Goal: Task Accomplishment & Management: Complete application form

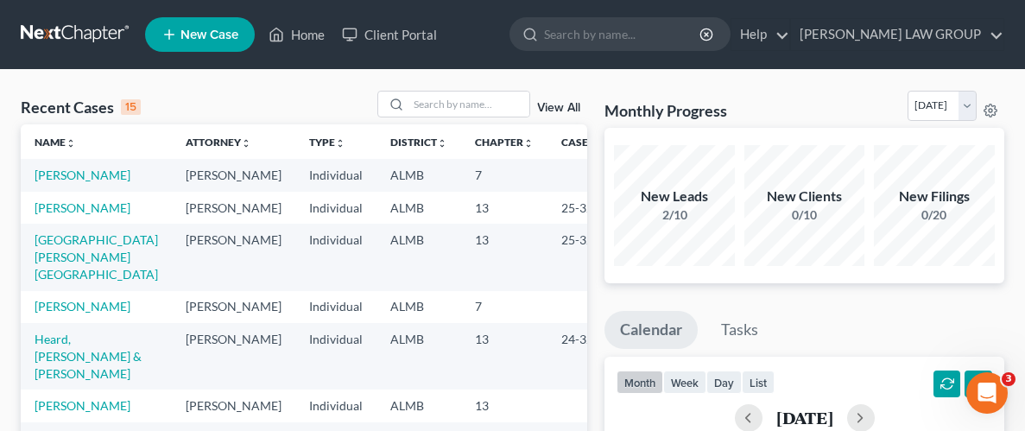
click at [180, 44] on link "New Case" at bounding box center [200, 34] width 110 height 35
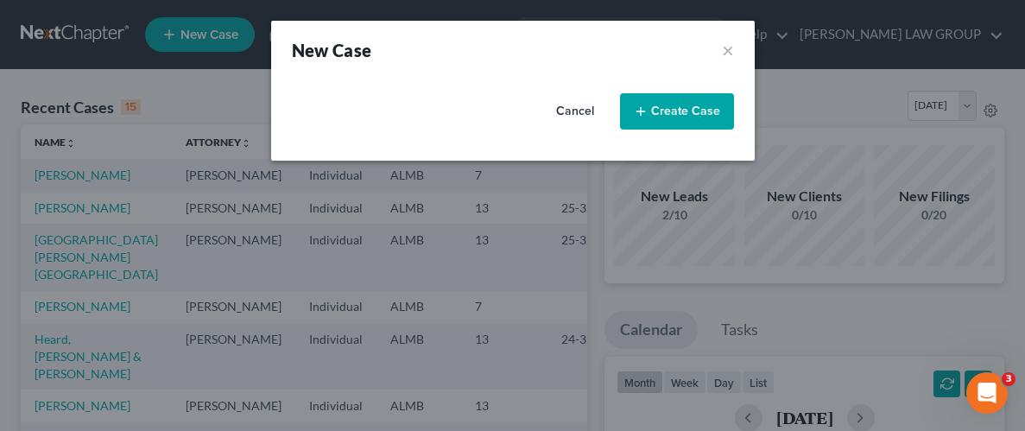
select select "0"
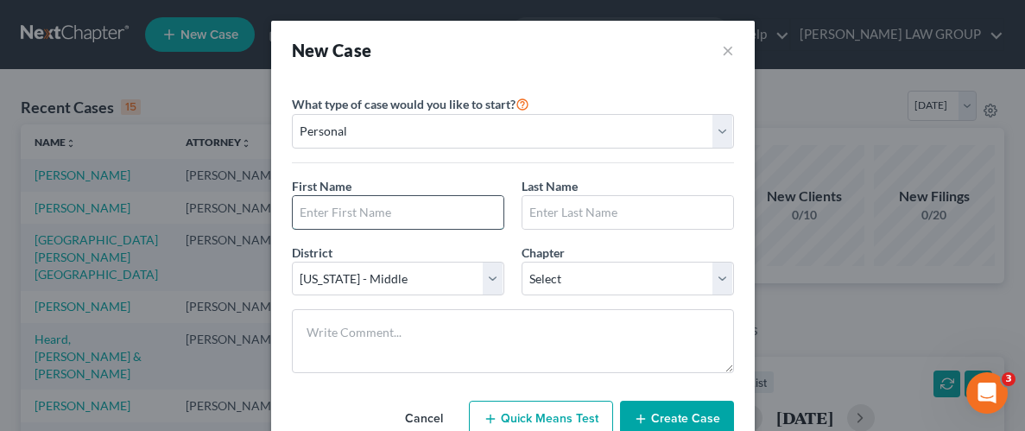
click at [440, 218] on input "text" at bounding box center [398, 212] width 211 height 33
type input "e"
type input "[PERSON_NAME]"
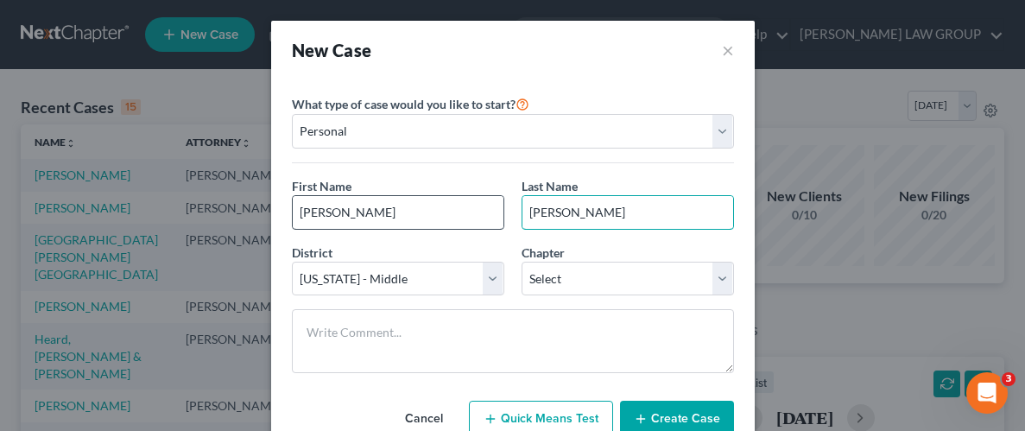
type input "[PERSON_NAME]"
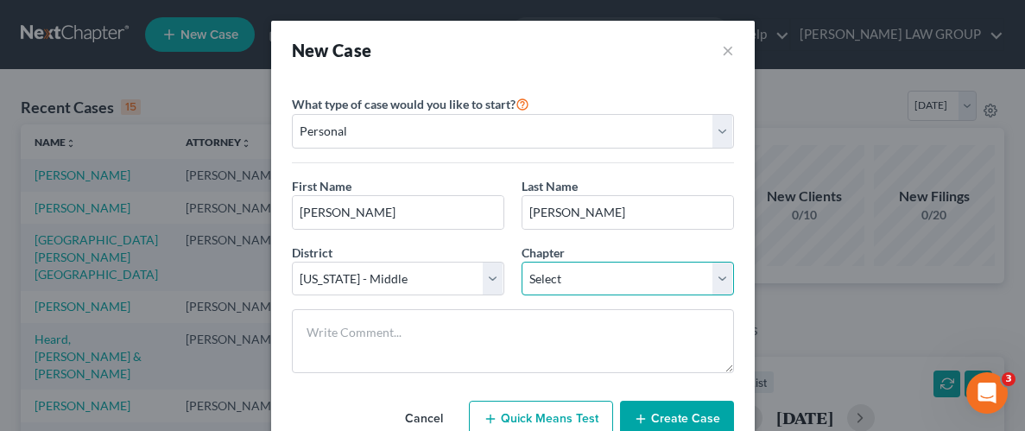
click at [706, 281] on select "Select 7 11 12 13" at bounding box center [628, 279] width 212 height 35
select select "3"
click at [522, 262] on select "Select 7 11 12 13" at bounding box center [628, 279] width 212 height 35
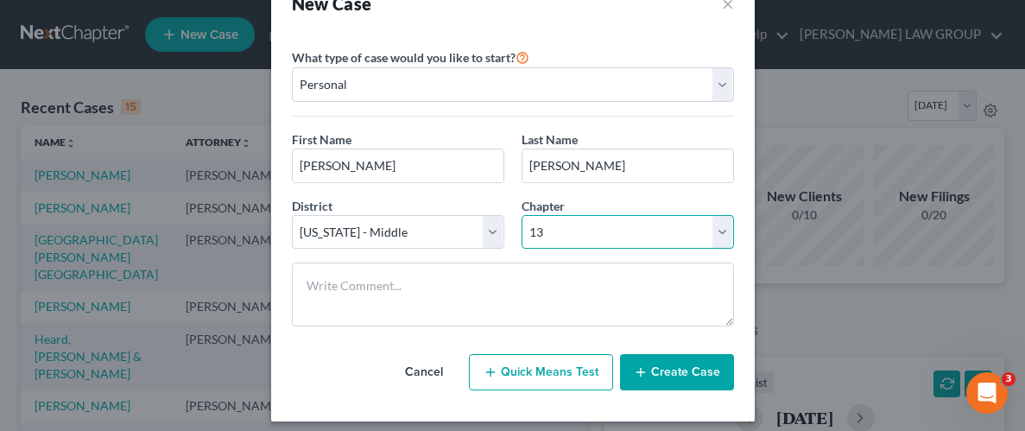
scroll to position [57, 0]
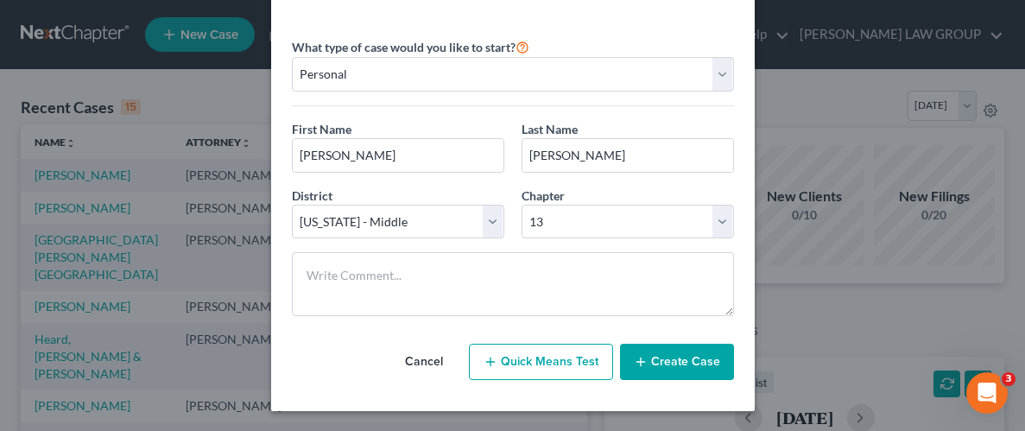
click at [677, 360] on button "Create Case" at bounding box center [677, 362] width 114 height 36
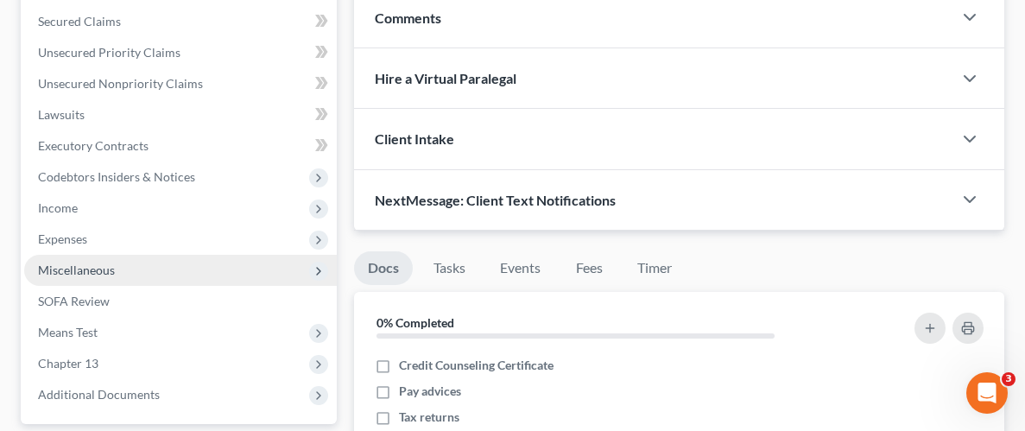
scroll to position [148, 0]
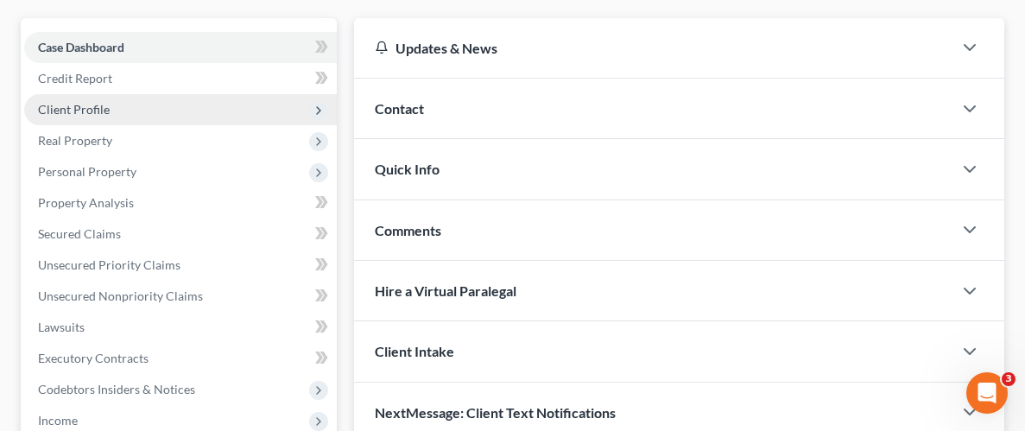
click at [89, 106] on span "Client Profile" at bounding box center [74, 109] width 72 height 15
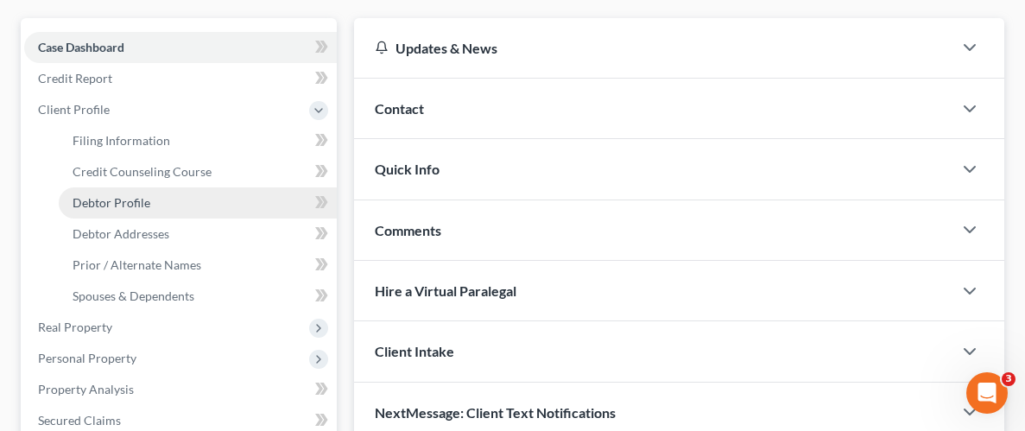
click at [138, 206] on span "Debtor Profile" at bounding box center [112, 202] width 78 height 15
select select "0"
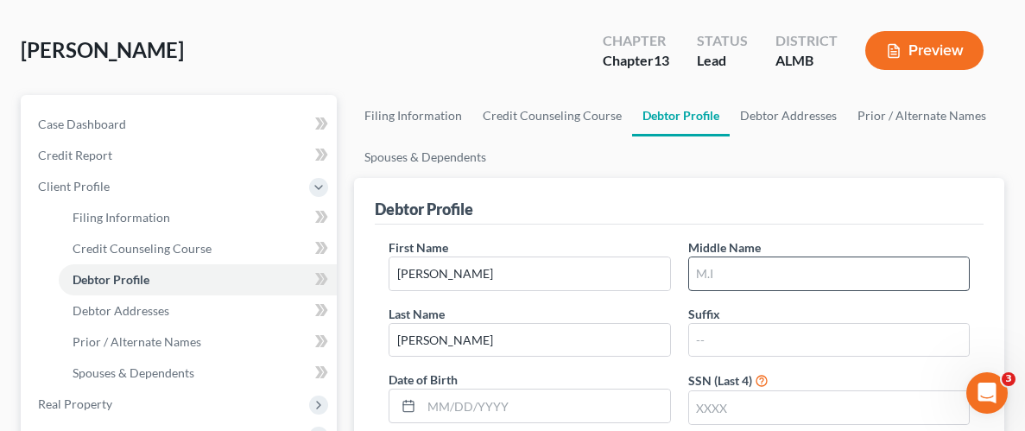
scroll to position [79, 0]
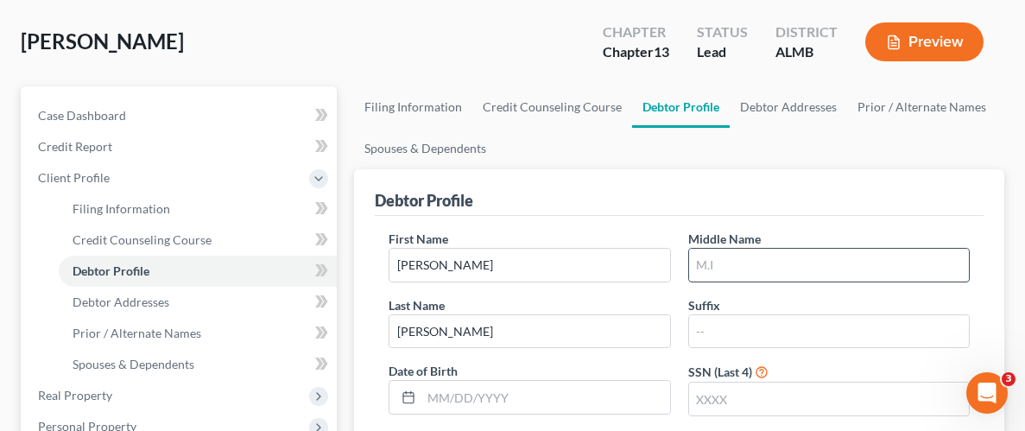
click at [825, 257] on input "text" at bounding box center [829, 265] width 280 height 33
type input "Rashad"
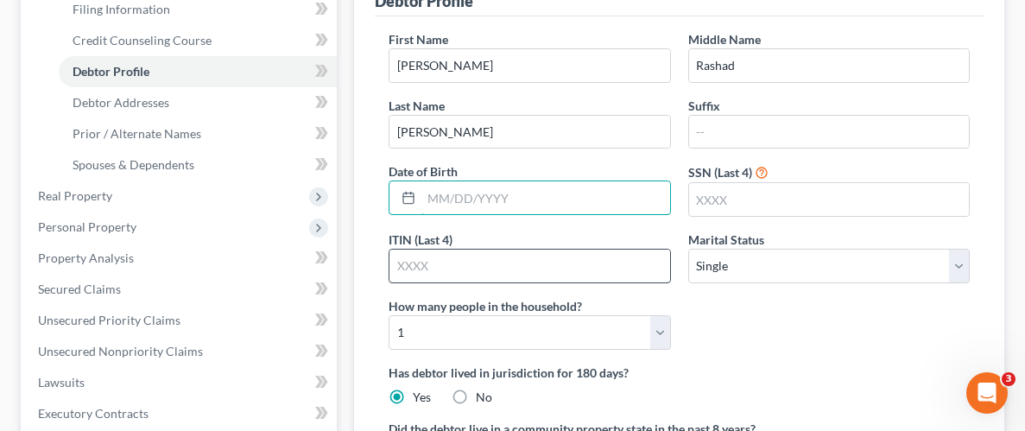
scroll to position [280, 0]
type input "[DATE]"
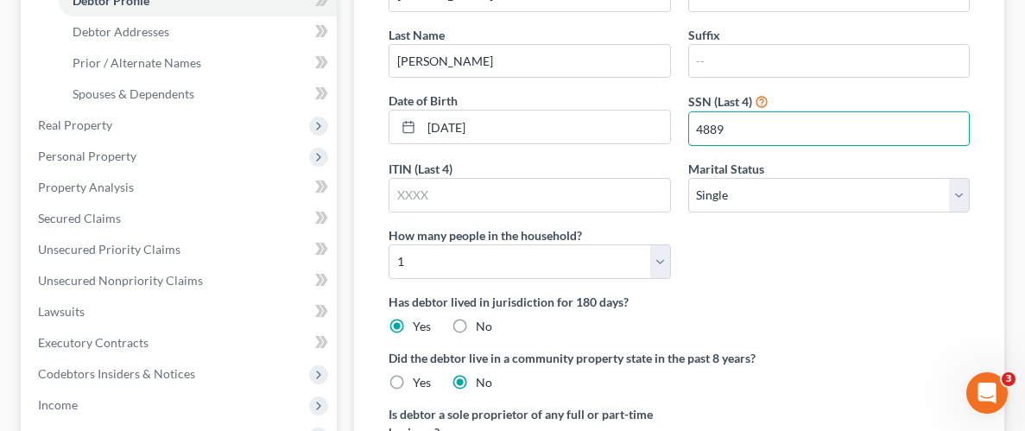
scroll to position [355, 0]
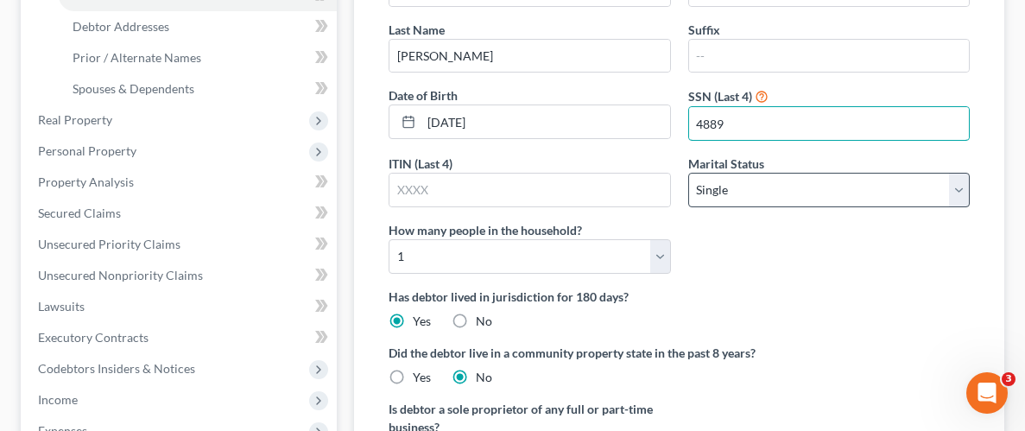
type input "4889"
click at [956, 193] on select "Select Single Married Separated Divorced Widowed" at bounding box center [828, 190] width 281 height 35
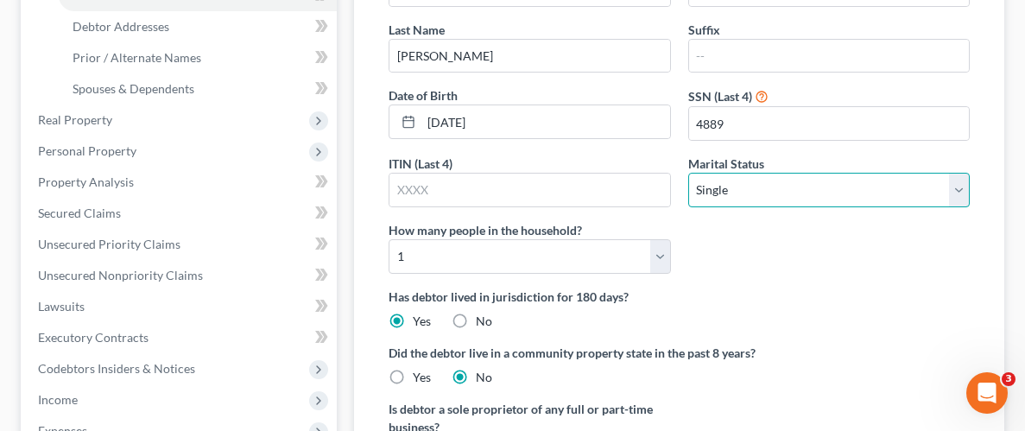
click at [688, 173] on select "Select Single Married Separated Divorced Widowed" at bounding box center [828, 190] width 281 height 35
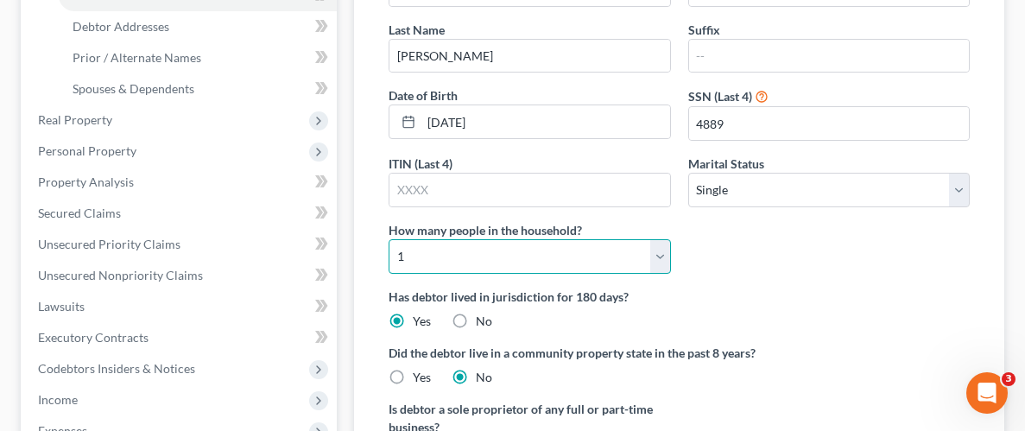
click at [657, 262] on select "Select 1 2 3 4 5 6 7 8 9 10 11 12 13 14 15 16 17 18 19 20" at bounding box center [529, 256] width 281 height 35
select select "3"
click at [389, 239] on select "Select 1 2 3 4 5 6 7 8 9 10 11 12 13 14 15 16 17 18 19 20" at bounding box center [529, 256] width 281 height 35
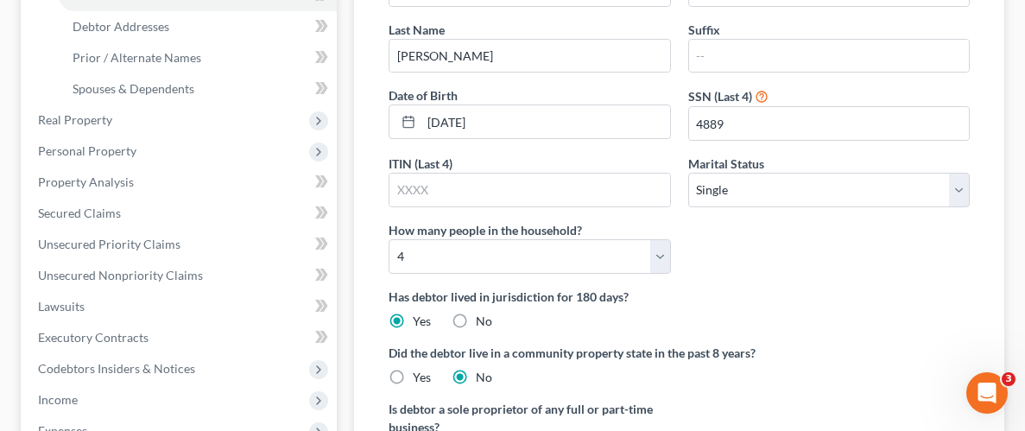
click at [837, 320] on div "Has debtor lived in jurisdiction for 180 days? Yes No Debtor must reside in jur…" at bounding box center [679, 309] width 581 height 42
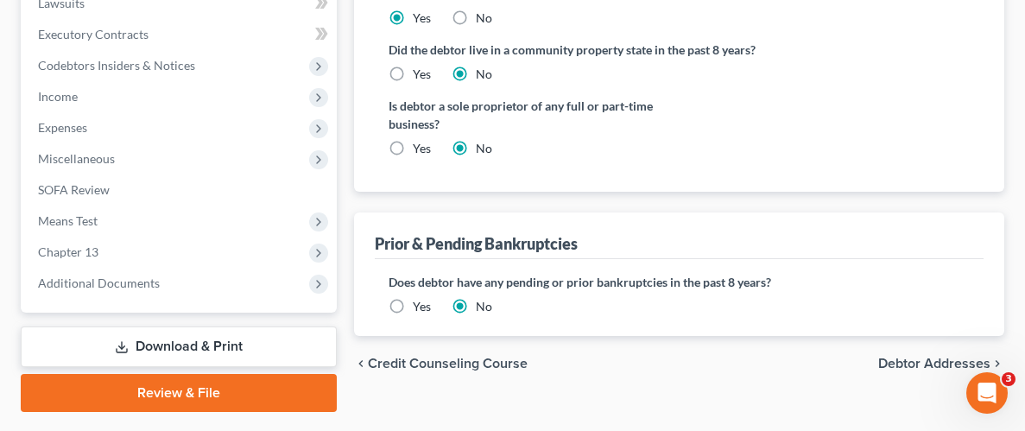
scroll to position [702, 0]
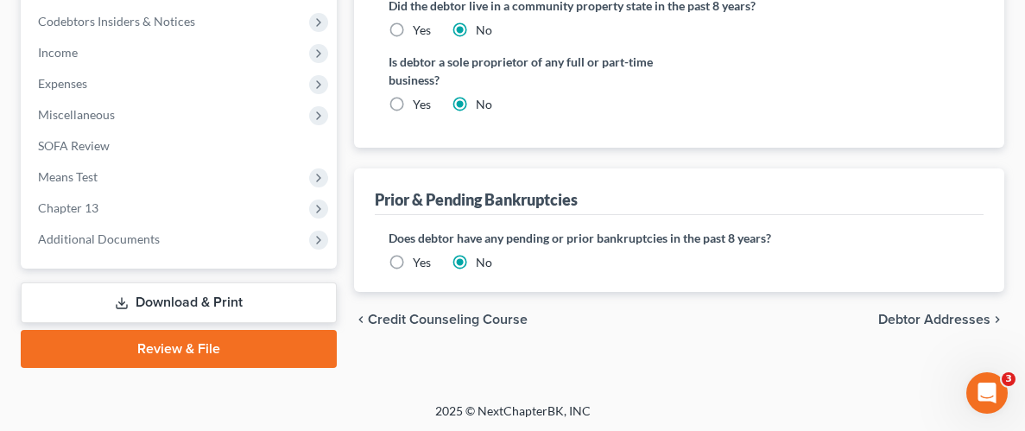
click at [914, 313] on span "Debtor Addresses" at bounding box center [934, 320] width 112 height 14
select select "0"
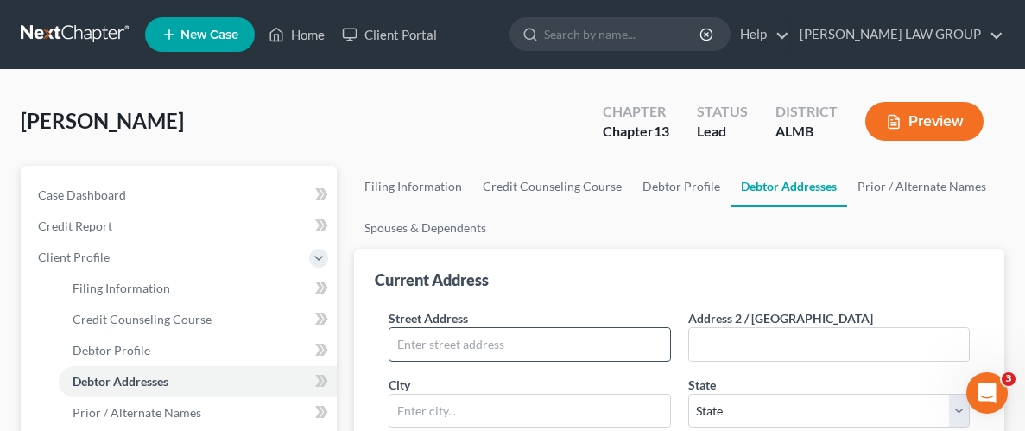
click at [547, 346] on input "text" at bounding box center [529, 344] width 280 height 33
type input "[STREET_ADDRESS]"
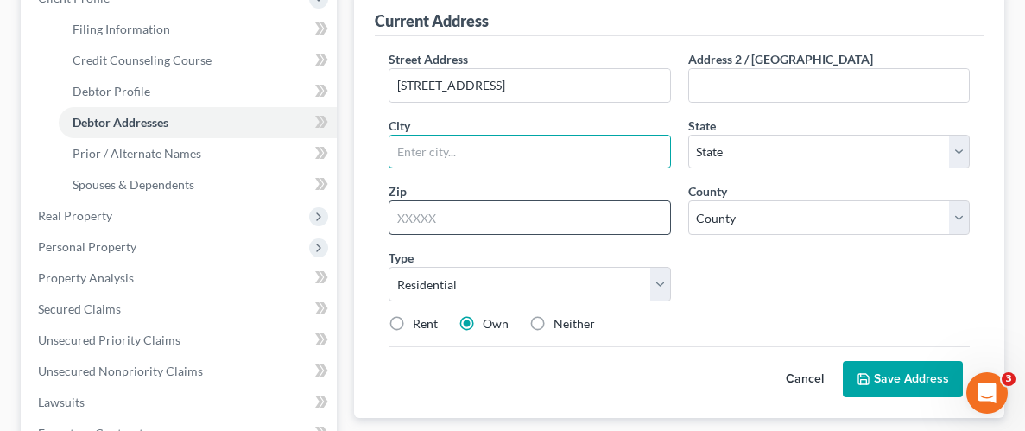
scroll to position [262, 0]
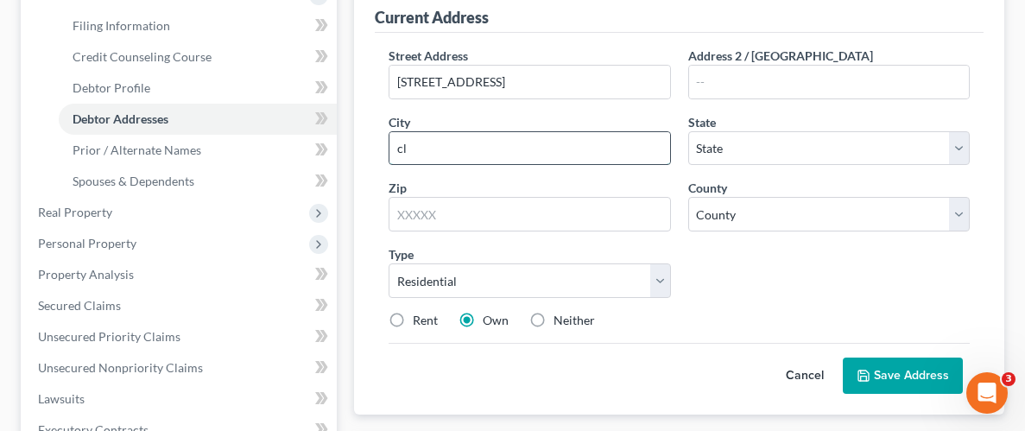
type input "c"
type input "[PERSON_NAME]"
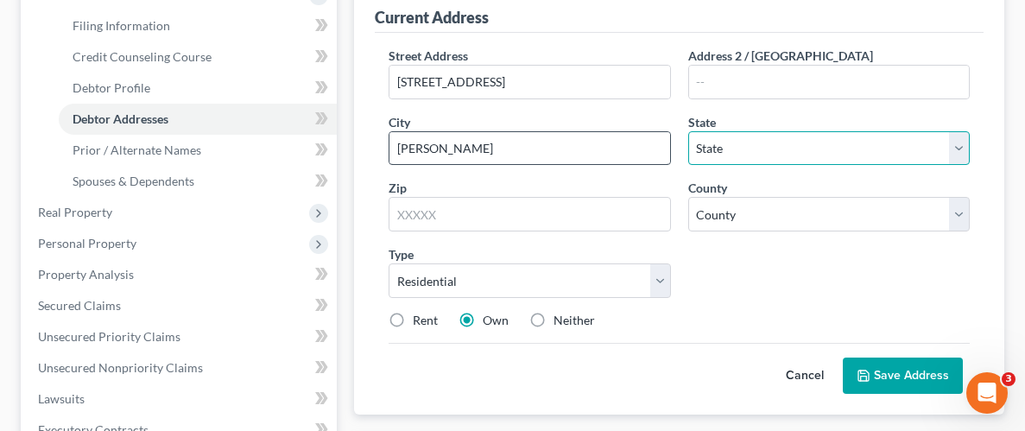
select select "0"
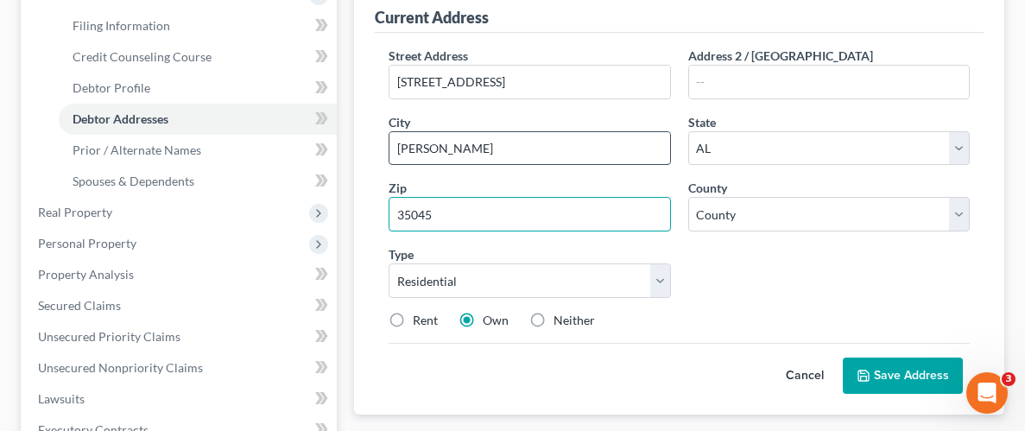
type input "35045"
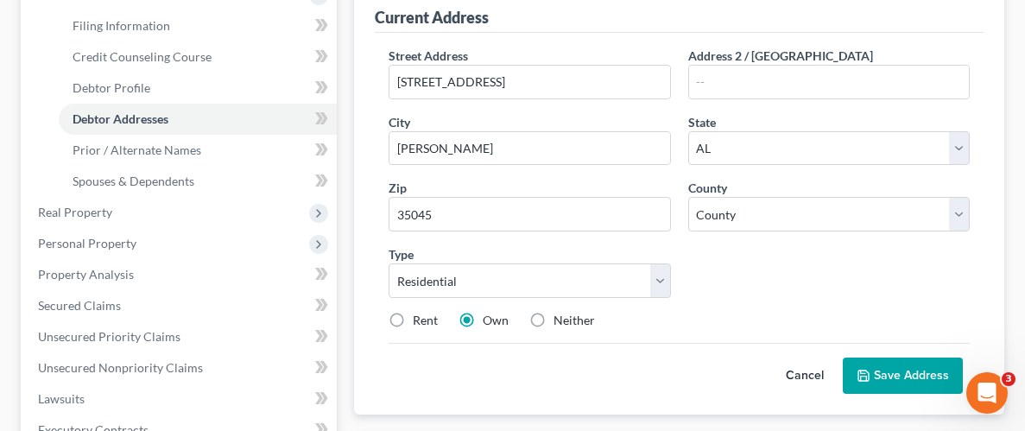
click at [953, 231] on div "Street Address * [STREET_ADDRESS] * [PERSON_NAME][GEOGRAPHIC_DATA] * State [US_…" at bounding box center [679, 195] width 598 height 296
click at [958, 217] on select "County [GEOGRAPHIC_DATA] [GEOGRAPHIC_DATA] [GEOGRAPHIC_DATA] [GEOGRAPHIC_DATA] …" at bounding box center [828, 214] width 281 height 35
select select "10"
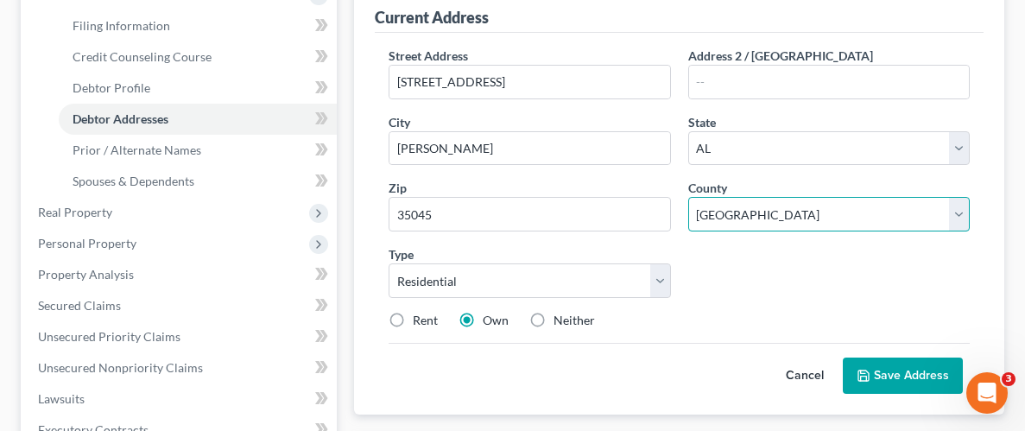
click at [688, 197] on select "County [GEOGRAPHIC_DATA] [GEOGRAPHIC_DATA] [GEOGRAPHIC_DATA] [GEOGRAPHIC_DATA] …" at bounding box center [828, 214] width 281 height 35
click at [887, 373] on button "Save Address" at bounding box center [903, 375] width 120 height 36
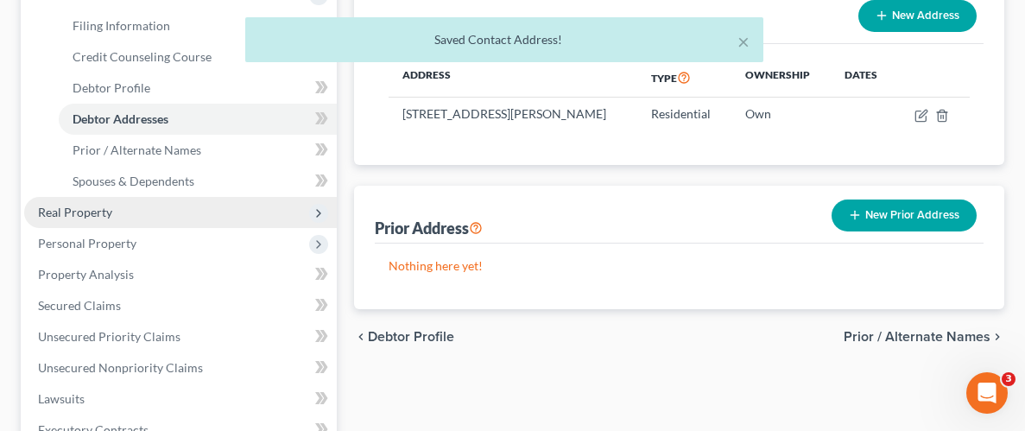
click at [78, 211] on span "Real Property" at bounding box center [75, 212] width 74 height 15
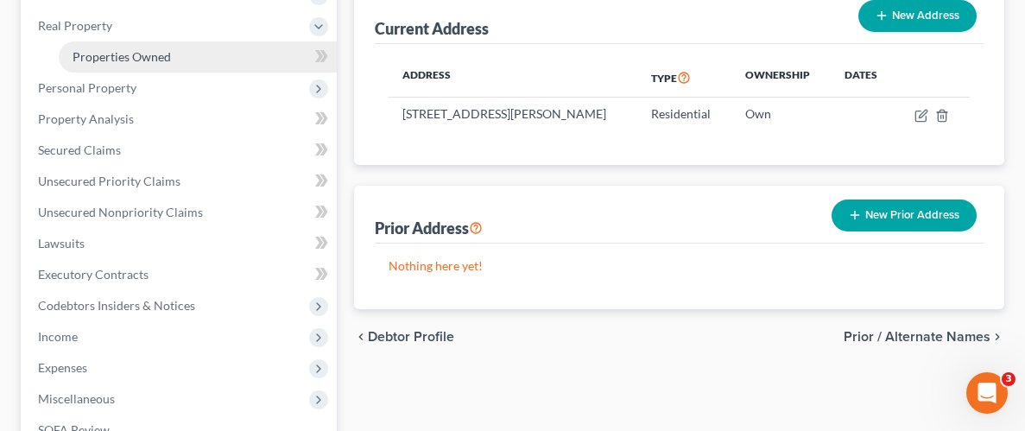
click at [136, 56] on span "Properties Owned" at bounding box center [122, 56] width 98 height 15
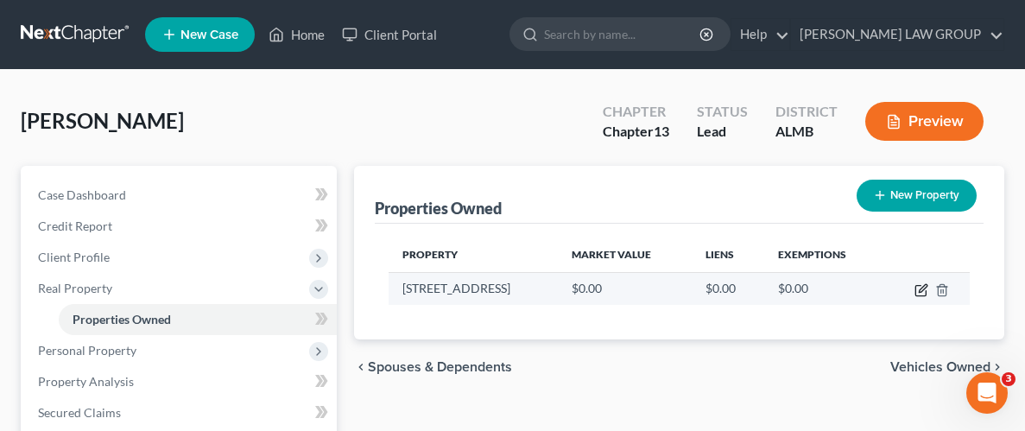
click at [920, 284] on icon "button" at bounding box center [921, 290] width 14 height 14
select select "0"
select select "10"
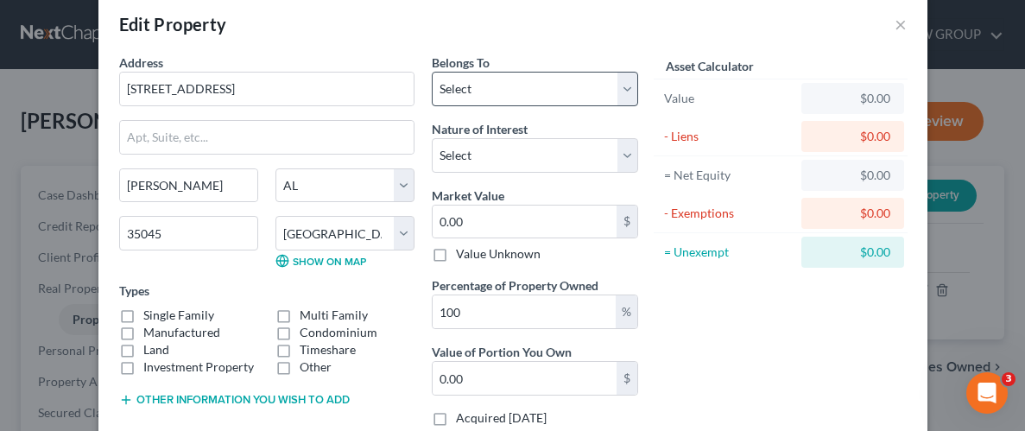
scroll to position [27, 0]
click at [627, 87] on select "Select Debtor 1 Only Debtor 2 Only Debtor 1 And Debtor 2 Only At Least One Of T…" at bounding box center [535, 88] width 206 height 35
select select "3"
click at [432, 71] on select "Select Debtor 1 Only Debtor 2 Only Debtor 1 And Debtor 2 Only At Least One Of T…" at bounding box center [535, 88] width 206 height 35
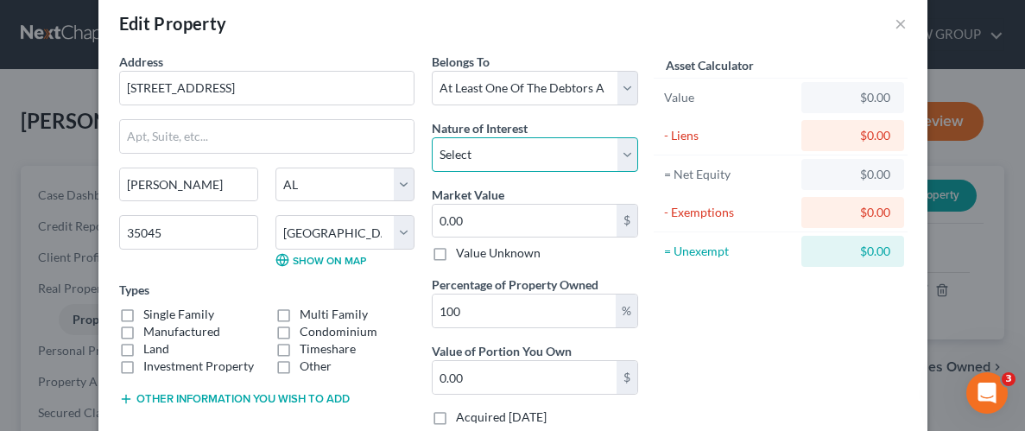
click at [633, 155] on select "Select Fee Simple Joint Tenant Life Estate Equitable Interest Future Interest T…" at bounding box center [535, 154] width 206 height 35
click at [601, 223] on input "0.00" at bounding box center [525, 221] width 184 height 33
type input "1"
type input "1.00"
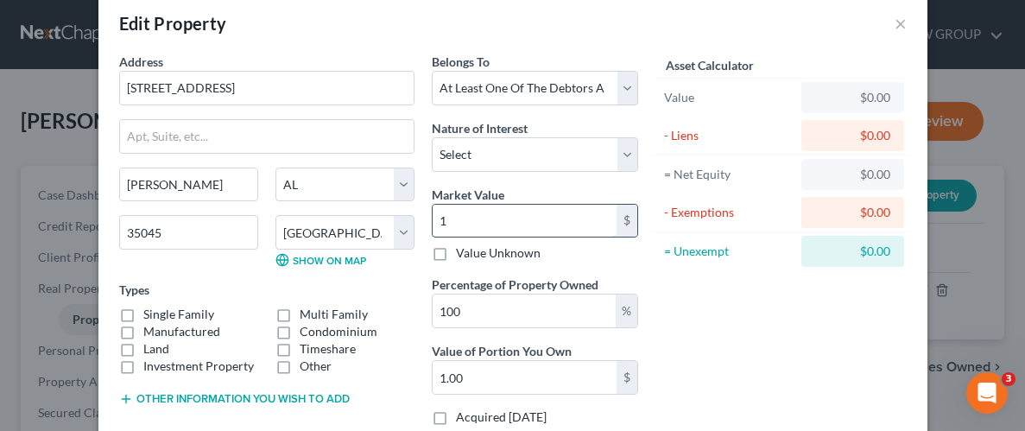
type input "11"
type input "11.00"
type input "112"
type input "112.00"
type input "1123"
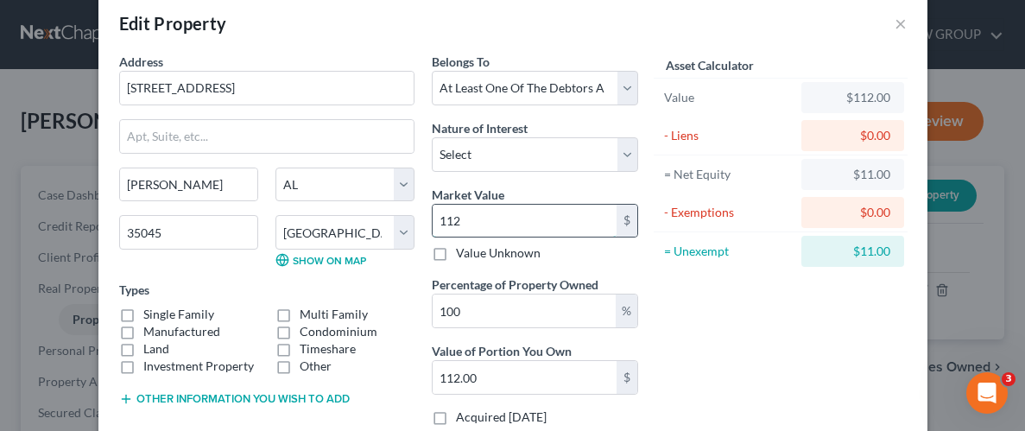
type input "1,123.00"
type input "1,1230"
type input "11,230.00"
type input "11,2300"
type input "112,300.00"
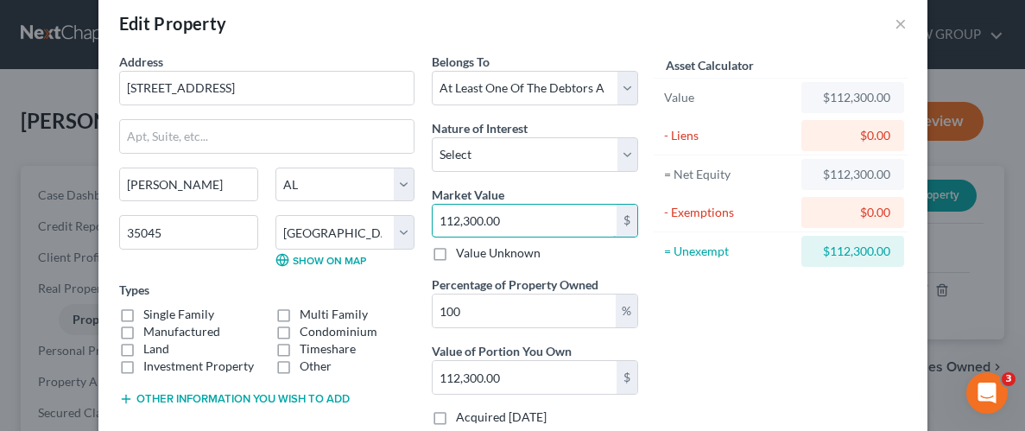
type input "112,300.00"
click at [739, 300] on div "Asset Calculator Value $112,300.00 - Liens $0.00 = Net Equity $112,300.00 - Exe…" at bounding box center [781, 246] width 269 height 387
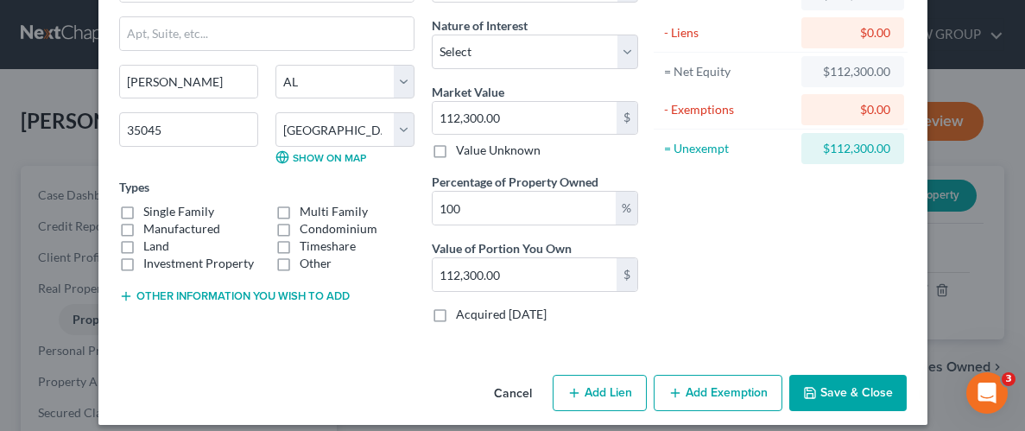
scroll to position [142, 0]
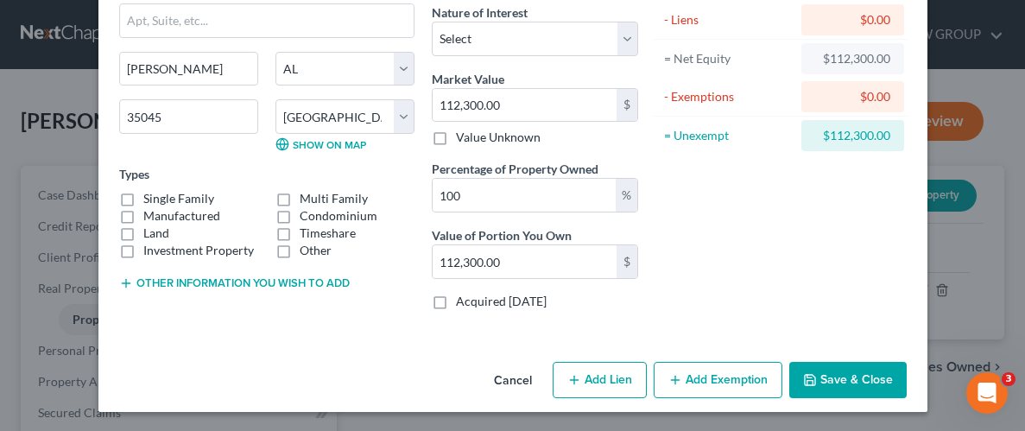
click at [854, 379] on button "Save & Close" at bounding box center [847, 380] width 117 height 36
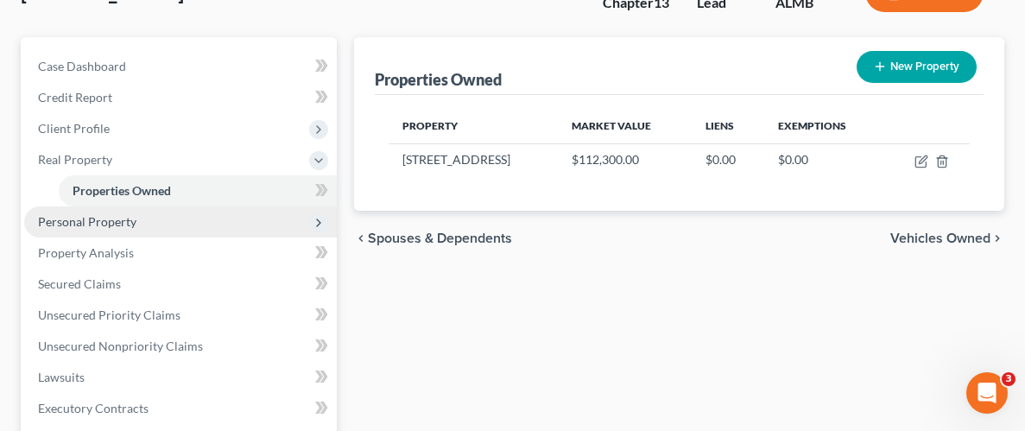
scroll to position [149, 0]
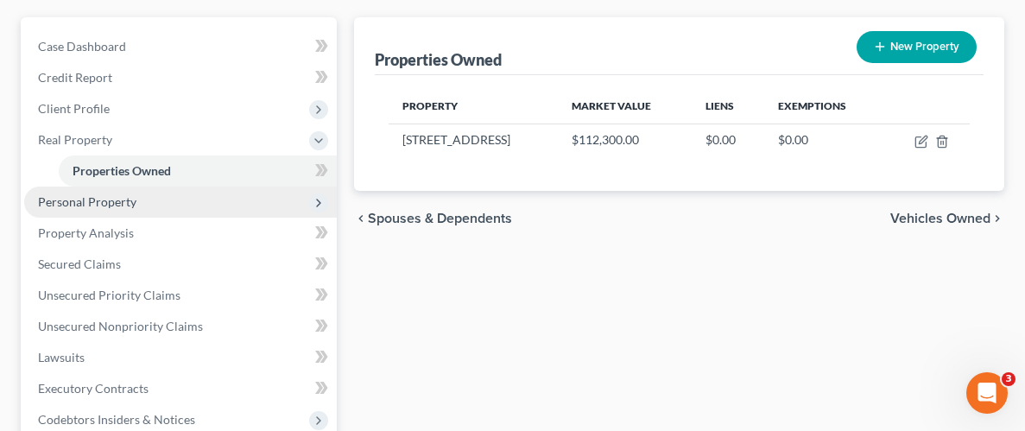
click at [98, 201] on span "Personal Property" at bounding box center [87, 201] width 98 height 15
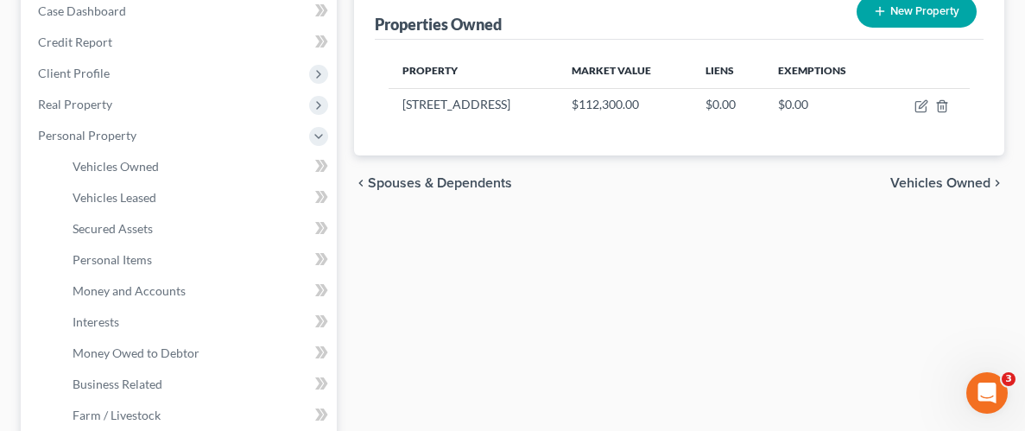
scroll to position [200, 0]
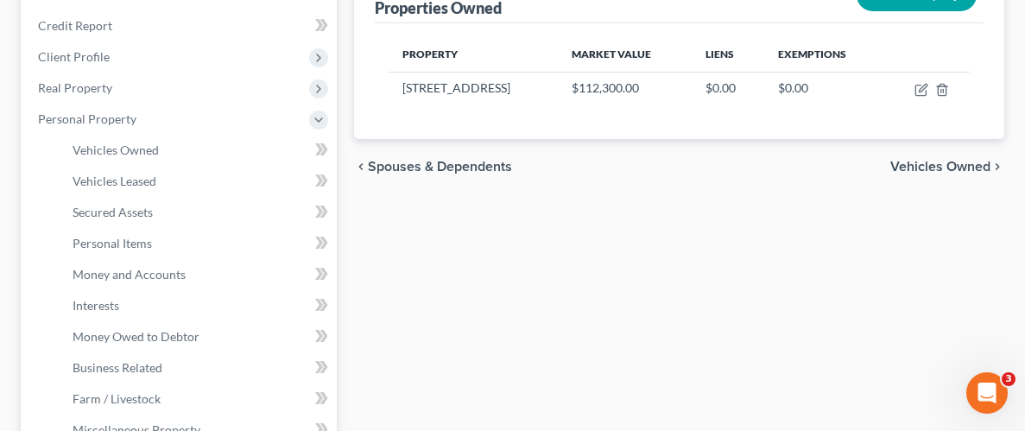
click at [963, 169] on span "Vehicles Owned" at bounding box center [940, 167] width 100 height 14
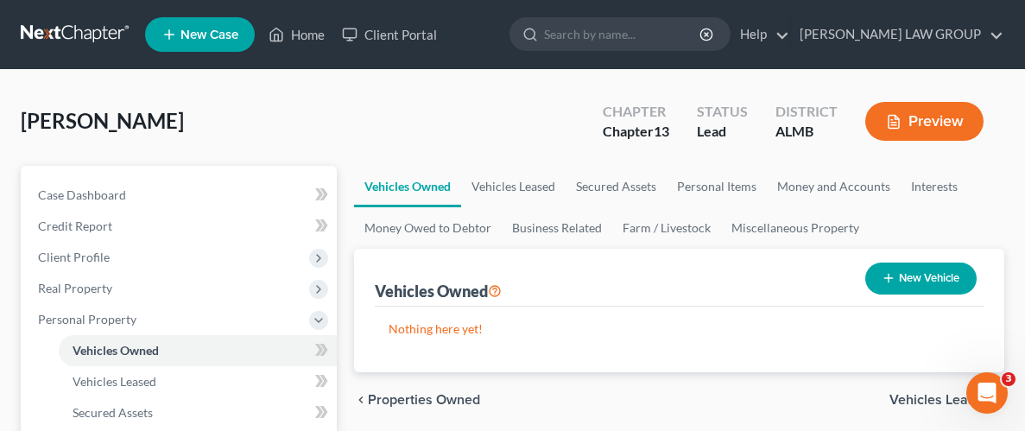
click at [925, 276] on button "New Vehicle" at bounding box center [920, 278] width 111 height 32
select select "0"
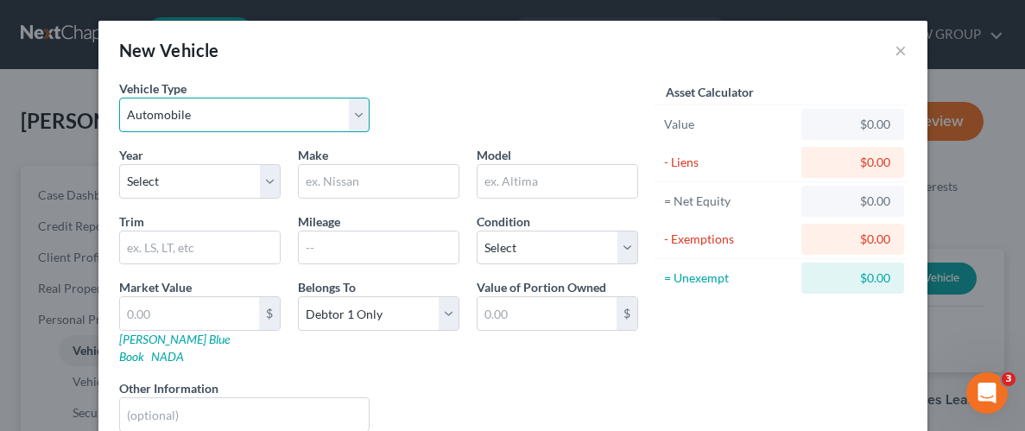
click at [353, 115] on select "Select Automobile Truck Trailer Watercraft Aircraft Motor Home Atv Other Vehicle" at bounding box center [244, 115] width 251 height 35
click at [119, 98] on select "Select Automobile Truck Trailer Watercraft Aircraft Motor Home Atv Other Vehicle" at bounding box center [244, 115] width 251 height 35
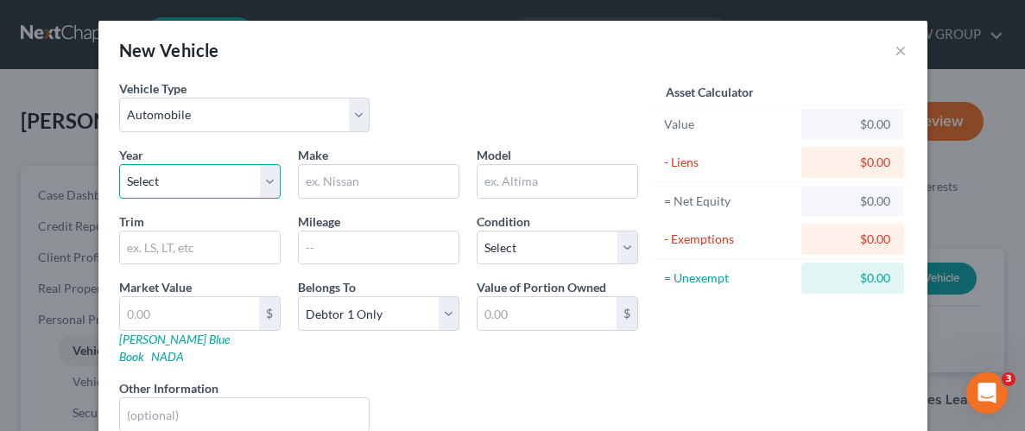
click at [168, 177] on select "Select 2026 2025 2024 2023 2022 2021 2020 2019 2018 2017 2016 2015 2014 2013 20…" at bounding box center [199, 181] width 161 height 35
select select "6"
click at [119, 164] on select "Select 2026 2025 2024 2023 2022 2021 2020 2019 2018 2017 2016 2015 2014 2013 20…" at bounding box center [199, 181] width 161 height 35
click at [395, 178] on input "text" at bounding box center [379, 181] width 160 height 33
type input "Nissan"
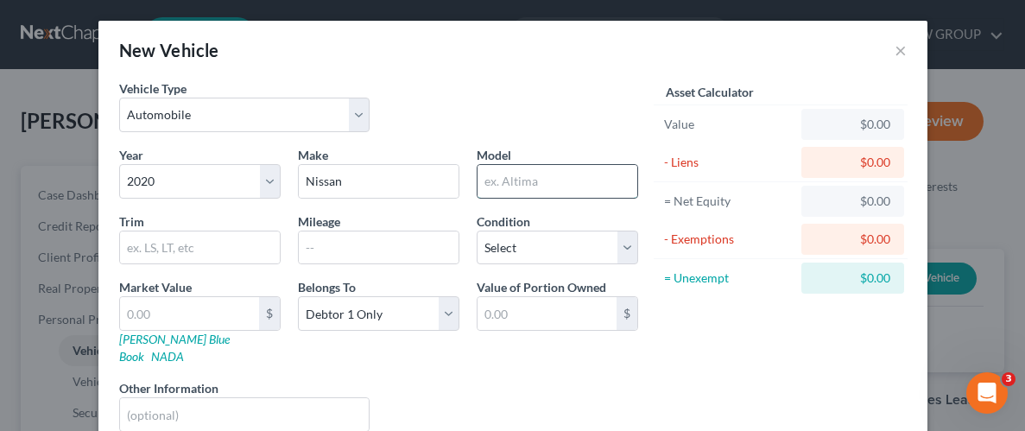
click at [540, 176] on input "text" at bounding box center [558, 181] width 160 height 33
type input "Altima"
click at [216, 253] on input "text" at bounding box center [200, 247] width 160 height 33
type input "e"
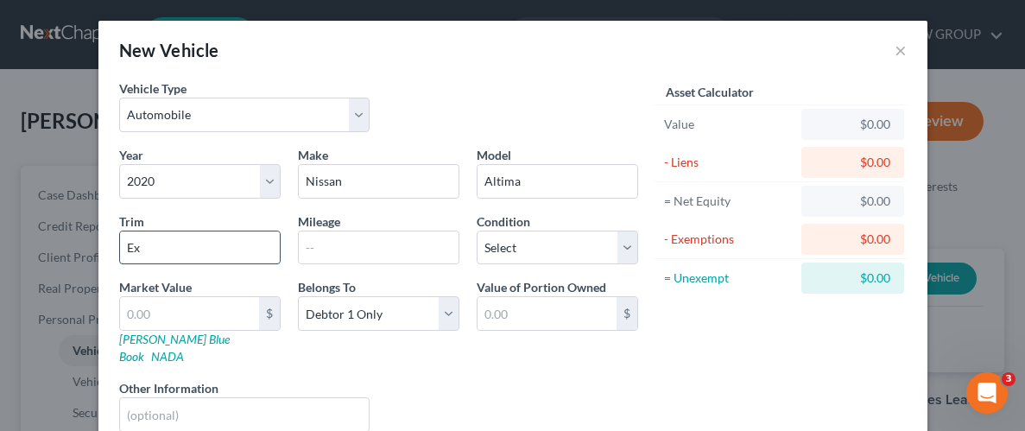
type input "E"
click at [239, 316] on input "text" at bounding box center [189, 313] width 139 height 33
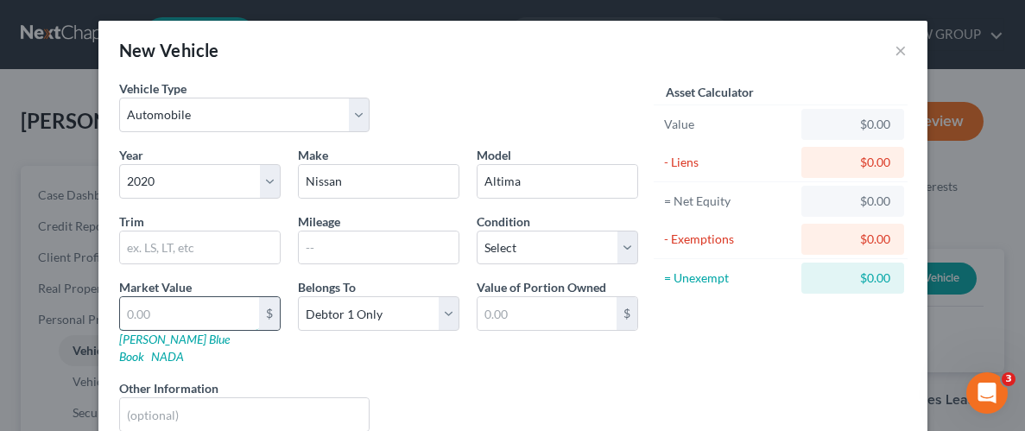
click at [174, 325] on input "text" at bounding box center [189, 313] width 139 height 33
type input "1"
type input "1.00"
type input "17"
type input "17.00"
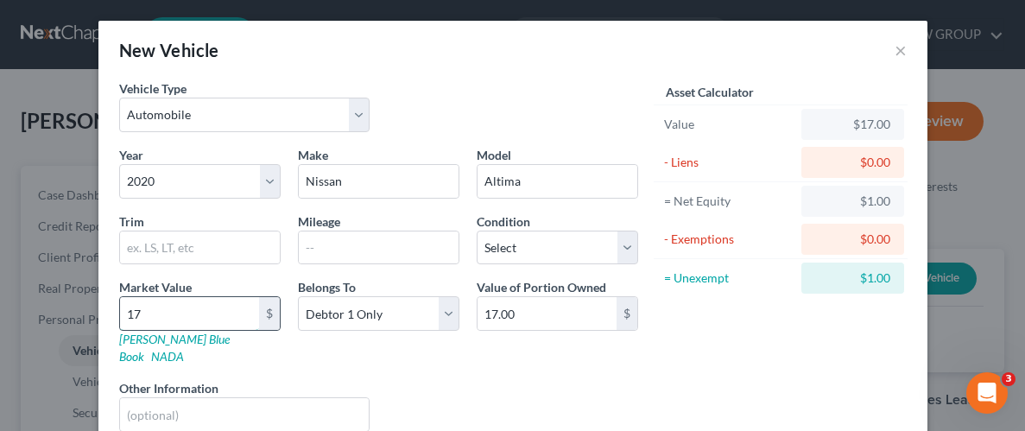
type input "173"
type input "173.00"
type input "1733"
type input "1,733.00"
type input "1,7334"
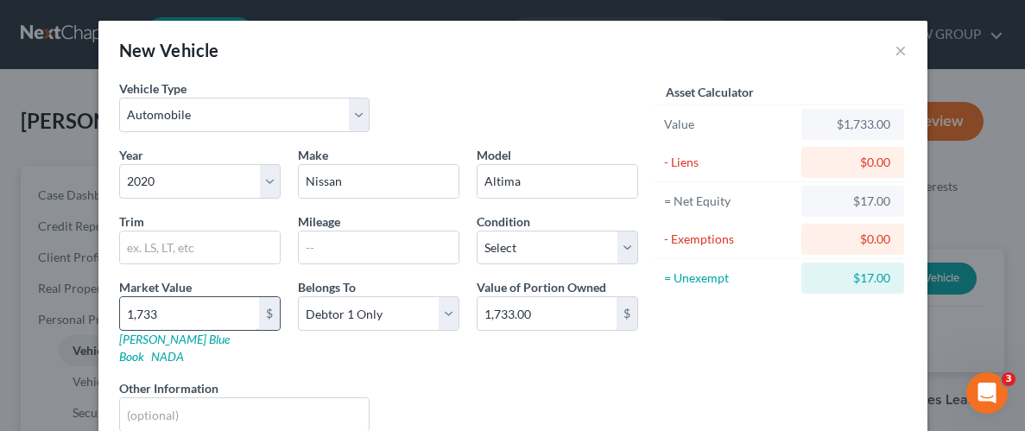
type input "17,334.00"
type input "17,334"
click at [493, 346] on div "Value of Portion Owned 17,334.00 $" at bounding box center [557, 321] width 179 height 87
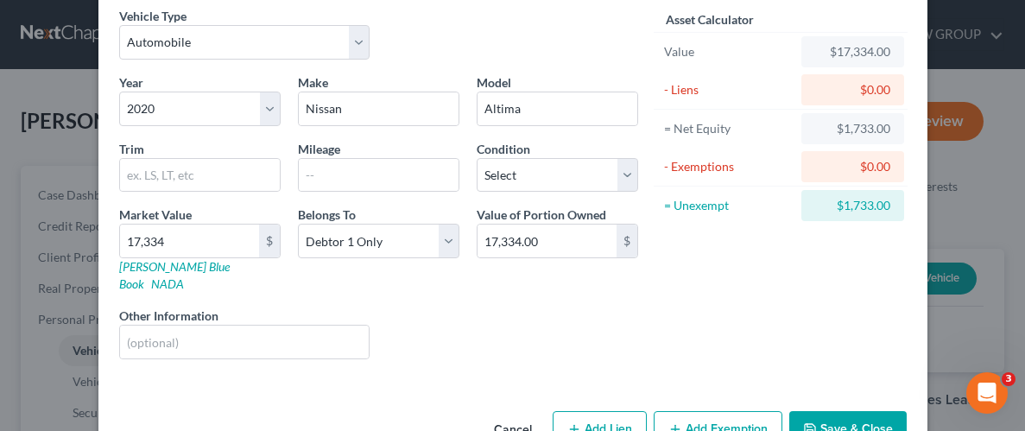
scroll to position [104, 0]
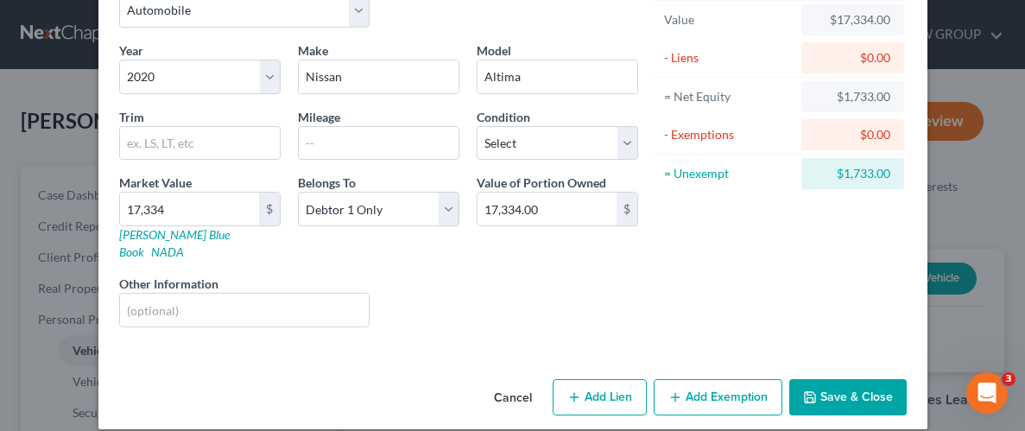
click at [830, 379] on button "Save & Close" at bounding box center [847, 397] width 117 height 36
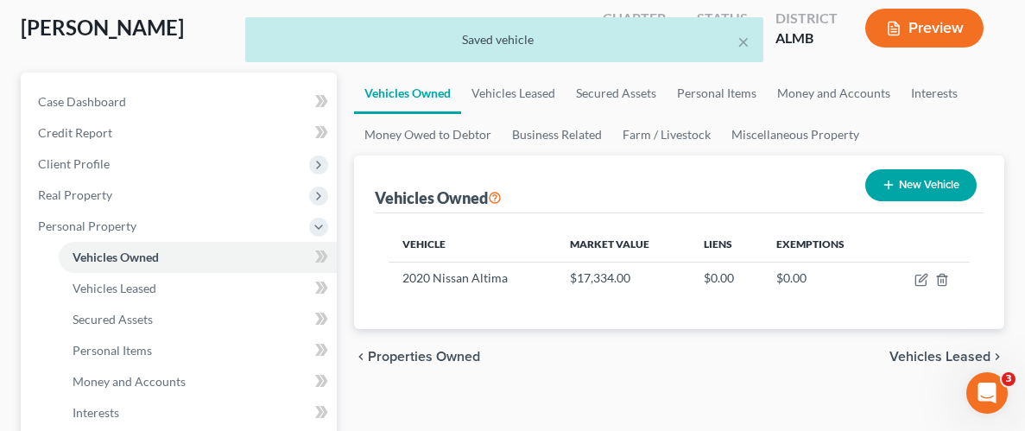
scroll to position [124, 0]
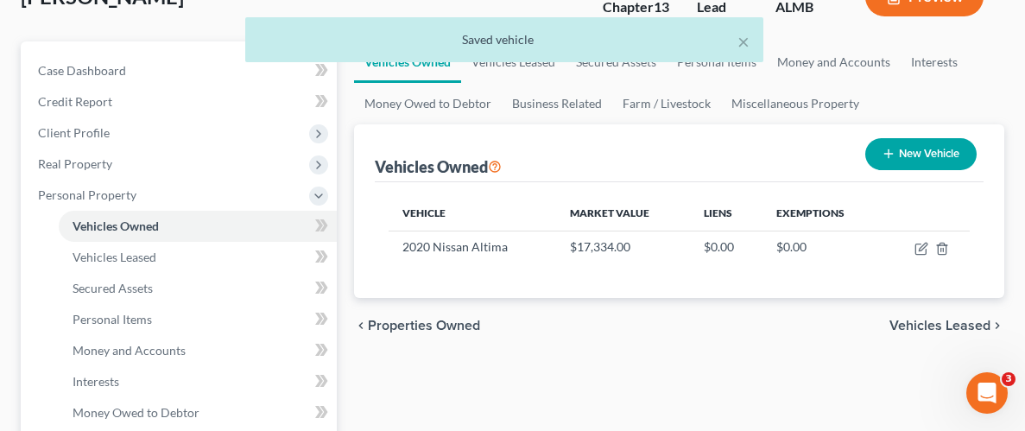
click at [899, 160] on button "New Vehicle" at bounding box center [920, 154] width 111 height 32
select select "0"
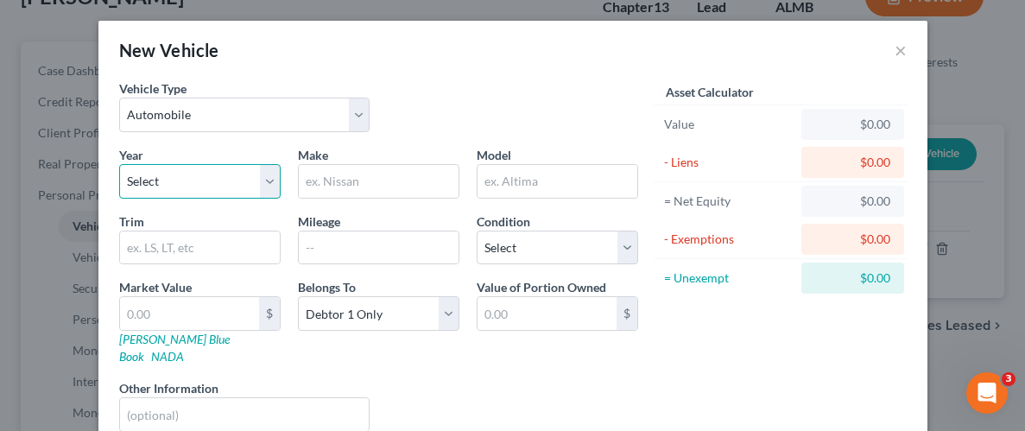
click at [222, 184] on select "Select 2026 2025 2024 2023 2022 2021 2020 2019 2018 2017 2016 2015 2014 2013 20…" at bounding box center [199, 181] width 161 height 35
select select "15"
click at [119, 164] on select "Select 2026 2025 2024 2023 2022 2021 2020 2019 2018 2017 2016 2015 2014 2013 20…" at bounding box center [199, 181] width 161 height 35
click at [359, 179] on input "text" at bounding box center [379, 181] width 160 height 33
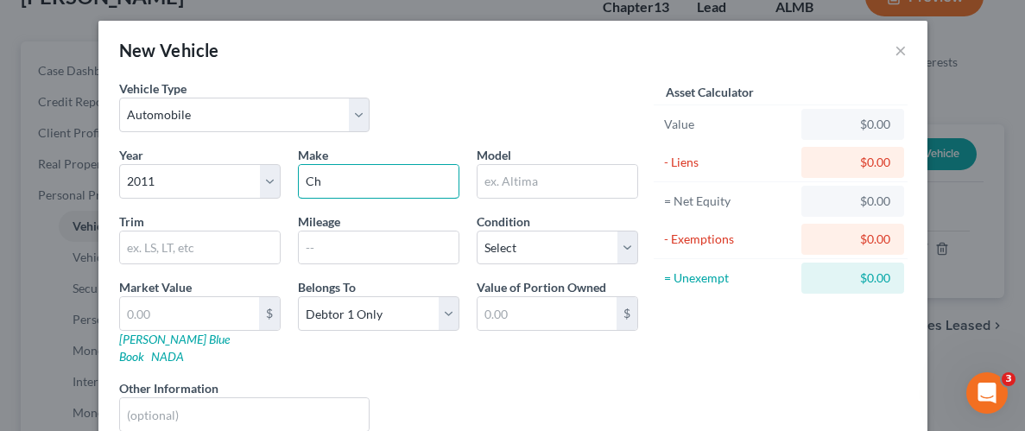
type input "Chevrolet"
click at [536, 174] on input "text" at bounding box center [558, 181] width 160 height 33
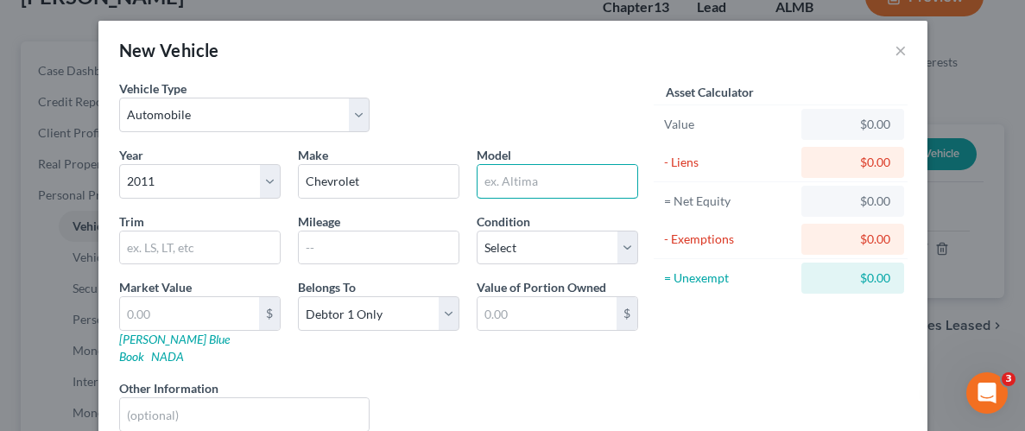
type input "Tahoe"
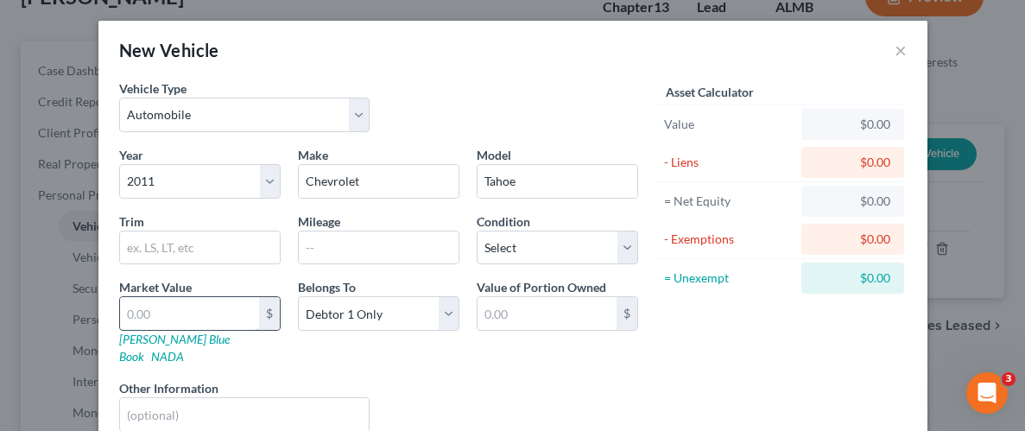
click at [218, 307] on input "text" at bounding box center [189, 313] width 139 height 33
type input "7"
type input "7.00"
type input "79"
type input "79.00"
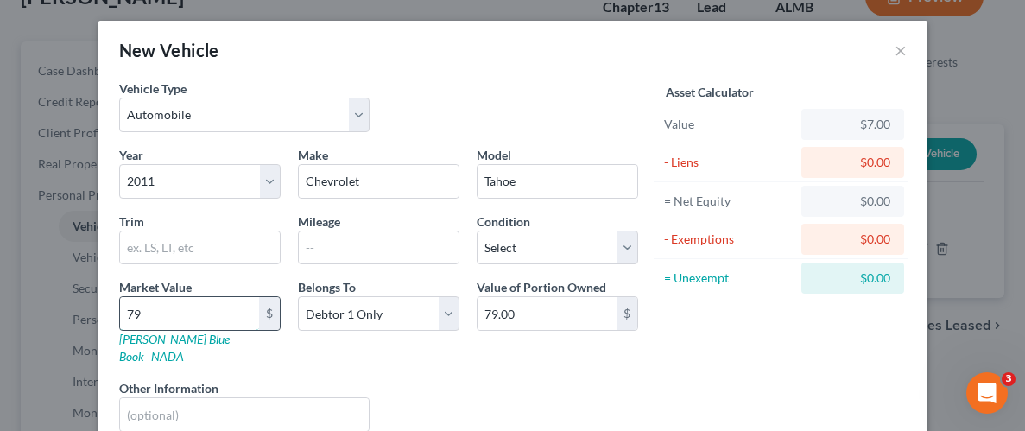
type input "795"
type input "795.00"
type input "7950"
type input "7,950.00"
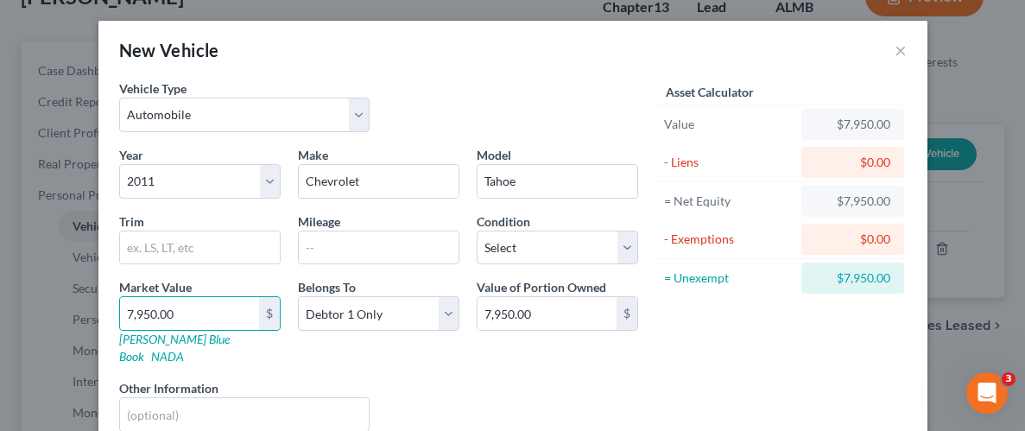
click at [515, 342] on div "Value of Portion Owned 7,950.00 $" at bounding box center [557, 321] width 179 height 87
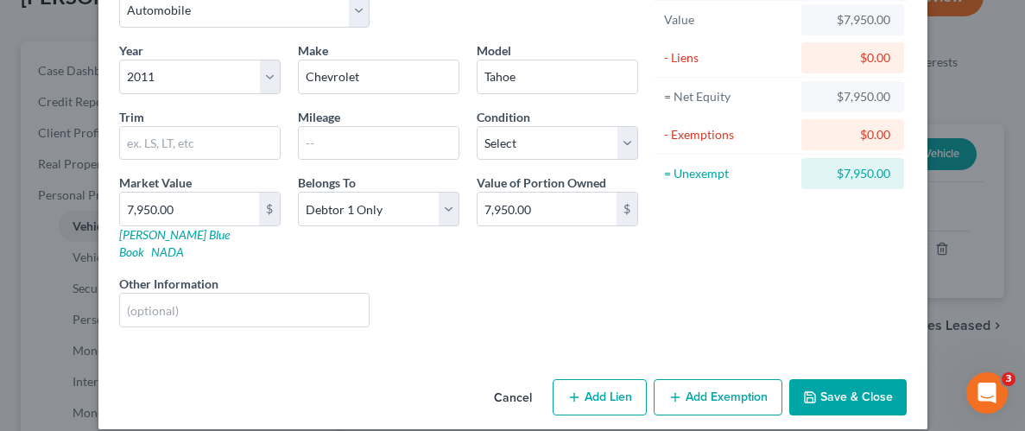
click at [864, 386] on button "Save & Close" at bounding box center [847, 397] width 117 height 36
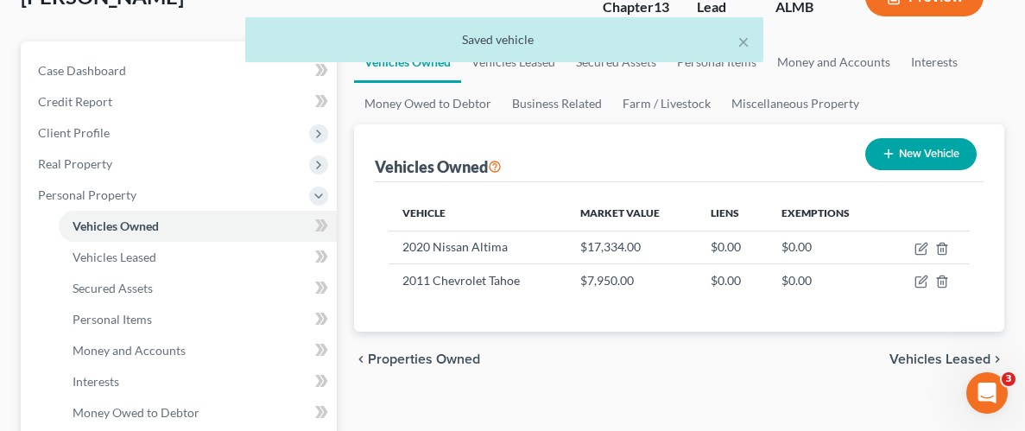
click at [933, 157] on button "New Vehicle" at bounding box center [920, 154] width 111 height 32
select select "0"
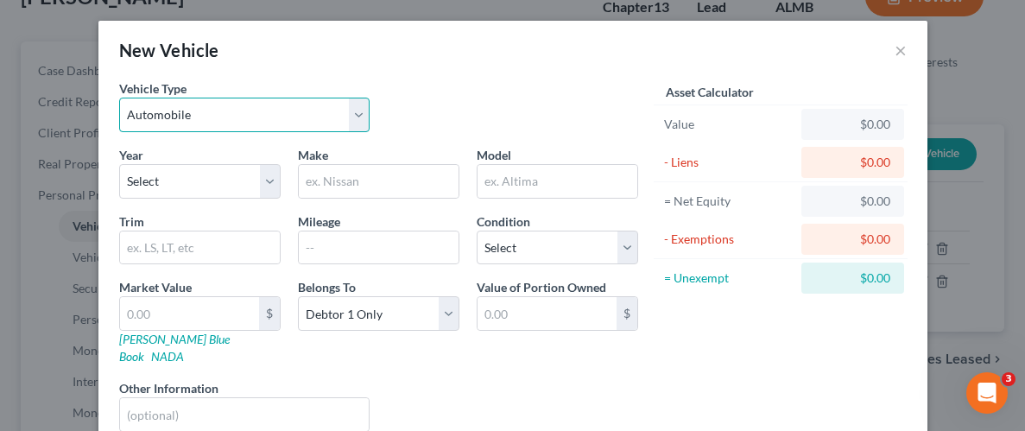
click at [358, 113] on select "Select Automobile Truck Trailer Watercraft Aircraft Motor Home Atv Other Vehicle" at bounding box center [244, 115] width 251 height 35
select select "7"
click at [119, 98] on select "Select Automobile Truck Trailer Watercraft Aircraft Motor Home Atv Other Vehicle" at bounding box center [244, 115] width 251 height 35
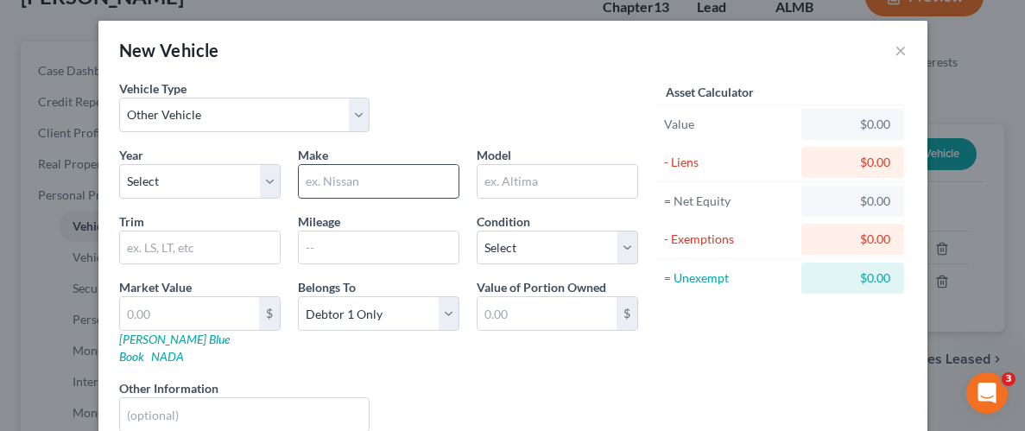
click at [376, 180] on input "text" at bounding box center [379, 181] width 160 height 33
type input "m"
type input "Motorcycle"
click at [730, 360] on div "Asset Calculator Value $0.00 - Liens $0.00 = Net Equity $0.00 - Exemptions $0.0…" at bounding box center [781, 262] width 269 height 366
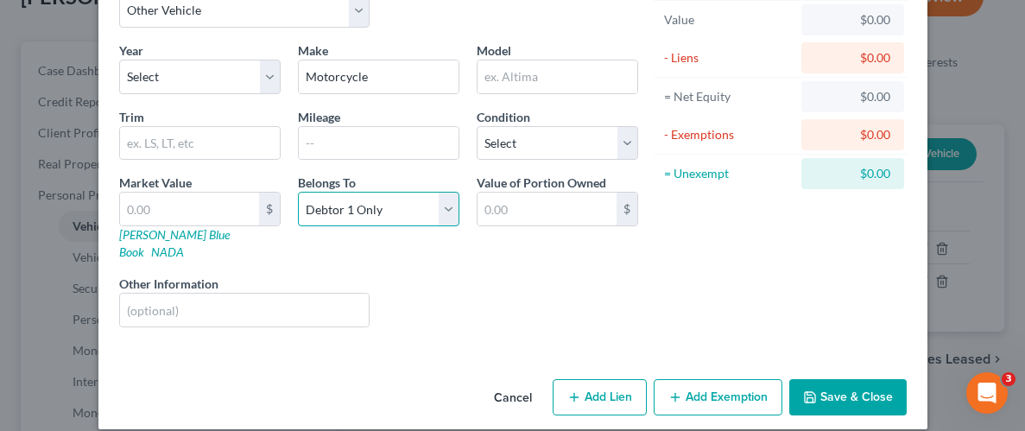
click at [447, 206] on select "Select Debtor 1 Only Debtor 2 Only Debtor 1 And Debtor 2 Only At Least One Of T…" at bounding box center [378, 209] width 161 height 35
select select "3"
click at [298, 192] on select "Select Debtor 1 Only Debtor 2 Only Debtor 1 And Debtor 2 Only At Least One Of T…" at bounding box center [378, 209] width 161 height 35
click at [849, 379] on button "Save & Close" at bounding box center [847, 397] width 117 height 36
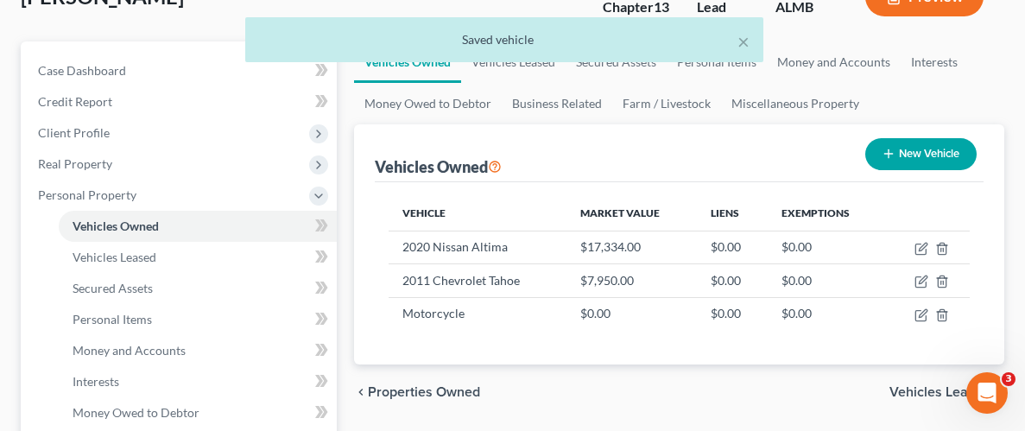
click at [931, 151] on button "New Vehicle" at bounding box center [920, 154] width 111 height 32
select select "0"
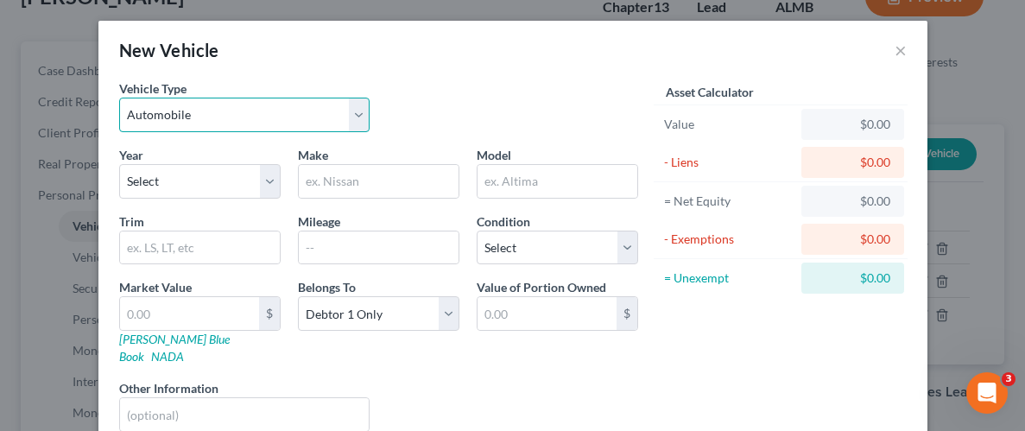
click at [347, 114] on select "Select Automobile Truck Trailer Watercraft Aircraft Motor Home Atv Other Vehicle" at bounding box center [244, 115] width 251 height 35
select select "7"
click at [119, 98] on select "Select Automobile Truck Trailer Watercraft Aircraft Motor Home Atv Other Vehicle" at bounding box center [244, 115] width 251 height 35
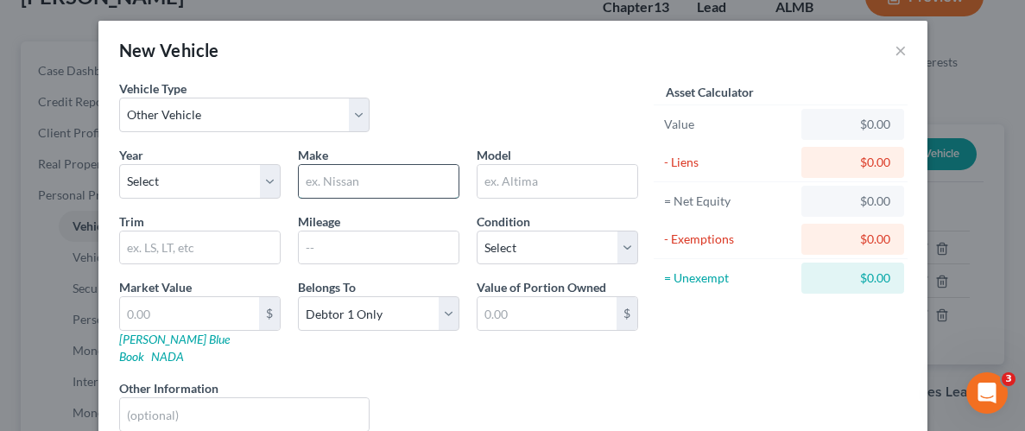
click at [340, 176] on input "text" at bounding box center [379, 181] width 160 height 33
type input "m"
type input "Motorcycle"
click at [779, 330] on div "Asset Calculator Value $0.00 - Liens $0.00 = Net Equity $0.00 - Exemptions $0.0…" at bounding box center [781, 262] width 269 height 366
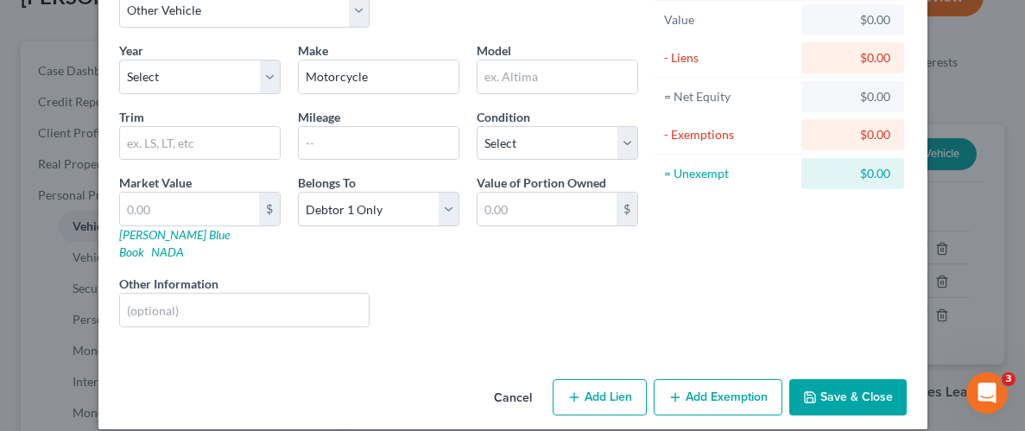
click at [860, 381] on button "Save & Close" at bounding box center [847, 397] width 117 height 36
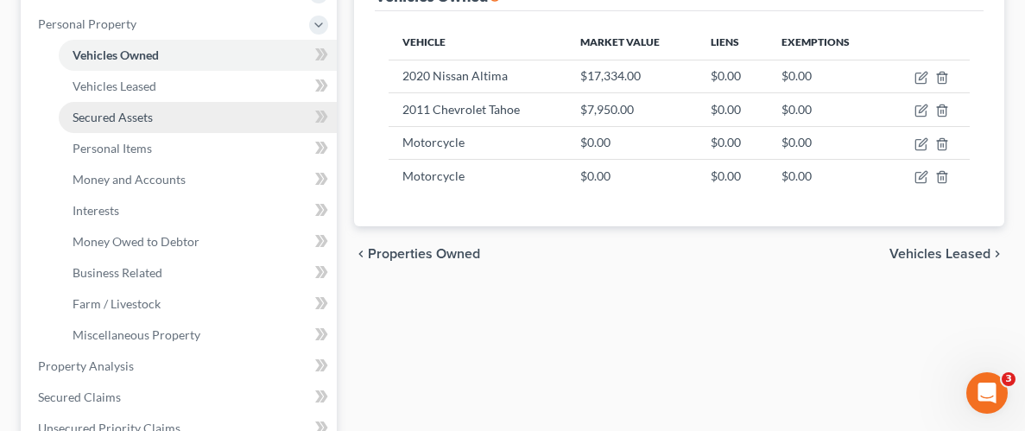
scroll to position [300, 0]
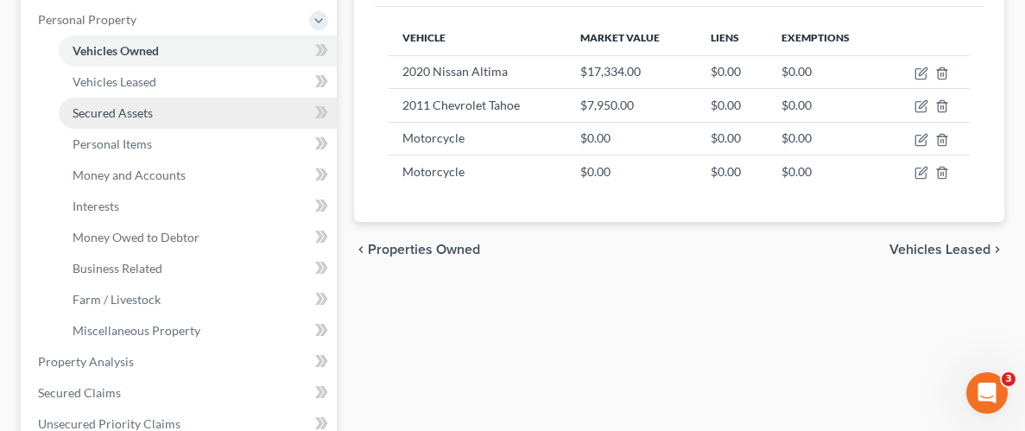
click at [121, 116] on span "Secured Assets" at bounding box center [113, 112] width 80 height 15
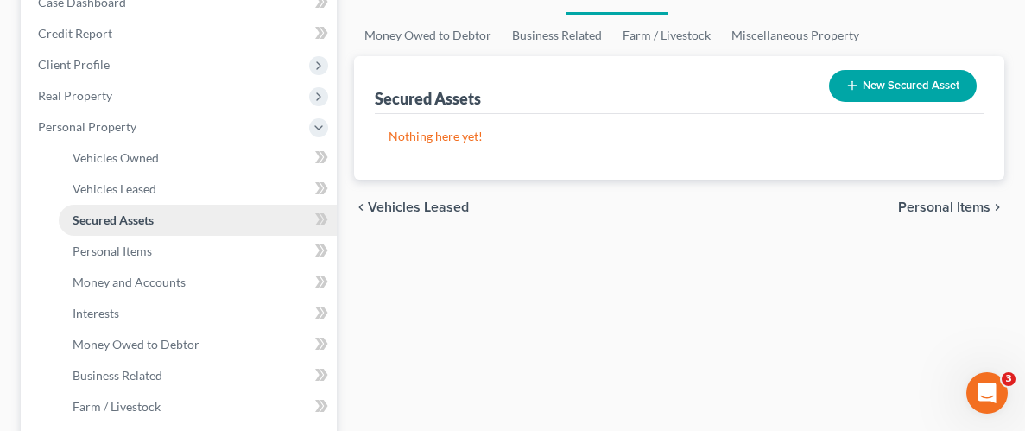
scroll to position [195, 0]
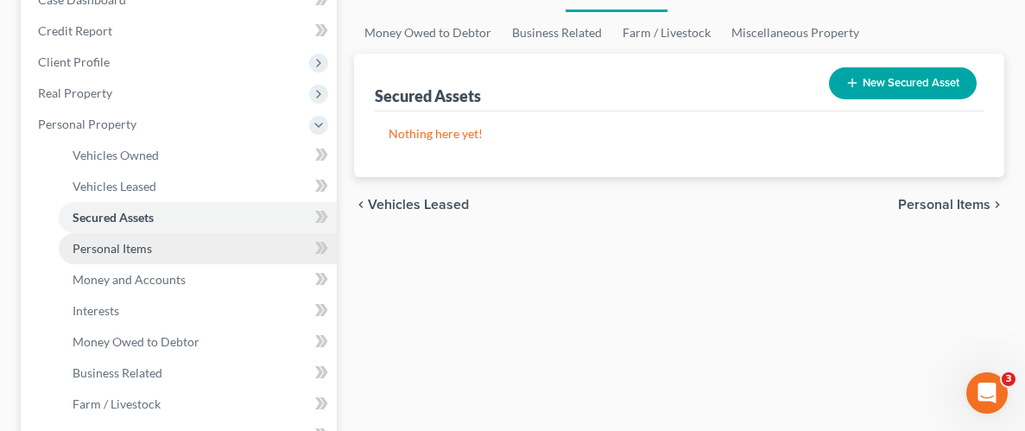
click at [130, 248] on span "Personal Items" at bounding box center [112, 248] width 79 height 15
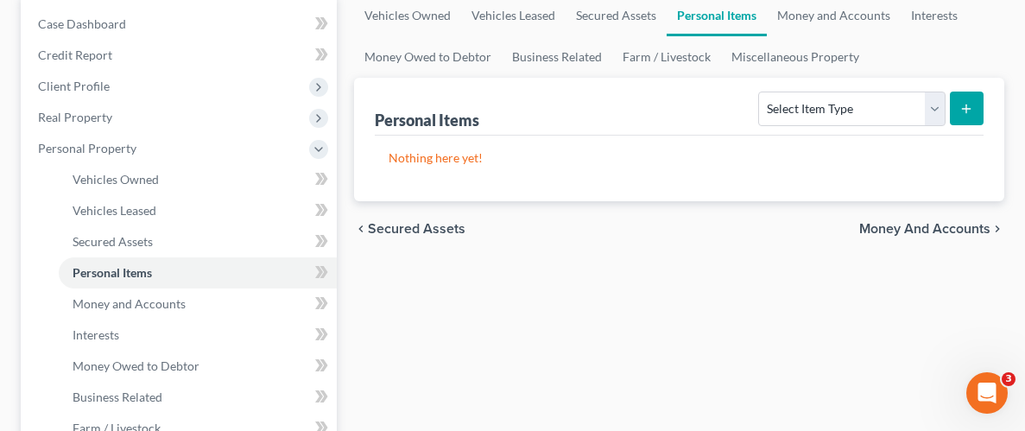
scroll to position [173, 0]
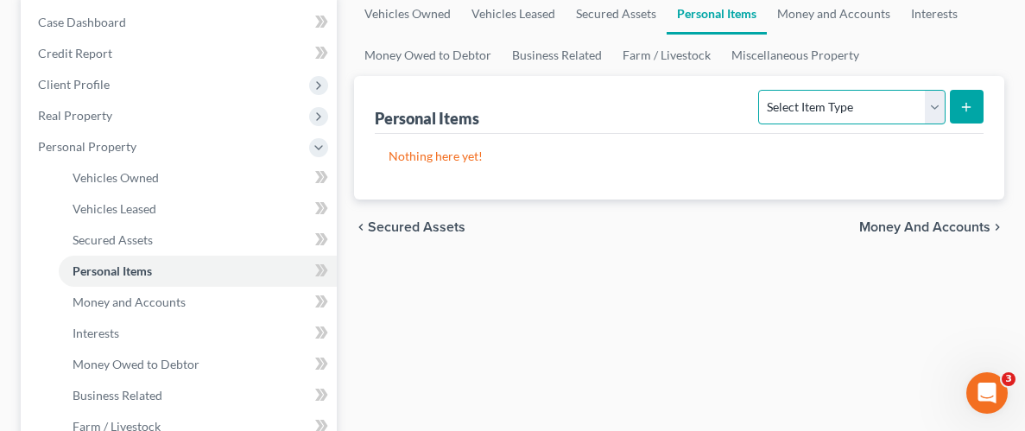
click at [935, 110] on select "Select Item Type Clothing Collectibles Of Value Electronics Firearms Household …" at bounding box center [851, 107] width 187 height 35
select select "household_goods"
click at [761, 90] on select "Select Item Type Clothing Collectibles Of Value Electronics Firearms Household …" at bounding box center [851, 107] width 187 height 35
click at [973, 94] on button "submit" at bounding box center [967, 107] width 34 height 34
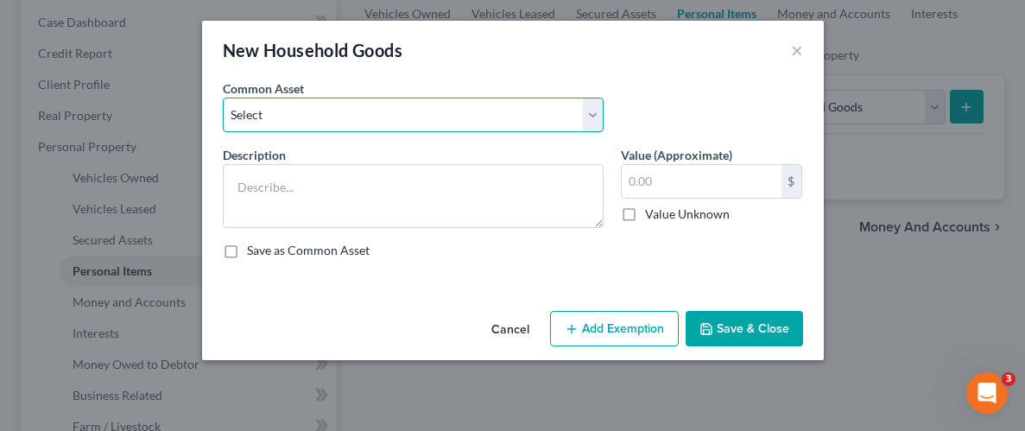
click at [591, 117] on select "Select Household Goods Household Goods" at bounding box center [413, 115] width 381 height 35
select select "1"
click at [223, 98] on select "Select Household Goods Household Goods" at bounding box center [413, 115] width 381 height 35
type textarea "Household Goods"
type input "1,000.00"
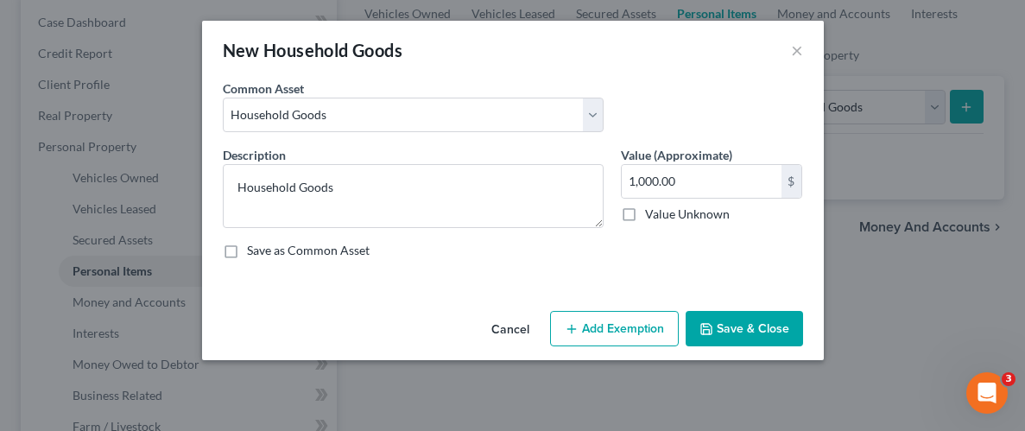
click at [650, 328] on button "Add Exemption" at bounding box center [614, 329] width 129 height 36
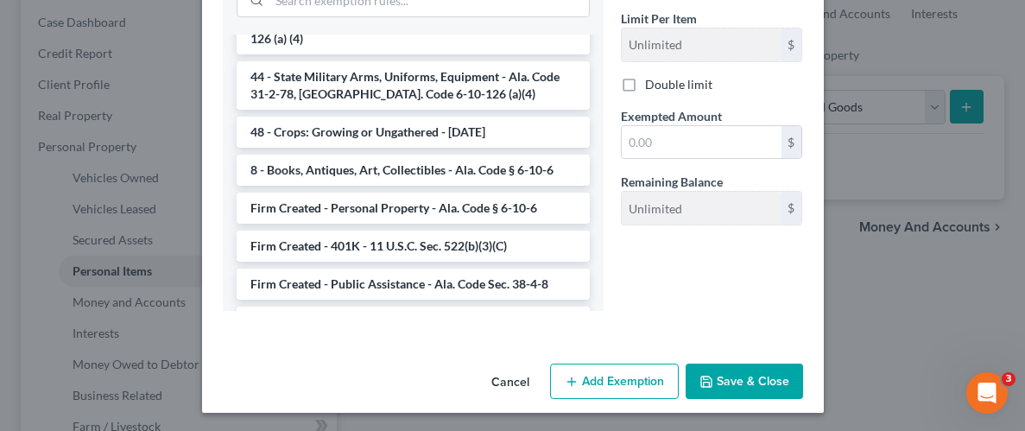
scroll to position [1338, 0]
click at [335, 192] on li "Firm Created - Personal Property - Ala. Code § 6-10-6" at bounding box center [413, 207] width 353 height 31
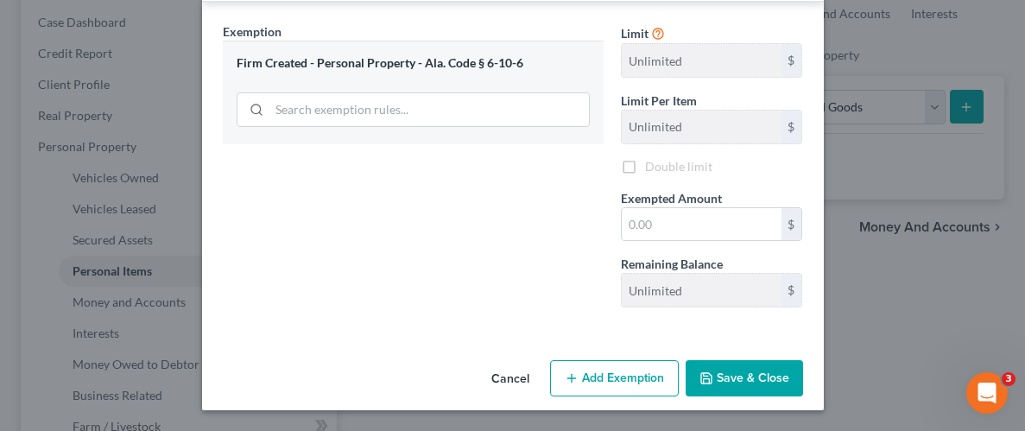
scroll to position [331, 0]
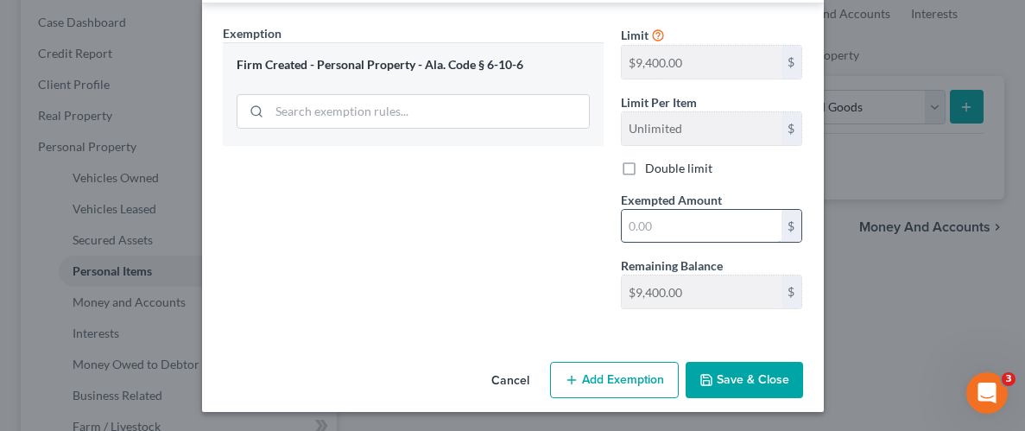
click at [691, 225] on input "text" at bounding box center [702, 226] width 160 height 33
type input "1,000"
click at [739, 376] on button "Save & Close" at bounding box center [744, 380] width 117 height 36
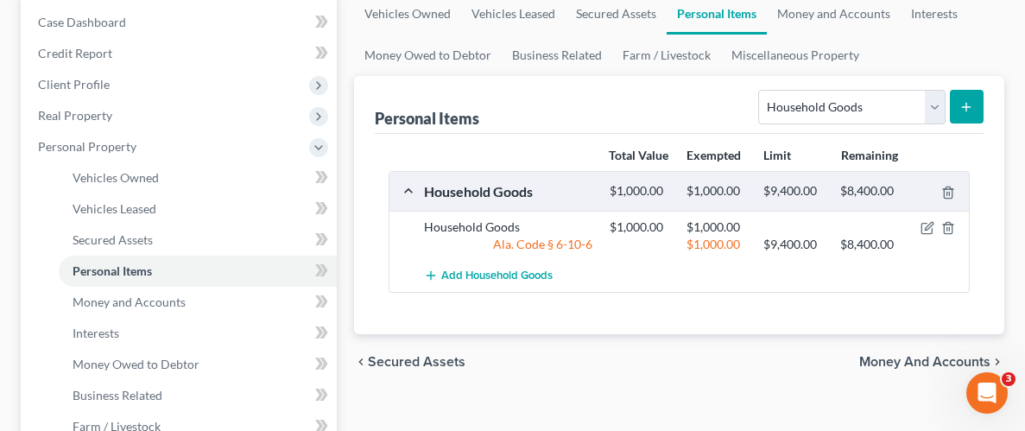
click at [975, 103] on button "submit" at bounding box center [967, 107] width 34 height 34
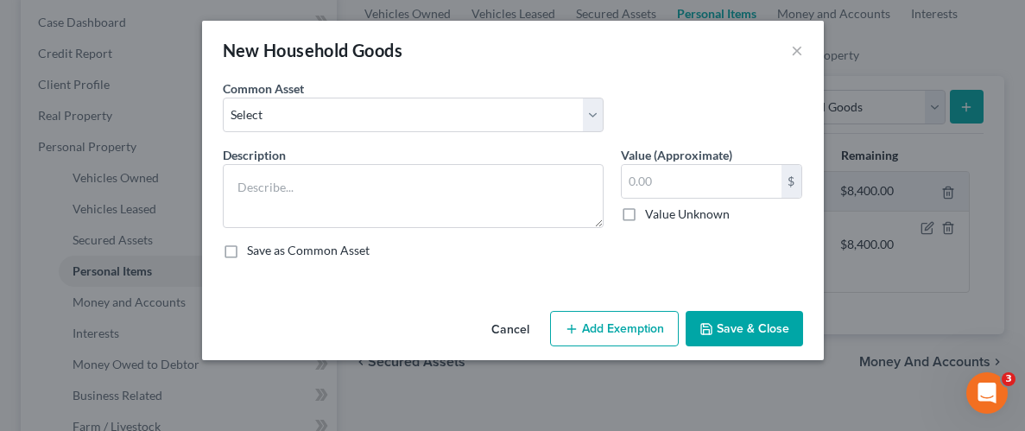
click at [975, 103] on div "New Household Goods × An exemption set must first be selected from the Filing I…" at bounding box center [512, 215] width 1025 height 431
click at [802, 48] on div "New Household Goods ×" at bounding box center [513, 50] width 622 height 59
click at [797, 47] on button "×" at bounding box center [797, 50] width 12 height 21
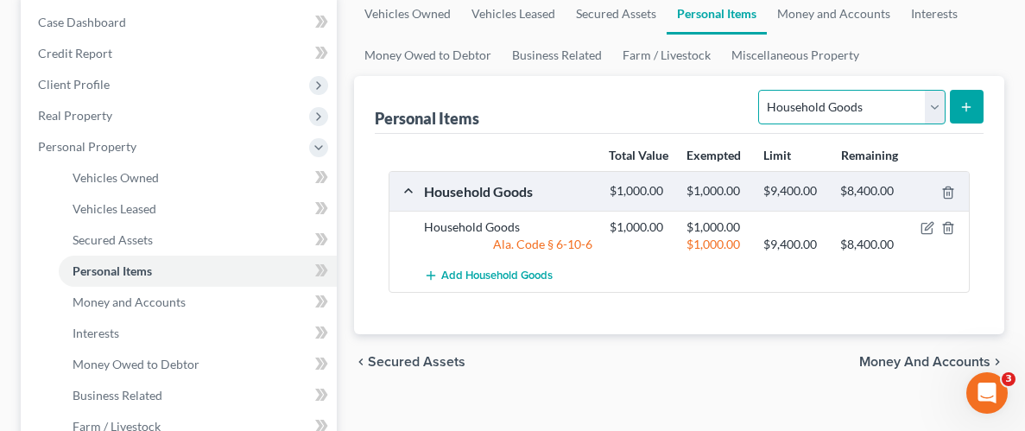
click at [933, 101] on select "Select Item Type Clothing Collectibles Of Value Electronics Firearms Household …" at bounding box center [851, 107] width 187 height 35
select select "clothing"
click at [761, 90] on select "Select Item Type Clothing Collectibles Of Value Electronics Firearms Household …" at bounding box center [851, 107] width 187 height 35
click at [964, 107] on line "submit" at bounding box center [967, 107] width 8 height 0
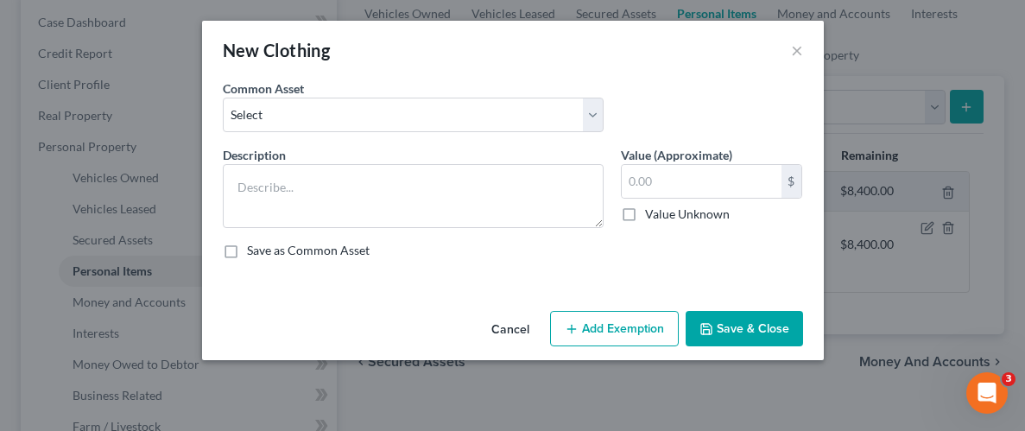
click at [617, 107] on div "Common Asset Select Wearing apparel" at bounding box center [513, 112] width 598 height 66
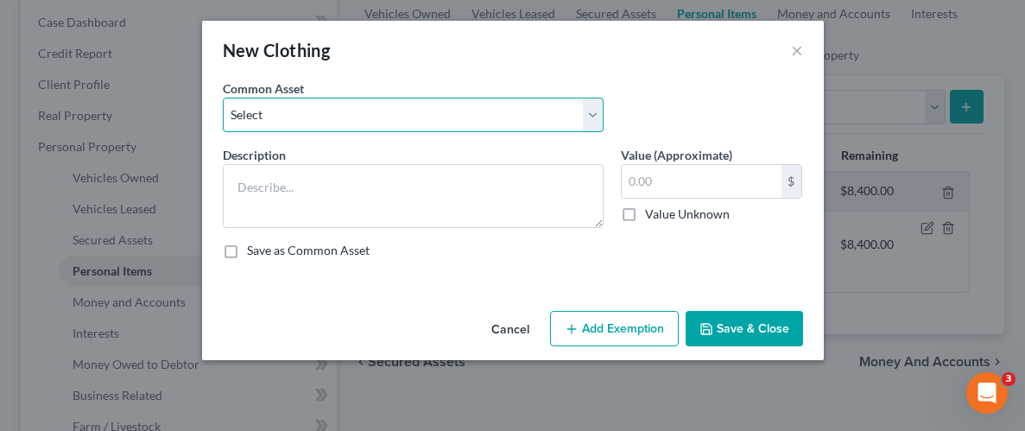
click at [598, 111] on select "Select Wearing apparel" at bounding box center [413, 115] width 381 height 35
select select "0"
click at [223, 98] on select "Select Wearing apparel" at bounding box center [413, 115] width 381 height 35
type textarea "Wearing apparel"
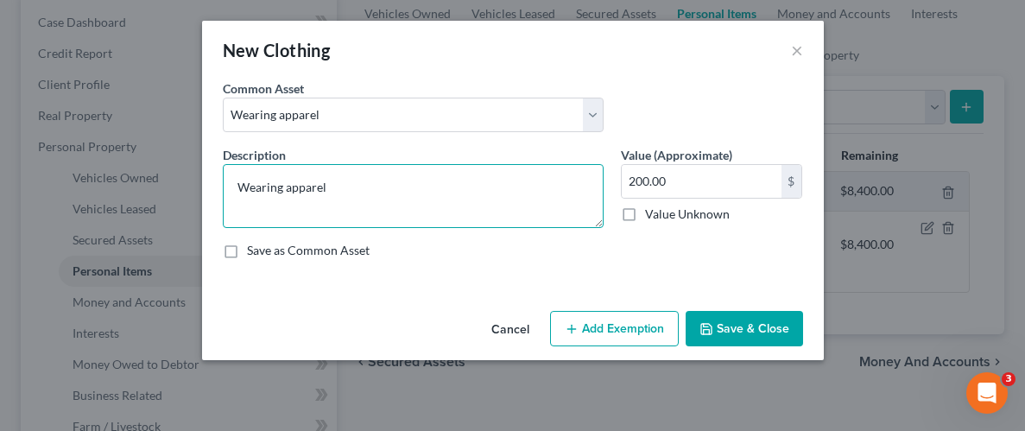
click at [351, 185] on textarea "Wearing apparel" at bounding box center [413, 196] width 381 height 64
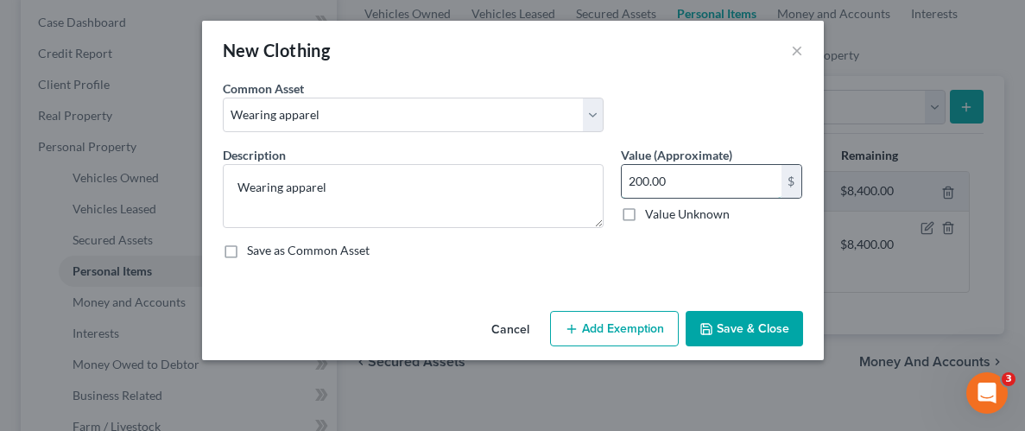
click at [718, 176] on input "200.00" at bounding box center [702, 181] width 160 height 33
type input "1,000.00"
click at [640, 325] on button "Add Exemption" at bounding box center [614, 329] width 129 height 36
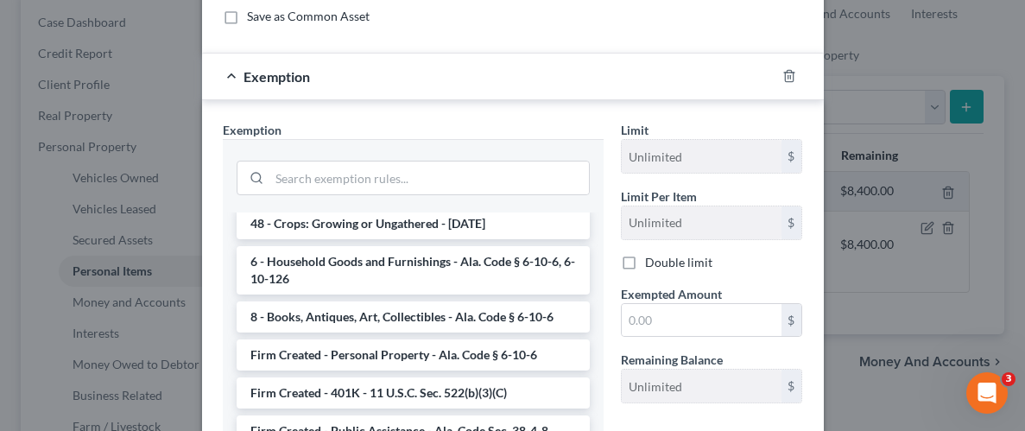
scroll to position [1413, 0]
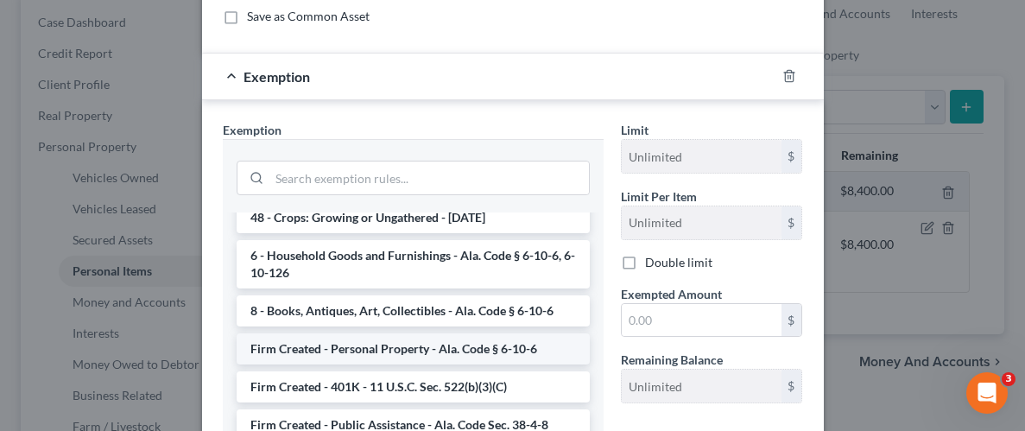
click at [422, 333] on li "Firm Created - Personal Property - Ala. Code § 6-10-6" at bounding box center [413, 348] width 353 height 31
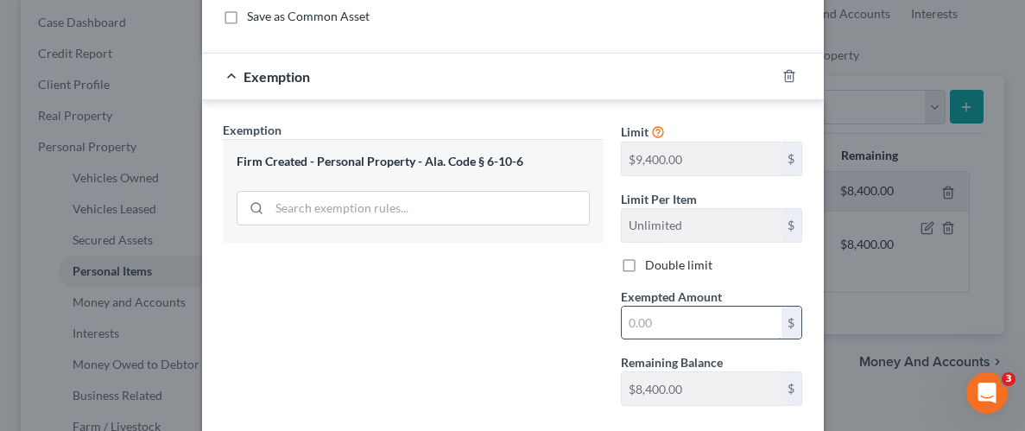
click at [718, 326] on input "text" at bounding box center [702, 323] width 160 height 33
type input "1,000"
click at [582, 354] on div "Exemption Set must be selected for CA. Exemption * Firm Created - Personal Prop…" at bounding box center [413, 270] width 398 height 299
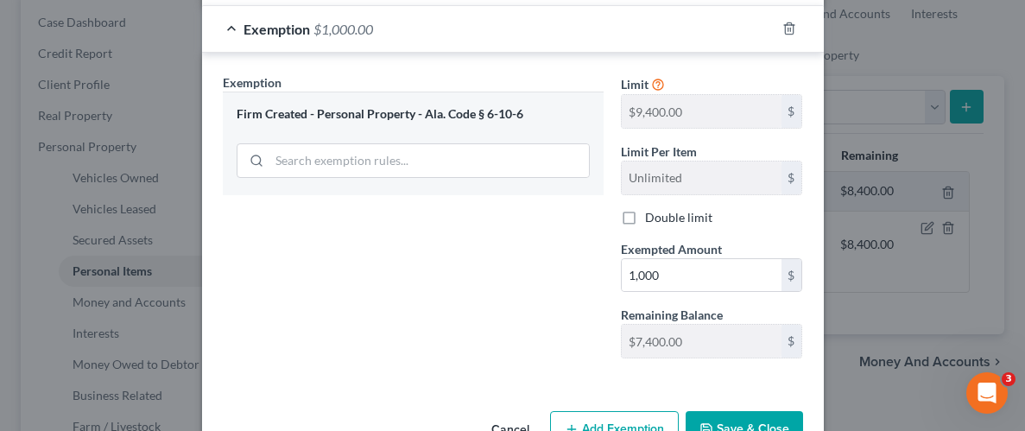
scroll to position [331, 0]
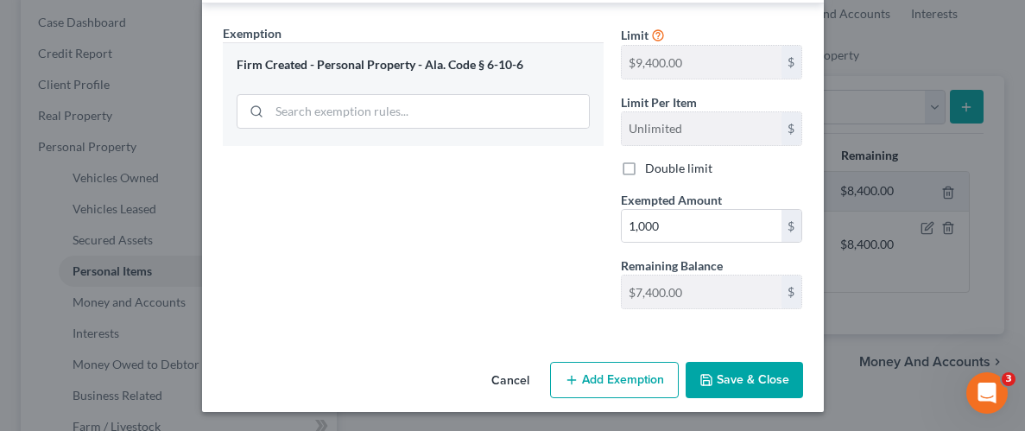
click at [737, 386] on button "Save & Close" at bounding box center [744, 380] width 117 height 36
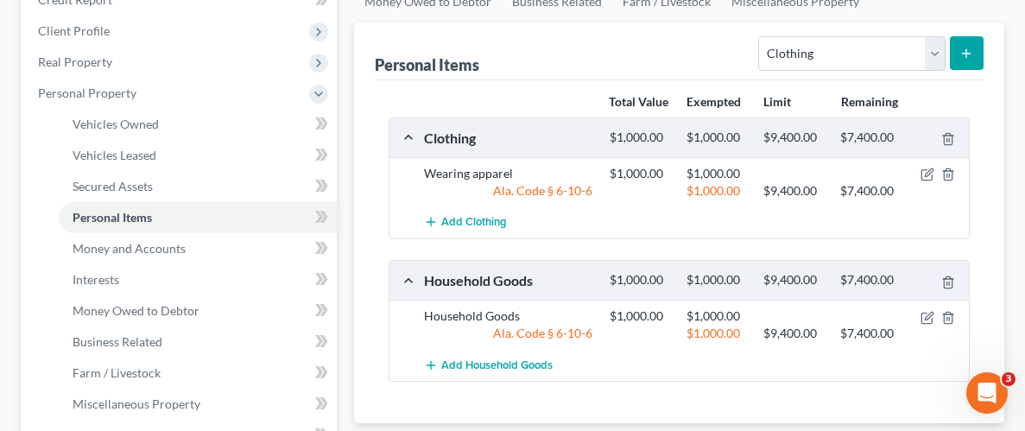
scroll to position [240, 0]
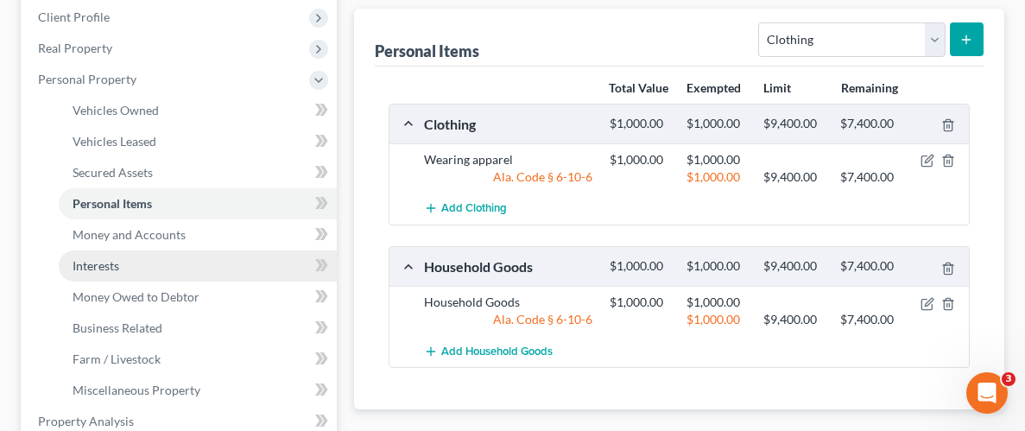
click at [104, 267] on span "Interests" at bounding box center [96, 265] width 47 height 15
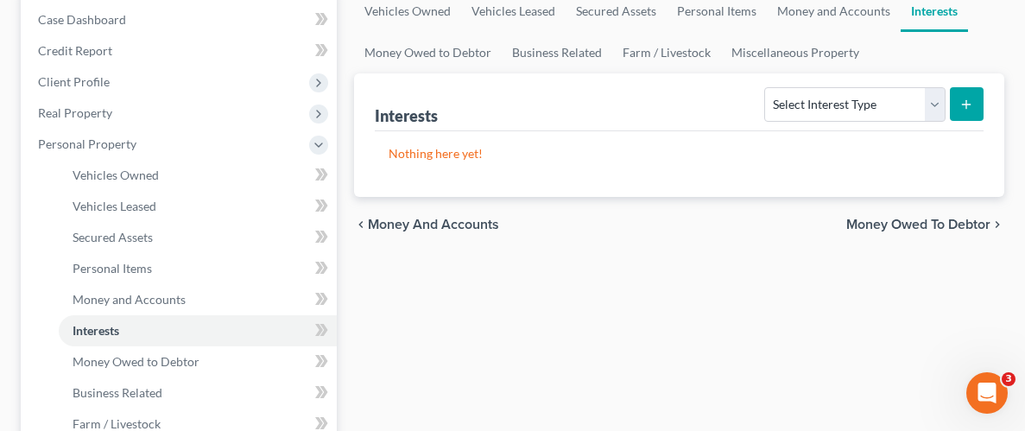
scroll to position [176, 0]
click at [935, 93] on select "Select Interest Type 401K Annuity Bond Education IRA Government Bond Government…" at bounding box center [854, 103] width 180 height 35
select select "401k"
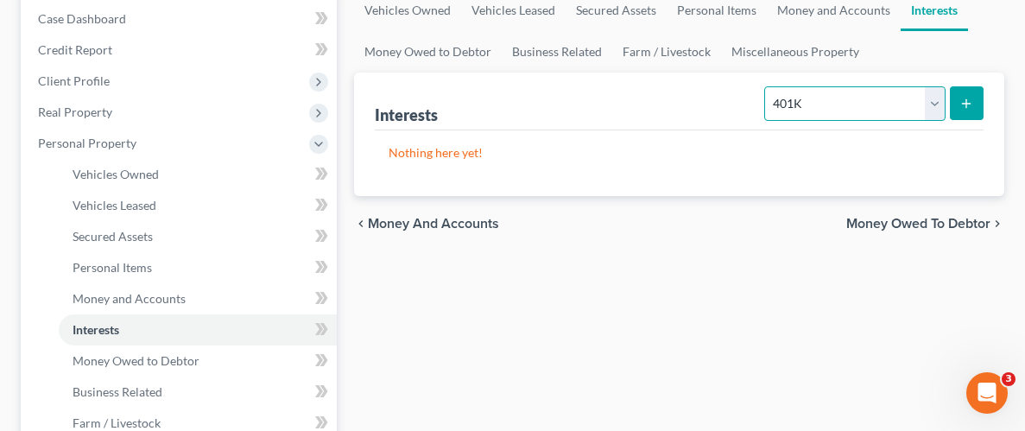
click at [767, 86] on select "Select Interest Type 401K Annuity Bond Education IRA Government Bond Government…" at bounding box center [854, 103] width 180 height 35
click at [959, 93] on button "submit" at bounding box center [967, 103] width 34 height 34
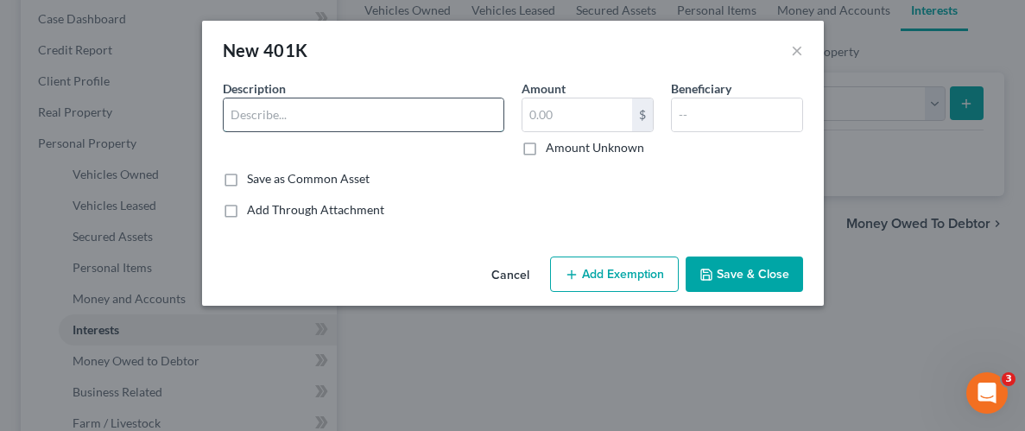
click at [366, 115] on input "text" at bounding box center [364, 114] width 280 height 33
type input "401(k)"
click at [617, 116] on input "text" at bounding box center [577, 114] width 110 height 33
type input "1"
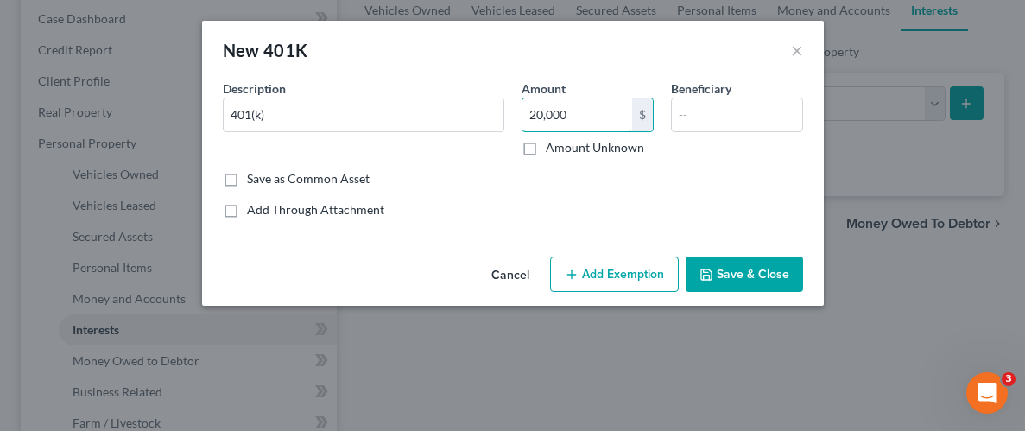
type input "20,000"
click at [630, 270] on button "Add Exemption" at bounding box center [614, 274] width 129 height 36
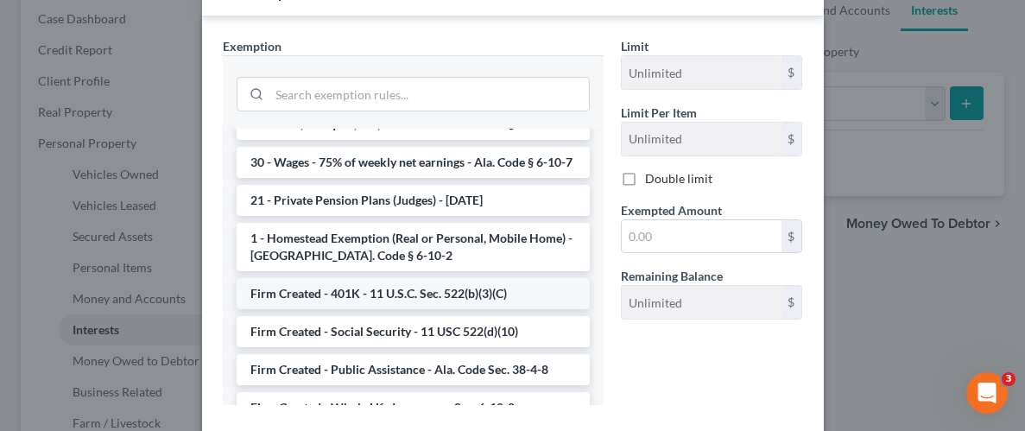
scroll to position [1317, 0]
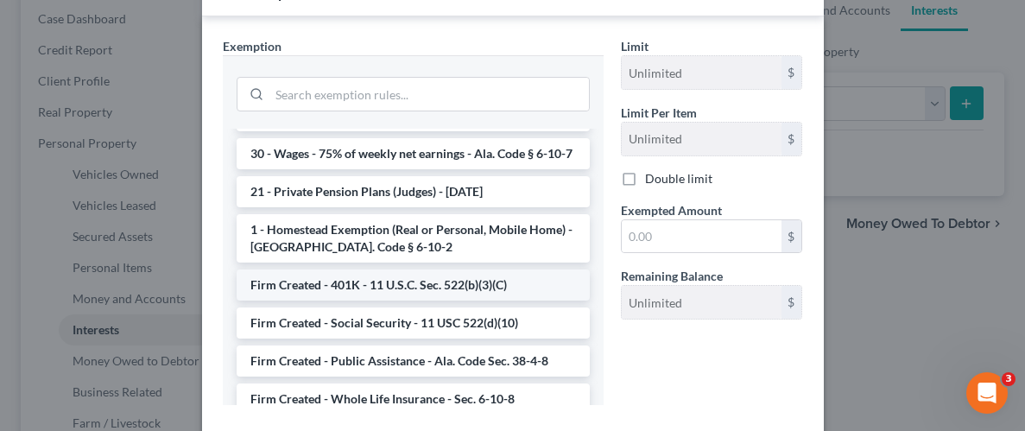
click at [352, 269] on li "Firm Created - 401K - 11 U.S.C. Sec. 522(b)(3)(C)" at bounding box center [413, 284] width 353 height 31
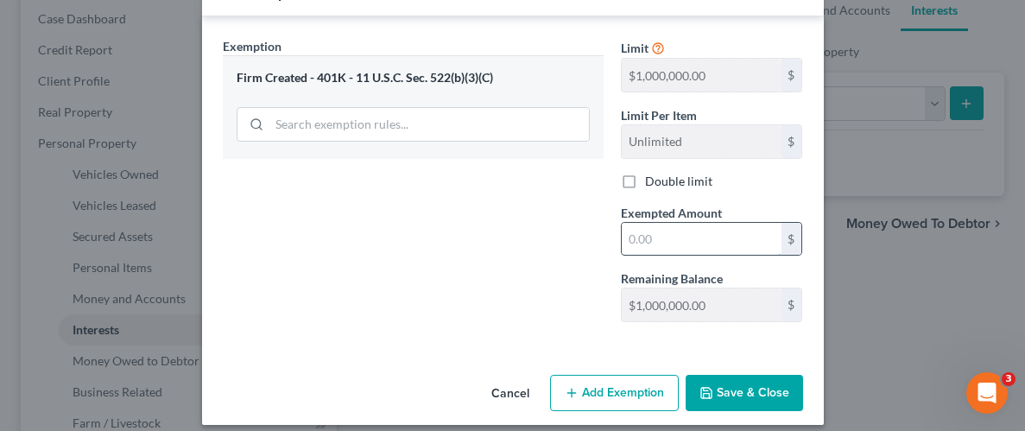
click at [727, 250] on input "text" at bounding box center [702, 239] width 160 height 33
type input "20,000"
click at [744, 383] on button "Save & Close" at bounding box center [744, 393] width 117 height 36
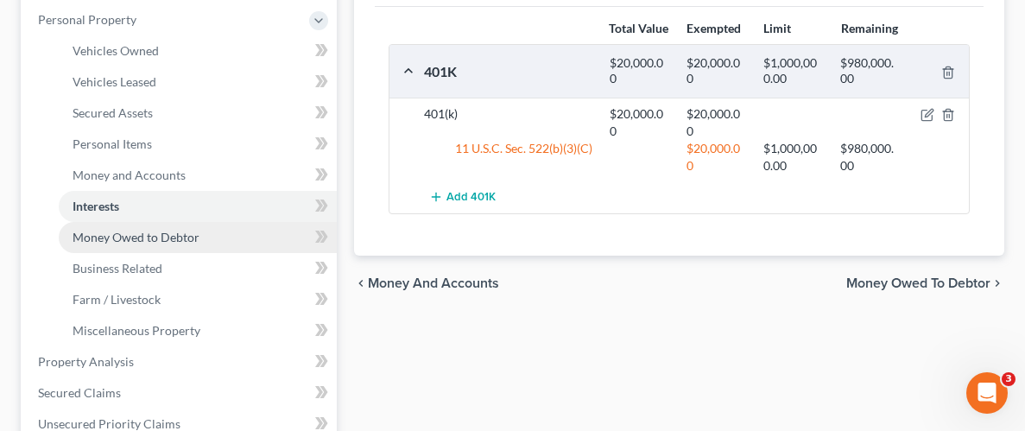
scroll to position [227, 0]
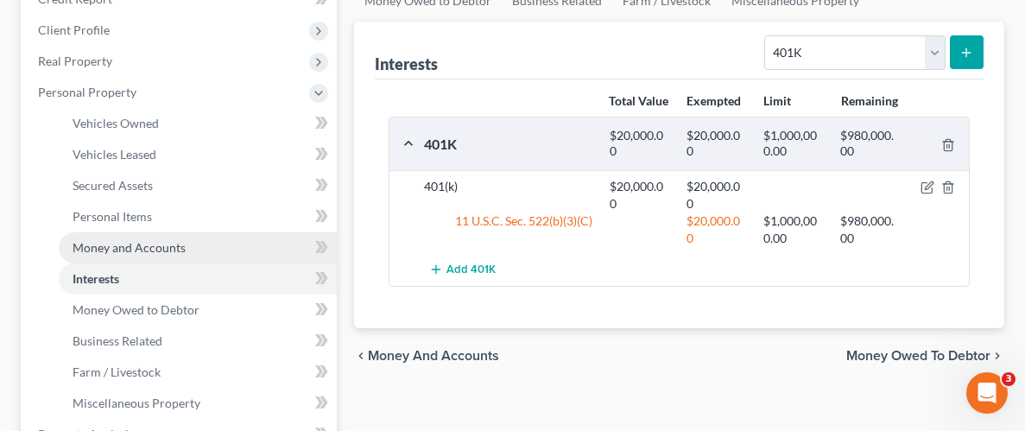
click at [110, 245] on span "Money and Accounts" at bounding box center [129, 247] width 113 height 15
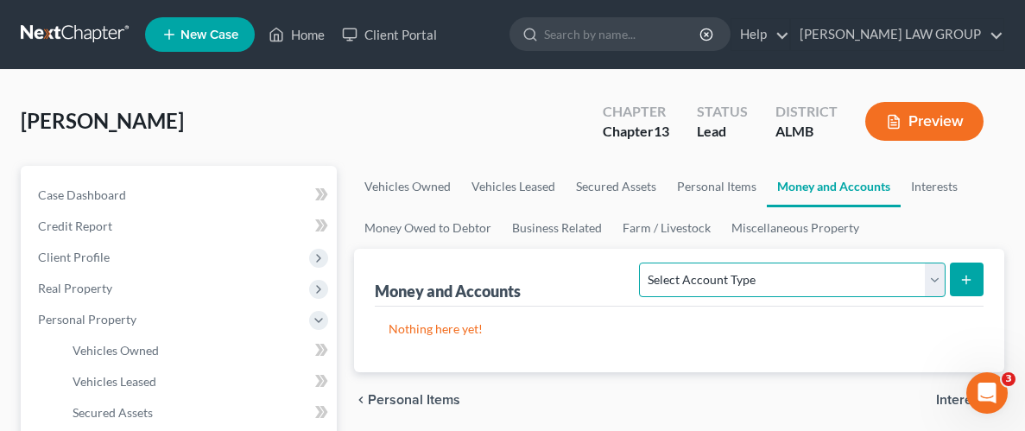
click at [821, 281] on select "Select Account Type Brokerage Cash on Hand Certificates of Deposit Checking Acc…" at bounding box center [792, 279] width 306 height 35
select select "checking"
click at [643, 262] on select "Select Account Type Brokerage Cash on Hand Certificates of Deposit Checking Acc…" at bounding box center [792, 279] width 306 height 35
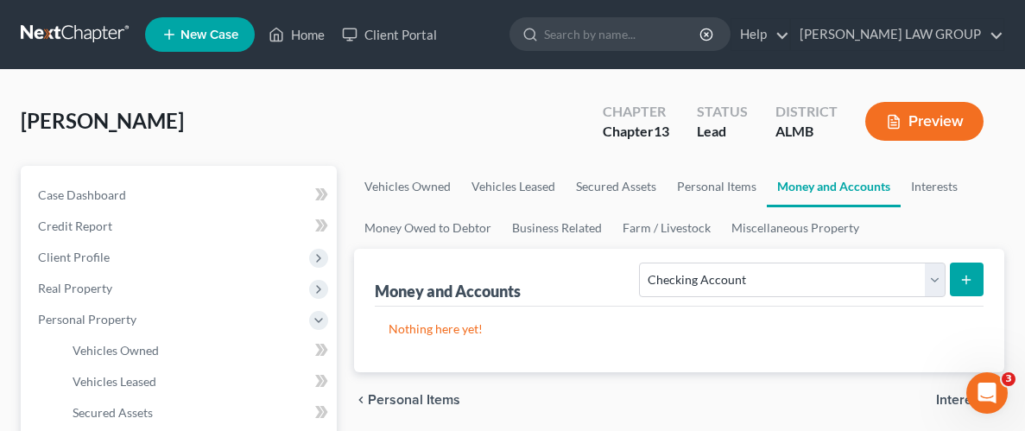
click at [969, 281] on icon "submit" at bounding box center [966, 280] width 14 height 14
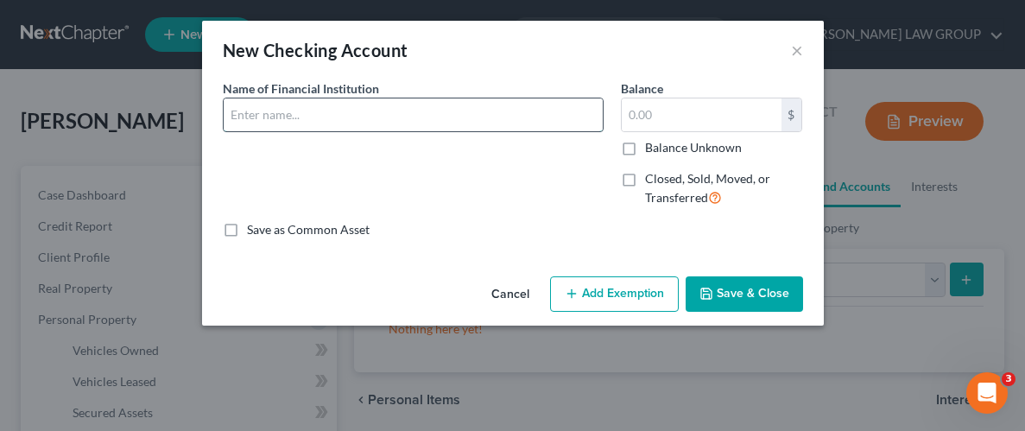
click at [321, 116] on input "text" at bounding box center [413, 114] width 379 height 33
type input "Guardian Credit Union"
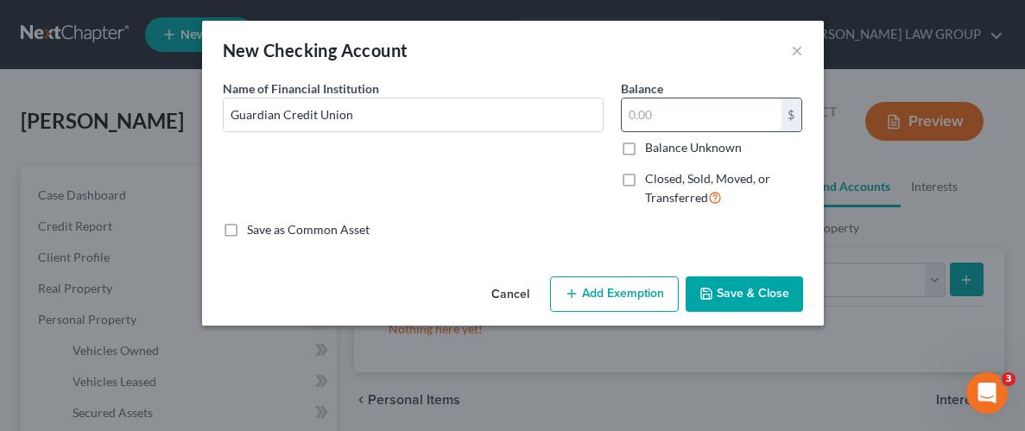
click at [679, 121] on input "text" at bounding box center [702, 114] width 160 height 33
type input "1,100"
click at [632, 291] on button "Add Exemption" at bounding box center [614, 294] width 129 height 36
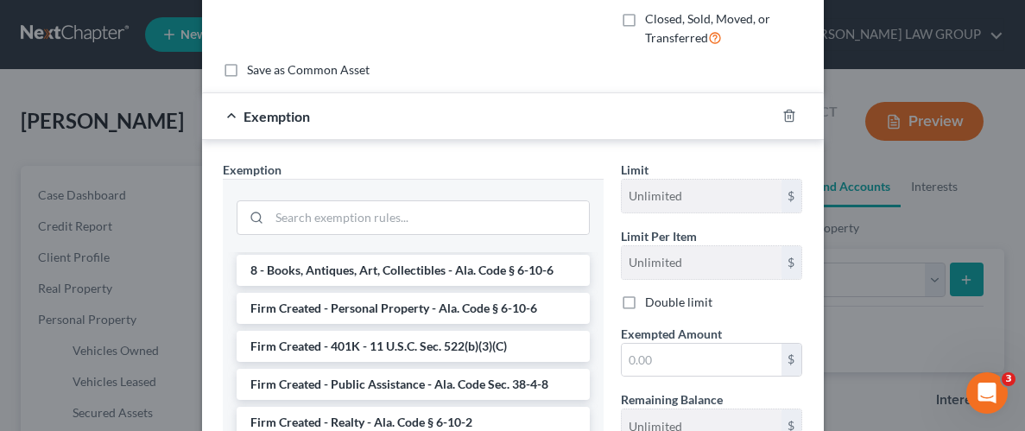
scroll to position [1456, 0]
click at [416, 292] on li "Firm Created - Personal Property - Ala. Code § 6-10-6" at bounding box center [413, 307] width 353 height 31
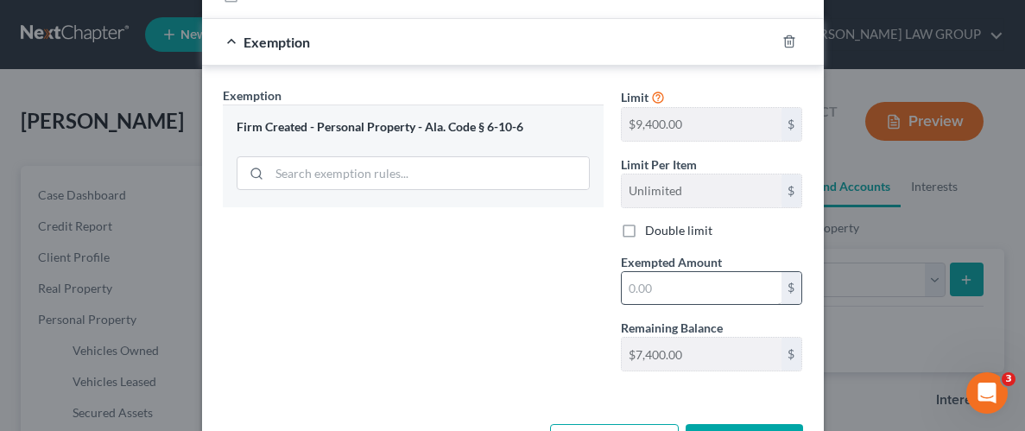
scroll to position [240, 0]
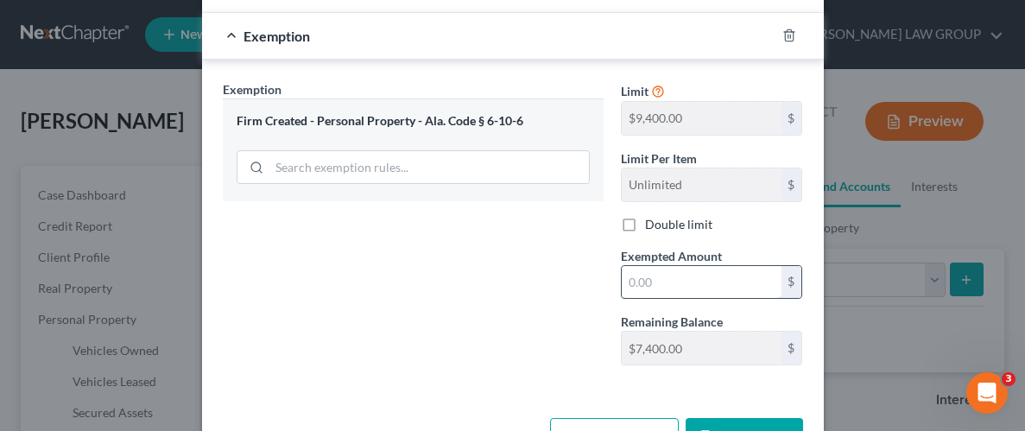
click at [750, 280] on input "text" at bounding box center [702, 282] width 160 height 33
type input "1,100"
click at [524, 301] on div "Exemption Set must be selected for CA. Exemption * Firm Created - Personal Prop…" at bounding box center [413, 229] width 398 height 299
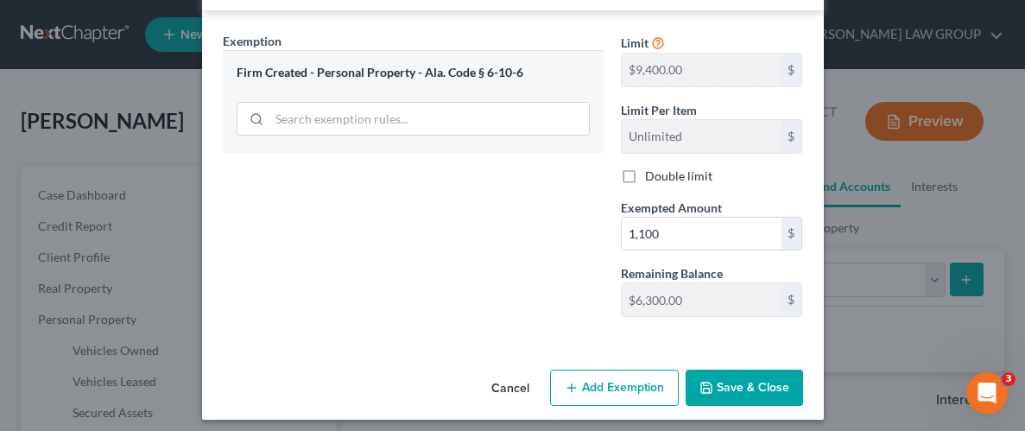
scroll to position [296, 0]
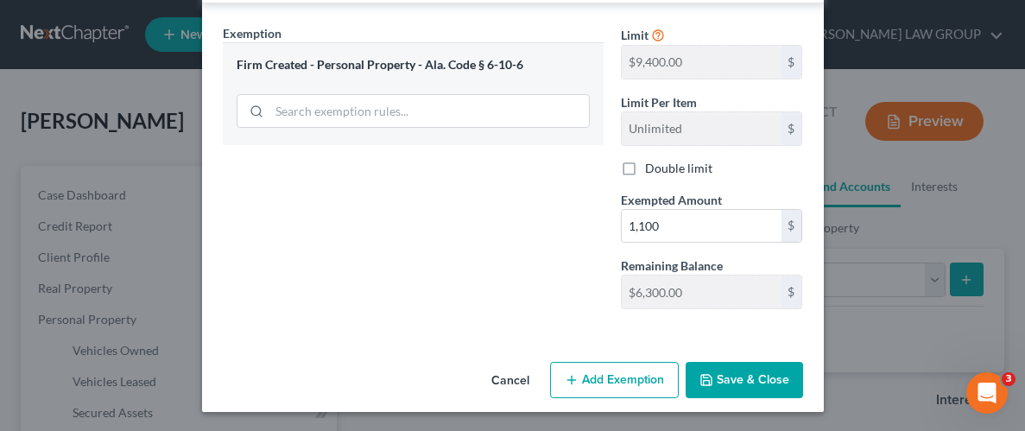
click at [759, 380] on button "Save & Close" at bounding box center [744, 380] width 117 height 36
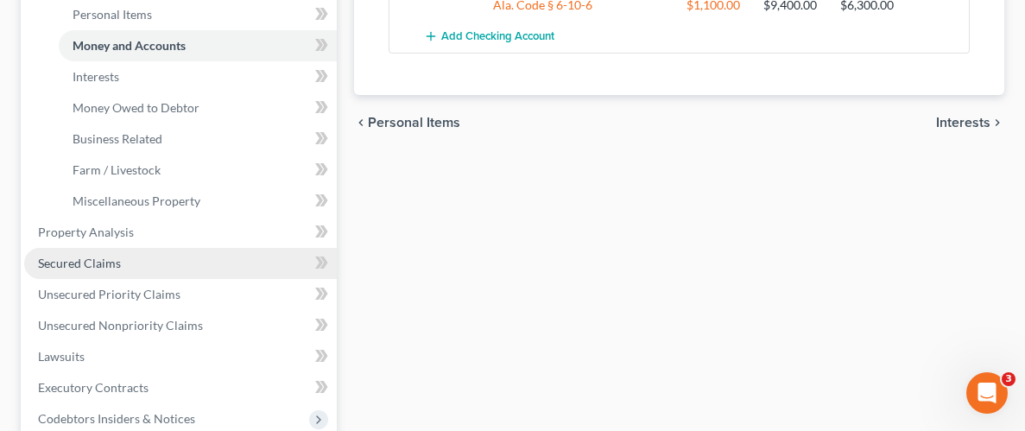
scroll to position [464, 0]
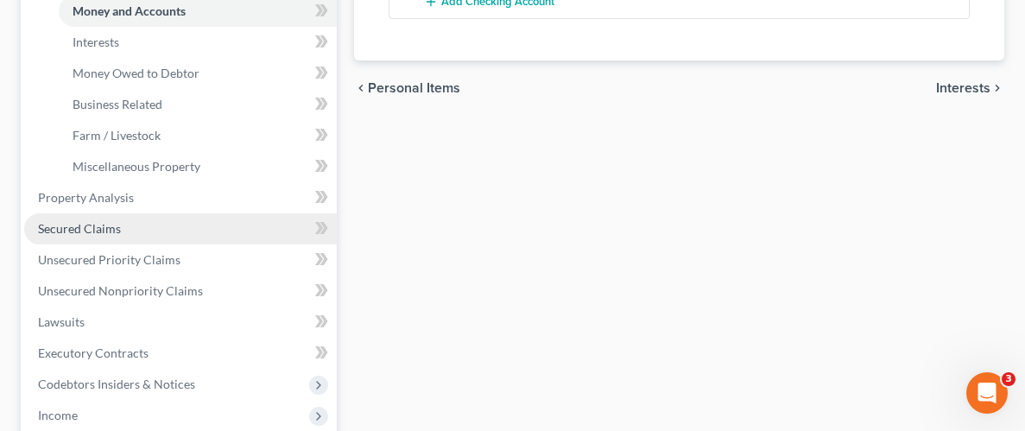
click at [100, 231] on span "Secured Claims" at bounding box center [79, 228] width 83 height 15
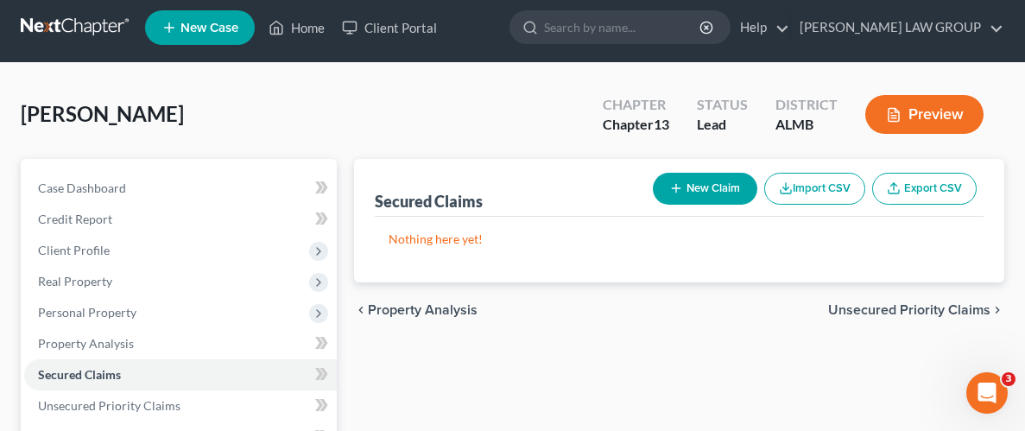
scroll to position [9, 0]
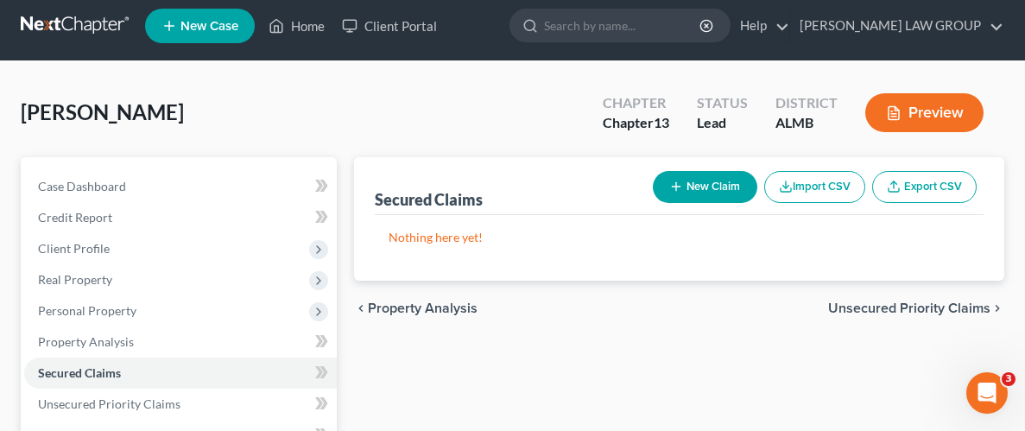
click at [705, 174] on button "New Claim" at bounding box center [705, 187] width 104 height 32
select select "0"
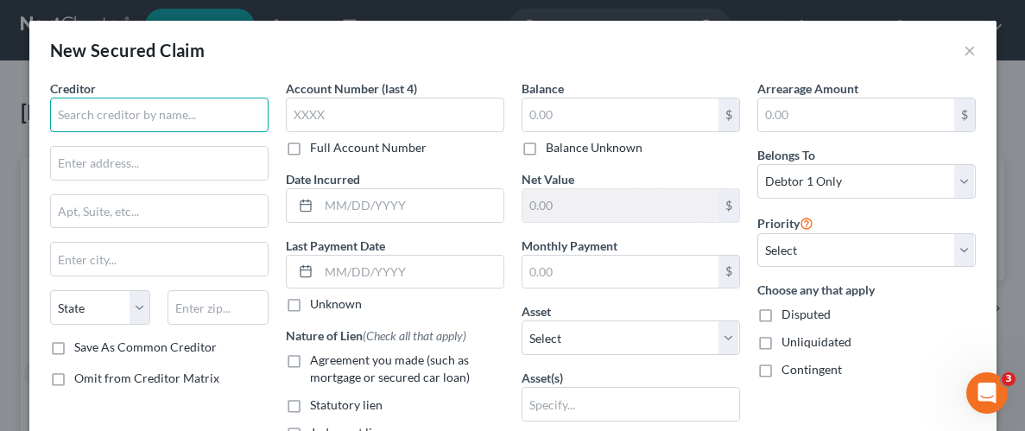
click at [145, 120] on input "text" at bounding box center [159, 115] width 218 height 35
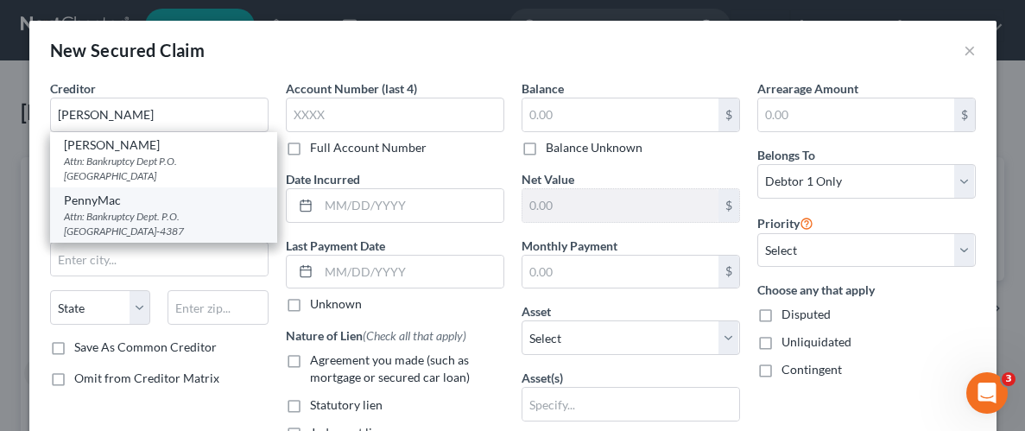
click at [144, 206] on div "PennyMac" at bounding box center [163, 200] width 199 height 17
type input "PennyMac"
type input "Attn: Bankruptcy Dept."
type input "P.O. Box 514387"
type input "[GEOGRAPHIC_DATA]"
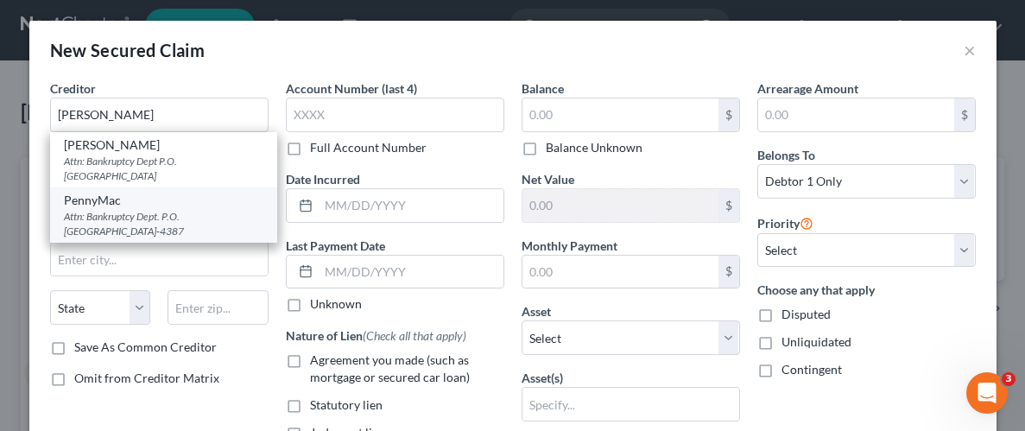
select select "4"
type input "90051-4387"
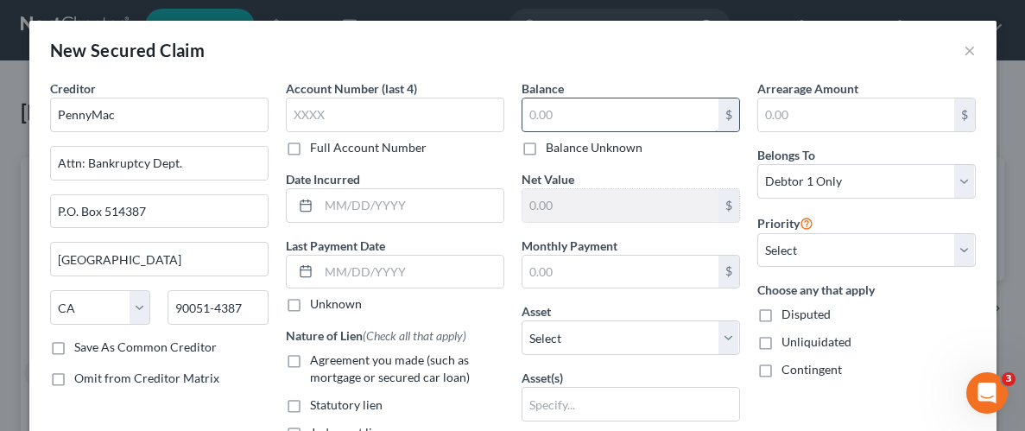
click at [593, 105] on input "text" at bounding box center [620, 114] width 196 height 33
type input "144,000"
click at [930, 357] on div "Choose any that apply Disputed Unliquidated Contingent" at bounding box center [866, 330] width 218 height 98
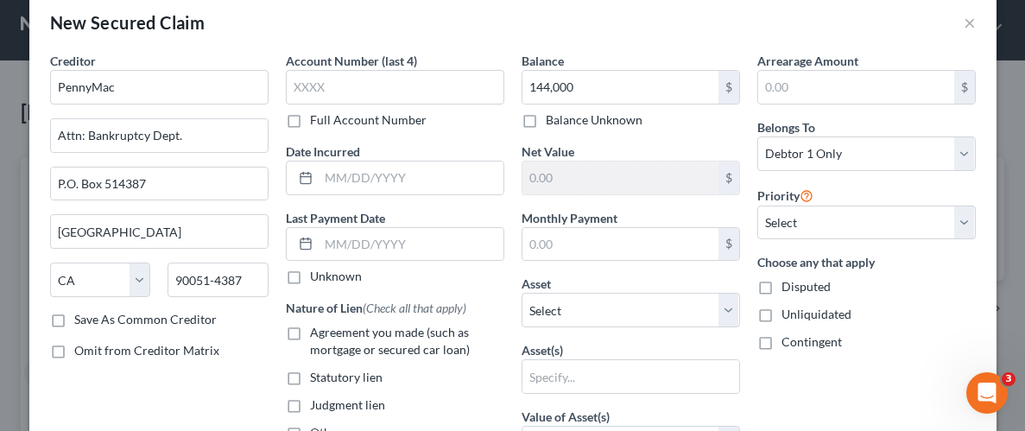
scroll to position [135, 0]
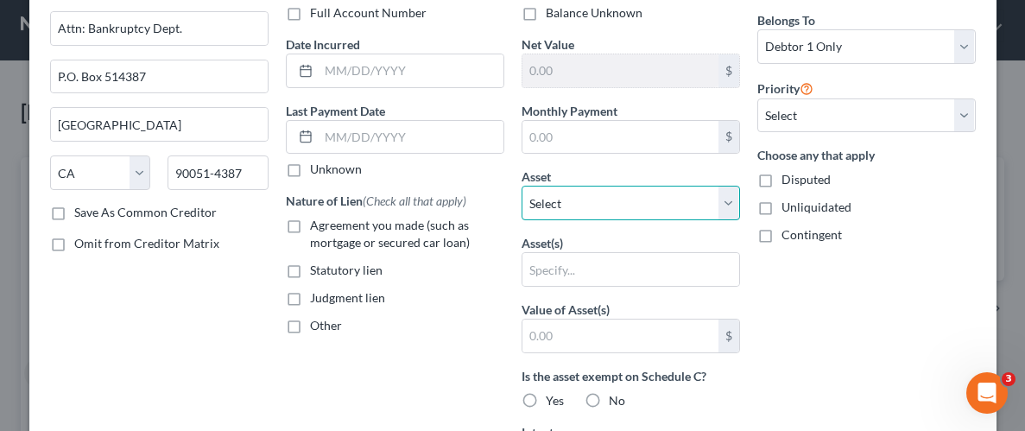
click at [730, 209] on select "Select Other Multiple Assets [STREET_ADDRESS] - $112300.0 2020 Nissan Altima - …" at bounding box center [631, 203] width 218 height 35
select select "2"
click at [522, 186] on select "Select Other Multiple Assets [STREET_ADDRESS] - $112300.0 2020 Nissan Altima - …" at bounding box center [631, 203] width 218 height 35
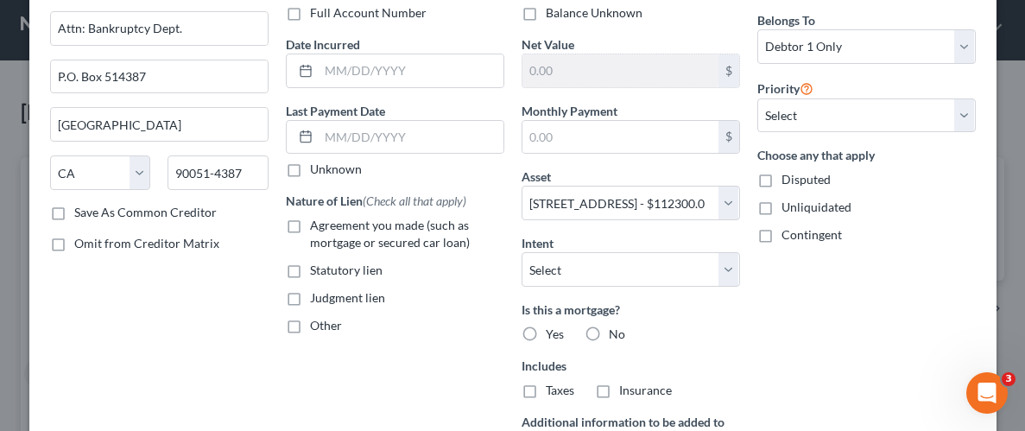
click at [546, 331] on label "Yes" at bounding box center [555, 334] width 18 height 17
click at [553, 331] on input "Yes" at bounding box center [558, 331] width 11 height 11
radio input "true"
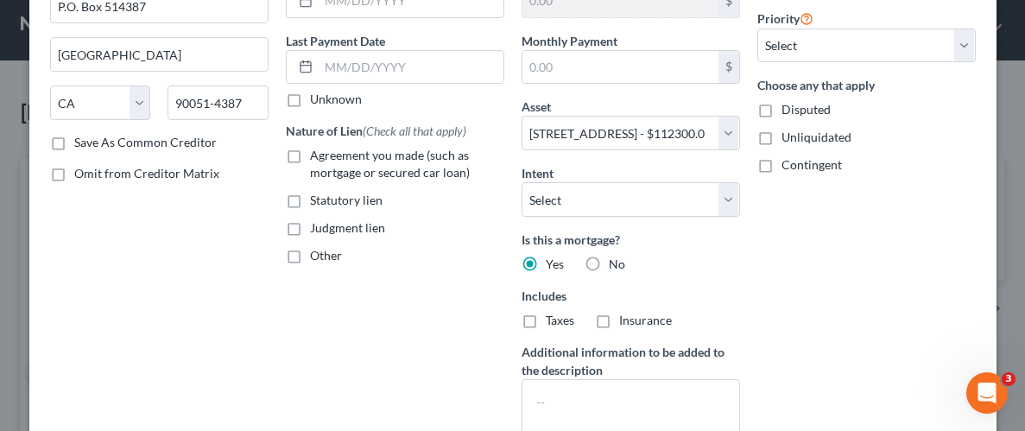
scroll to position [228, 0]
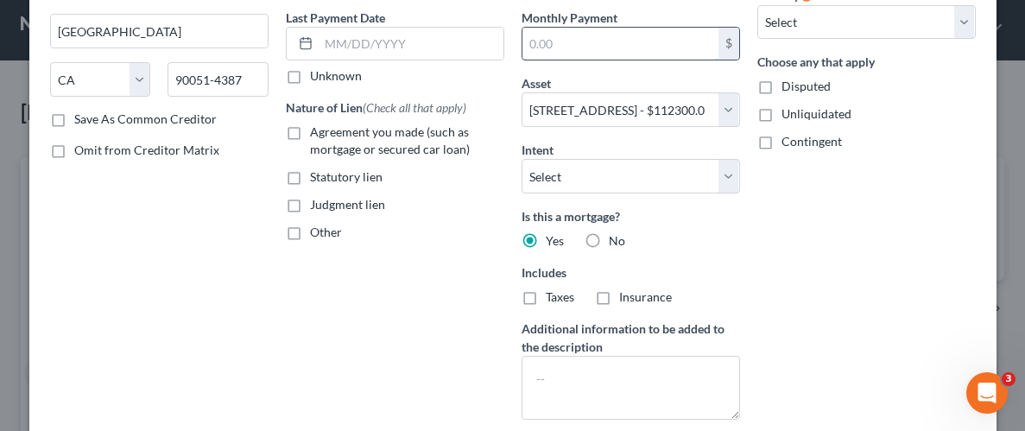
click at [574, 44] on input "text" at bounding box center [620, 44] width 196 height 33
type input "1,202"
click at [546, 294] on label "Taxes" at bounding box center [560, 296] width 28 height 17
click at [553, 294] on input "Taxes" at bounding box center [558, 293] width 11 height 11
checkbox input "true"
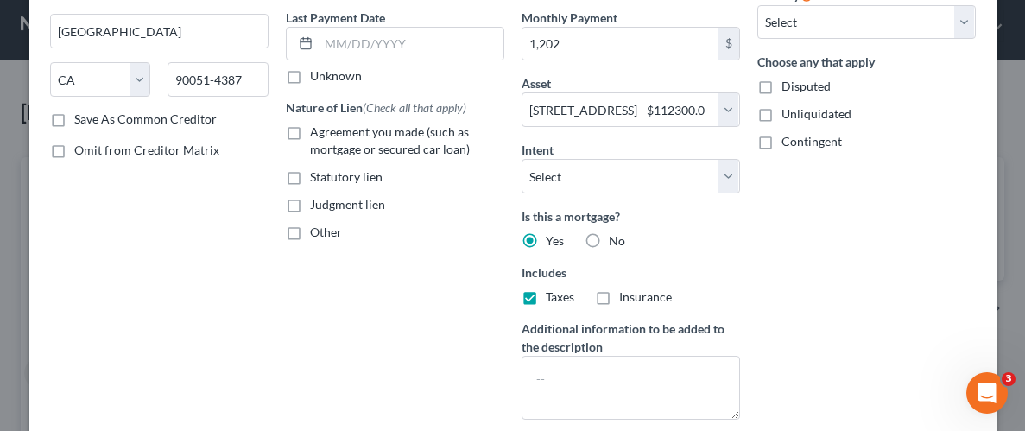
click at [619, 294] on label "Insurance" at bounding box center [645, 296] width 53 height 17
click at [626, 294] on input "Insurance" at bounding box center [631, 293] width 11 height 11
checkbox input "true"
click at [809, 280] on div "Arrearage Amount $ Belongs To * Select Debtor 1 Only Debtor 2 Only Debtor 1 And…" at bounding box center [867, 142] width 236 height 582
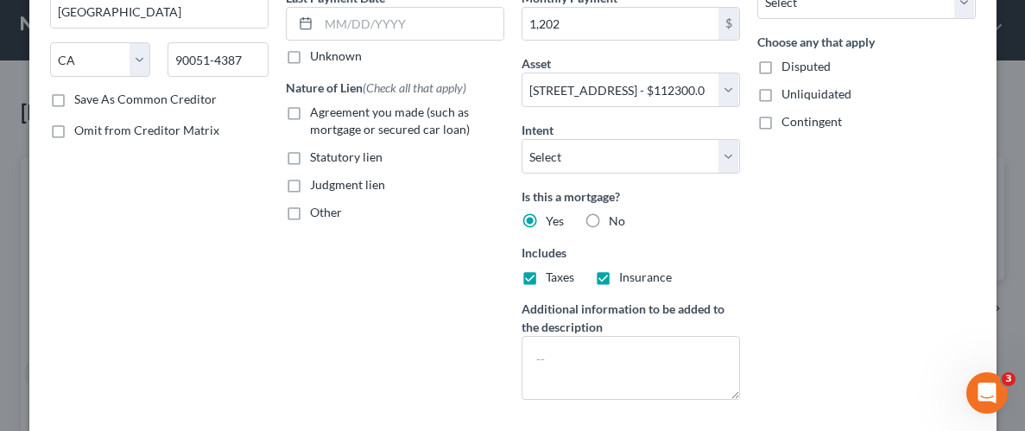
scroll to position [254, 0]
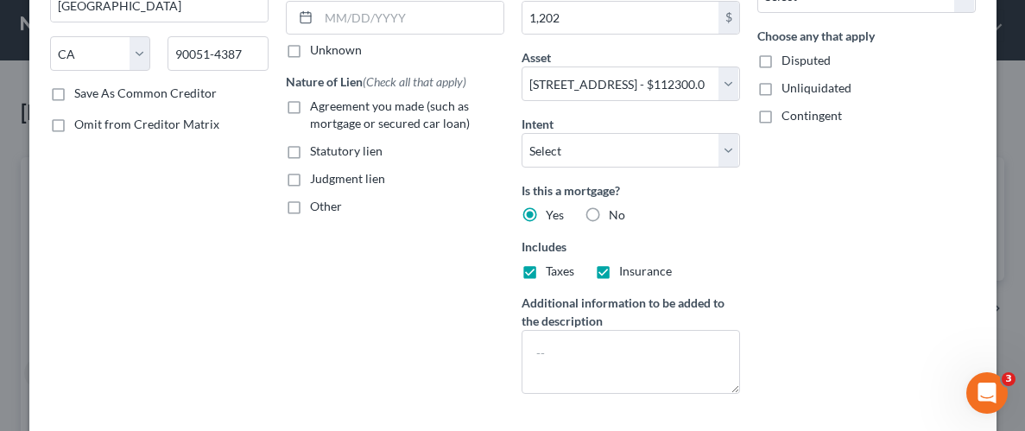
click at [781, 92] on label "Unliquidated" at bounding box center [816, 87] width 70 height 17
click at [788, 91] on input "Unliquidated" at bounding box center [793, 84] width 11 height 11
checkbox input "true"
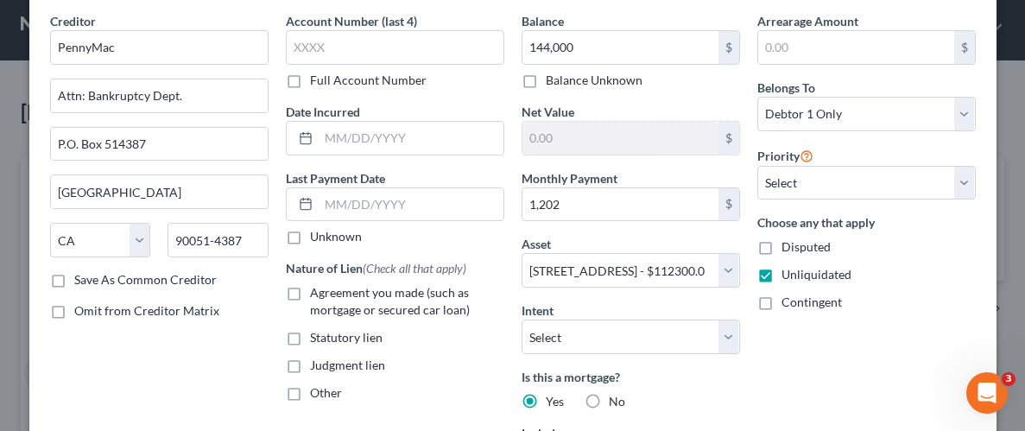
scroll to position [76, 0]
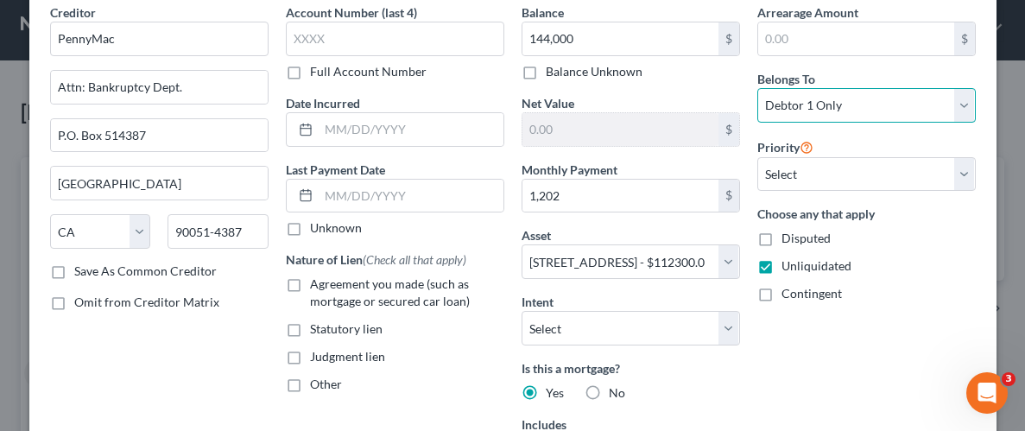
click at [962, 107] on select "Select Debtor 1 Only Debtor 2 Only Debtor 1 And Debtor 2 Only At Least One Of T…" at bounding box center [866, 105] width 218 height 35
select select "3"
click at [757, 88] on select "Select Debtor 1 Only Debtor 2 Only Debtor 1 And Debtor 2 Only At Least One Of T…" at bounding box center [866, 105] width 218 height 35
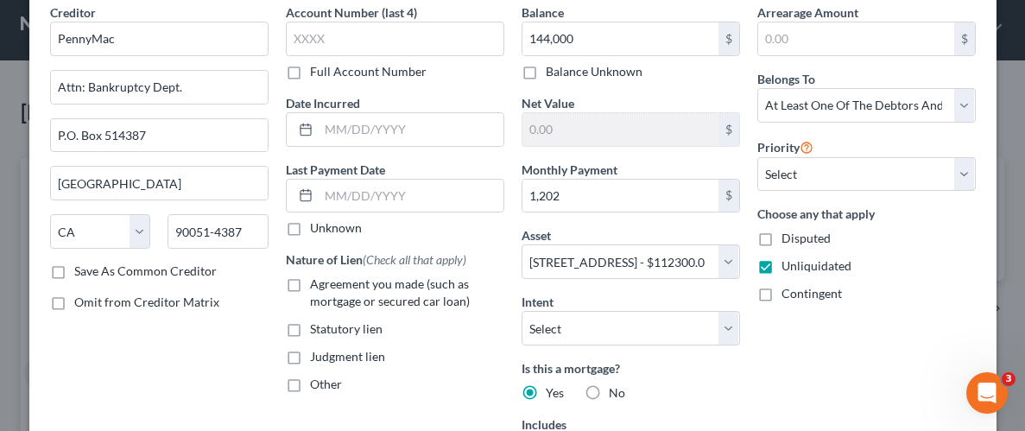
click at [912, 312] on div "Arrearage Amount $ Belongs To * Select Debtor 1 Only Debtor 2 Only Debtor 1 And…" at bounding box center [867, 294] width 236 height 582
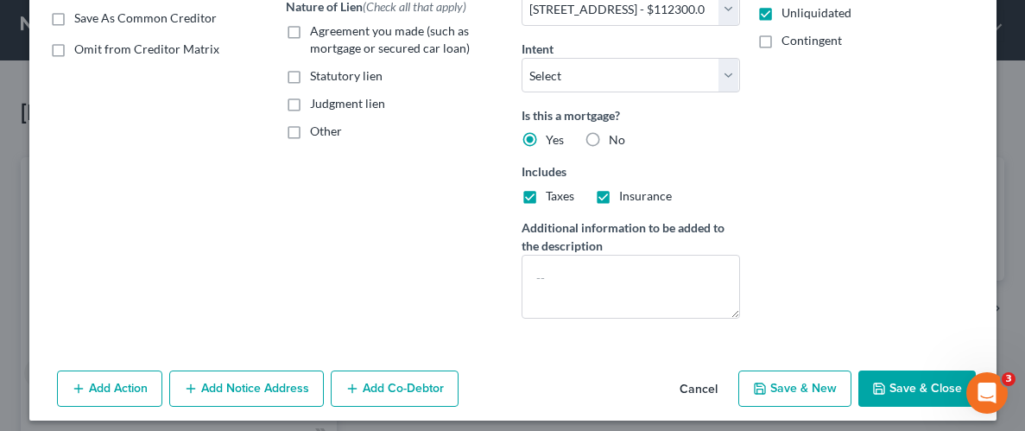
scroll to position [338, 0]
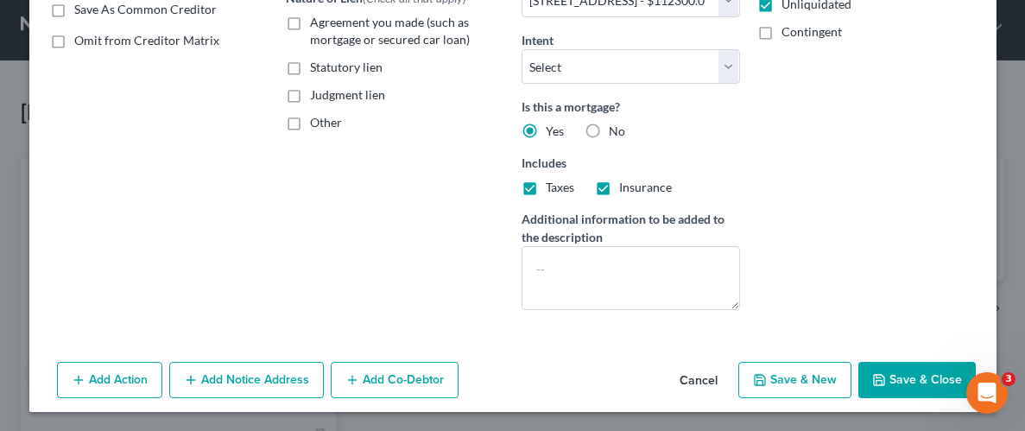
click at [922, 377] on button "Save & Close" at bounding box center [916, 380] width 117 height 36
select select
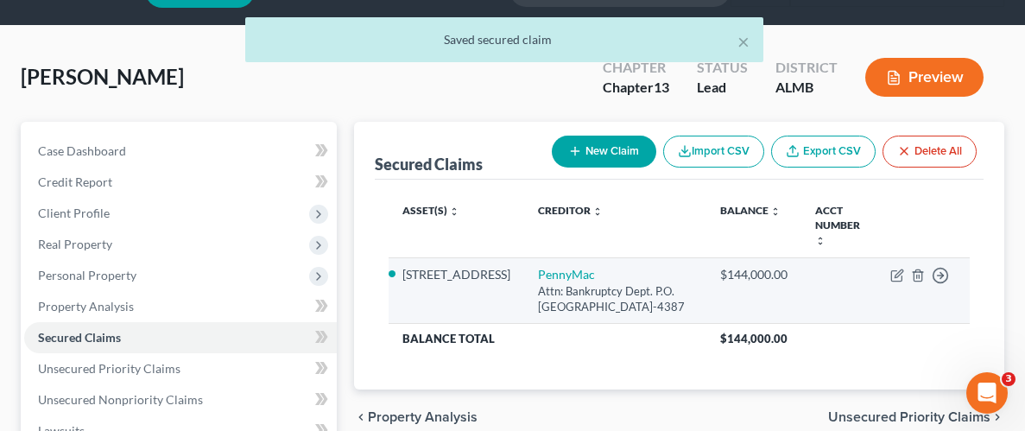
scroll to position [61, 0]
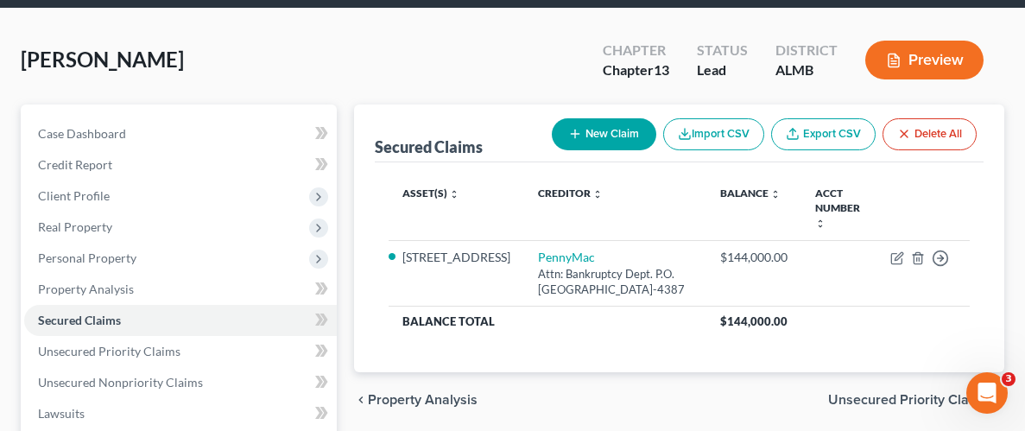
click at [588, 141] on button "New Claim" at bounding box center [604, 134] width 104 height 32
select select "0"
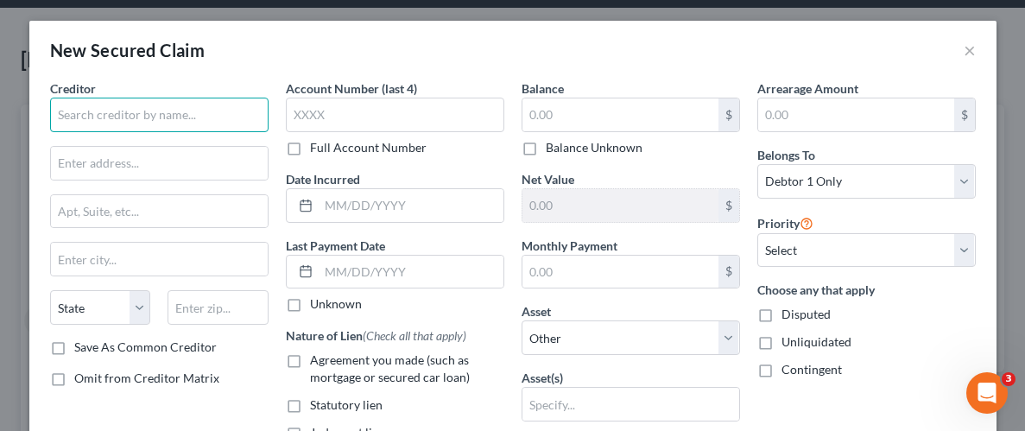
click at [186, 113] on input "text" at bounding box center [159, 115] width 218 height 35
type input "e"
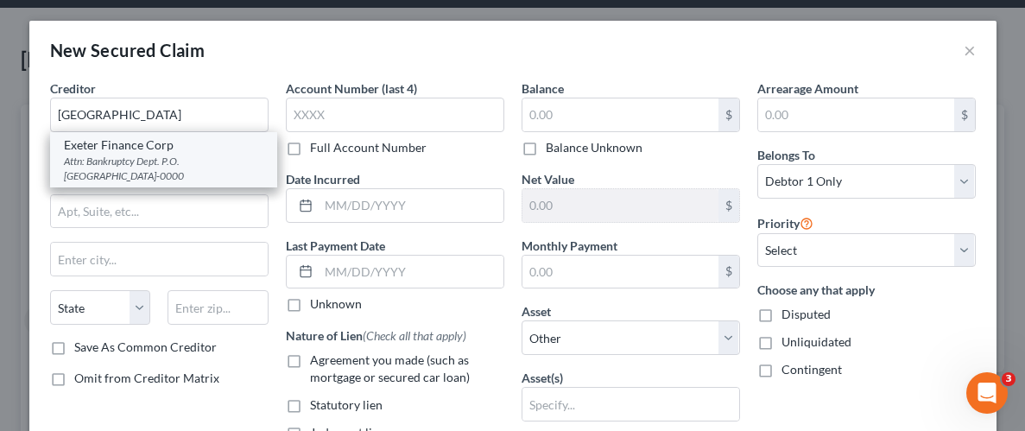
click at [180, 157] on div "Attn: Bankruptcy Dept. P.O. [GEOGRAPHIC_DATA]-0000" at bounding box center [163, 168] width 199 height 29
type input "Exeter Finance Corp"
type input "Attn: Bankruptcy Dept."
type input "P.O. Box 166907"
type input "[PERSON_NAME]"
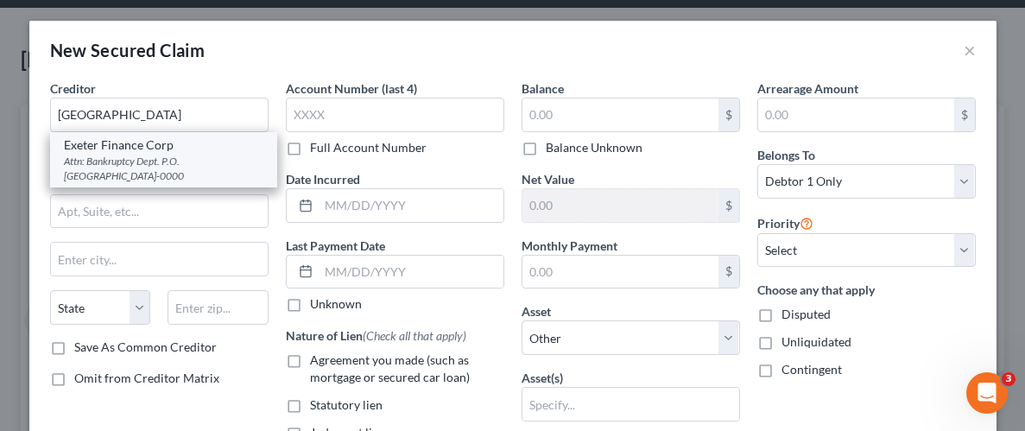
select select "45"
type input "75016-0000"
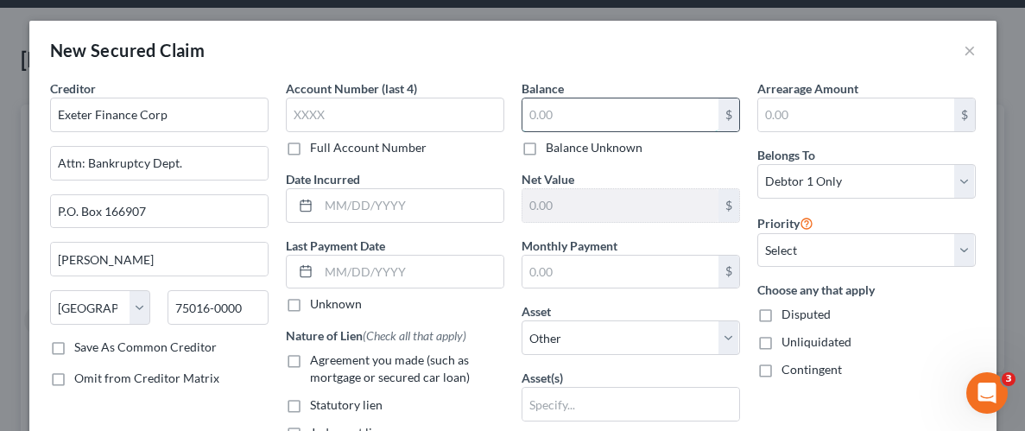
click at [617, 123] on input "text" at bounding box center [620, 114] width 196 height 33
type input "19,000"
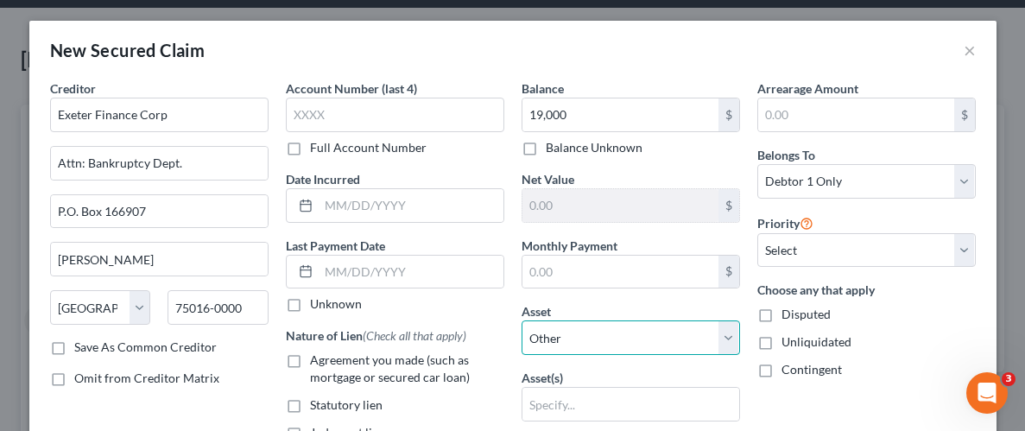
click at [721, 332] on select "Select Other Multiple Assets [STREET_ADDRESS] - $112300.0 2020 Nissan Altima - …" at bounding box center [631, 337] width 218 height 35
select select "3"
click at [522, 320] on select "Select Other Multiple Assets [STREET_ADDRESS] - $112300.0 2020 Nissan Altima - …" at bounding box center [631, 337] width 218 height 35
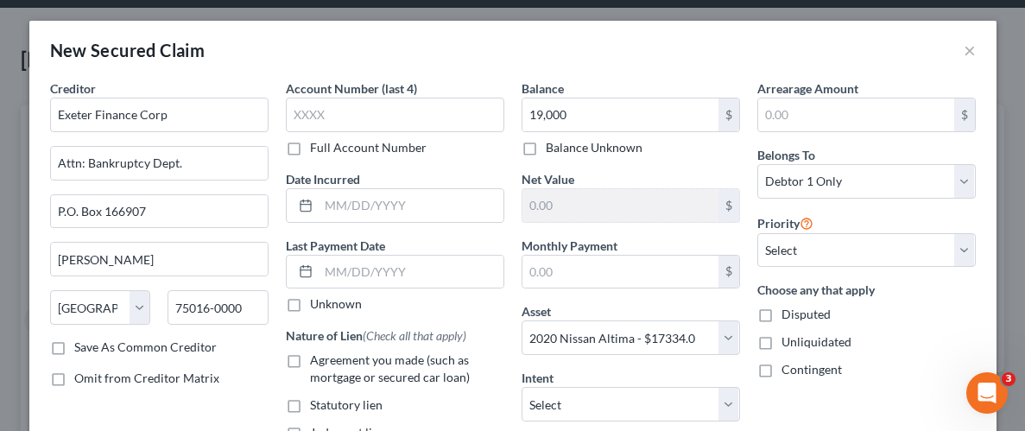
click at [781, 341] on label "Unliquidated" at bounding box center [816, 341] width 70 height 17
click at [788, 341] on input "Unliquidated" at bounding box center [793, 338] width 11 height 11
checkbox input "true"
click at [938, 336] on div "Unliquidated" at bounding box center [866, 341] width 218 height 17
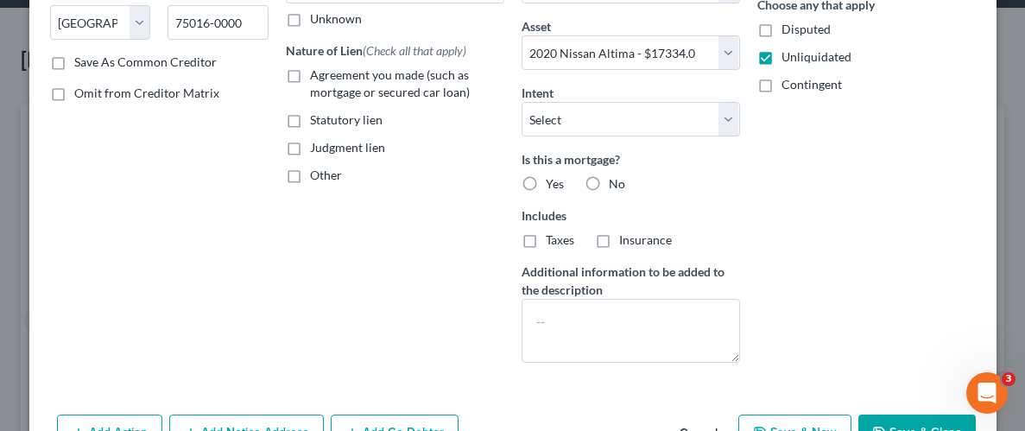
scroll to position [338, 0]
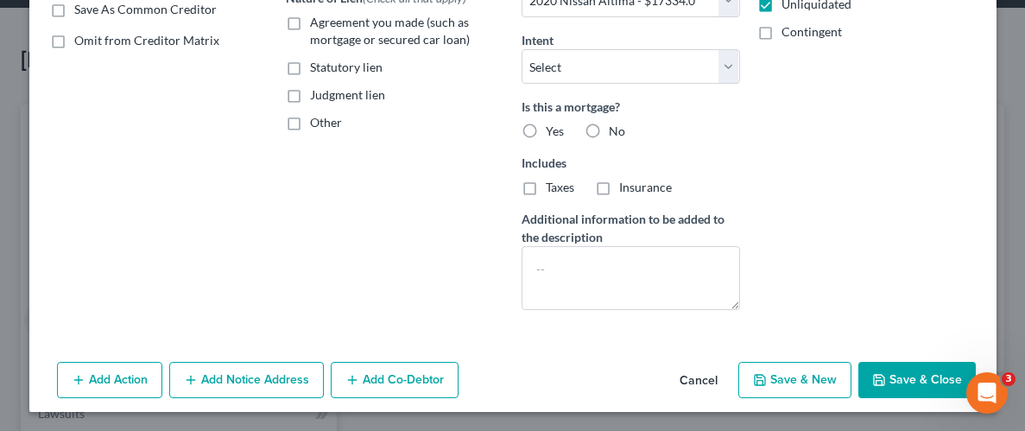
click at [908, 367] on button "Save & Close" at bounding box center [916, 380] width 117 height 36
select select
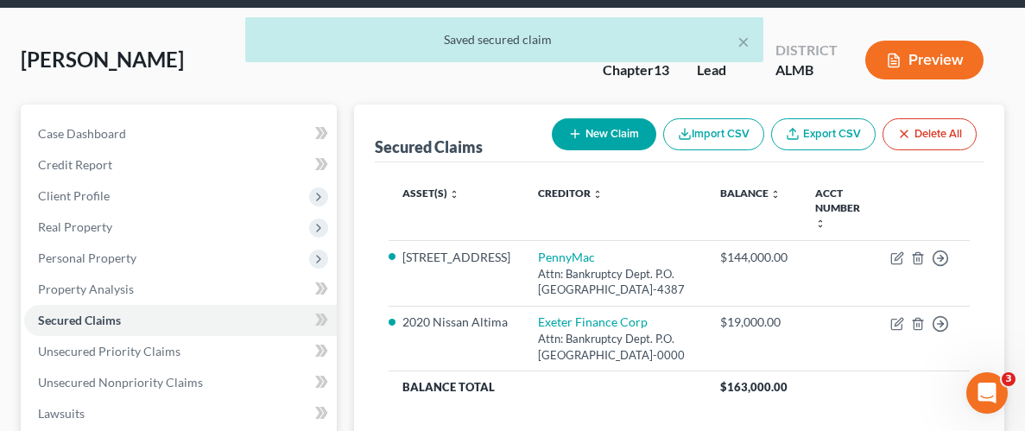
click at [614, 131] on button "New Claim" at bounding box center [604, 134] width 104 height 32
select select "0"
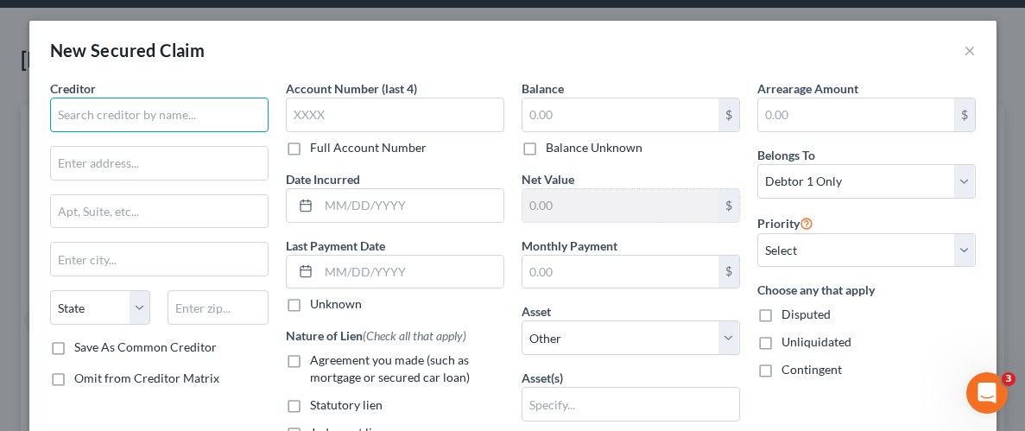
click at [169, 117] on input "text" at bounding box center [159, 115] width 218 height 35
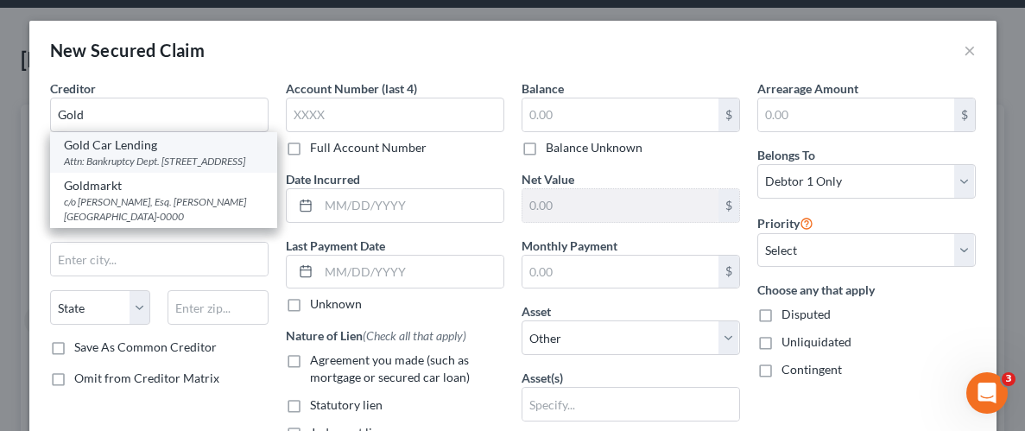
click at [123, 154] on div "Attn: Bankruptcy Dept. [STREET_ADDRESS]" at bounding box center [163, 161] width 199 height 15
type input "Gold Car Lending"
type input "Attn: Bankruptcy Dept."
type input "[STREET_ADDRESS]"
type input "Phenix City"
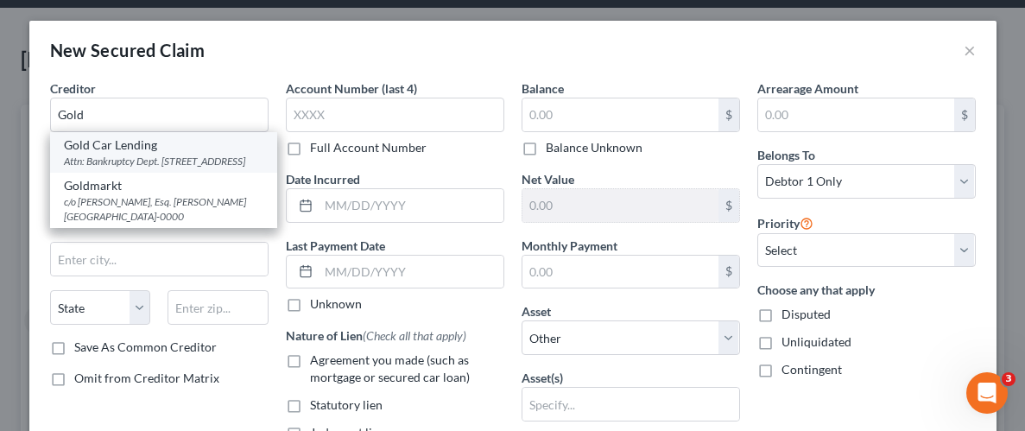
select select "0"
type input "36870"
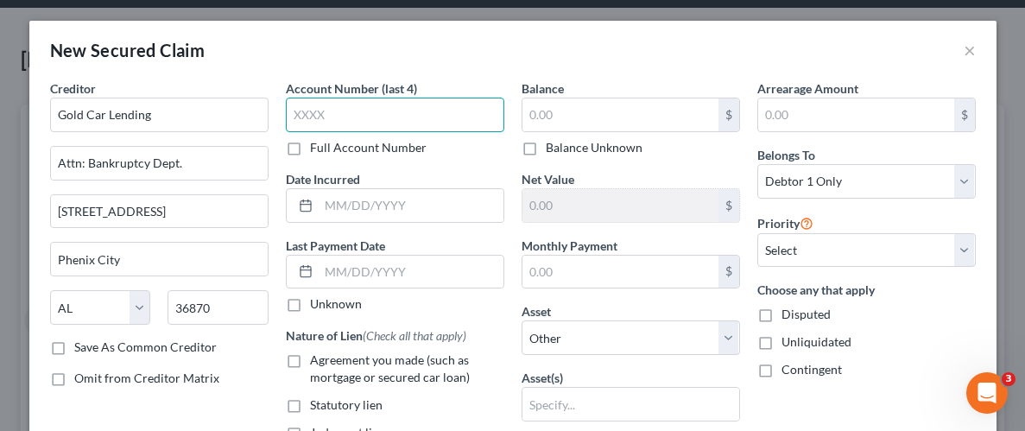
click at [416, 112] on input "text" at bounding box center [395, 115] width 218 height 35
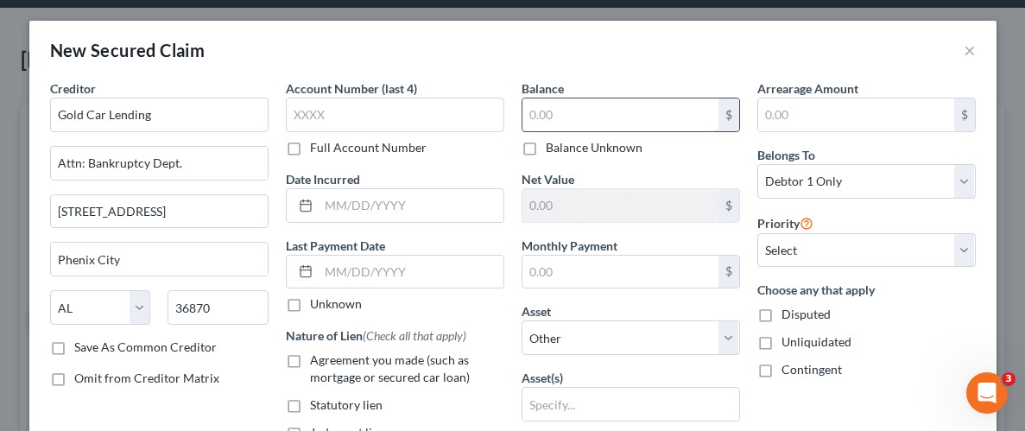
click at [576, 108] on input "text" at bounding box center [620, 114] width 196 height 33
type input "16,000"
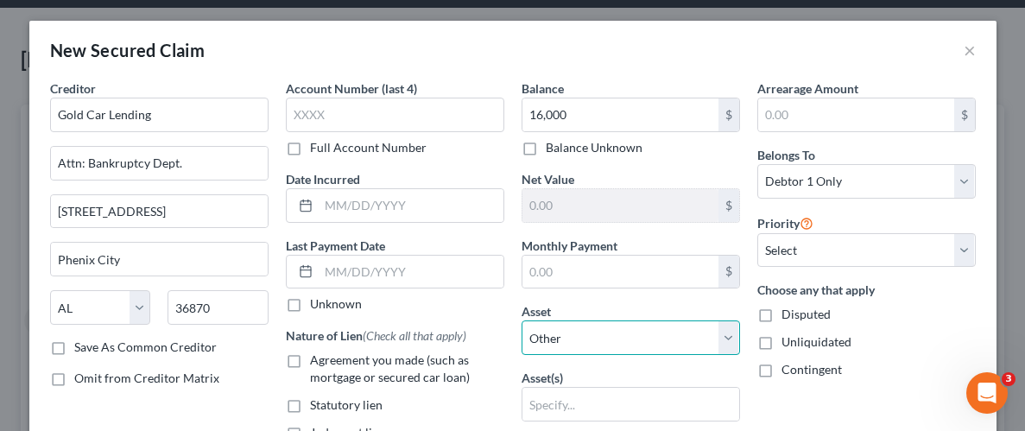
click at [731, 337] on select "Select Other Multiple Assets [STREET_ADDRESS] - $112300.0 2020 Nissan Altima - …" at bounding box center [631, 337] width 218 height 35
select select "5"
click at [522, 320] on select "Select Other Multiple Assets [STREET_ADDRESS] - $112300.0 2020 Nissan Altima - …" at bounding box center [631, 337] width 218 height 35
click at [781, 340] on label "Unliquidated" at bounding box center [816, 341] width 70 height 17
click at [788, 340] on input "Unliquidated" at bounding box center [793, 338] width 11 height 11
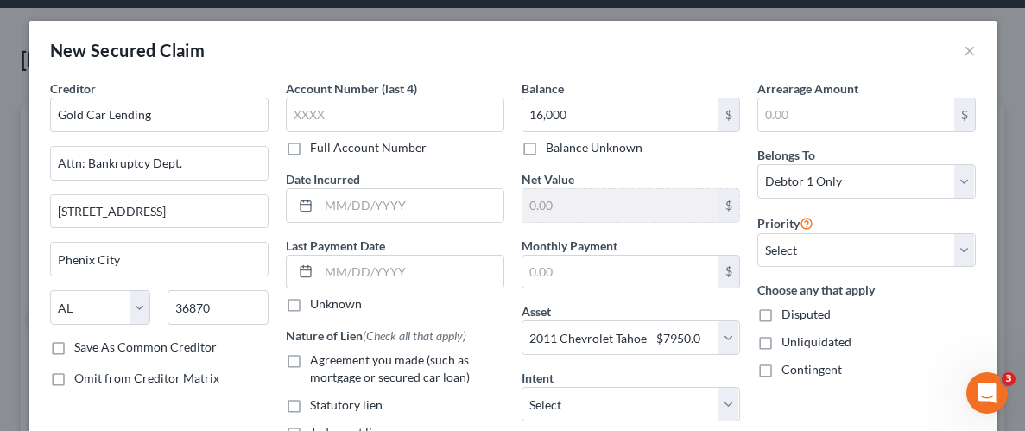
checkbox input "true"
click at [900, 318] on div "Disputed" at bounding box center [866, 314] width 218 height 17
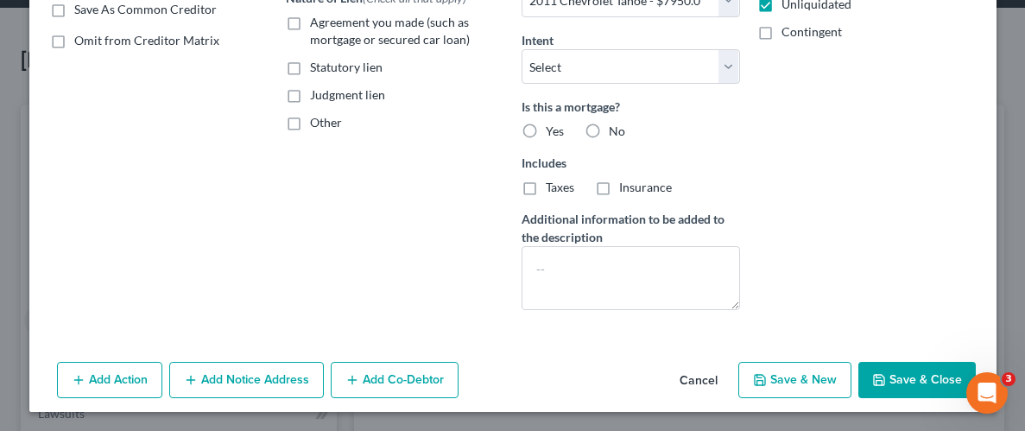
click at [914, 381] on button "Save & Close" at bounding box center [916, 380] width 117 height 36
select select
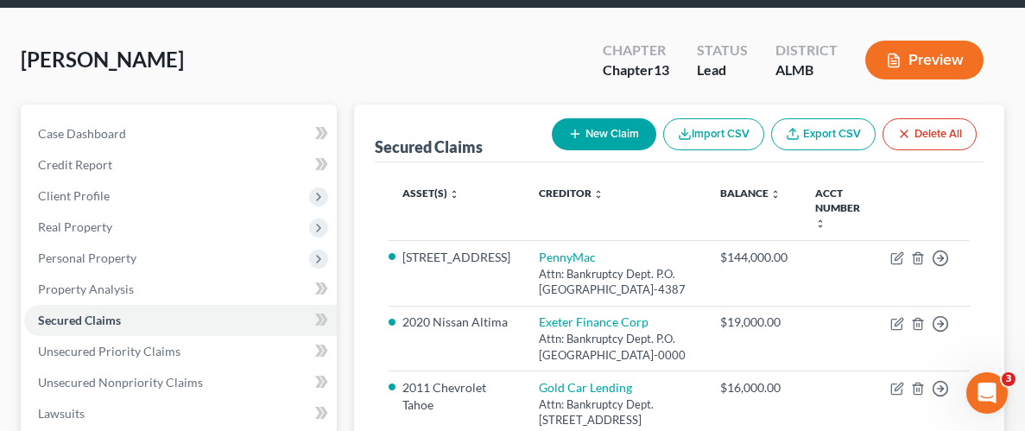
click at [620, 129] on button "New Claim" at bounding box center [604, 134] width 104 height 32
select select "0"
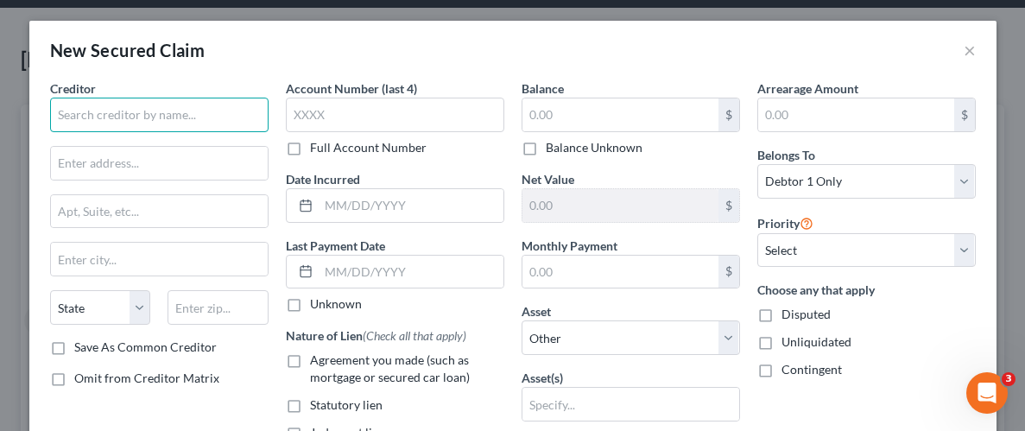
click at [246, 123] on input "text" at bounding box center [159, 115] width 218 height 35
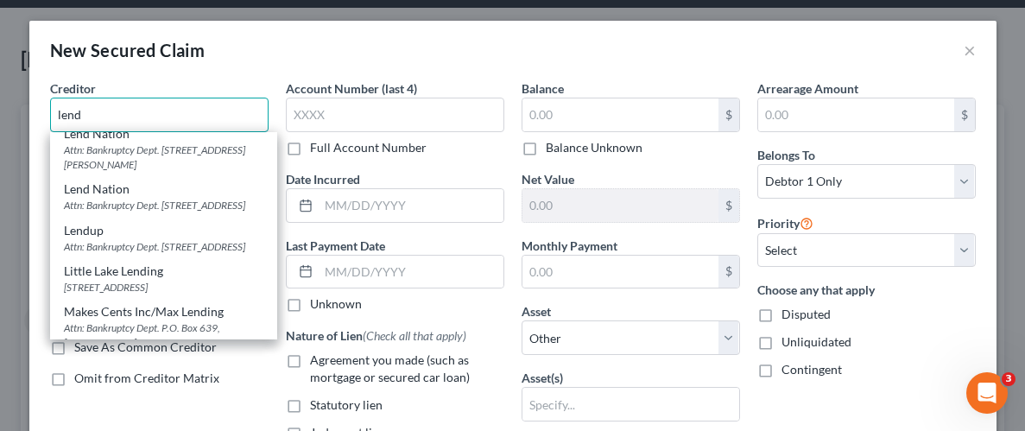
scroll to position [817, 0]
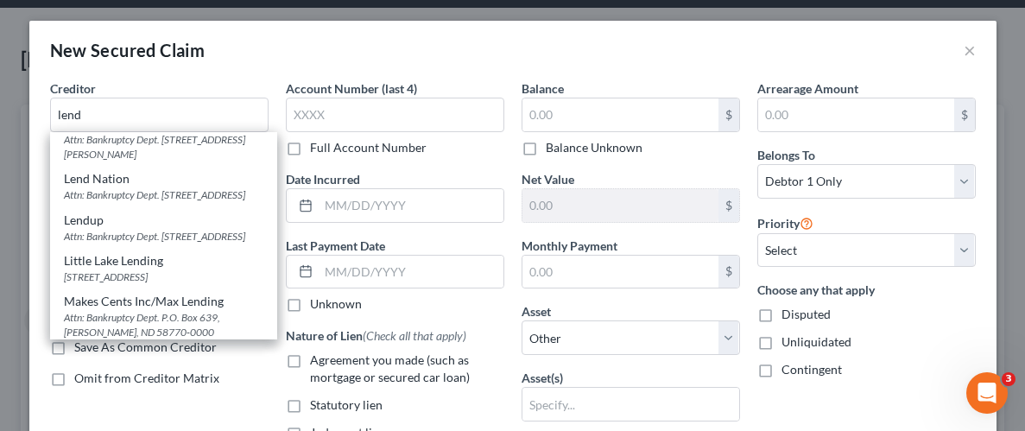
click at [130, 106] on div "Attn: Bankruptcy Dept. [STREET_ADDRESS]" at bounding box center [163, 99] width 199 height 15
type input "Lendmark Financial Services"
type input "Attn: Bankruptcy Dept."
type input "[STREET_ADDRESS]"
type input "Columbus"
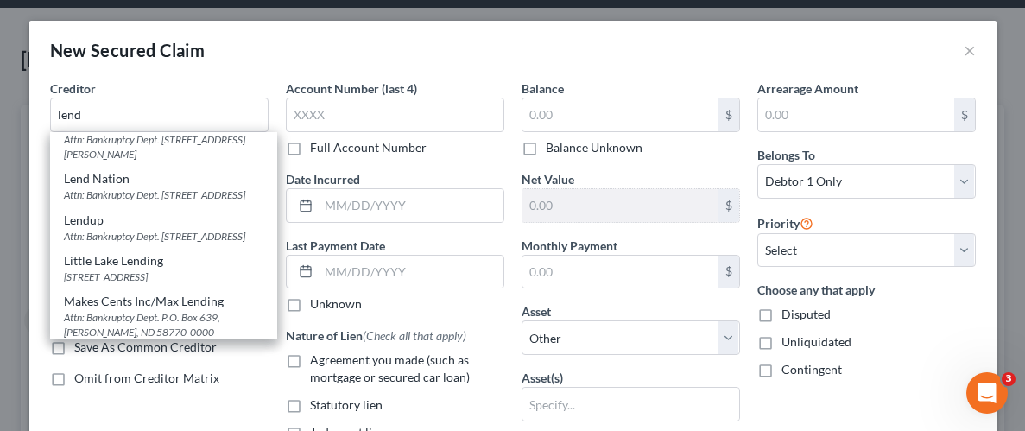
select select "10"
type input "31909-0000"
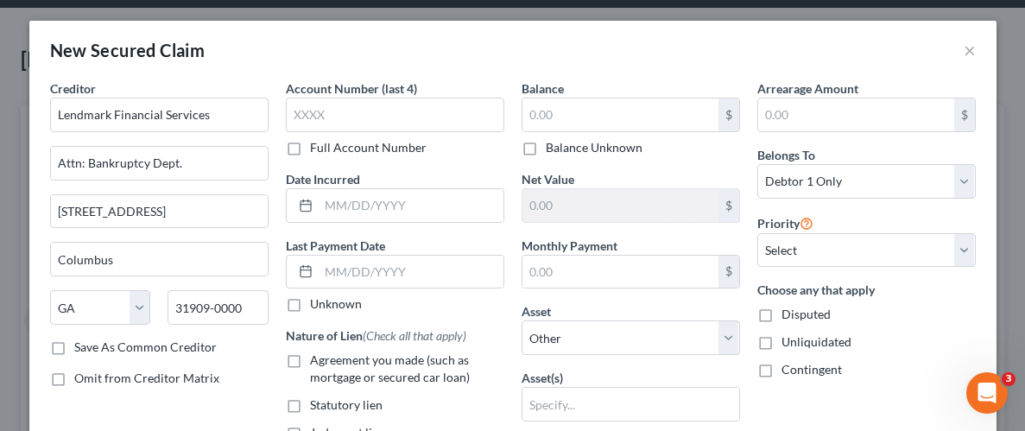
scroll to position [0, 0]
click at [630, 110] on input "text" at bounding box center [620, 114] width 196 height 33
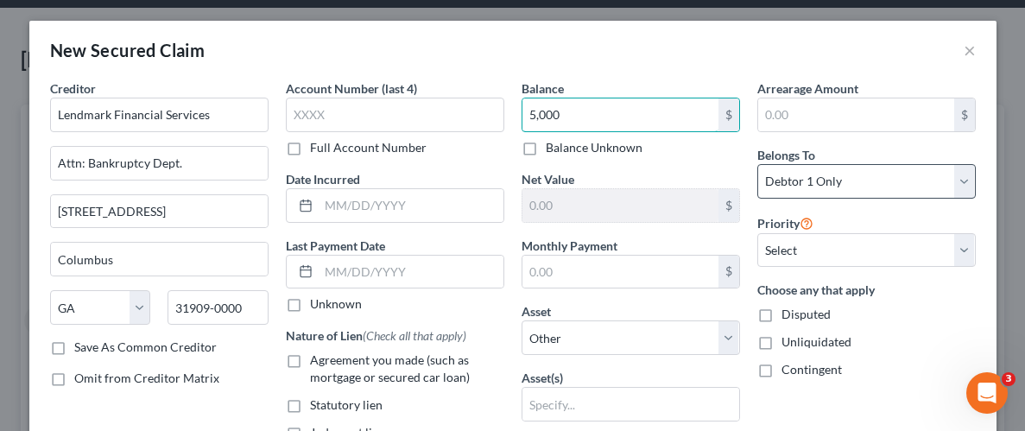
type input "5,000"
click at [968, 167] on select "Select Debtor 1 Only Debtor 2 Only Debtor 1 And Debtor 2 Only At Least One Of T…" at bounding box center [866, 181] width 218 height 35
select select "3"
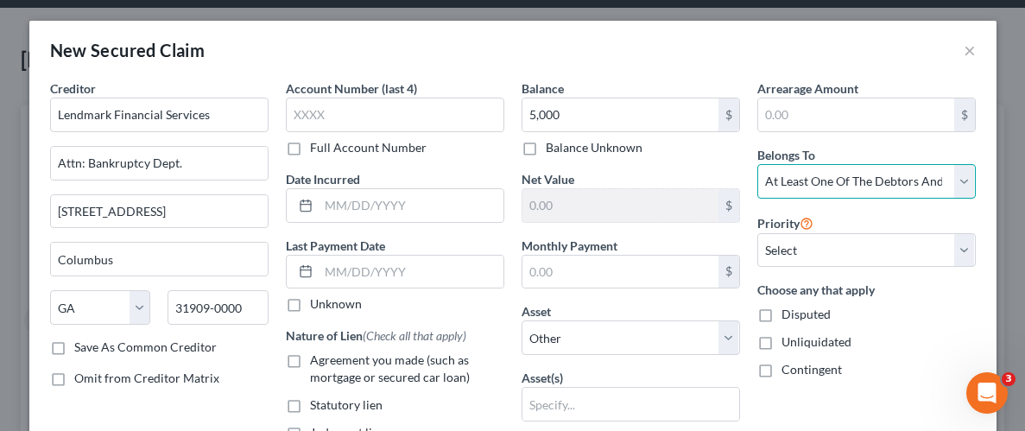
click at [757, 164] on select "Select Debtor 1 Only Debtor 2 Only Debtor 1 And Debtor 2 Only At Least One Of T…" at bounding box center [866, 181] width 218 height 35
click at [781, 341] on label "Unliquidated" at bounding box center [816, 341] width 70 height 17
click at [788, 341] on input "Unliquidated" at bounding box center [793, 338] width 11 height 11
checkbox input "true"
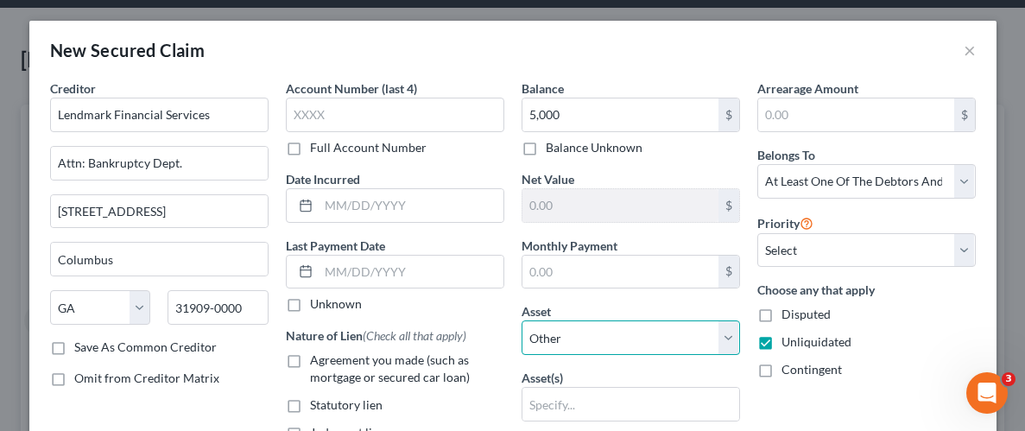
click at [729, 325] on select "Select Other Multiple Assets [STREET_ADDRESS] - $112300.0 2020 Nissan Altima - …" at bounding box center [631, 337] width 218 height 35
select select "4"
click at [522, 320] on select "Select Other Multiple Assets [STREET_ADDRESS] - $112300.0 2020 Nissan Altima - …" at bounding box center [631, 337] width 218 height 35
click at [736, 324] on select "Select Other Multiple Assets [STREET_ADDRESS] - $112300.0 2020 Nissan Altima - …" at bounding box center [631, 337] width 218 height 35
click at [728, 328] on select "Select Other Multiple Assets [STREET_ADDRESS] - $112300.0 2020 Nissan Altima - …" at bounding box center [631, 337] width 218 height 35
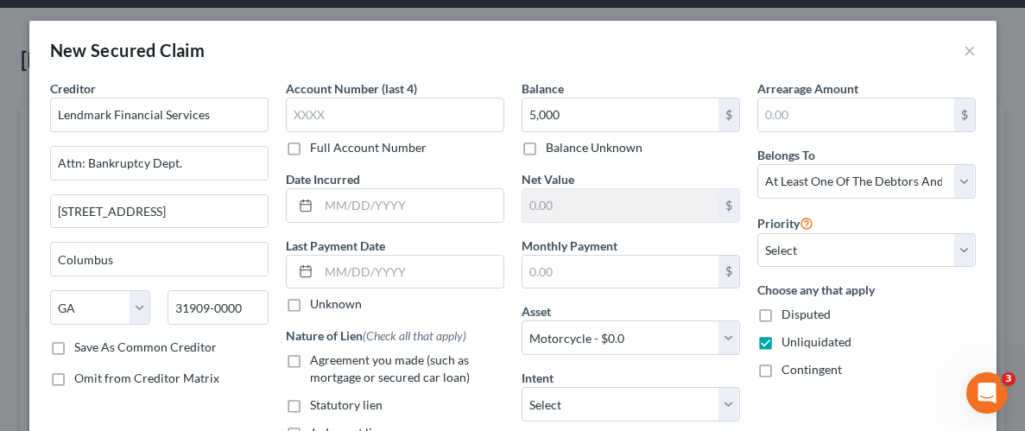
click at [936, 346] on div "Unliquidated" at bounding box center [866, 341] width 218 height 17
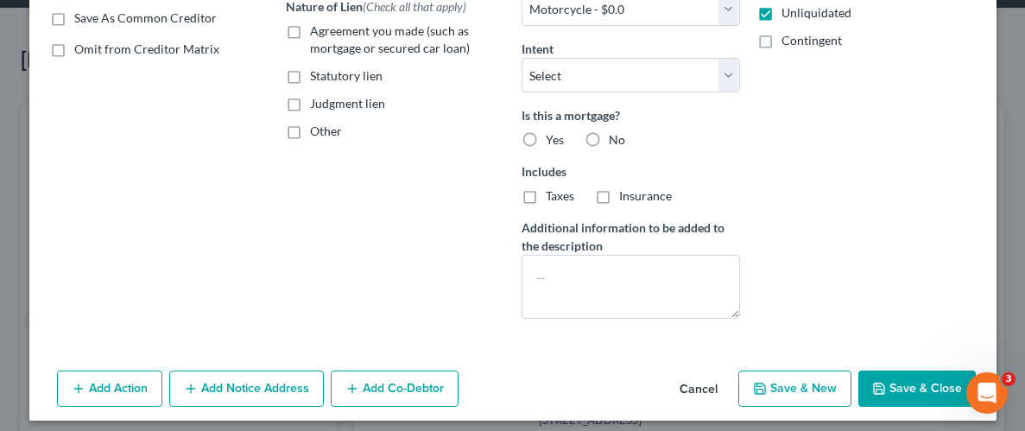
scroll to position [338, 0]
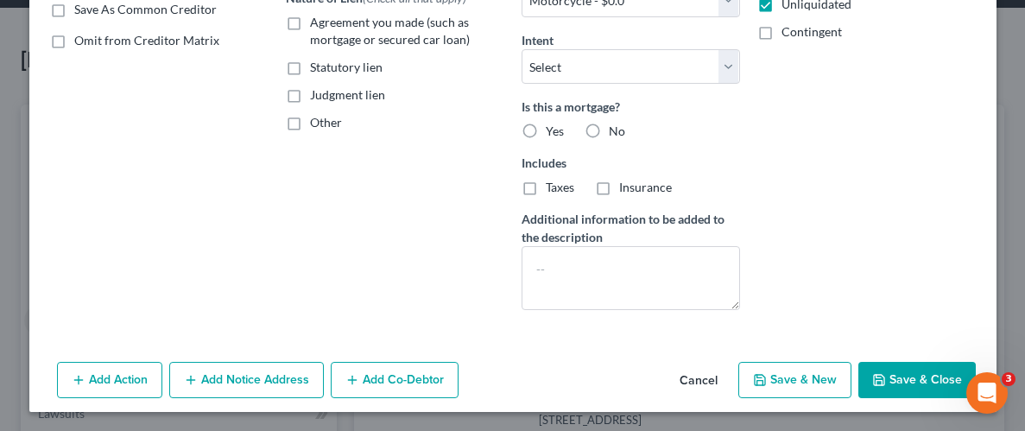
click at [900, 366] on button "Save & Close" at bounding box center [916, 380] width 117 height 36
select select
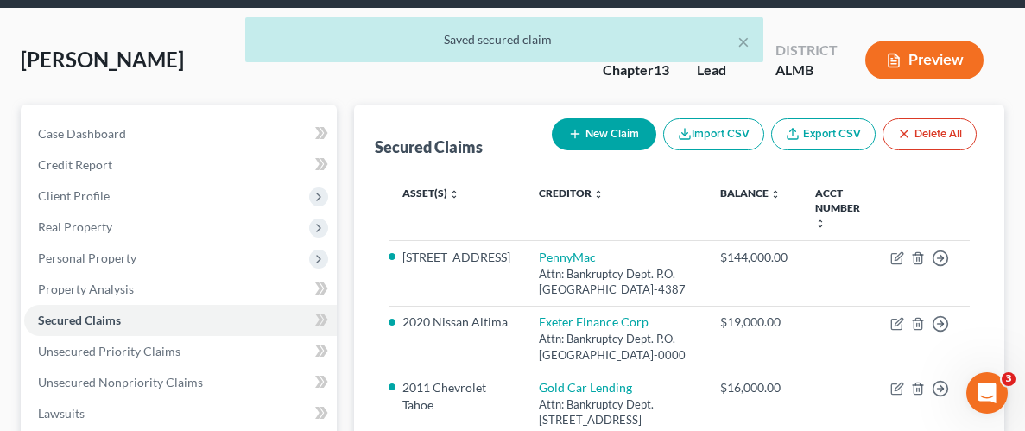
click at [590, 137] on button "New Claim" at bounding box center [604, 134] width 104 height 32
select select "0"
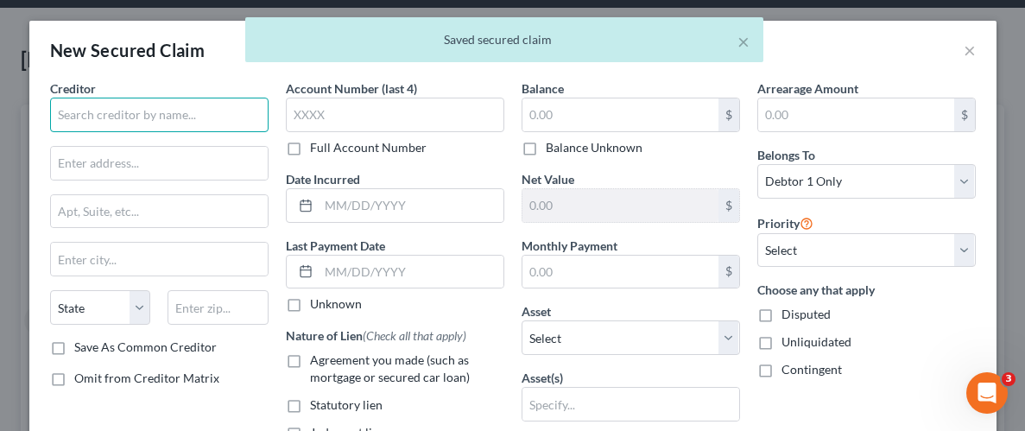
click at [116, 122] on input "text" at bounding box center [159, 115] width 218 height 35
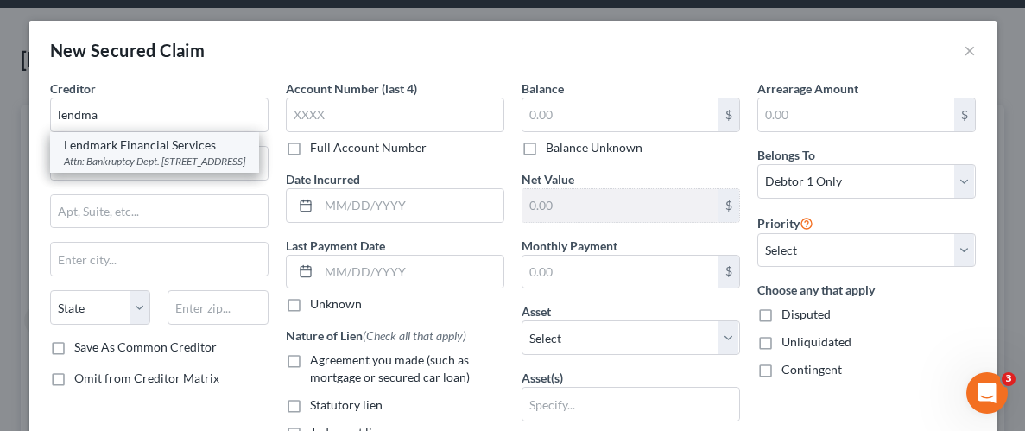
click at [113, 140] on div "Lendmark Financial Services" at bounding box center [154, 144] width 181 height 17
type input "Lendmark Financial Services"
type input "Attn: Bankruptcy Dept."
type input "[STREET_ADDRESS]"
type input "Columbus"
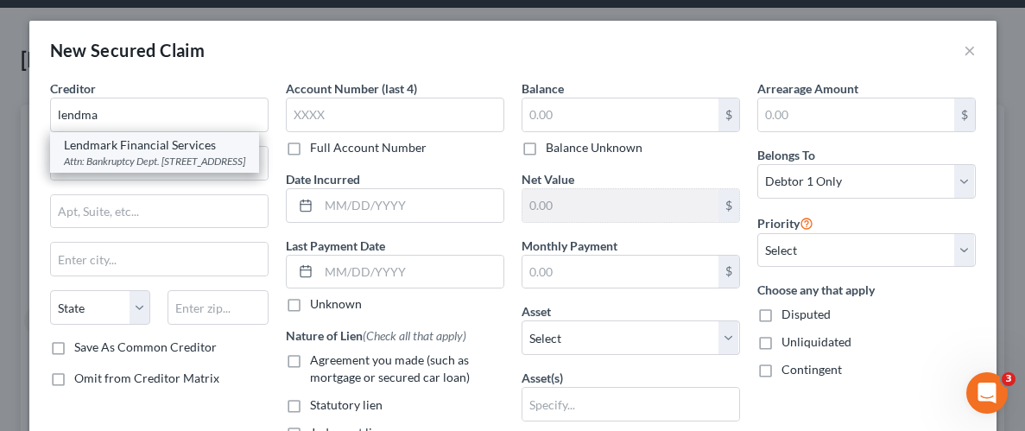
select select "10"
type input "31909-0000"
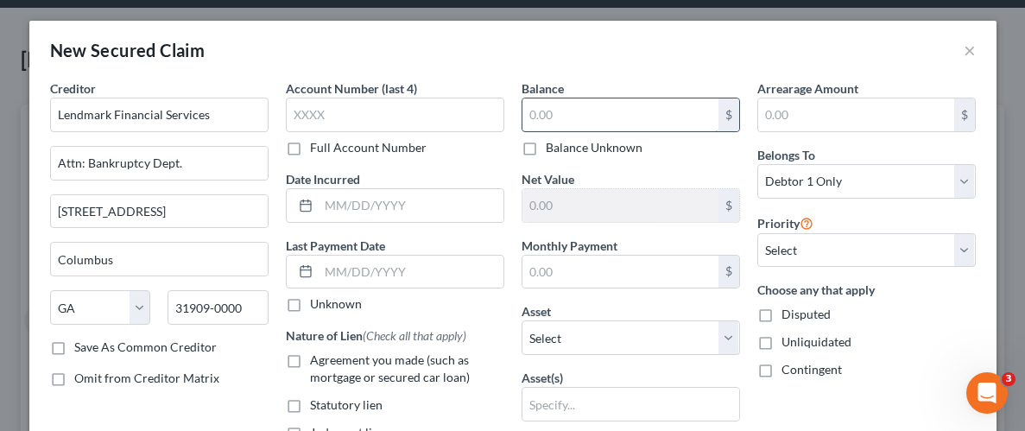
click at [617, 112] on input "text" at bounding box center [620, 114] width 196 height 33
type input "5,000"
click at [965, 245] on select "Select 1st 2nd 3rd 4th 5th 6th 7th 8th 9th 10th 11th 12th 13th 14th 15th 16th 1…" at bounding box center [866, 250] width 218 height 35
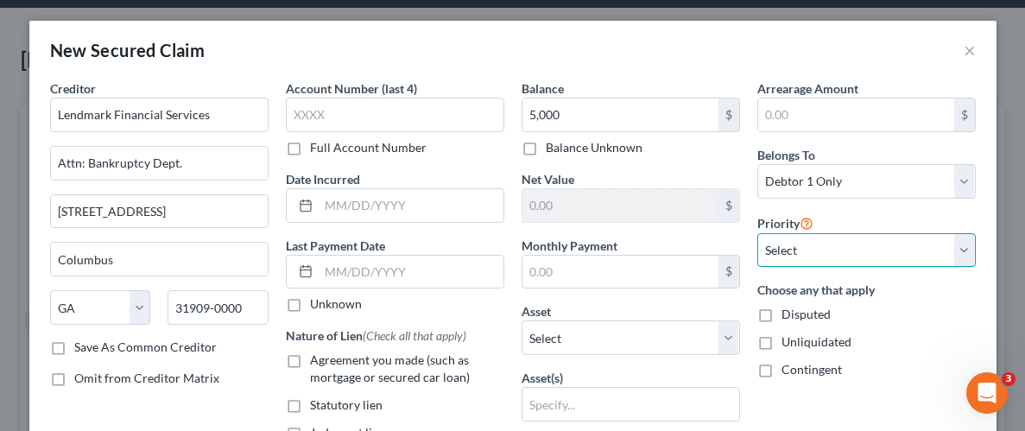
click at [962, 250] on select "Select 1st 2nd 3rd 4th 5th 6th 7th 8th 9th 10th 11th 12th 13th 14th 15th 16th 1…" at bounding box center [866, 250] width 218 height 35
click at [781, 342] on label "Unliquidated" at bounding box center [816, 341] width 70 height 17
click at [788, 342] on input "Unliquidated" at bounding box center [793, 338] width 11 height 11
checkbox input "true"
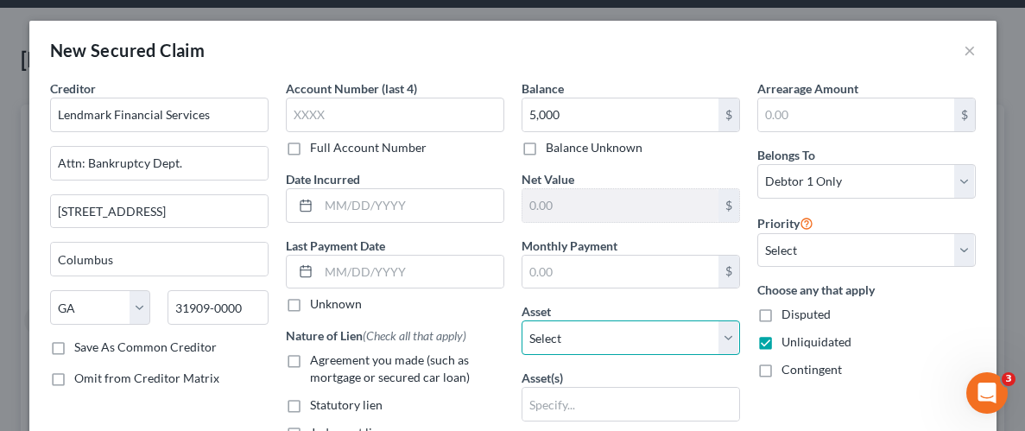
click at [724, 340] on select "Select Other Multiple Assets [STREET_ADDRESS] - $112300.0 2020 Nissan Altima - …" at bounding box center [631, 337] width 218 height 35
select select "6"
click at [522, 320] on select "Select Other Multiple Assets [STREET_ADDRESS] - $112300.0 2020 Nissan Altima - …" at bounding box center [631, 337] width 218 height 35
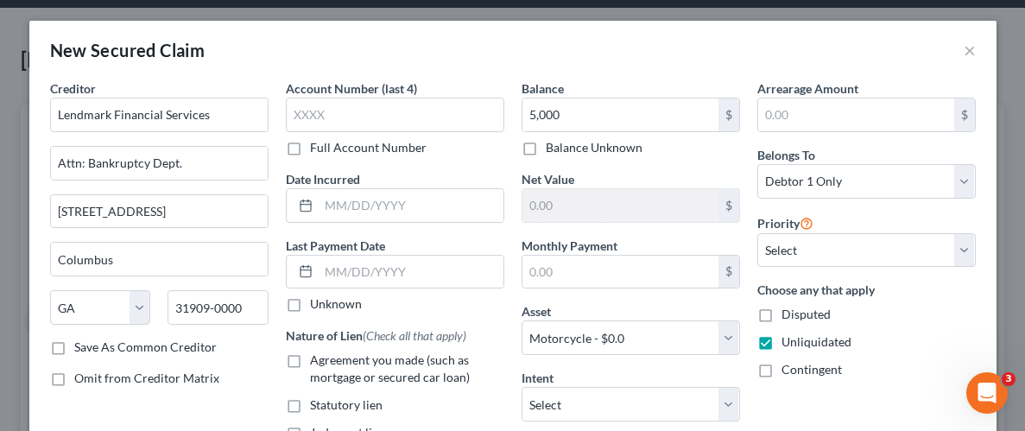
click at [924, 382] on div "Arrearage Amount $ Belongs To * Select Debtor 1 Only Debtor 2 Only Debtor 1 And…" at bounding box center [867, 370] width 236 height 582
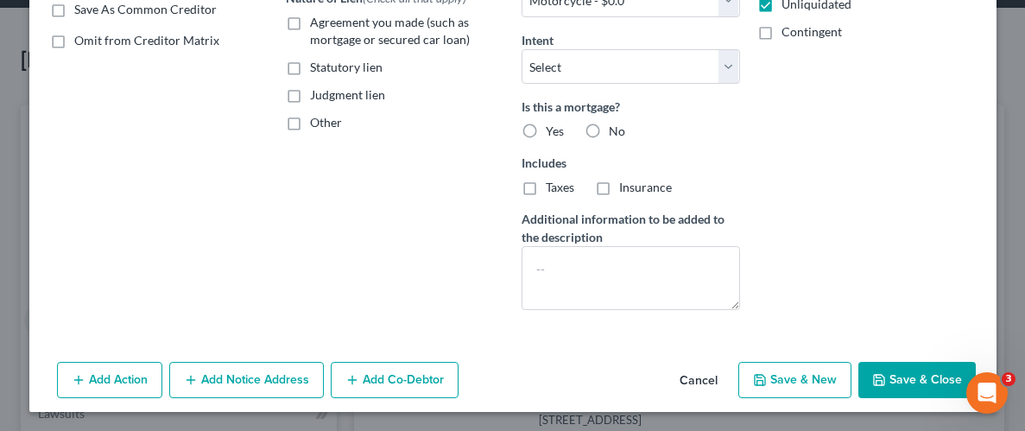
click at [904, 368] on button "Save & Close" at bounding box center [916, 380] width 117 height 36
select select
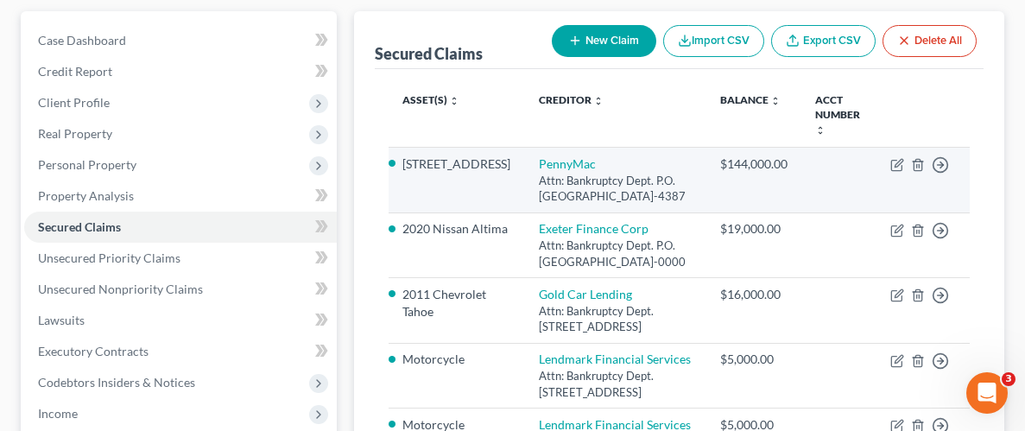
scroll to position [166, 0]
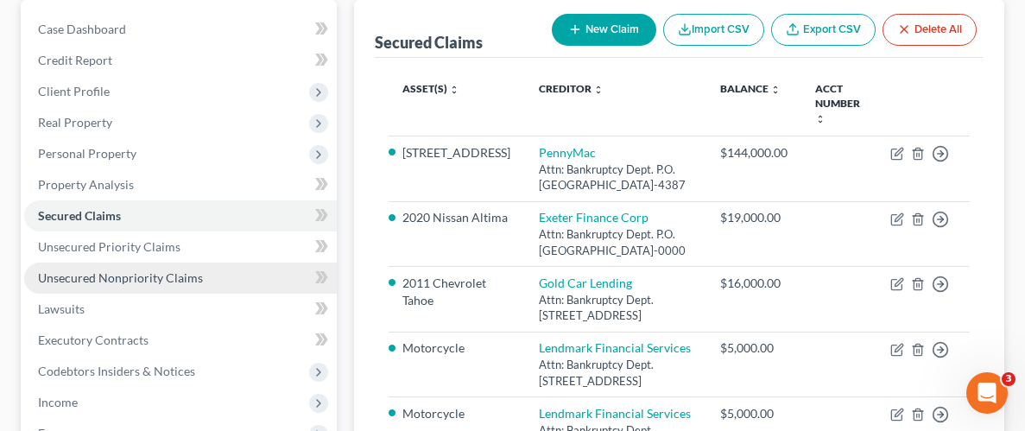
click at [101, 276] on span "Unsecured Nonpriority Claims" at bounding box center [120, 277] width 165 height 15
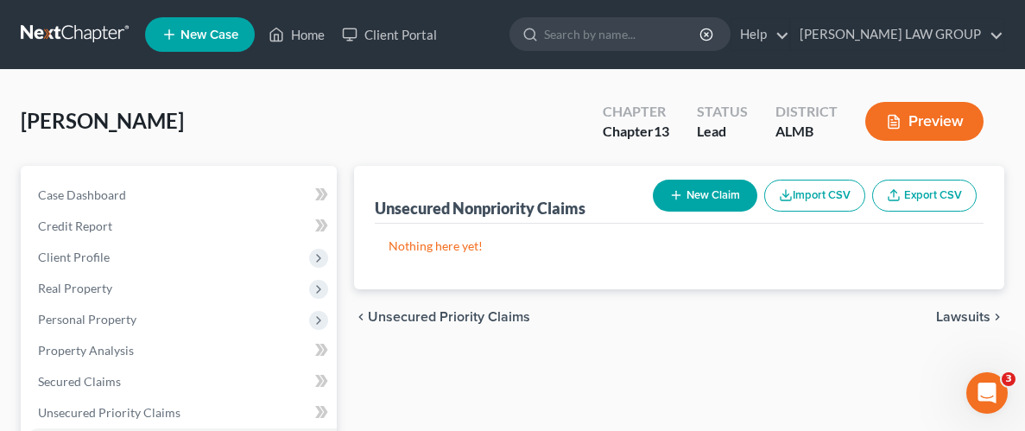
click at [684, 193] on button "New Claim" at bounding box center [705, 196] width 104 height 32
select select "0"
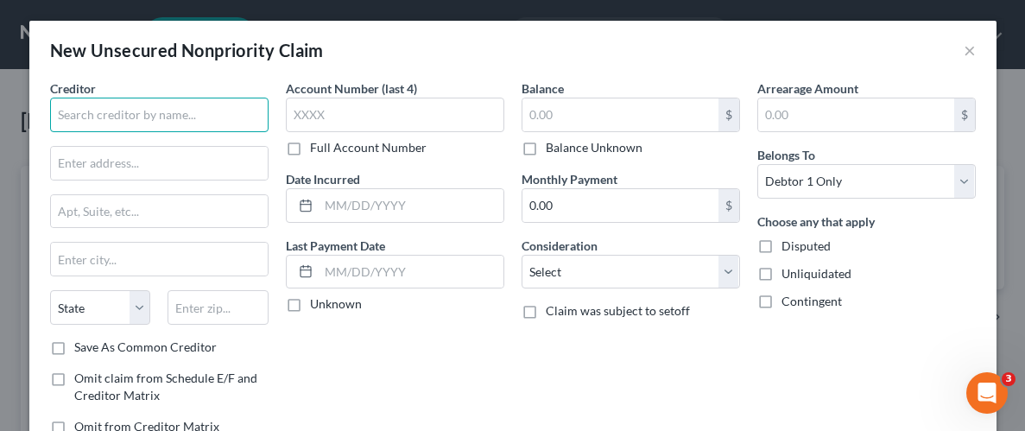
click at [118, 119] on input "text" at bounding box center [159, 115] width 218 height 35
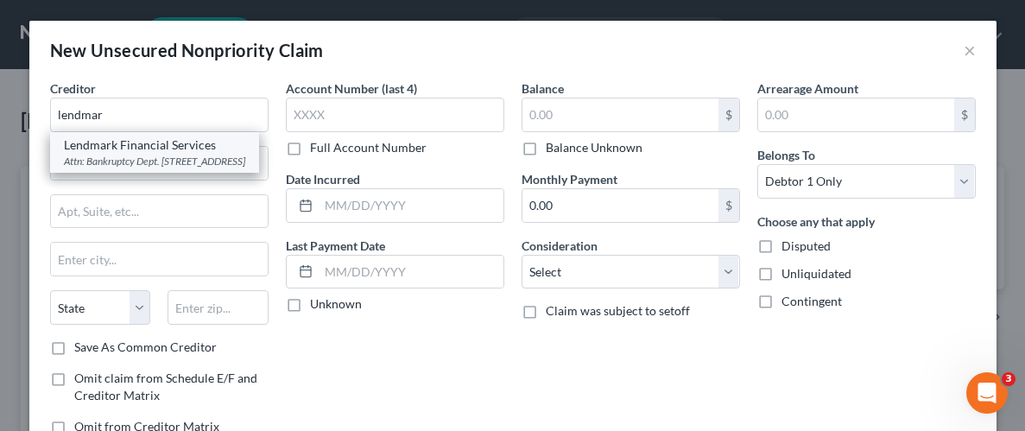
click at [106, 149] on div "Lendmark Financial Services" at bounding box center [154, 144] width 181 height 17
type input "Lendmark Financial Services"
type input "Attn: Bankruptcy Dept."
type input "[STREET_ADDRESS]"
type input "Columbus"
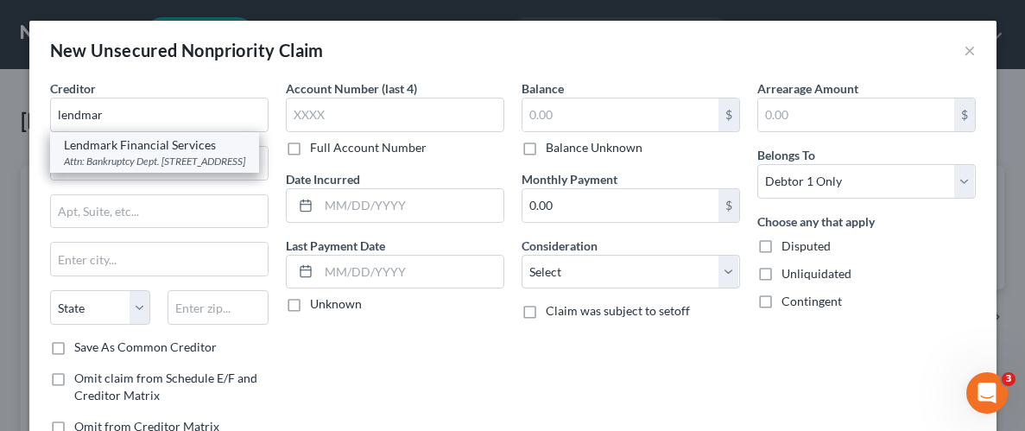
select select "10"
type input "31909-0000"
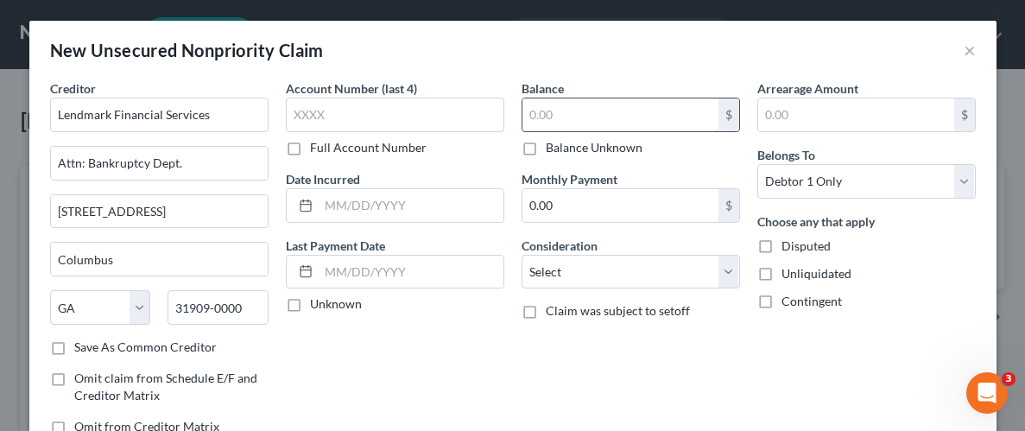
click at [603, 121] on input "text" at bounding box center [620, 114] width 196 height 33
type input "4,000"
click at [781, 274] on label "Unliquidated" at bounding box center [816, 273] width 70 height 17
click at [788, 274] on input "Unliquidated" at bounding box center [793, 270] width 11 height 11
checkbox input "true"
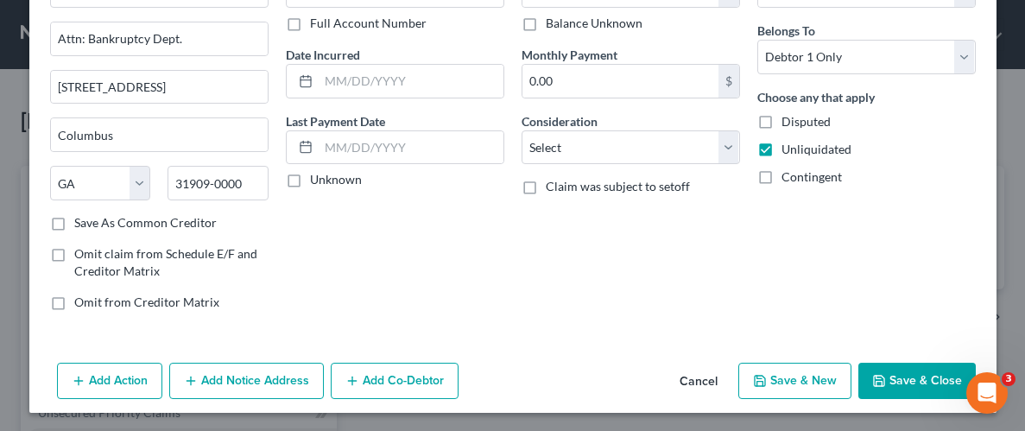
scroll to position [125, 0]
click at [913, 381] on button "Save & Close" at bounding box center [916, 380] width 117 height 36
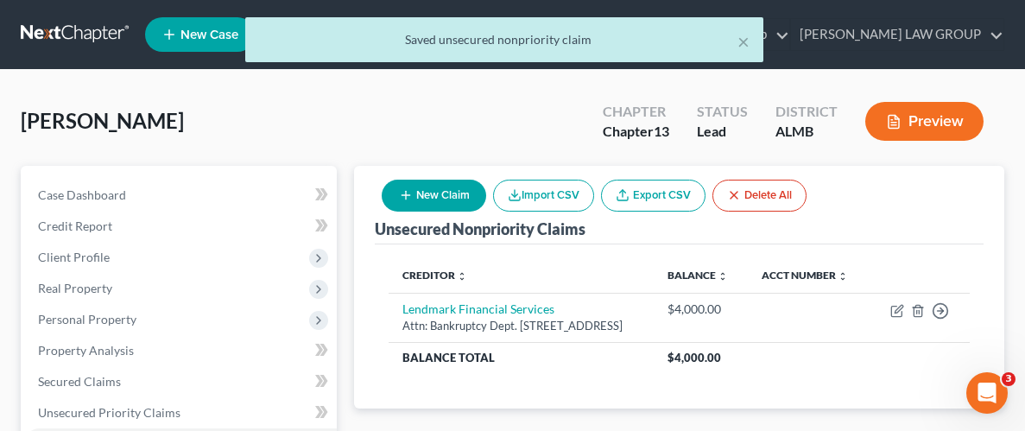
click at [438, 187] on button "New Claim" at bounding box center [434, 196] width 104 height 32
select select "0"
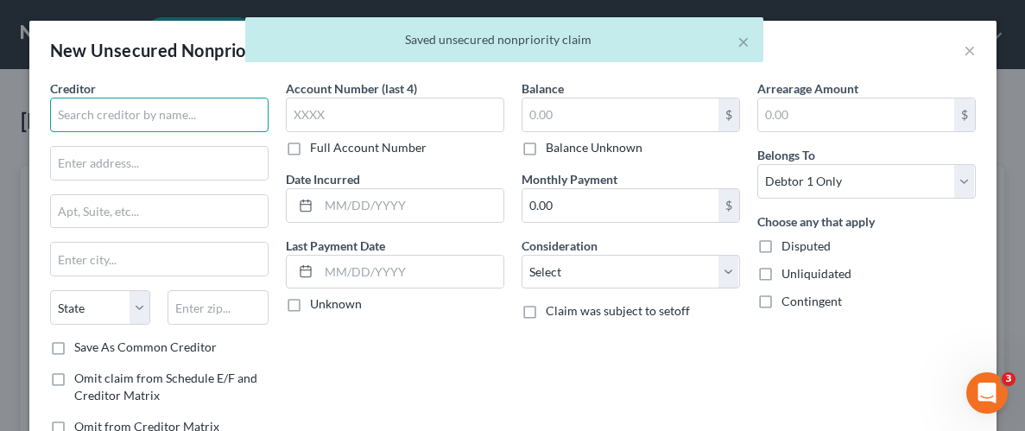
click at [138, 127] on input "text" at bounding box center [159, 115] width 218 height 35
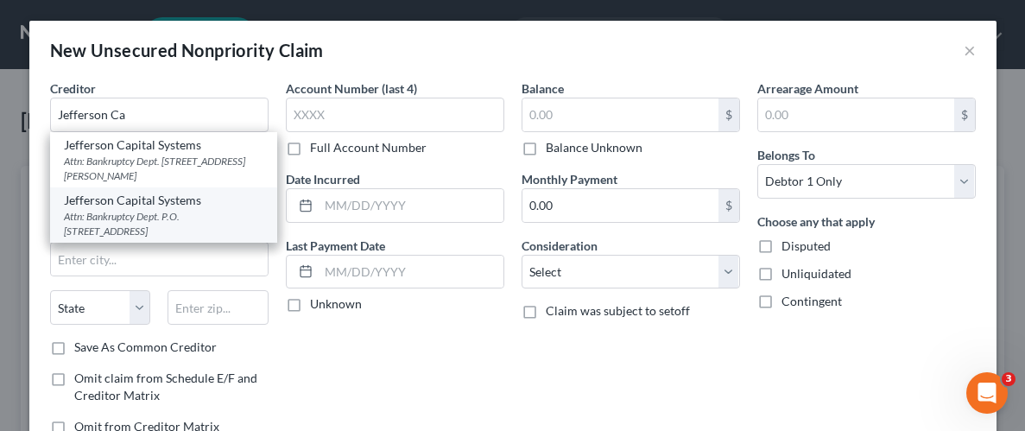
click at [98, 203] on div "Jefferson Capital Systems" at bounding box center [163, 200] width 199 height 17
type input "Jefferson Capital Systems"
type input "Attn: Bankruptcy Dept."
type input "P.O. Box 7999"
type input "St. Cloud"
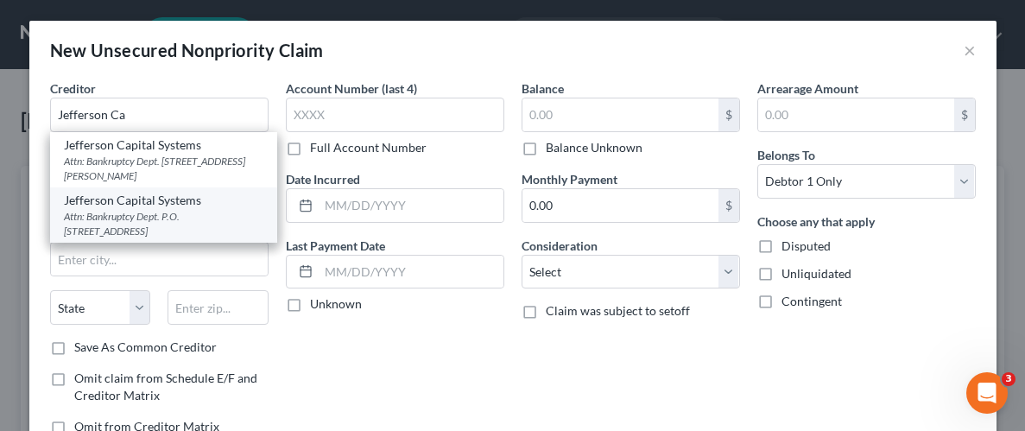
select select "24"
type input "56302-9617"
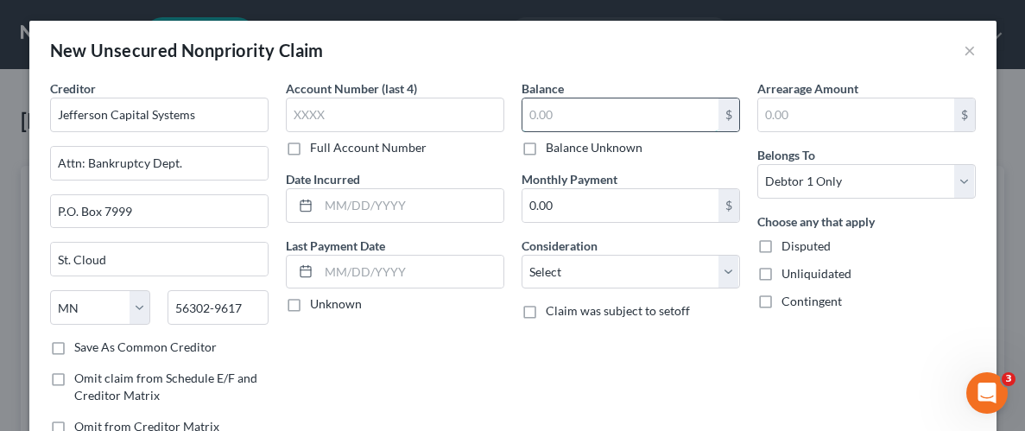
click at [570, 104] on input "text" at bounding box center [620, 114] width 196 height 33
type input "3,831.00"
click at [781, 268] on label "Unliquidated" at bounding box center [816, 273] width 70 height 17
click at [788, 268] on input "Unliquidated" at bounding box center [793, 270] width 11 height 11
checkbox input "true"
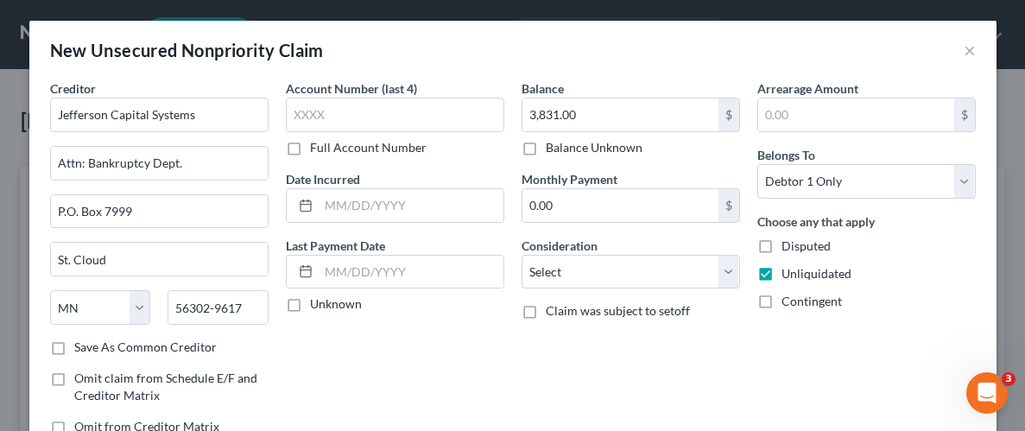
click at [762, 315] on div "Arrearage Amount $ Belongs To * Select Debtor 1 Only Debtor 2 Only Debtor 1 And…" at bounding box center [867, 264] width 236 height 370
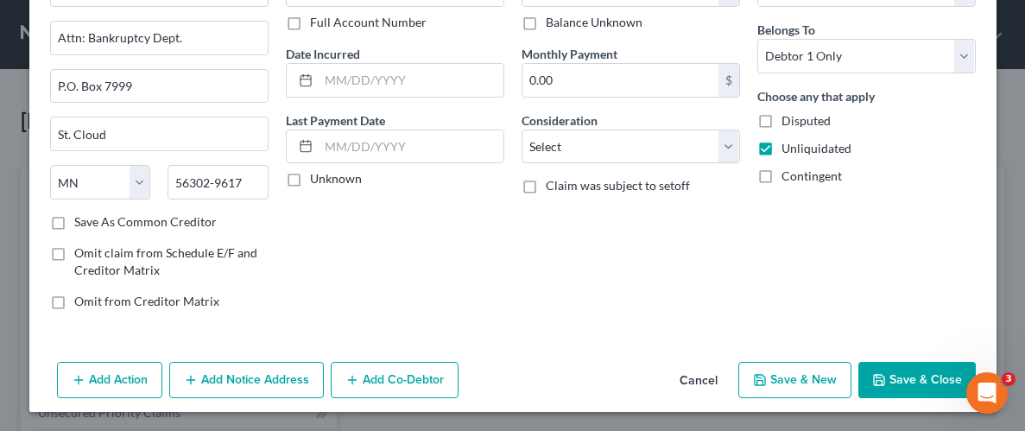
click at [911, 376] on button "Save & Close" at bounding box center [916, 380] width 117 height 36
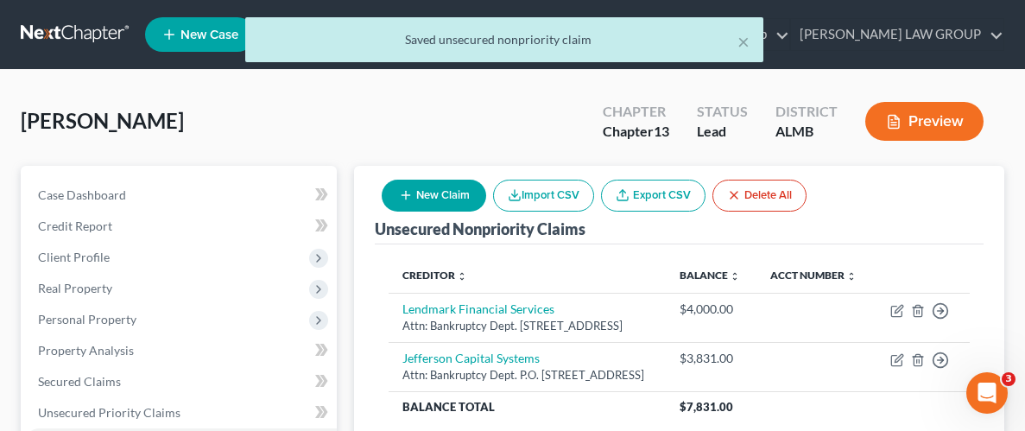
click at [448, 195] on button "New Claim" at bounding box center [434, 196] width 104 height 32
select select "0"
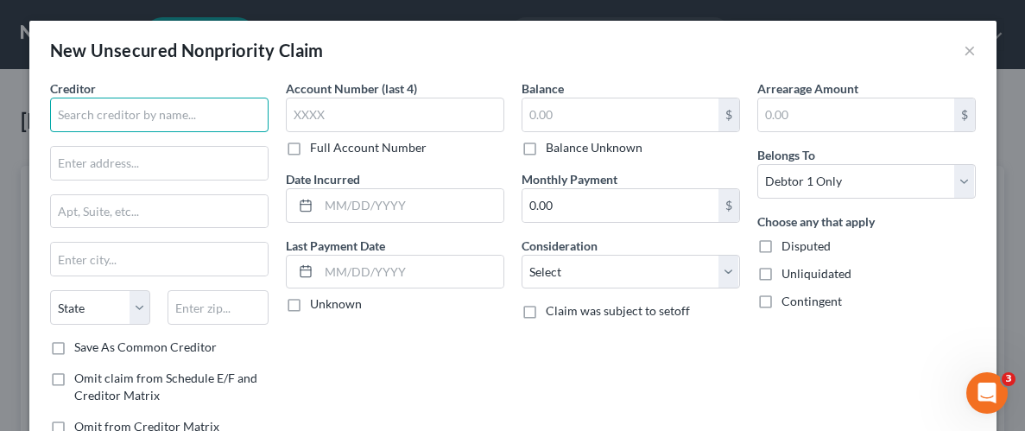
click at [108, 111] on input "text" at bounding box center [159, 115] width 218 height 35
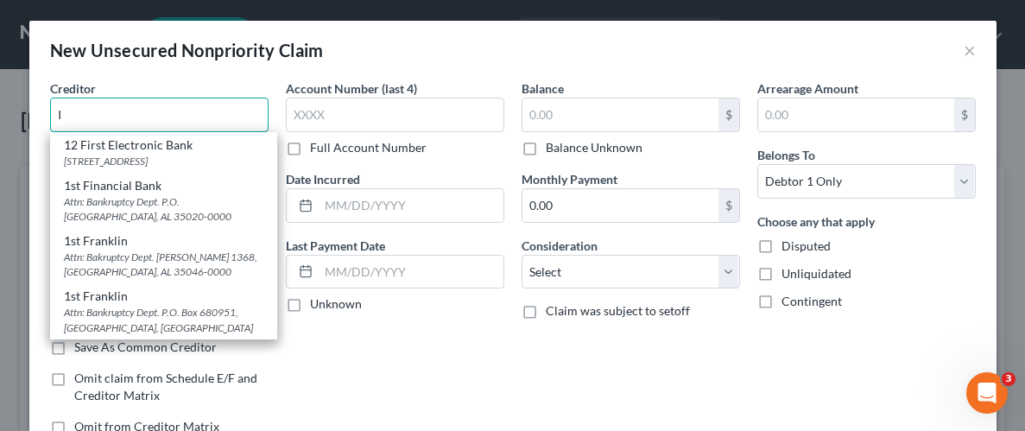
type input "I"
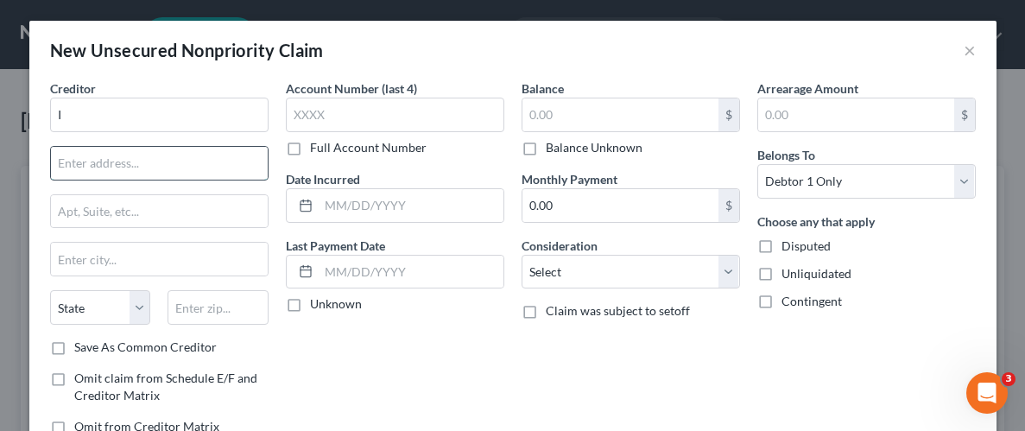
click at [184, 168] on input "text" at bounding box center [159, 163] width 217 height 33
paste input "[STREET_ADDRESS]"
type input "[STREET_ADDRESS]"
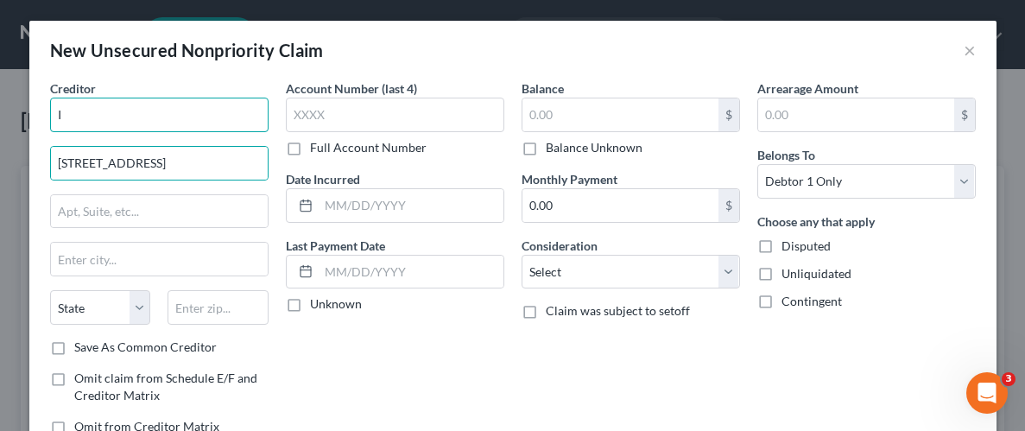
click at [171, 120] on input "I" at bounding box center [159, 115] width 218 height 35
type input "I.C System"
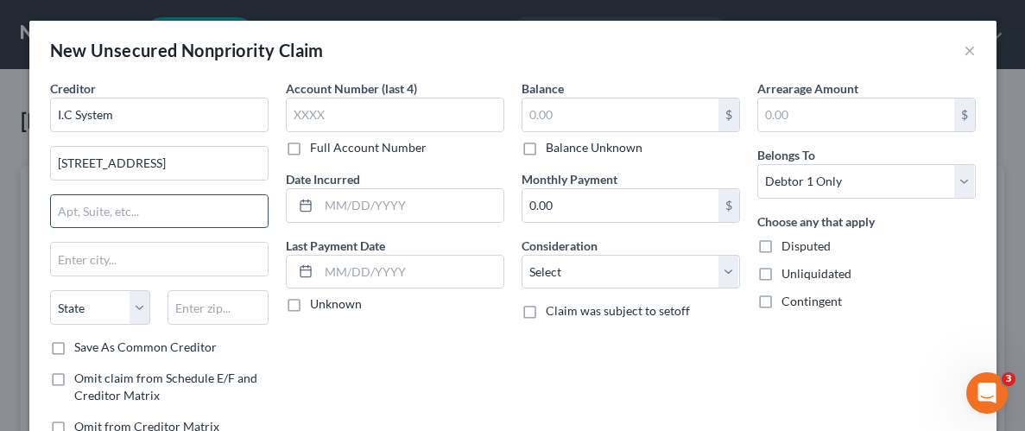
click at [204, 213] on input "text" at bounding box center [159, 211] width 217 height 33
paste input "P.O. Box 64378"
type input "P.O. Box 64378"
click at [212, 310] on input "text" at bounding box center [218, 307] width 101 height 35
paste input "55164"
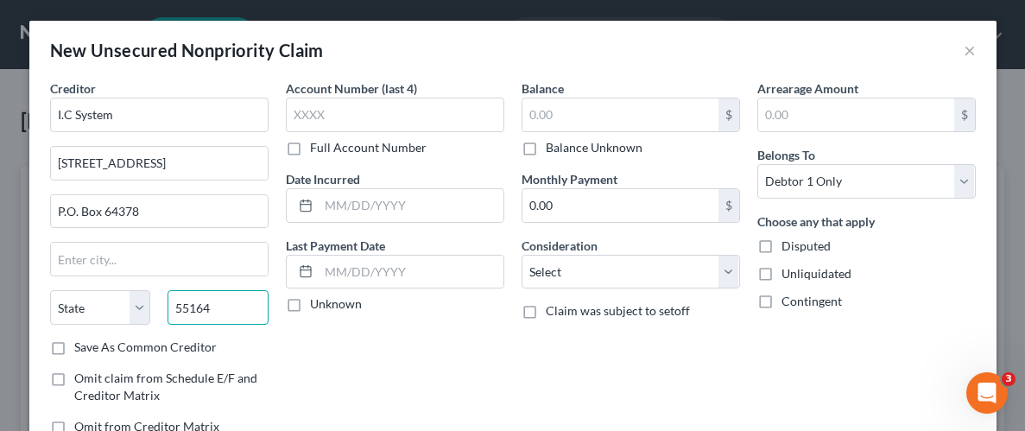
type input "55164"
click at [294, 357] on div "Account Number (last 4) Full Account Number Date Incurred Last Payment Date Unk…" at bounding box center [395, 264] width 236 height 370
type input "Saint [PERSON_NAME]"
select select "24"
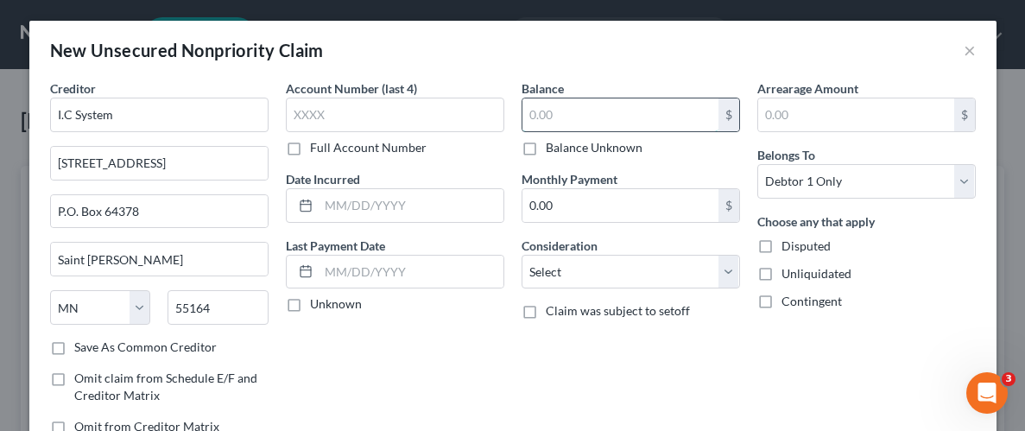
click at [614, 116] on input "text" at bounding box center [620, 114] width 196 height 33
type input "1,254.00"
click at [781, 277] on label "Unliquidated" at bounding box center [816, 273] width 70 height 17
click at [788, 276] on input "Unliquidated" at bounding box center [793, 270] width 11 height 11
checkbox input "true"
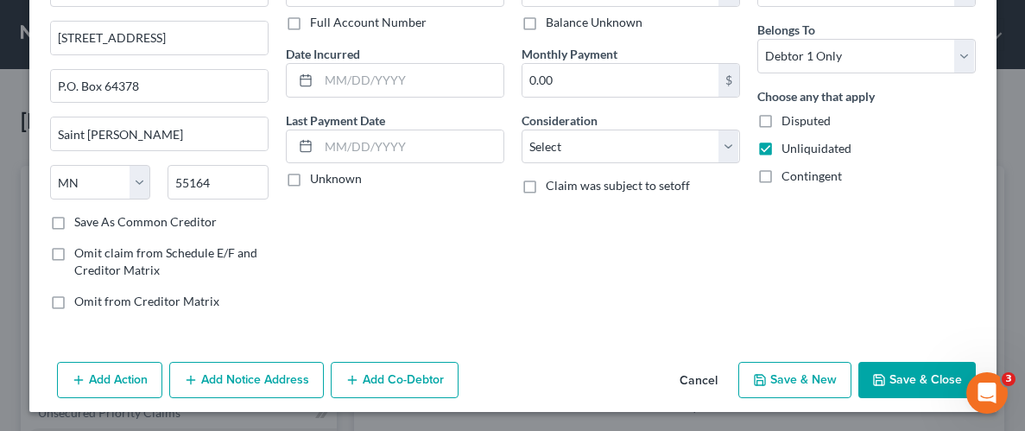
click at [919, 369] on button "Save & Close" at bounding box center [916, 380] width 117 height 36
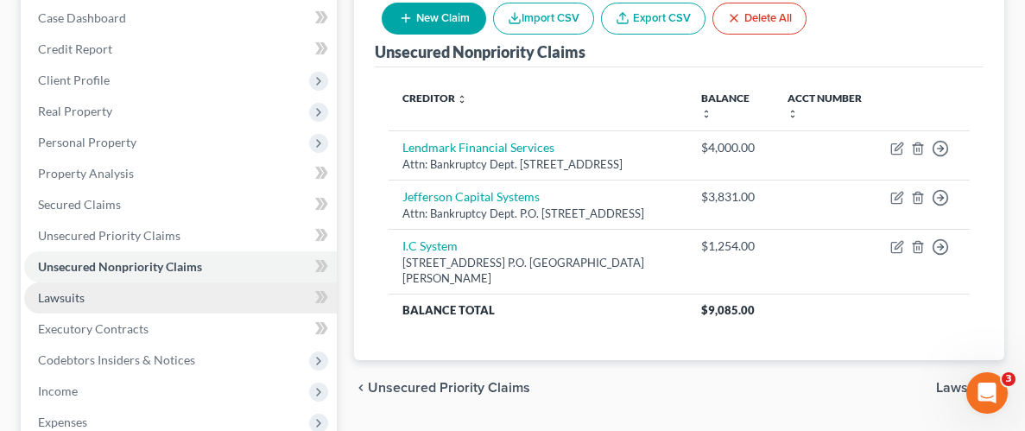
scroll to position [181, 0]
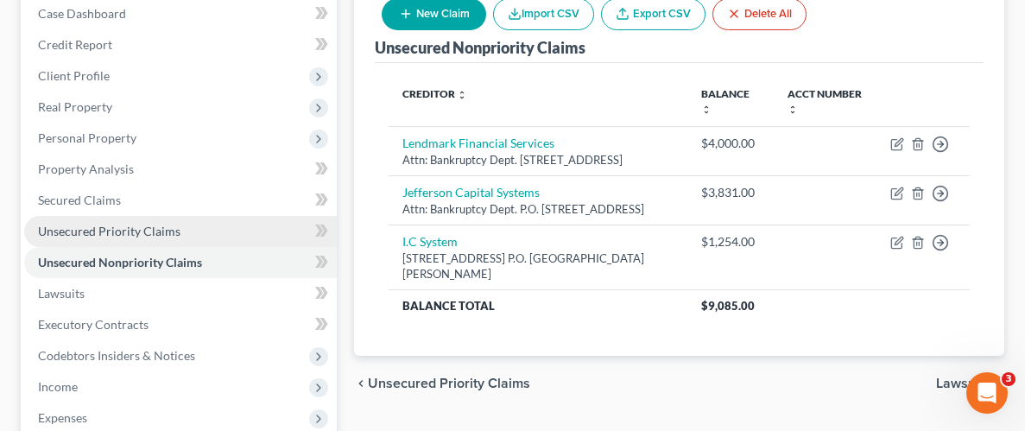
click at [97, 237] on link "Unsecured Priority Claims" at bounding box center [180, 231] width 313 height 31
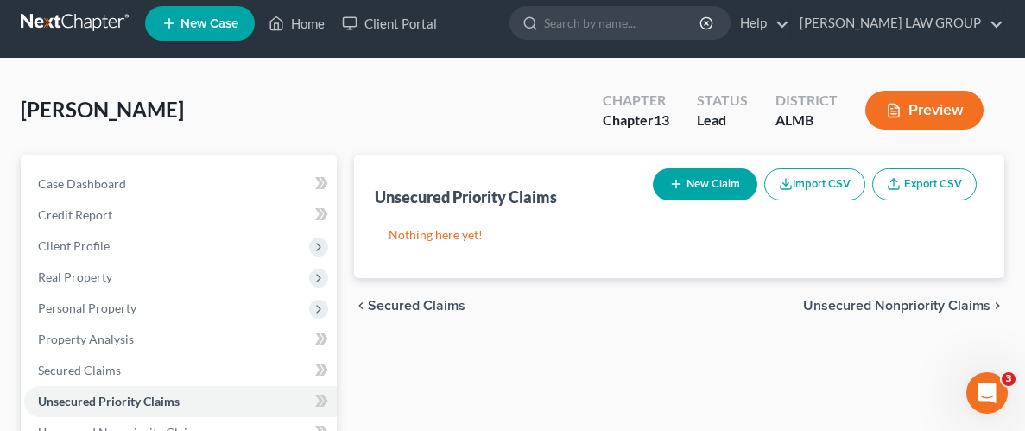
scroll to position [17, 0]
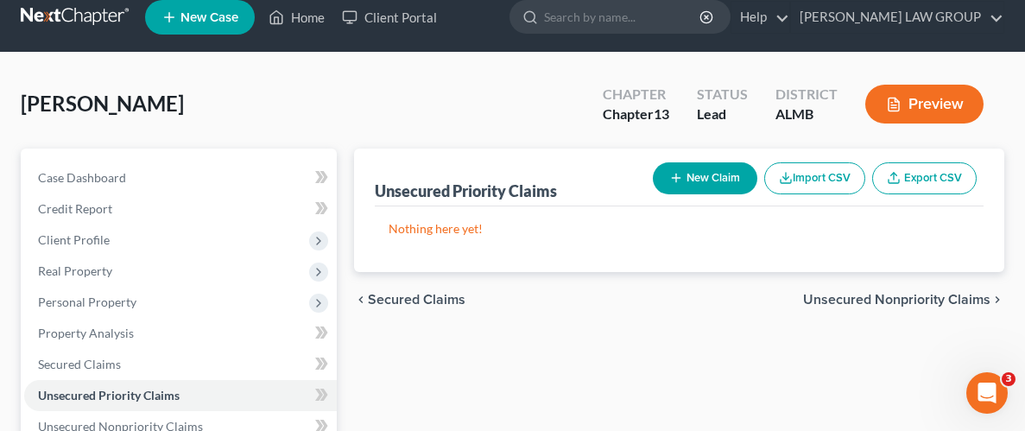
click at [701, 179] on button "New Claim" at bounding box center [705, 178] width 104 height 32
select select "0"
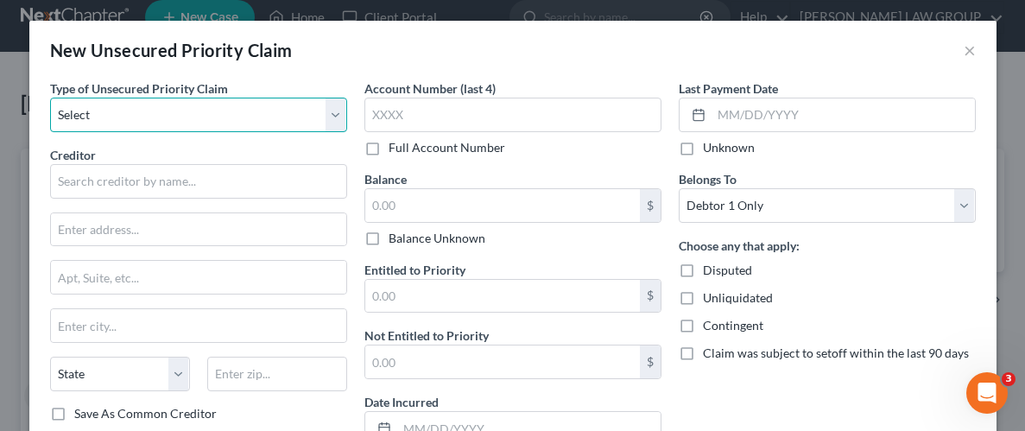
click at [335, 114] on select "Select Taxes & Other Government Units Domestic Support Obligations Extensions o…" at bounding box center [198, 115] width 297 height 35
select select "0"
click at [50, 98] on select "Select Taxes & Other Government Units Domestic Support Obligations Extensions o…" at bounding box center [198, 115] width 297 height 35
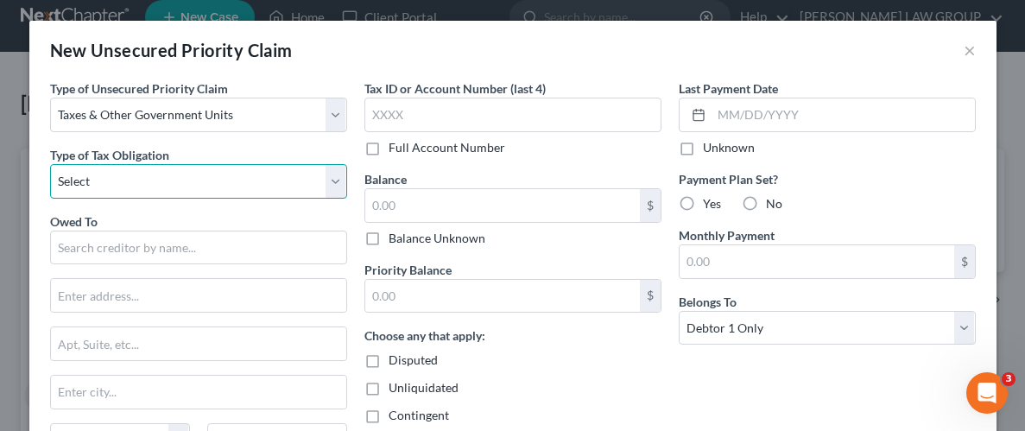
click at [343, 179] on select "Select Federal City State Franchise Tax Board Other" at bounding box center [198, 181] width 297 height 35
select select "0"
click at [50, 164] on select "Select Federal City State Franchise Tax Board Other" at bounding box center [198, 181] width 297 height 35
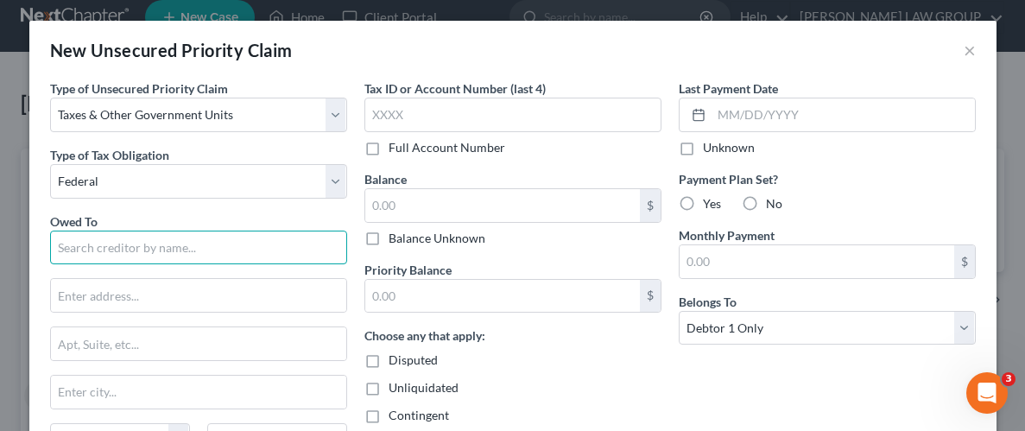
click at [207, 244] on input "text" at bounding box center [198, 248] width 297 height 35
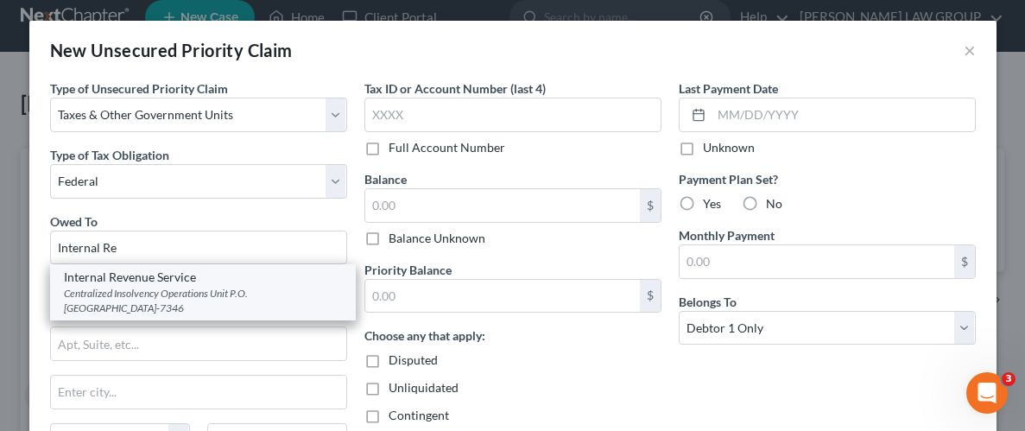
click at [187, 281] on div "Internal Revenue Service" at bounding box center [203, 277] width 278 height 17
type input "Internal Revenue Service"
type input "Centralized Insolvency Operations Unit"
type input "P.O. Box 7346"
type input "[GEOGRAPHIC_DATA]"
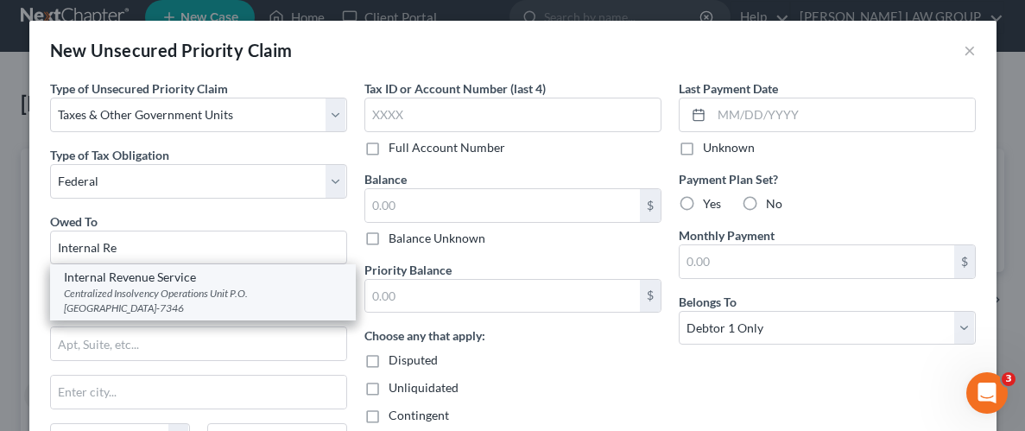
select select "39"
type input "19101-7346"
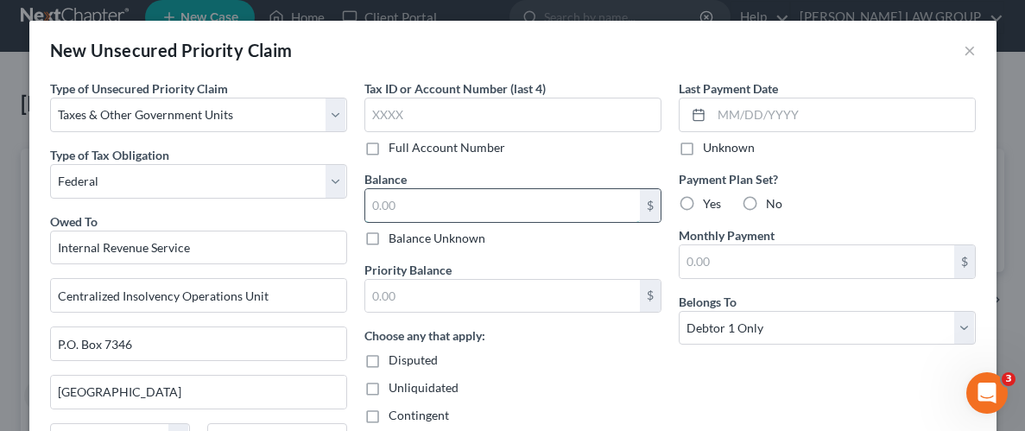
click at [478, 202] on input "text" at bounding box center [502, 205] width 275 height 33
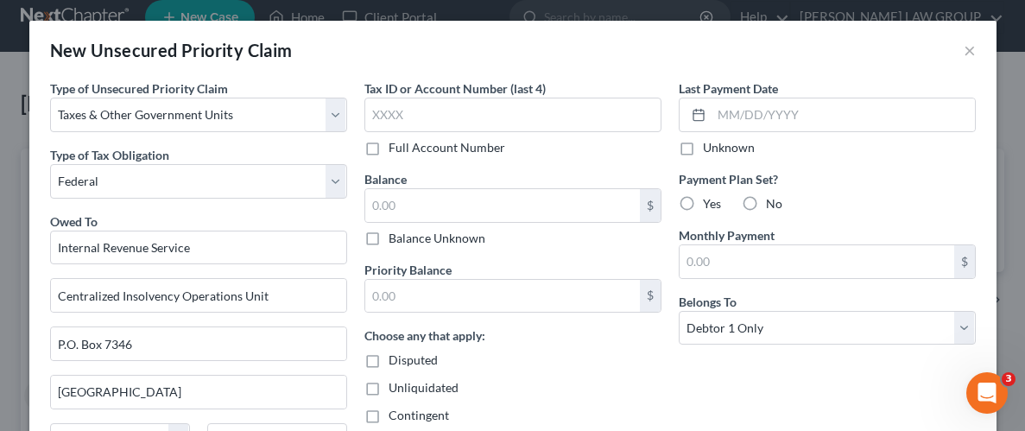
click at [389, 232] on label "Balance Unknown" at bounding box center [437, 238] width 97 height 17
click at [395, 232] on input "Balance Unknown" at bounding box center [400, 235] width 11 height 11
checkbox input "true"
click at [700, 354] on div "Last Payment Date Unknown Payment Plan Set? Yes No Monthly Payment $ Belongs To…" at bounding box center [827, 305] width 314 height 453
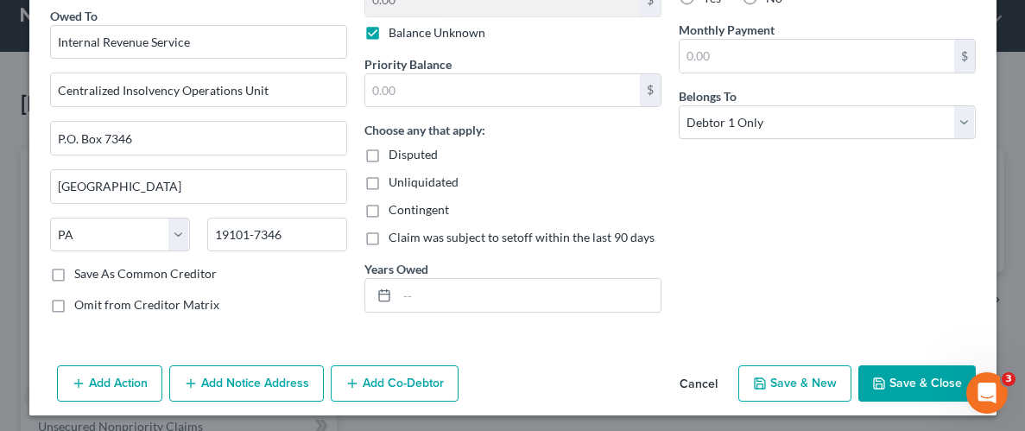
scroll to position [209, 0]
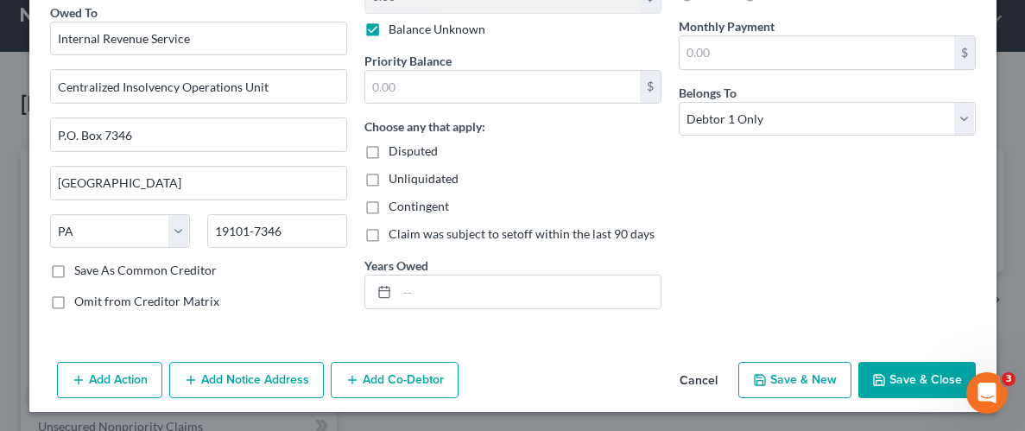
click at [906, 374] on button "Save & Close" at bounding box center [916, 380] width 117 height 36
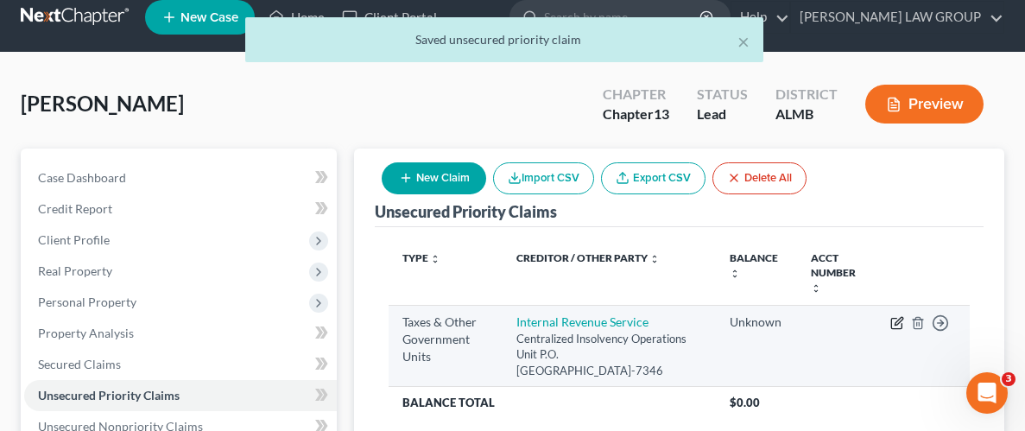
click at [899, 316] on icon "button" at bounding box center [897, 323] width 14 height 14
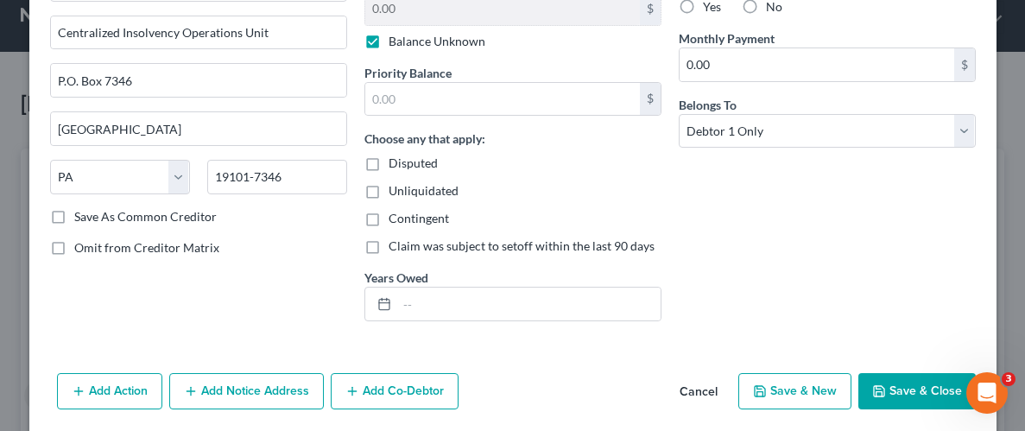
scroll to position [196, 0]
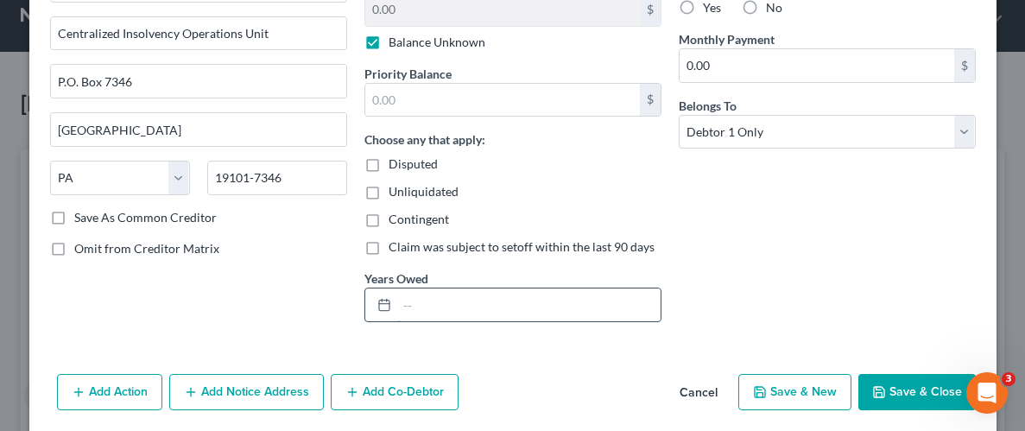
click at [457, 309] on input "text" at bounding box center [528, 304] width 263 height 33
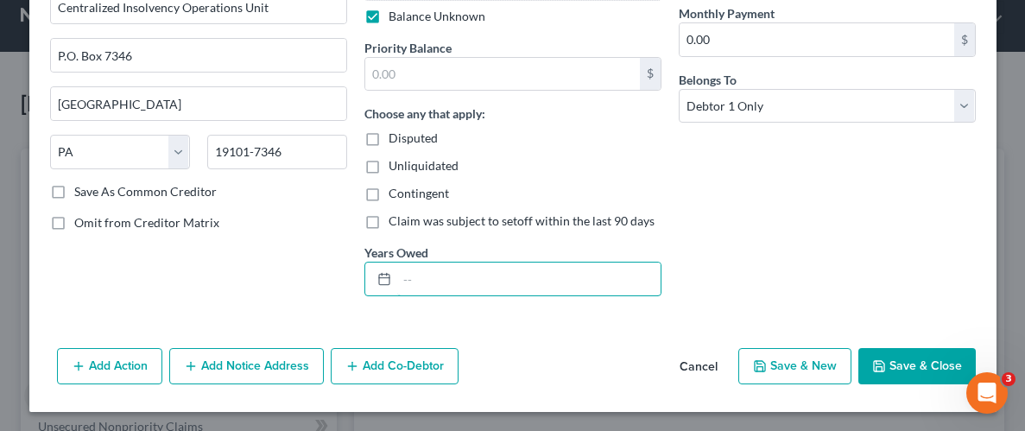
scroll to position [223, 0]
click at [703, 365] on button "Cancel" at bounding box center [699, 366] width 66 height 35
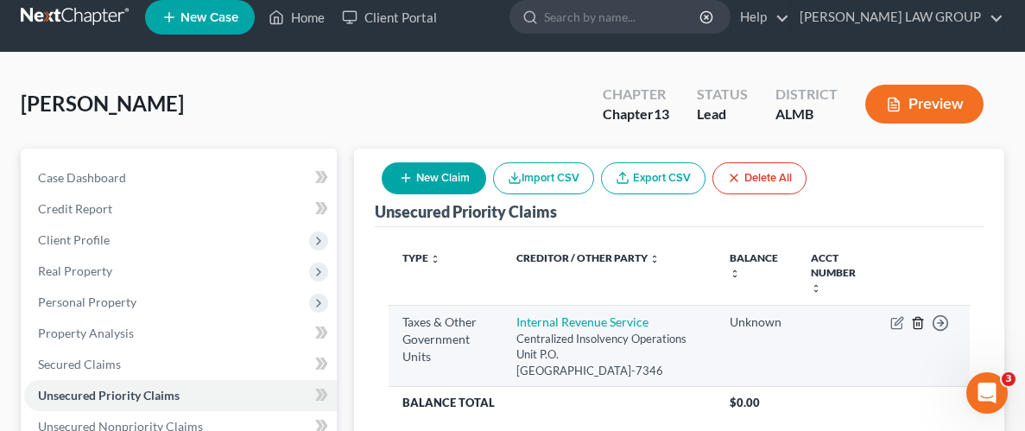
click at [918, 316] on icon "button" at bounding box center [918, 323] width 14 height 14
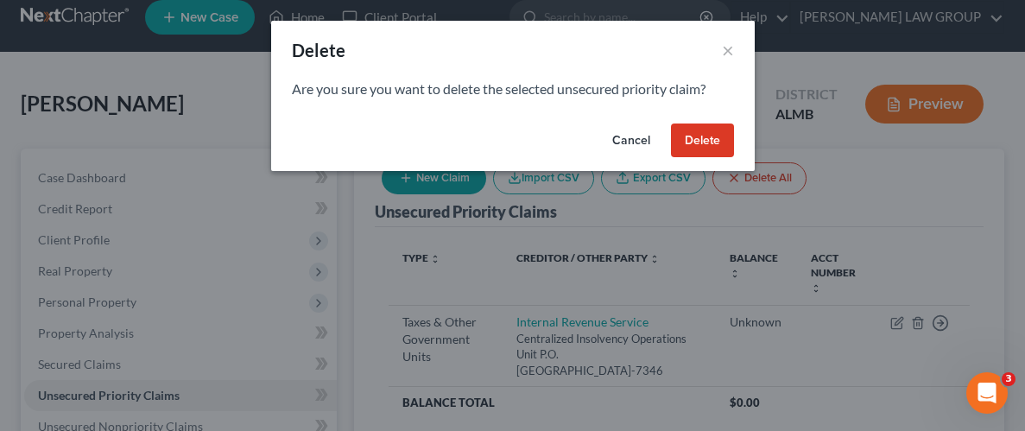
click at [689, 149] on button "Delete" at bounding box center [702, 140] width 63 height 35
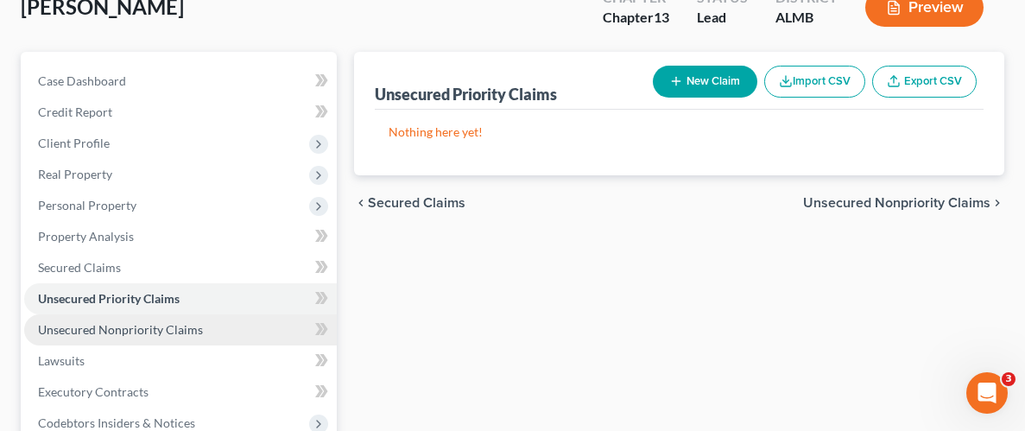
click at [69, 328] on span "Unsecured Nonpriority Claims" at bounding box center [120, 329] width 165 height 15
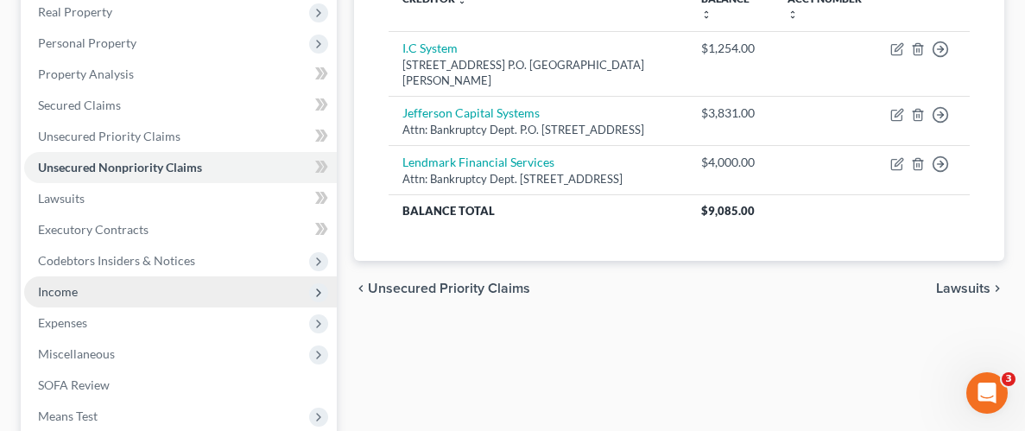
scroll to position [294, 0]
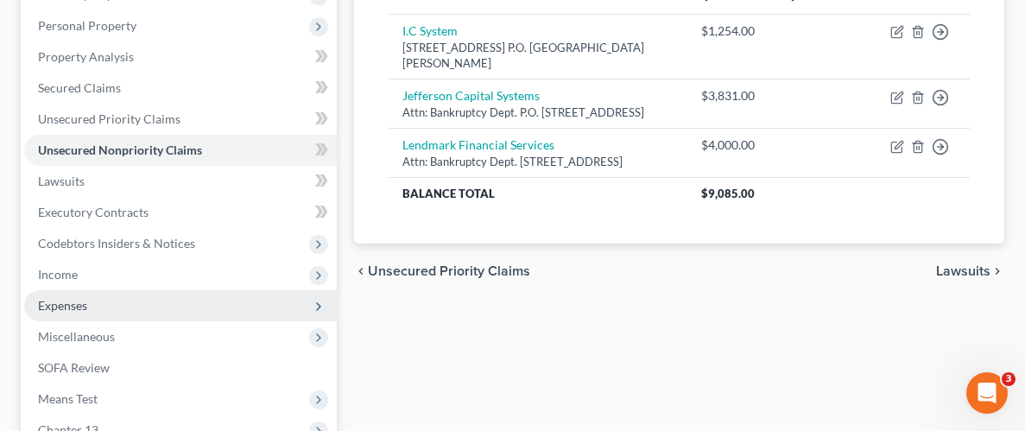
click at [52, 300] on span "Expenses" at bounding box center [62, 305] width 49 height 15
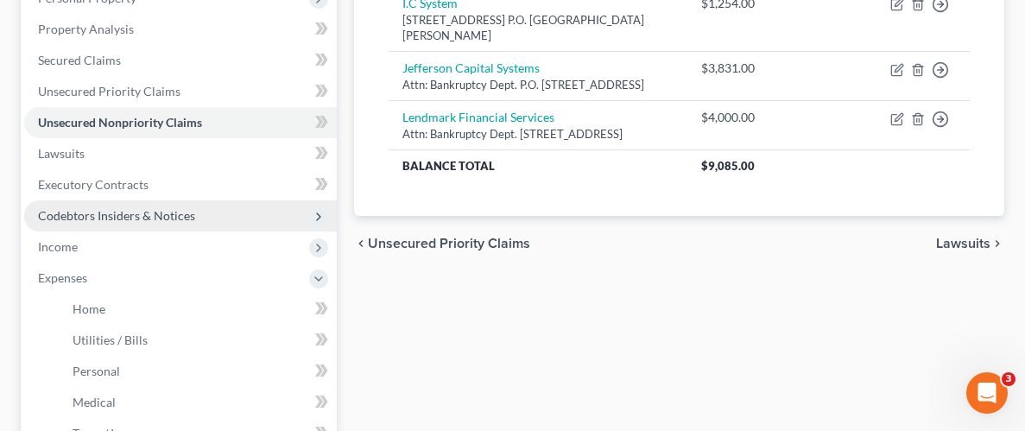
click at [92, 212] on span "Codebtors Insiders & Notices" at bounding box center [116, 215] width 157 height 15
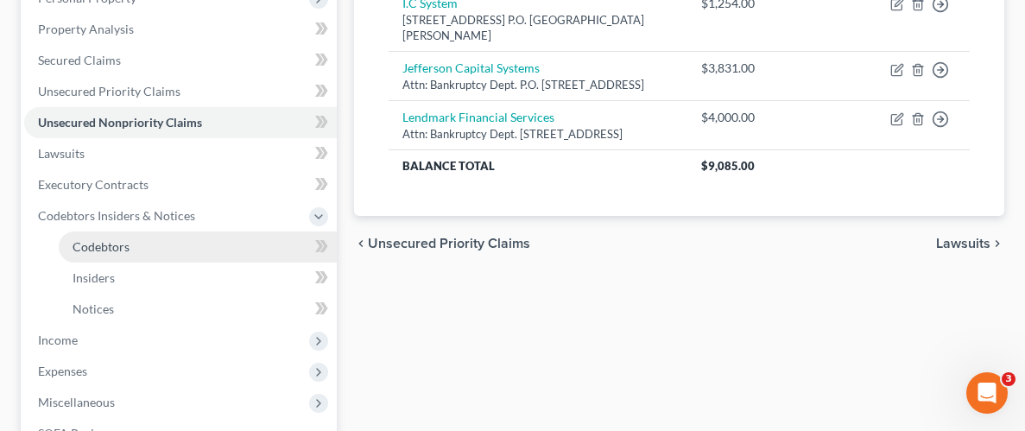
click at [102, 243] on span "Codebtors" at bounding box center [101, 246] width 57 height 15
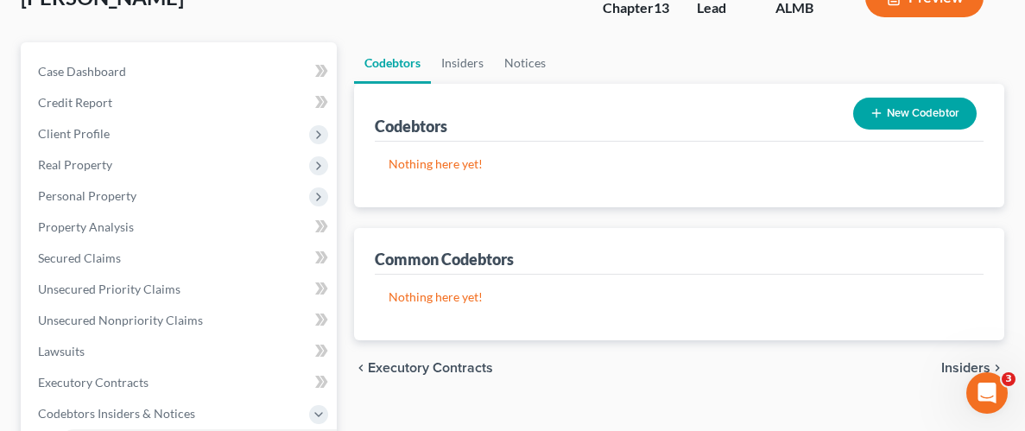
scroll to position [131, 0]
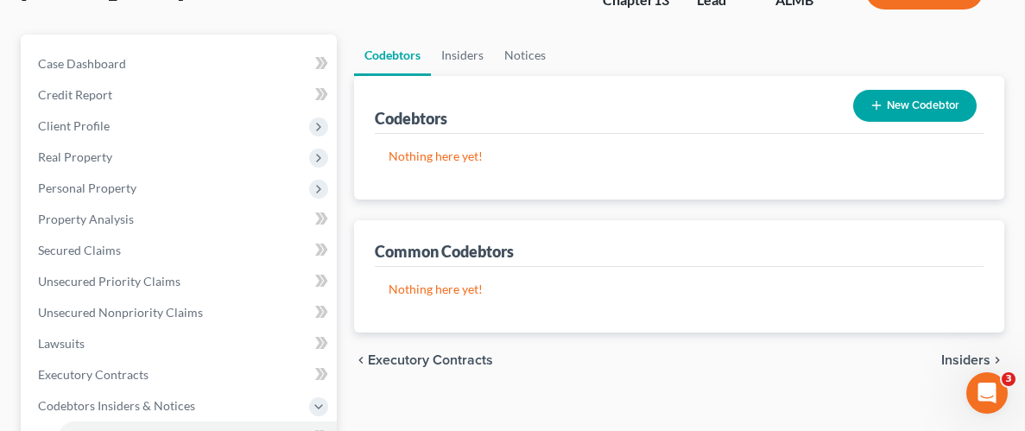
click at [6, 116] on div "[PERSON_NAME] Upgraded Chapter Chapter 13 Status Lead District ALMB Preview Pet…" at bounding box center [512, 409] width 1025 height 941
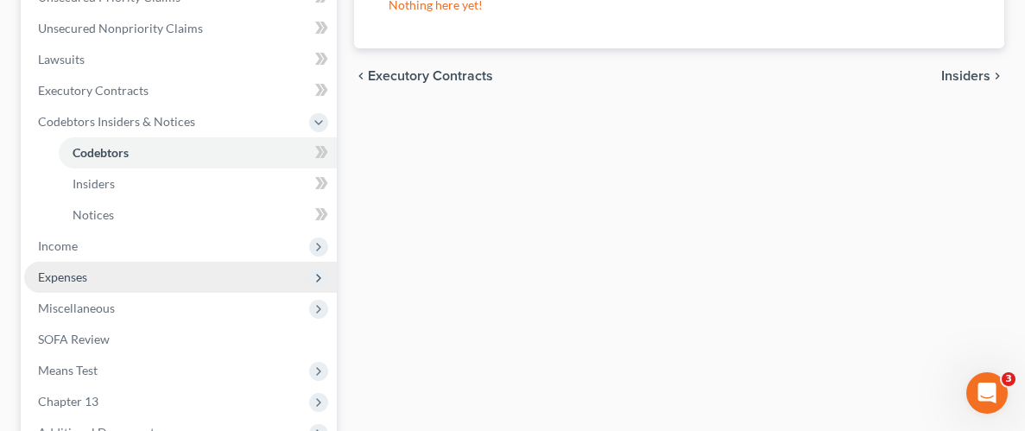
scroll to position [417, 0]
click at [72, 275] on span "Expenses" at bounding box center [62, 275] width 49 height 15
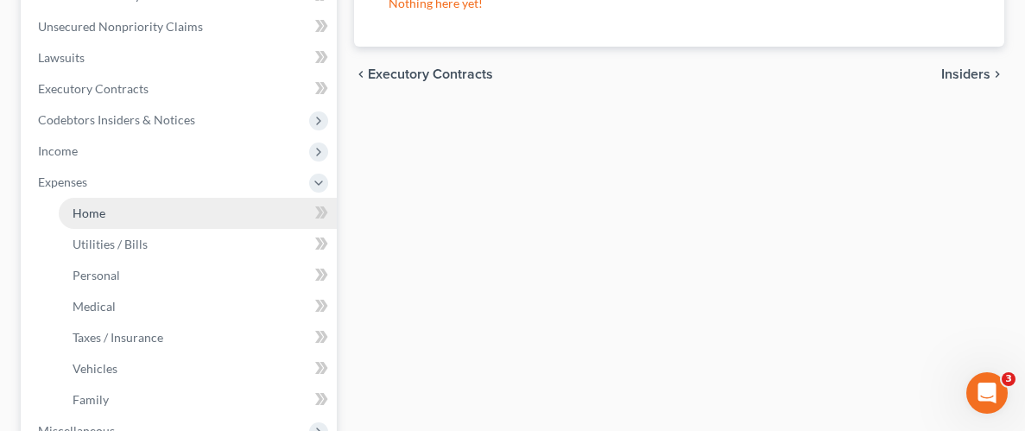
click at [112, 218] on link "Home" at bounding box center [198, 213] width 278 height 31
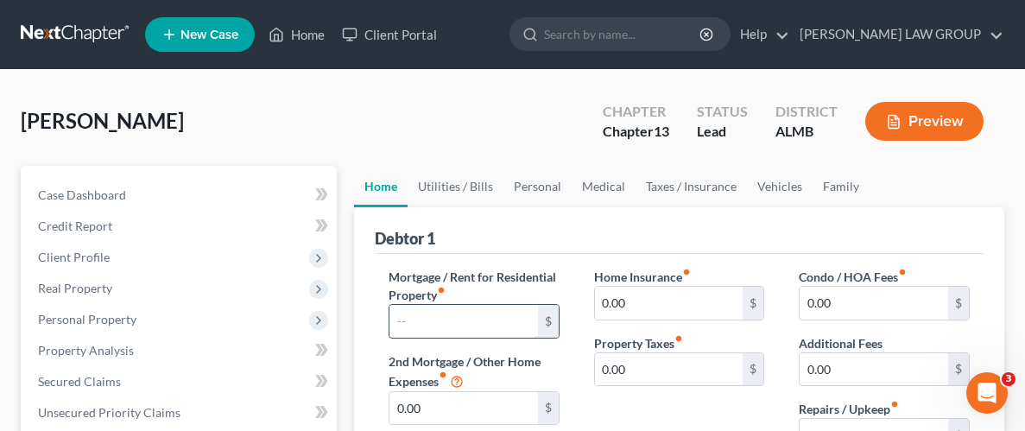
click at [509, 312] on input "text" at bounding box center [463, 321] width 149 height 33
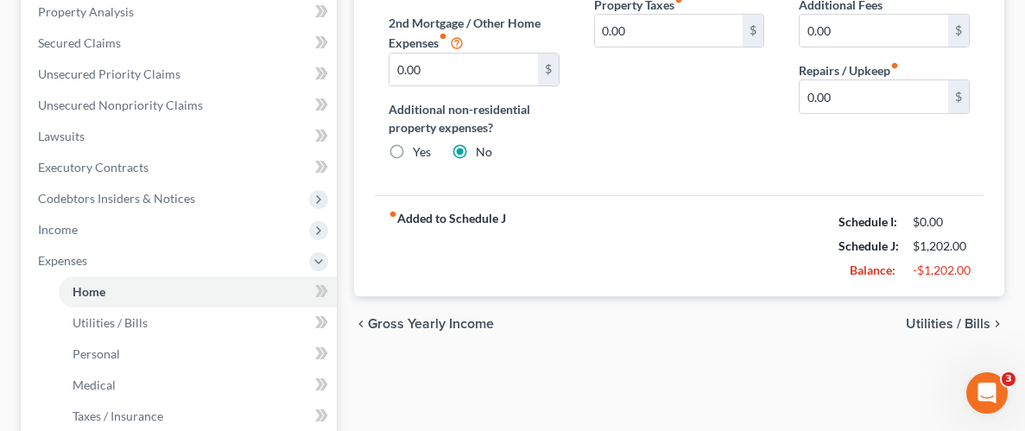
scroll to position [355, 0]
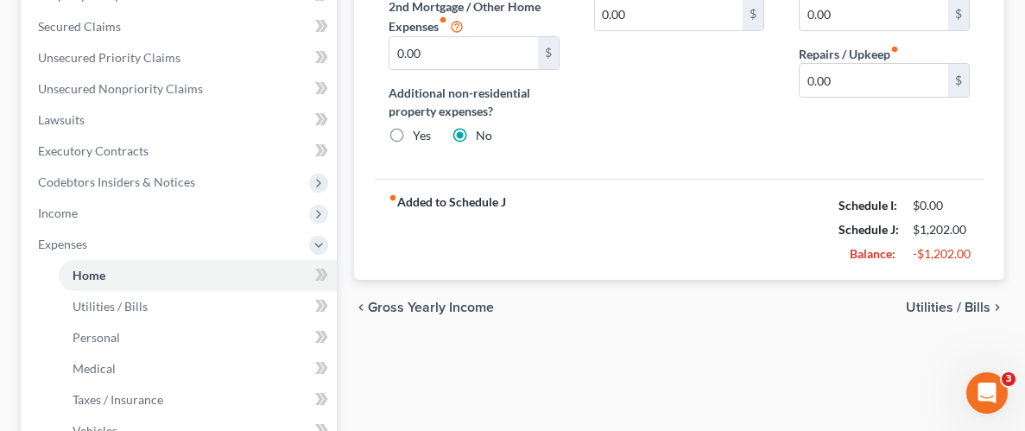
click at [930, 304] on span "Utilities / Bills" at bounding box center [948, 307] width 85 height 14
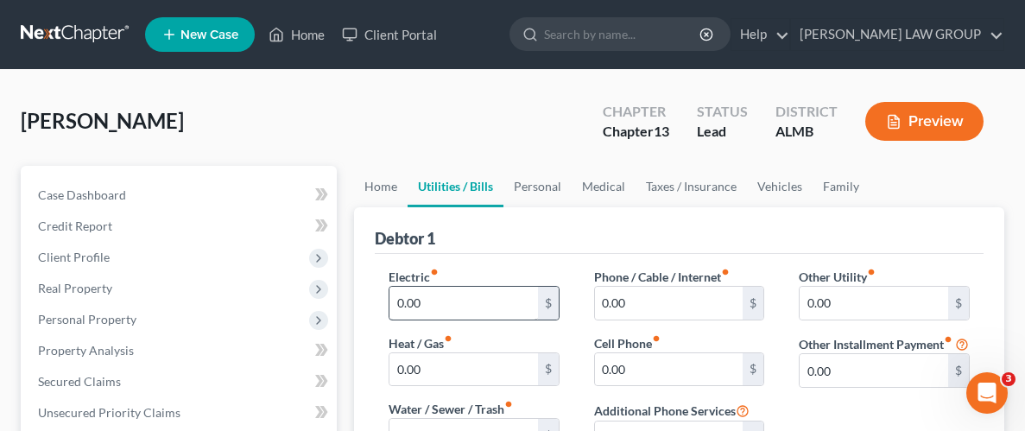
scroll to position [28, 0]
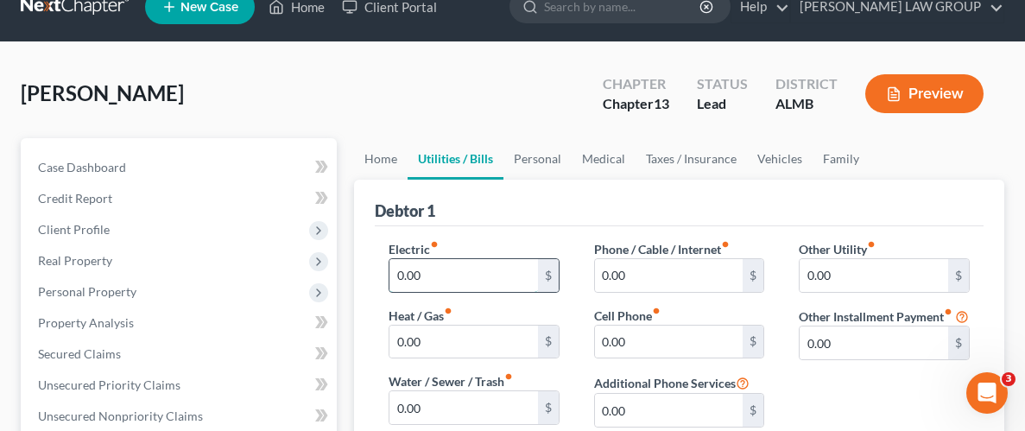
click at [497, 269] on input "0.00" at bounding box center [463, 275] width 149 height 33
click at [459, 405] on input "0.00" at bounding box center [463, 407] width 149 height 33
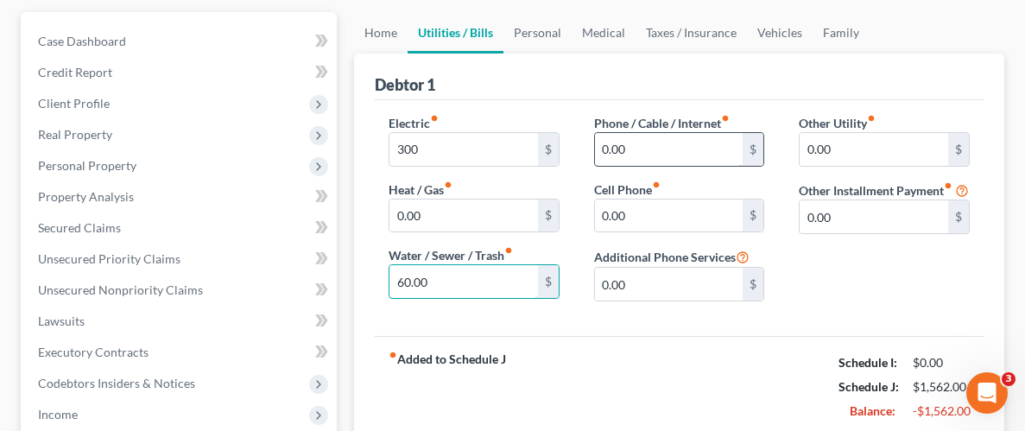
scroll to position [155, 0]
click at [680, 141] on input "0.00" at bounding box center [669, 148] width 149 height 33
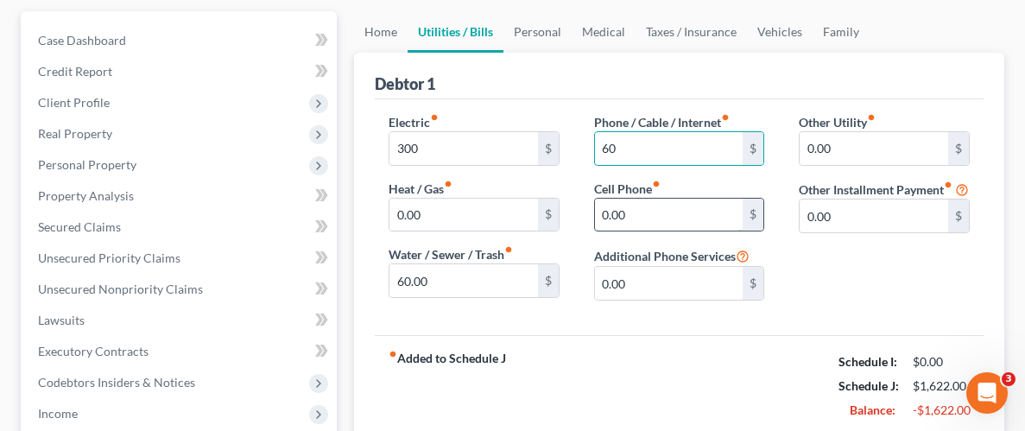
click at [632, 225] on input "0.00" at bounding box center [669, 215] width 149 height 33
click at [694, 385] on div "fiber_manual_record Added to Schedule J Schedule I: $0.00 Schedule J: $1,876.00…" at bounding box center [679, 385] width 609 height 101
click at [633, 142] on input "60" at bounding box center [669, 148] width 149 height 33
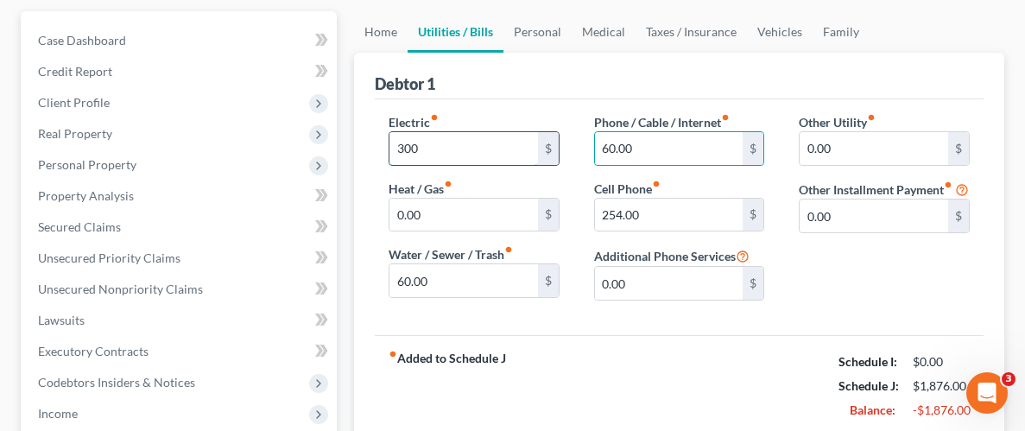
click at [423, 149] on input "300" at bounding box center [463, 148] width 149 height 33
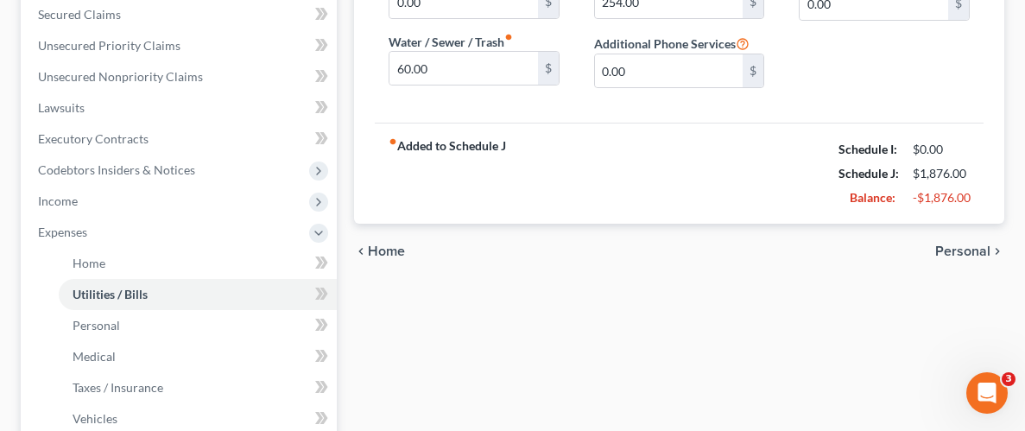
scroll to position [370, 0]
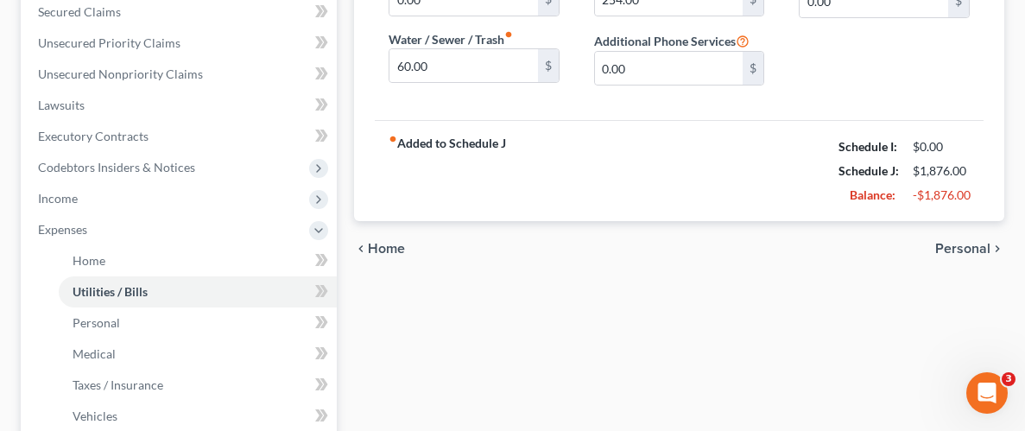
click at [964, 250] on span "Personal" at bounding box center [962, 249] width 55 height 14
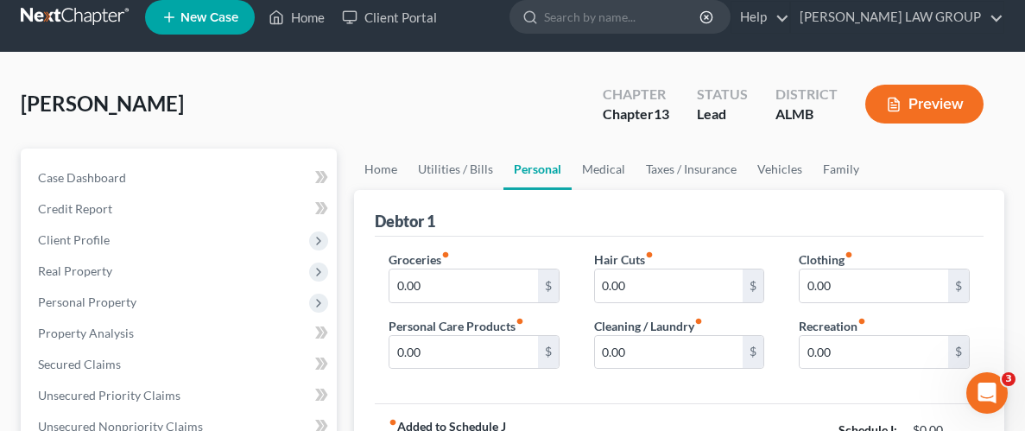
scroll to position [38, 0]
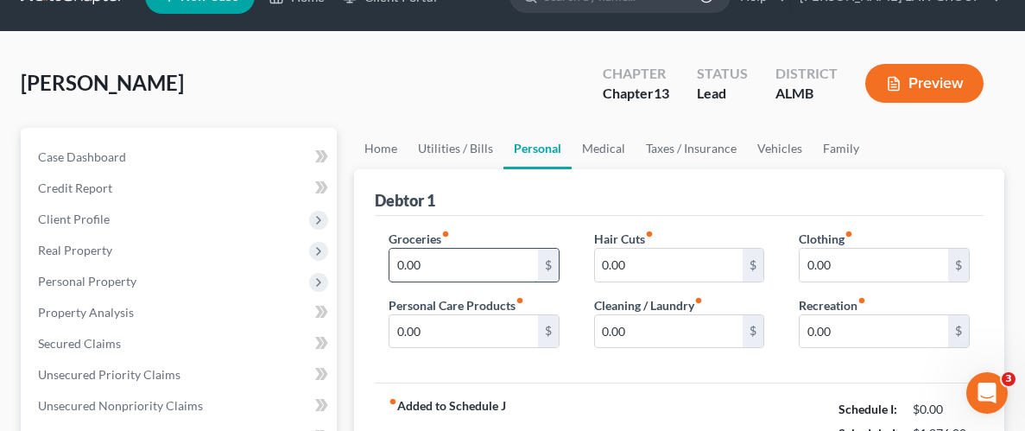
click at [487, 256] on input "0.00" at bounding box center [463, 265] width 149 height 33
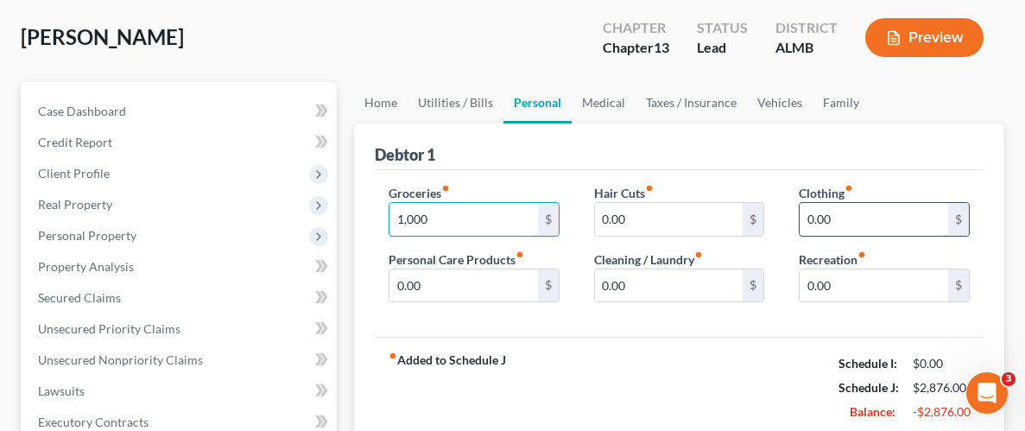
scroll to position [89, 0]
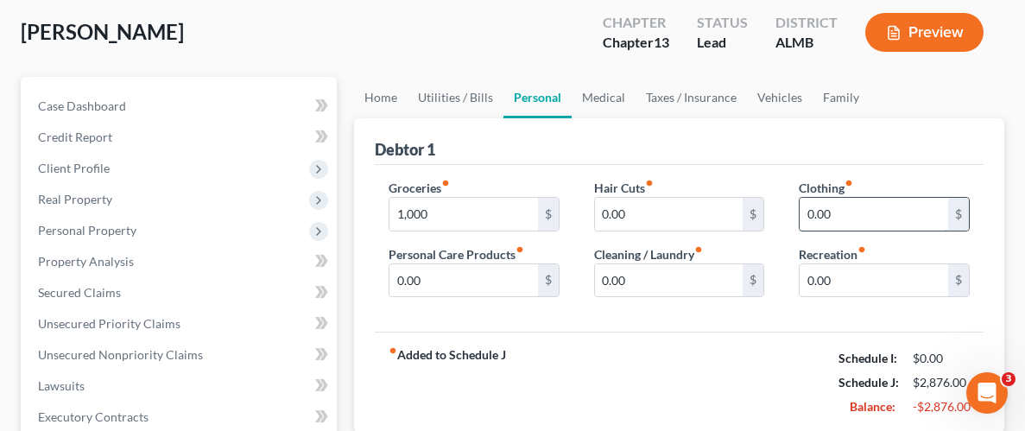
click at [936, 223] on input "0.00" at bounding box center [874, 214] width 149 height 33
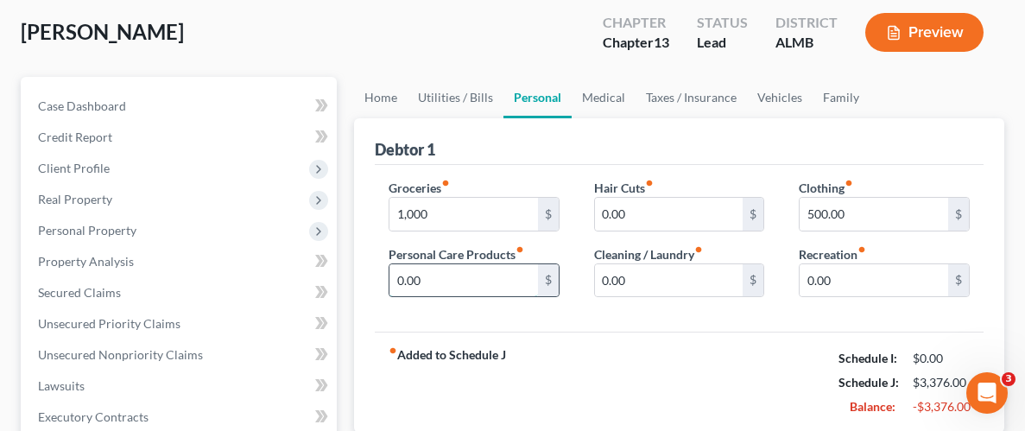
click at [488, 283] on input "0.00" at bounding box center [463, 280] width 149 height 33
click at [632, 281] on input "0.00" at bounding box center [669, 280] width 149 height 33
click at [706, 352] on div "fiber_manual_record Added to Schedule J Schedule I: $0.00 Schedule J: $3,876.00…" at bounding box center [679, 382] width 609 height 101
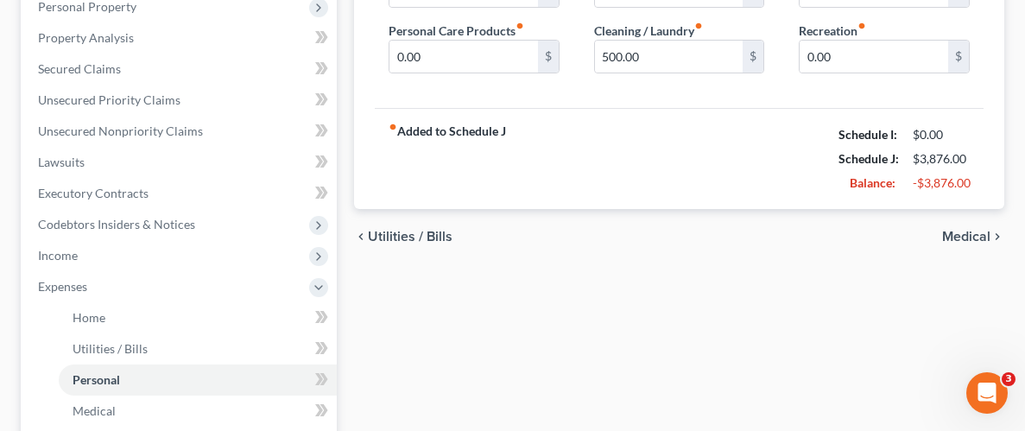
scroll to position [324, 0]
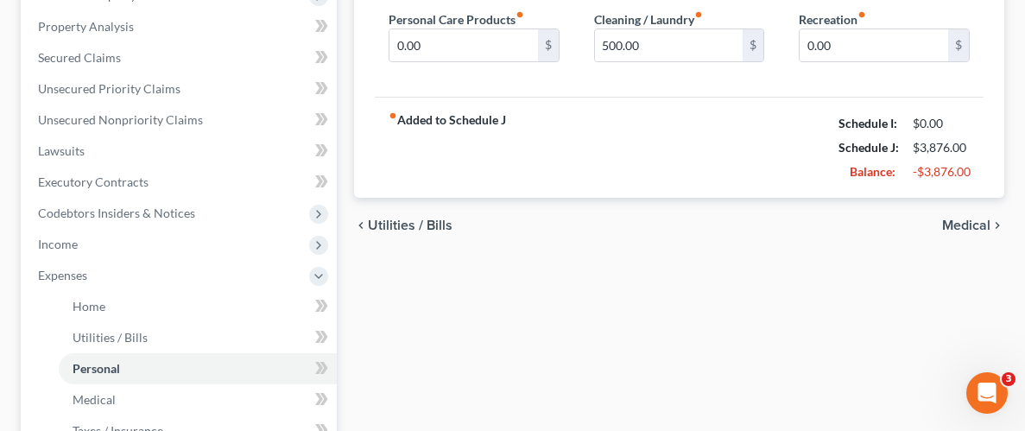
click at [962, 222] on span "Medical" at bounding box center [966, 225] width 48 height 14
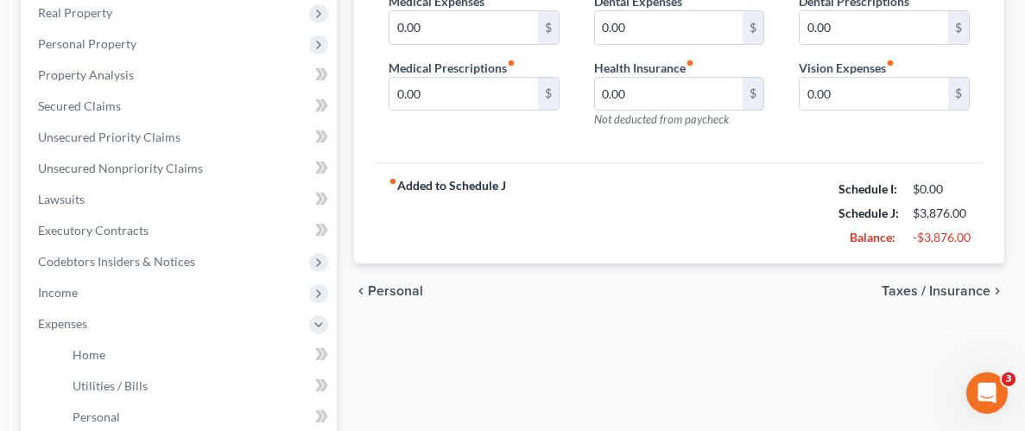
scroll to position [280, 0]
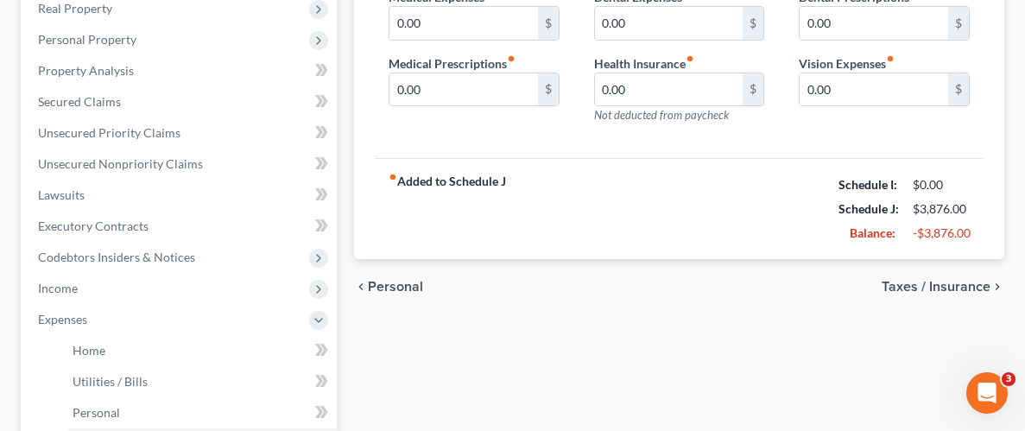
click at [956, 285] on span "Taxes / Insurance" at bounding box center [936, 287] width 109 height 14
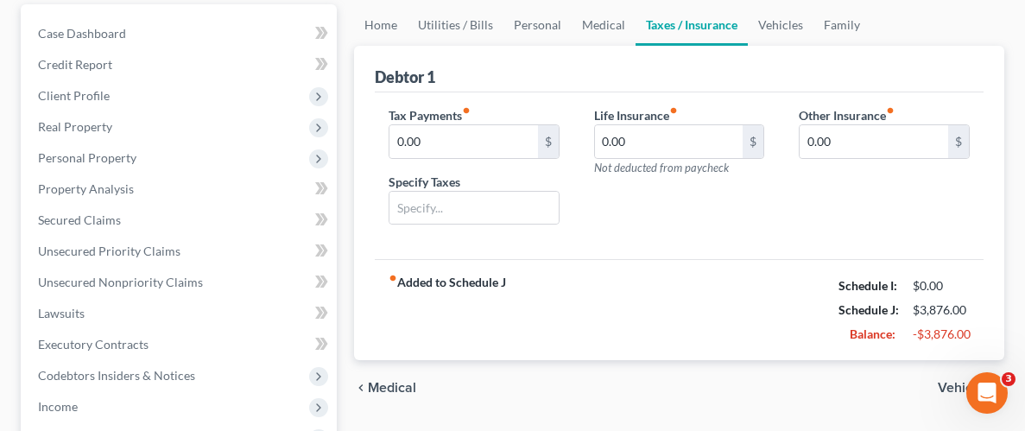
scroll to position [227, 0]
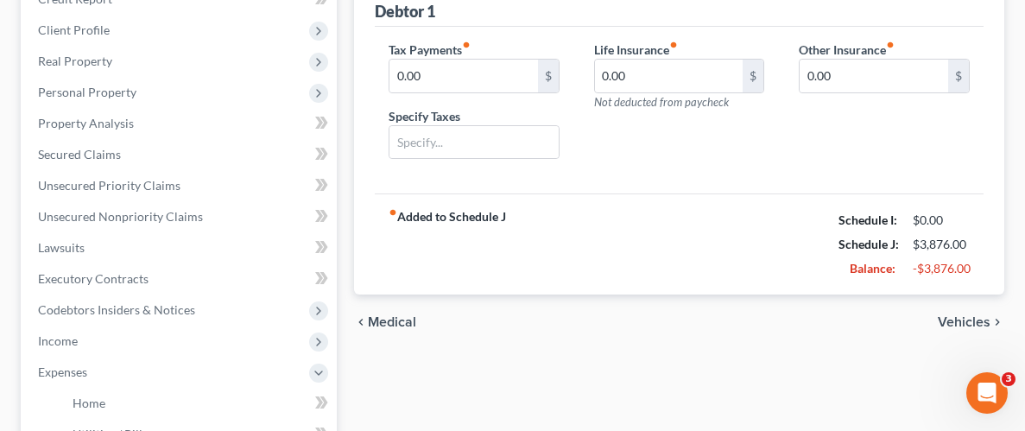
click at [950, 326] on span "Vehicles" at bounding box center [964, 322] width 53 height 14
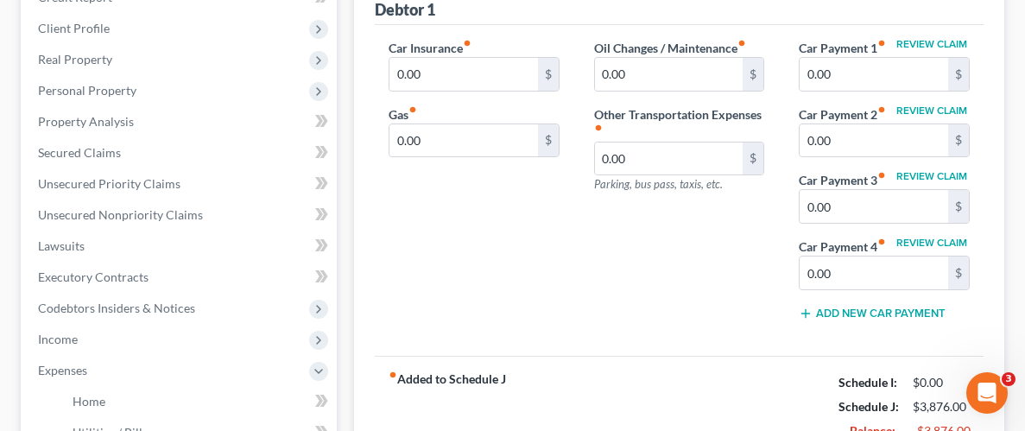
scroll to position [187, 0]
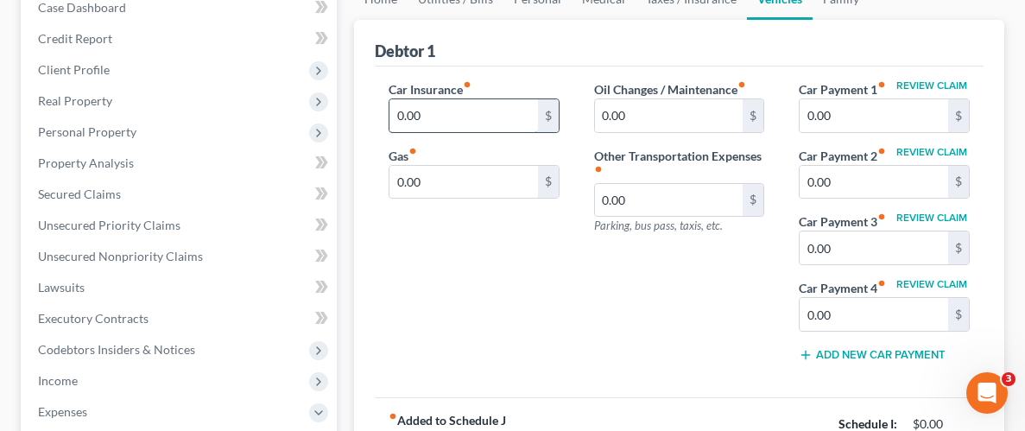
click at [495, 121] on input "0.00" at bounding box center [463, 115] width 149 height 33
click at [706, 203] on input "0.00" at bounding box center [669, 200] width 149 height 33
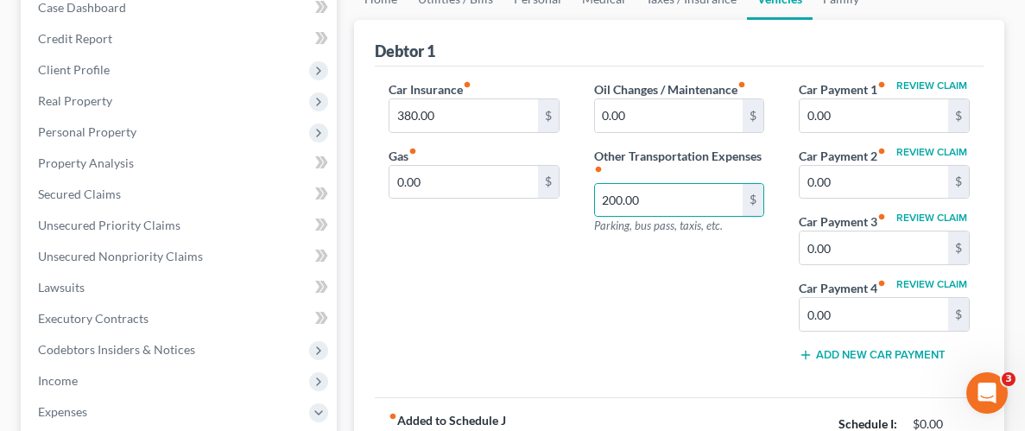
click at [718, 292] on div "Oil Changes / Maintenance fiber_manual_record 0.00 $ Other Transportation Expen…" at bounding box center [680, 228] width 206 height 296
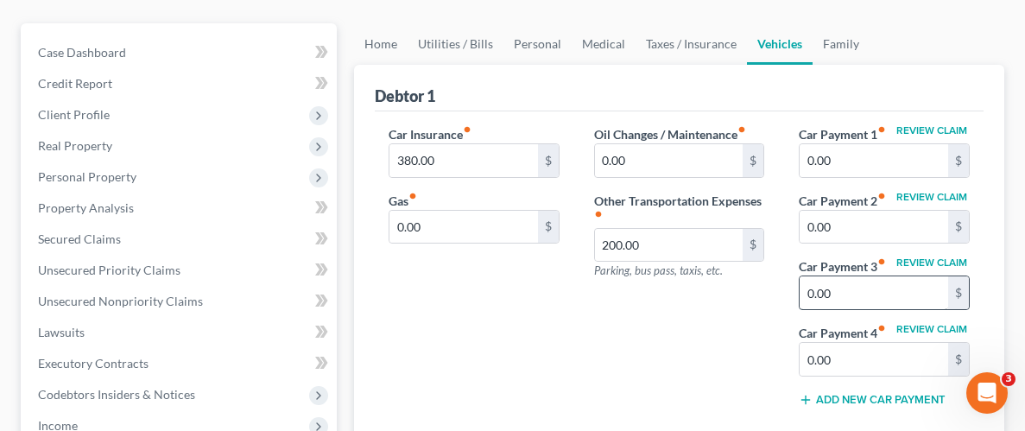
scroll to position [155, 0]
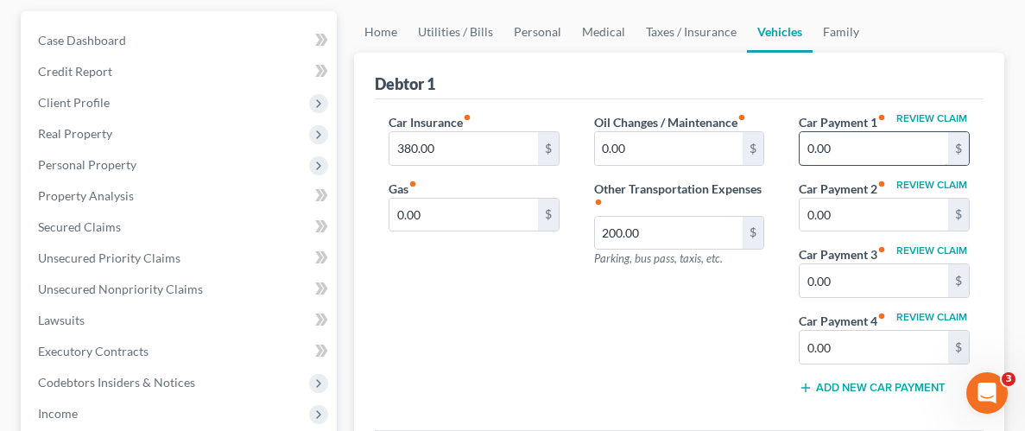
click at [933, 147] on input "0.00" at bounding box center [874, 148] width 149 height 33
drag, startPoint x: 517, startPoint y: 270, endPoint x: 642, endPoint y: 347, distance: 146.2
click at [521, 270] on div "Car Insurance fiber_manual_record 380.00 $ Gas fiber_manual_record 0.00 $" at bounding box center [474, 261] width 206 height 296
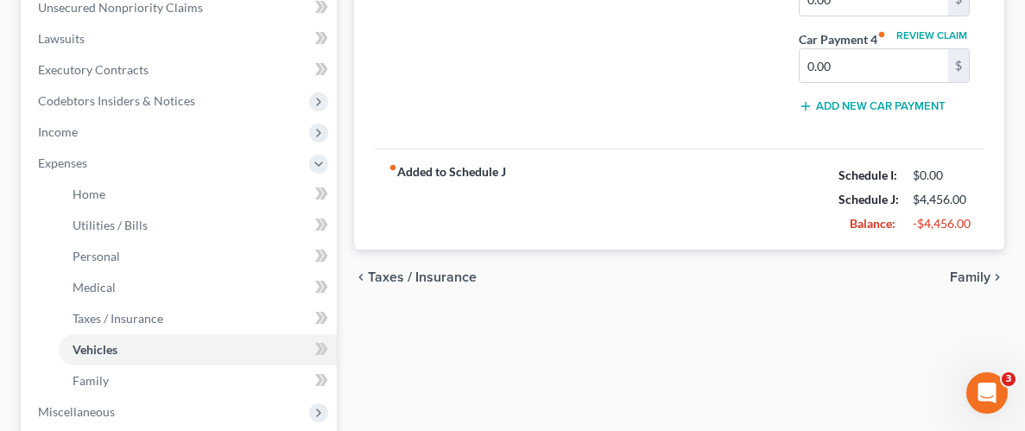
scroll to position [452, 0]
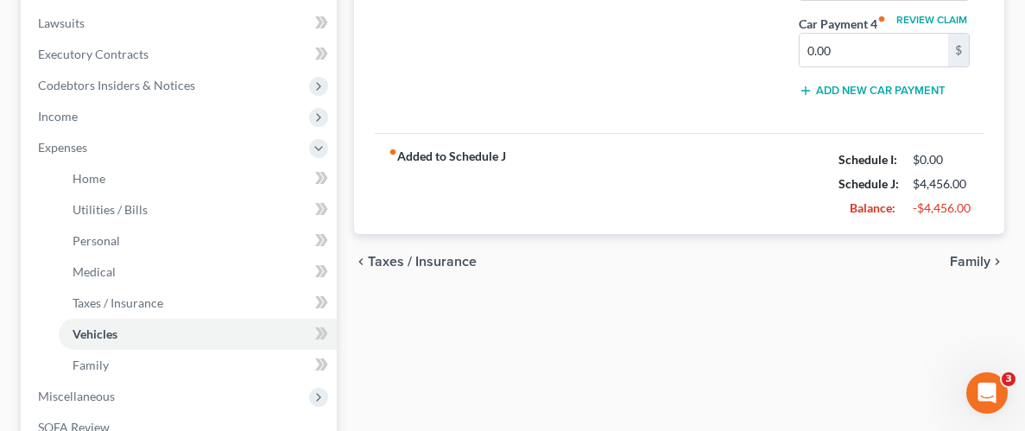
click at [965, 256] on span "Family" at bounding box center [970, 262] width 41 height 14
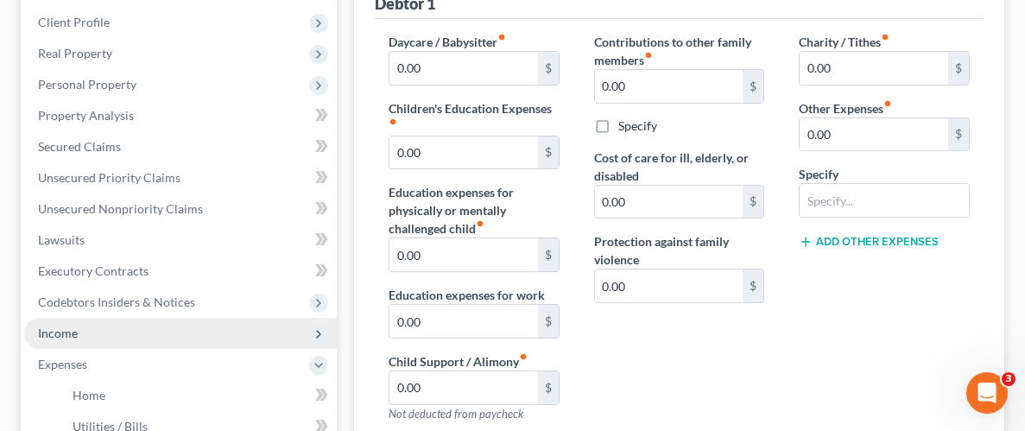
scroll to position [237, 0]
click at [68, 335] on span "Income" at bounding box center [58, 331] width 40 height 15
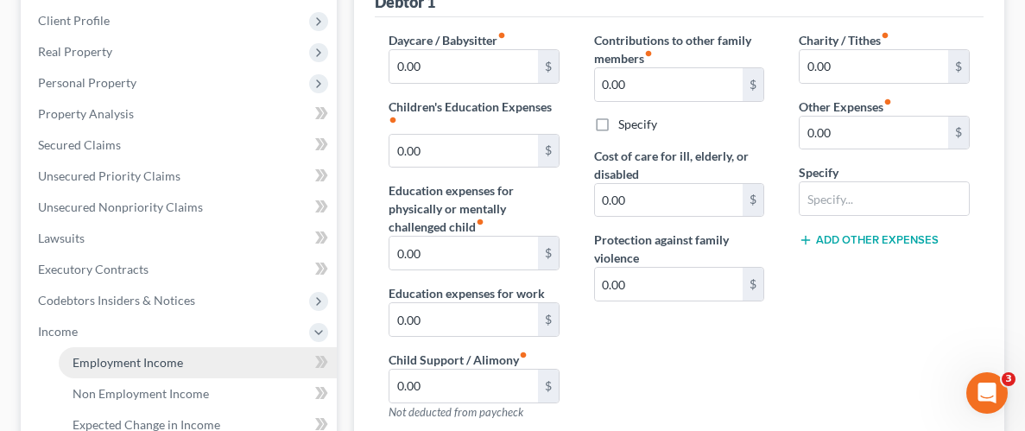
click at [129, 357] on span "Employment Income" at bounding box center [128, 362] width 111 height 15
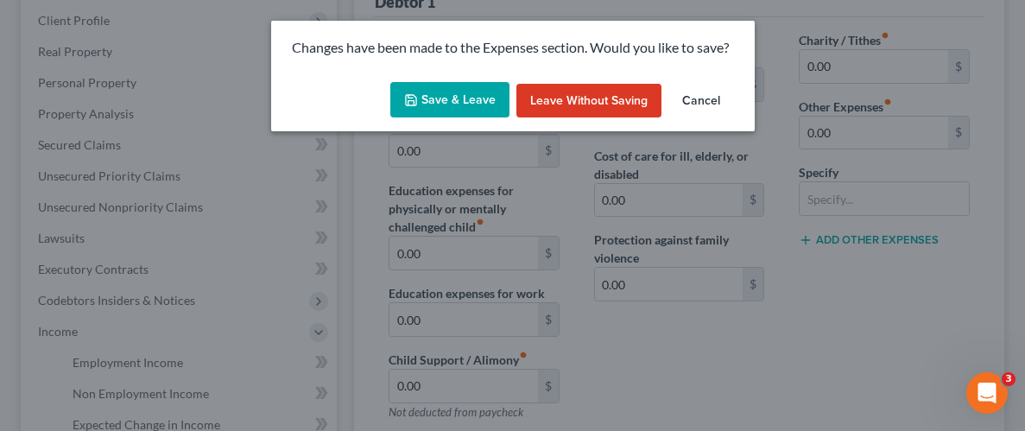
click at [459, 91] on button "Save & Leave" at bounding box center [449, 100] width 119 height 36
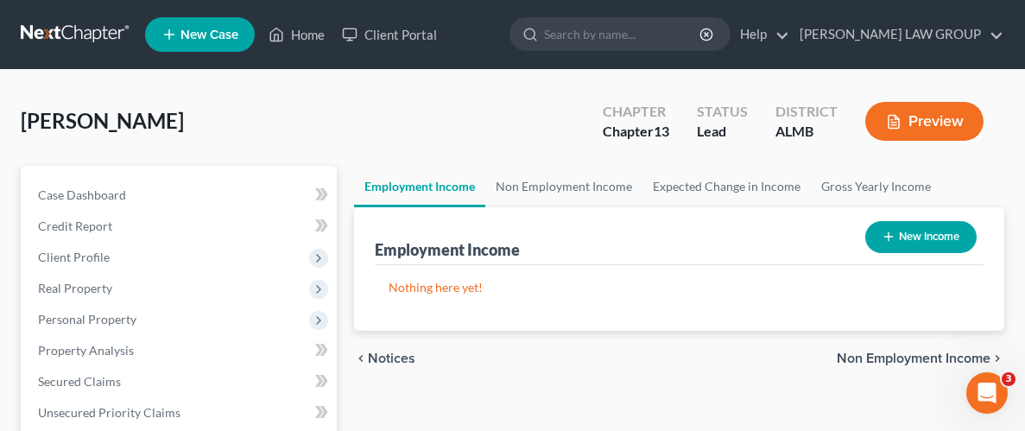
click at [914, 231] on button "New Income" at bounding box center [920, 237] width 111 height 32
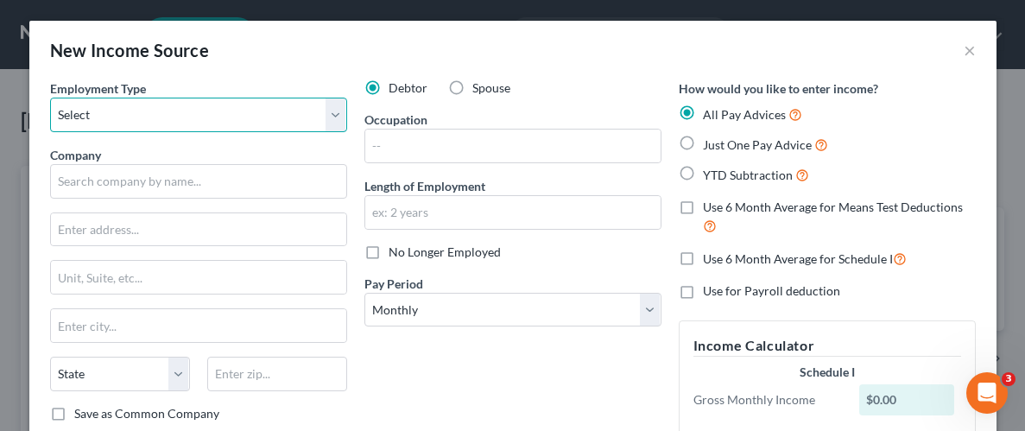
click at [329, 117] on select "Select Full or [DEMOGRAPHIC_DATA] Employment Self Employment" at bounding box center [198, 115] width 297 height 35
click at [50, 98] on select "Select Full or [DEMOGRAPHIC_DATA] Employment Self Employment" at bounding box center [198, 115] width 297 height 35
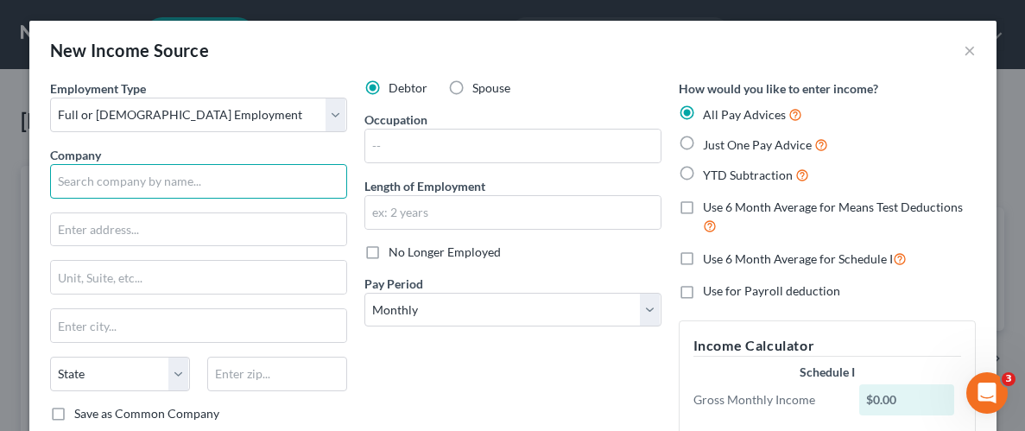
click at [94, 176] on input "text" at bounding box center [198, 181] width 297 height 35
click at [174, 183] on input "text" at bounding box center [198, 181] width 297 height 35
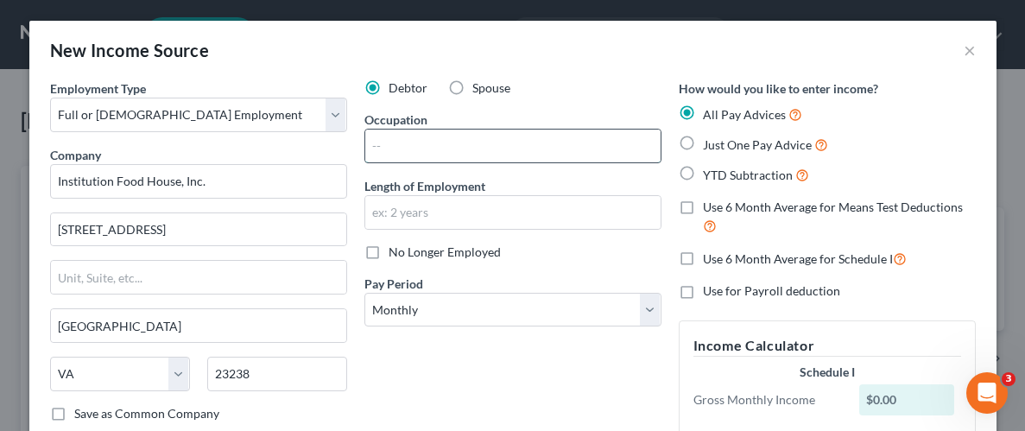
click at [486, 156] on input "text" at bounding box center [512, 146] width 295 height 33
click at [621, 365] on div "Debtor Spouse Occupation Length of Employment No Longer Employed Pay Period * S…" at bounding box center [513, 314] width 314 height 471
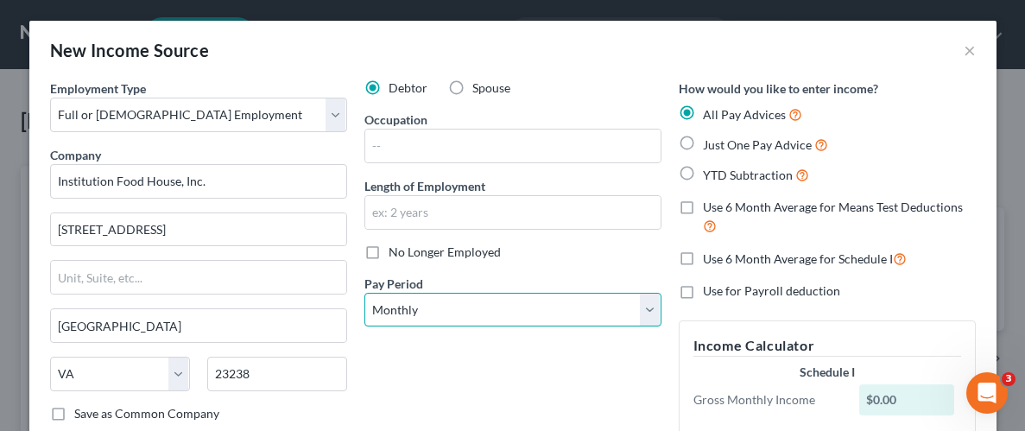
click at [644, 305] on select "Select Monthly Twice Monthly Every Other Week Weekly" at bounding box center [512, 310] width 297 height 35
click at [364, 293] on select "Select Monthly Twice Monthly Every Other Week Weekly" at bounding box center [512, 310] width 297 height 35
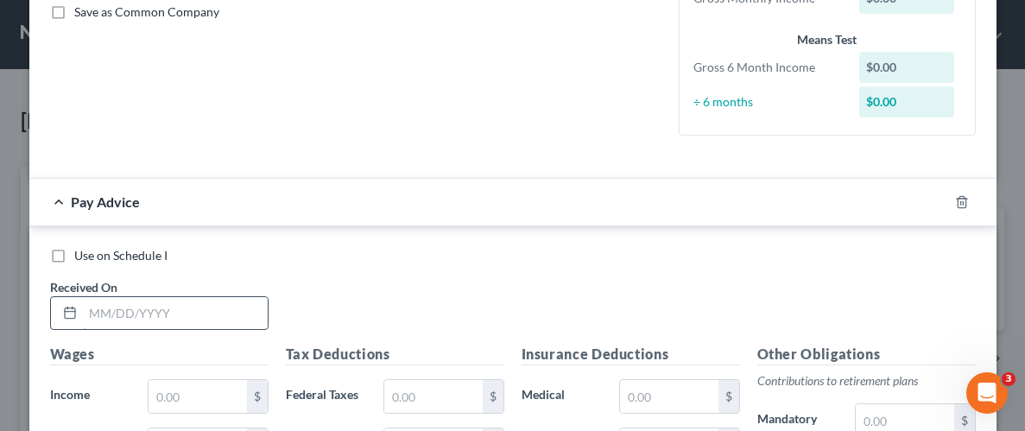
scroll to position [440, 0]
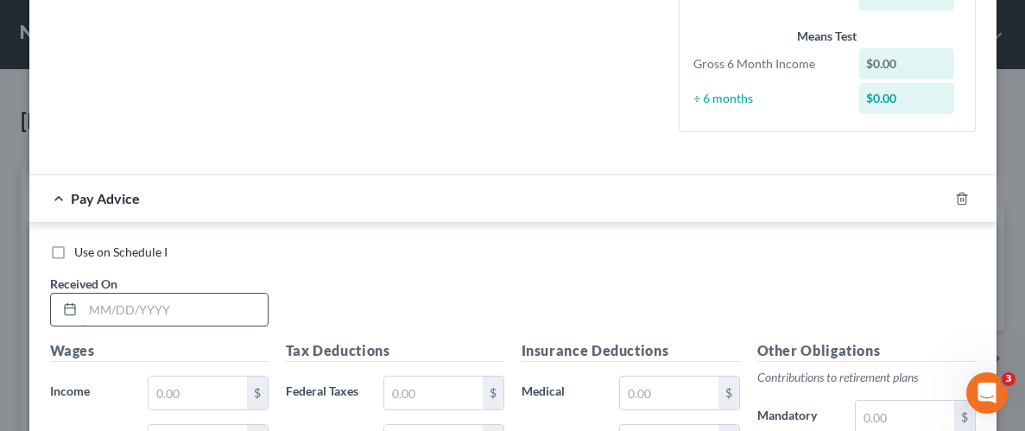
click at [153, 309] on input "text" at bounding box center [175, 310] width 185 height 33
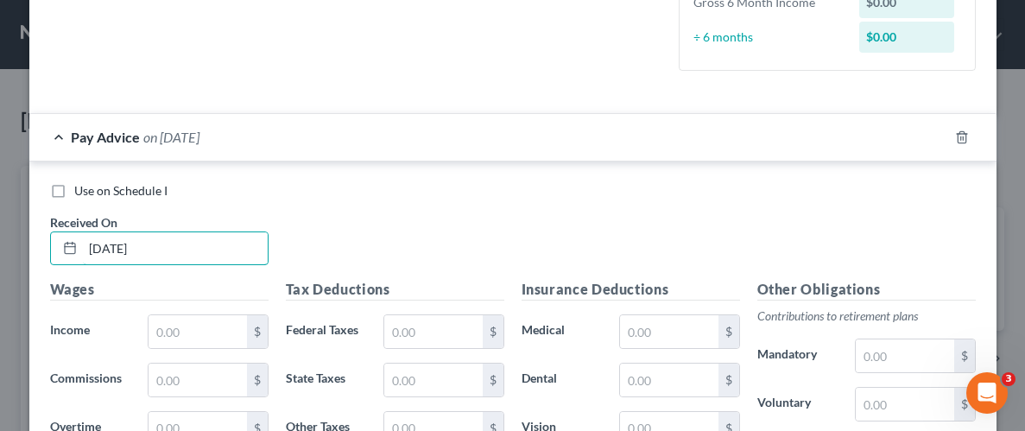
scroll to position [509, 0]
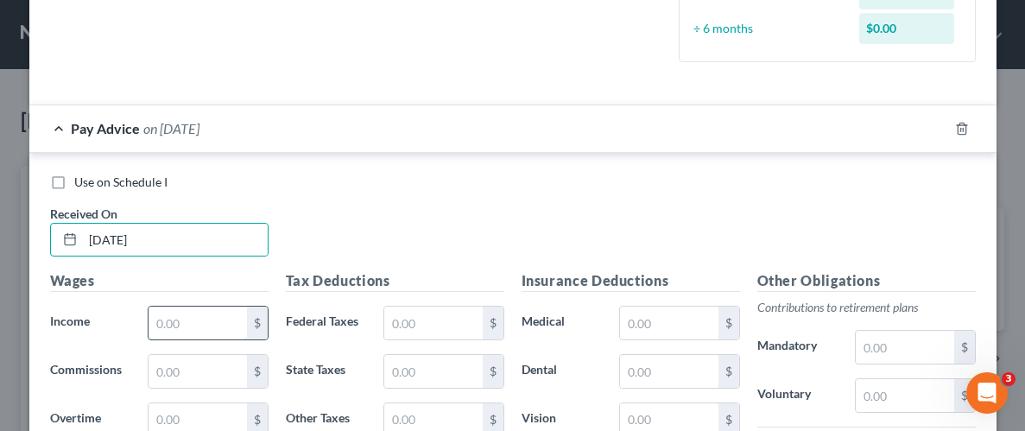
click at [185, 329] on input "text" at bounding box center [198, 323] width 98 height 33
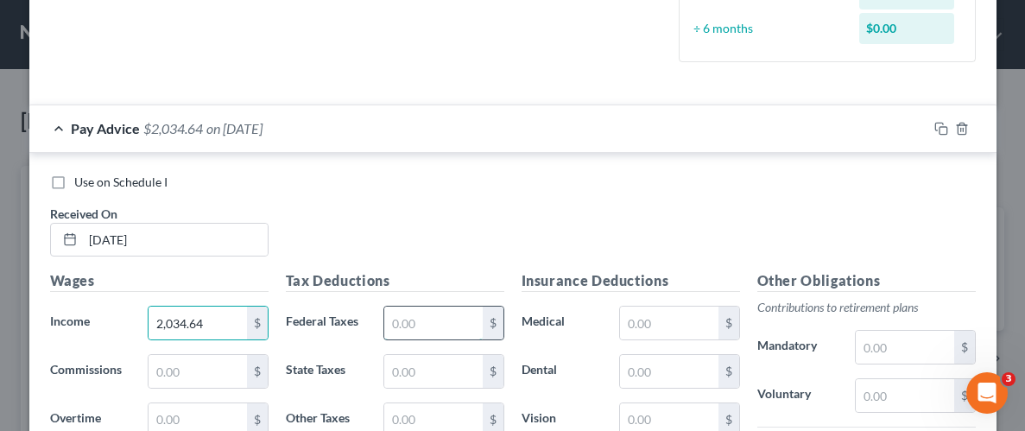
click at [436, 317] on input "text" at bounding box center [433, 323] width 98 height 33
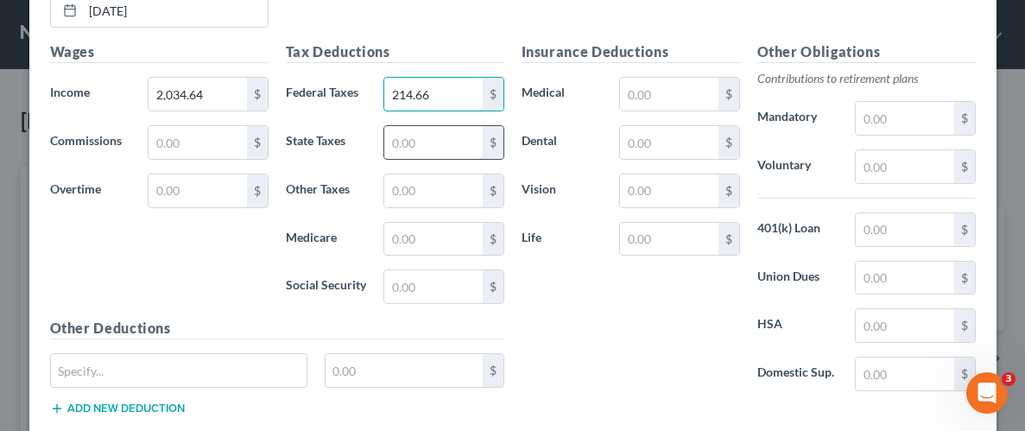
scroll to position [740, 0]
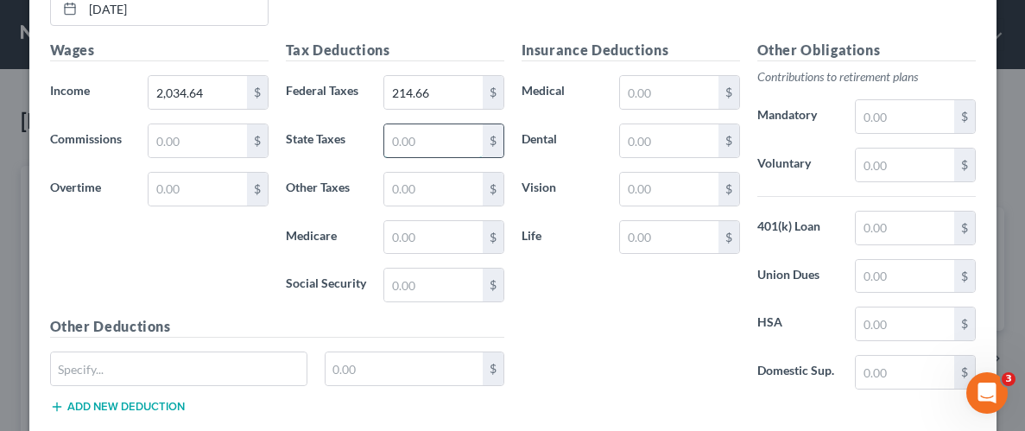
click at [448, 141] on input "text" at bounding box center [433, 140] width 98 height 33
click at [441, 237] on input "text" at bounding box center [433, 237] width 98 height 33
click at [434, 278] on input "text" at bounding box center [433, 285] width 98 height 33
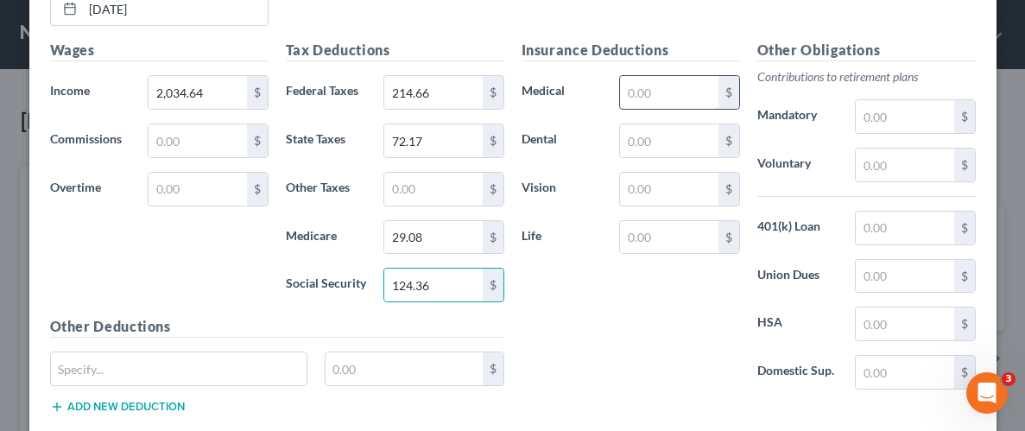
click at [698, 83] on input "text" at bounding box center [669, 92] width 98 height 33
click at [895, 232] on input "text" at bounding box center [905, 228] width 98 height 33
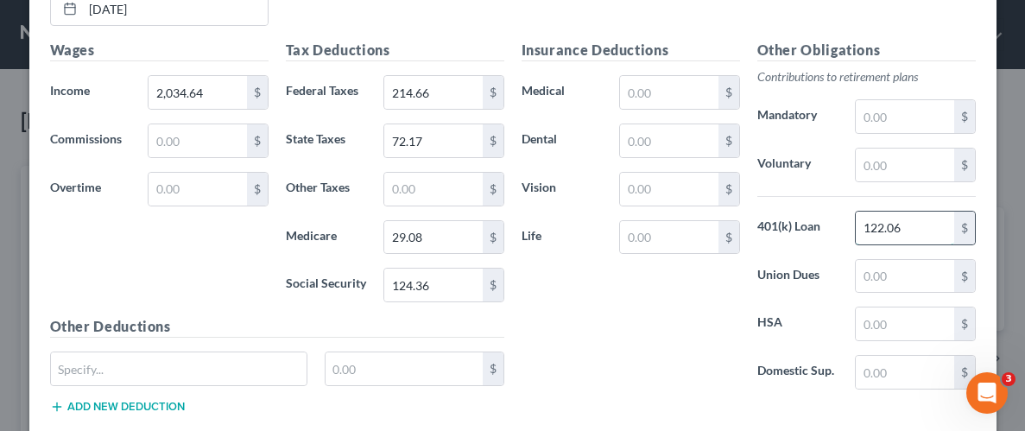
click at [912, 226] on input "122.06" at bounding box center [905, 228] width 98 height 33
click at [909, 162] on input "text" at bounding box center [905, 165] width 98 height 33
click at [888, 224] on input "text" at bounding box center [905, 228] width 98 height 33
click at [645, 139] on input "text" at bounding box center [669, 140] width 98 height 33
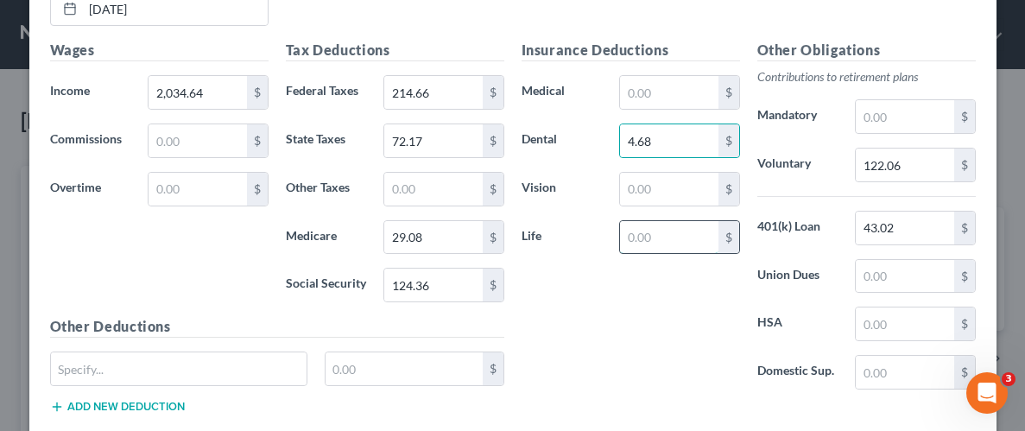
click at [670, 233] on input "text" at bounding box center [669, 237] width 98 height 33
click at [672, 186] on input "text" at bounding box center [669, 189] width 98 height 33
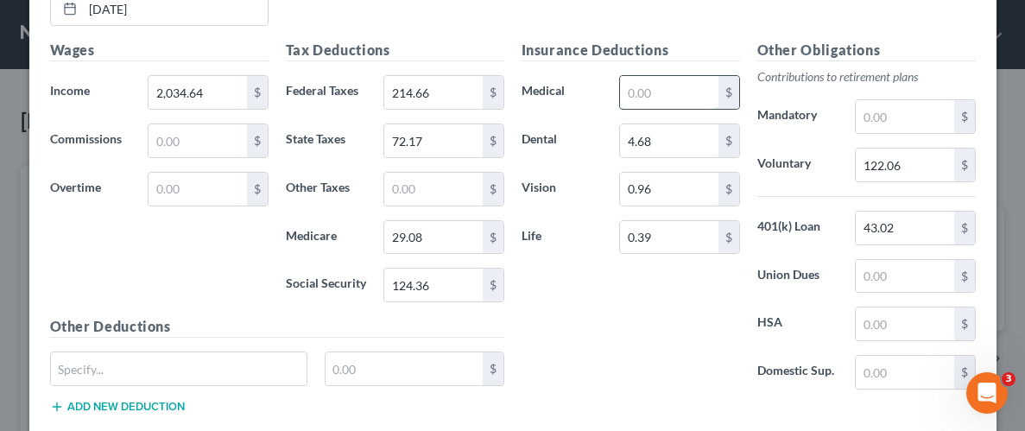
click at [692, 84] on input "text" at bounding box center [669, 92] width 98 height 33
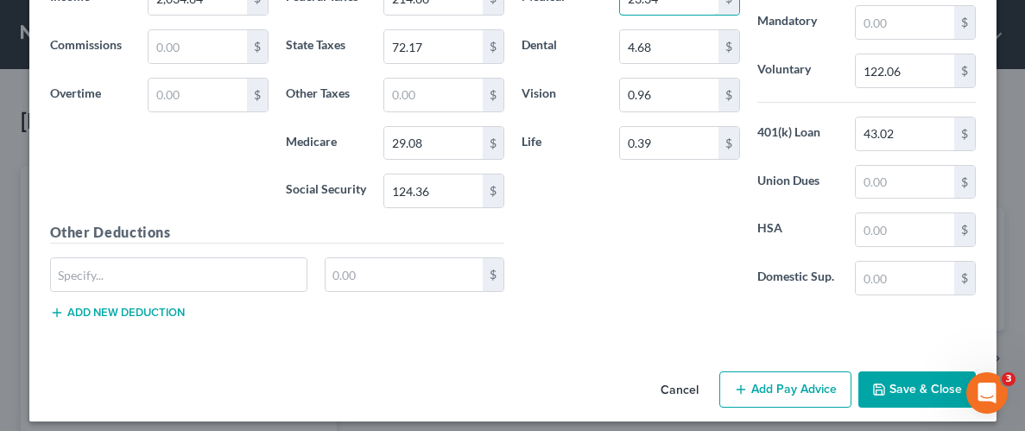
scroll to position [842, 0]
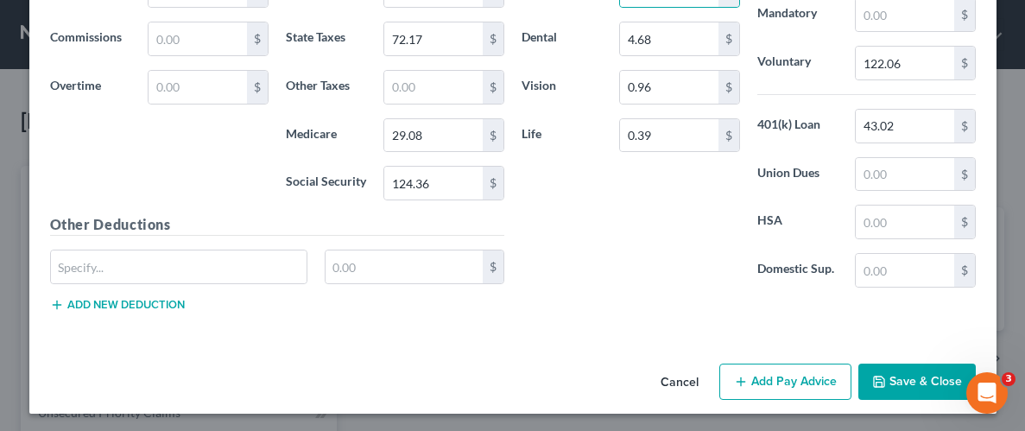
click at [926, 377] on button "Save & Close" at bounding box center [916, 382] width 117 height 36
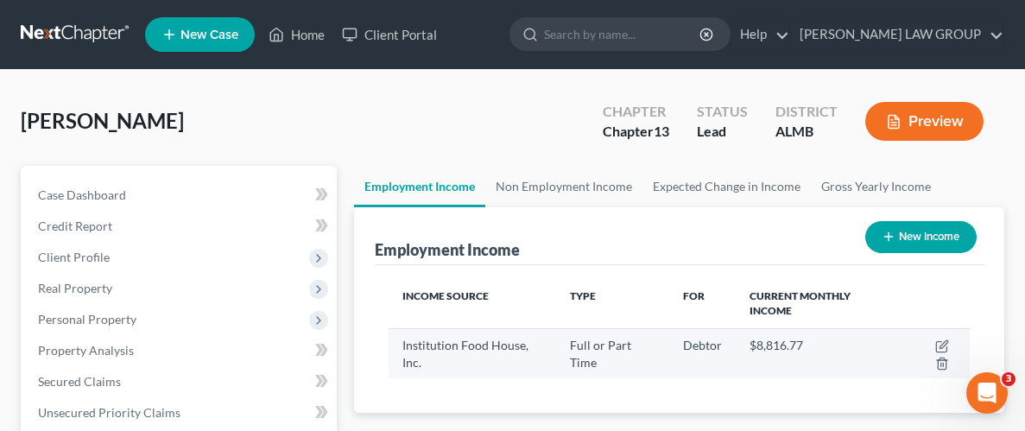
scroll to position [288, 615]
click at [943, 341] on icon "button" at bounding box center [943, 344] width 8 height 8
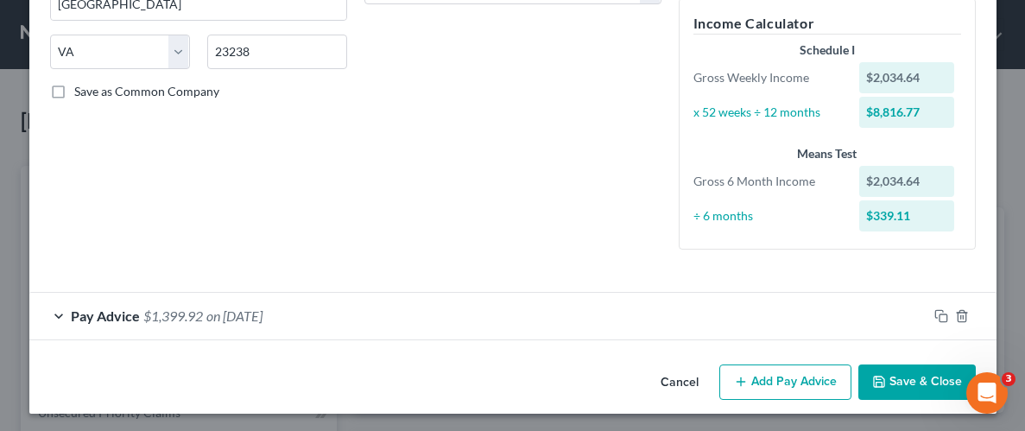
scroll to position [325, 0]
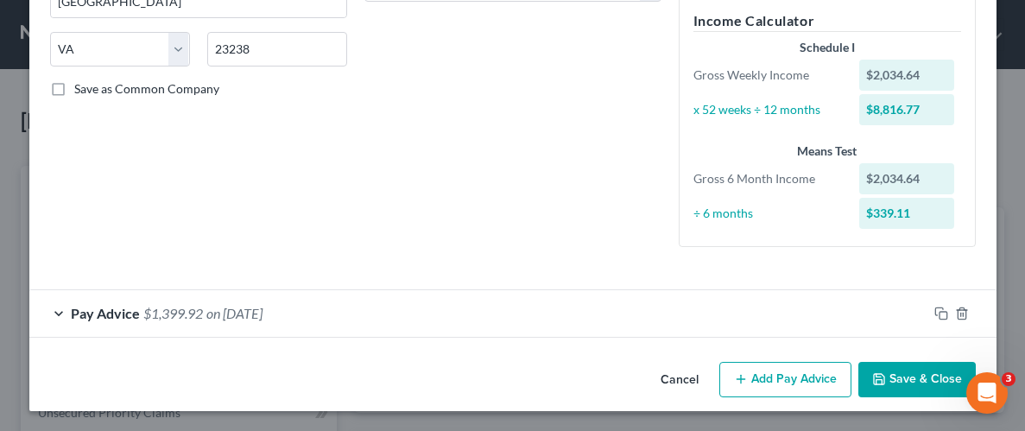
click at [765, 366] on button "Add Pay Advice" at bounding box center [785, 380] width 132 height 36
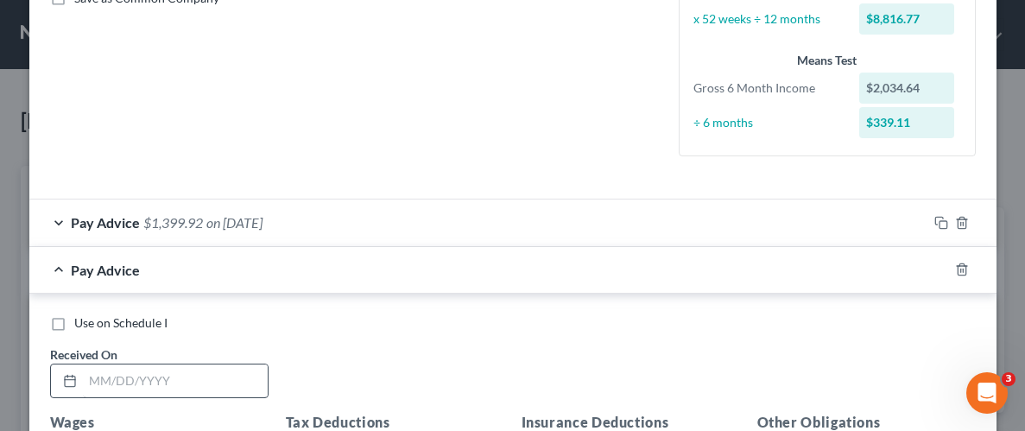
scroll to position [423, 0]
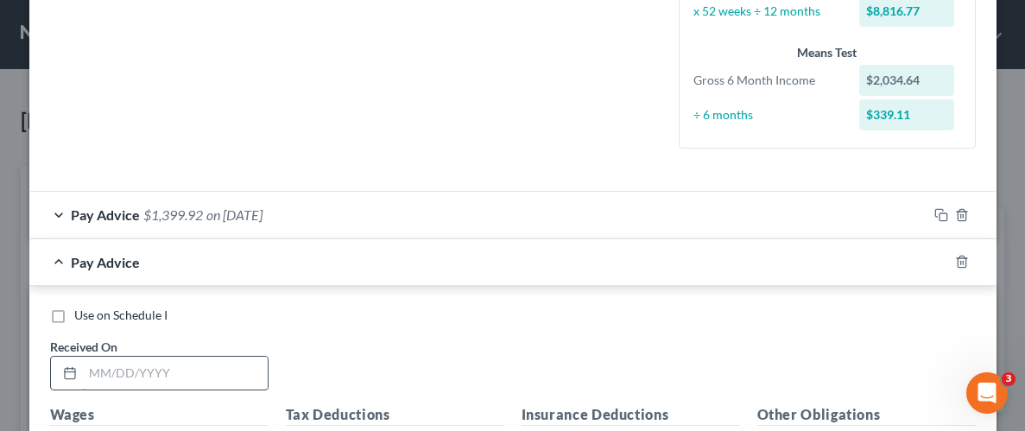
click at [157, 377] on input "text" at bounding box center [175, 373] width 185 height 33
click at [391, 345] on div "Use on Schedule I Received On * [DATE]" at bounding box center [512, 356] width 943 height 98
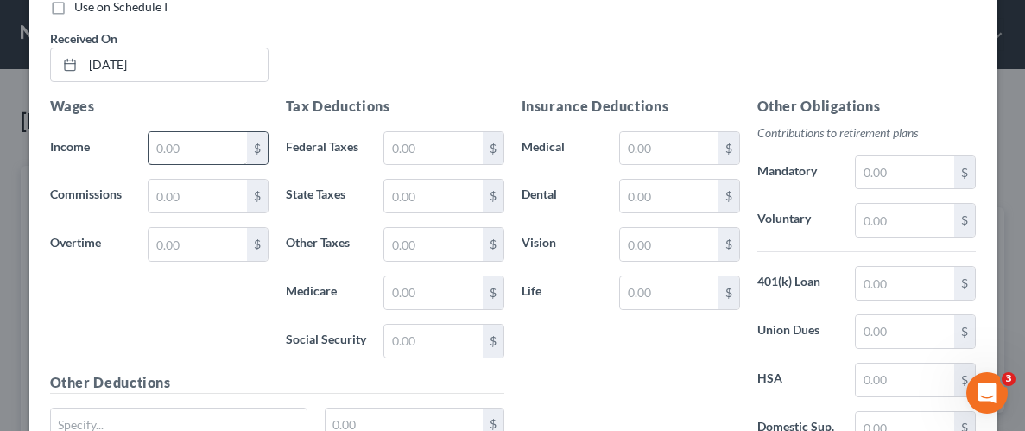
scroll to position [735, 0]
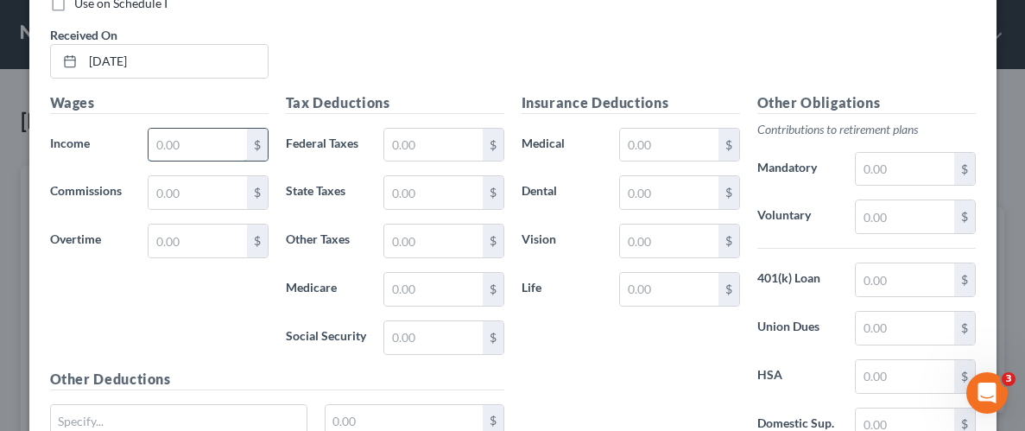
click at [175, 146] on input "text" at bounding box center [198, 145] width 98 height 33
click at [402, 135] on input "text" at bounding box center [433, 145] width 98 height 33
click at [410, 193] on input "text" at bounding box center [433, 192] width 98 height 33
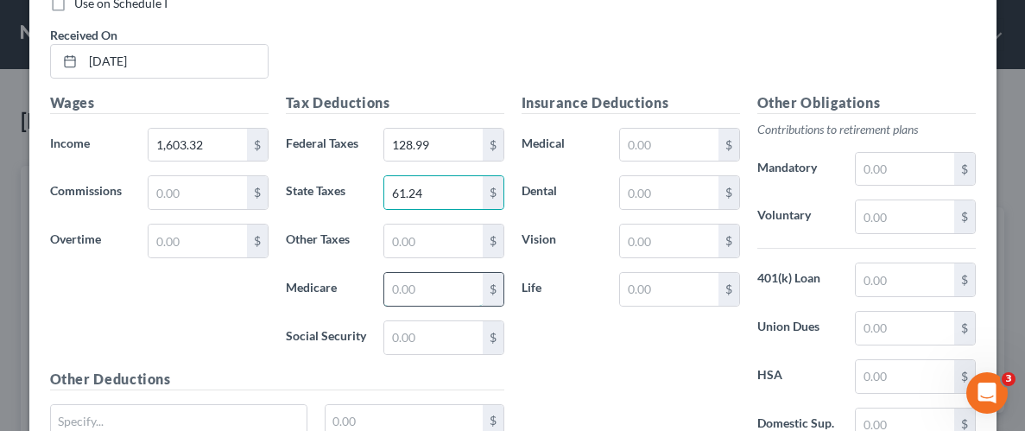
click at [418, 293] on input "text" at bounding box center [433, 289] width 98 height 33
click at [414, 332] on input "text" at bounding box center [433, 337] width 98 height 33
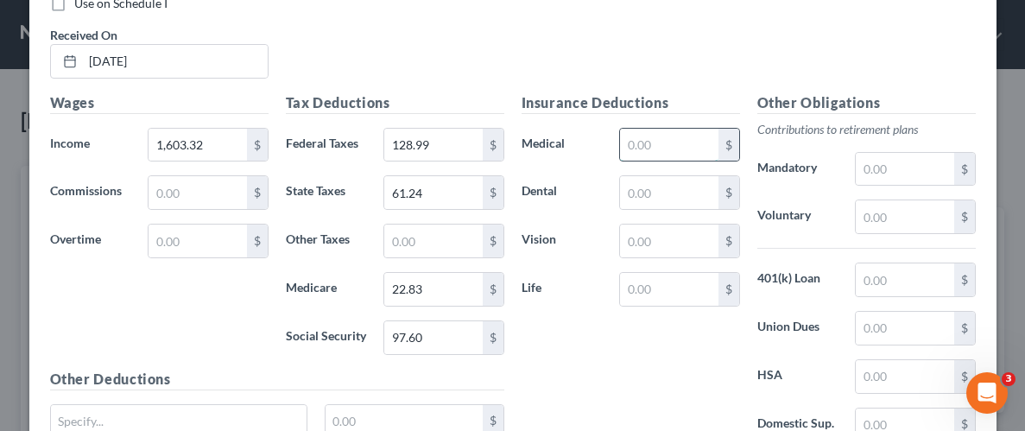
click at [671, 136] on input "text" at bounding box center [669, 145] width 98 height 33
click at [679, 190] on input "text" at bounding box center [669, 192] width 98 height 33
click at [688, 235] on input "text" at bounding box center [669, 241] width 98 height 33
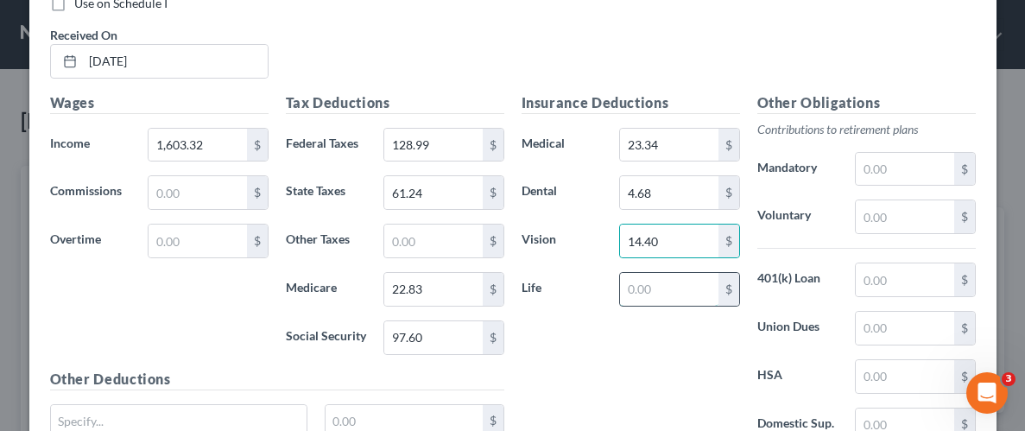
click at [673, 284] on input "text" at bounding box center [669, 289] width 98 height 33
click at [880, 213] on input "text" at bounding box center [905, 216] width 98 height 33
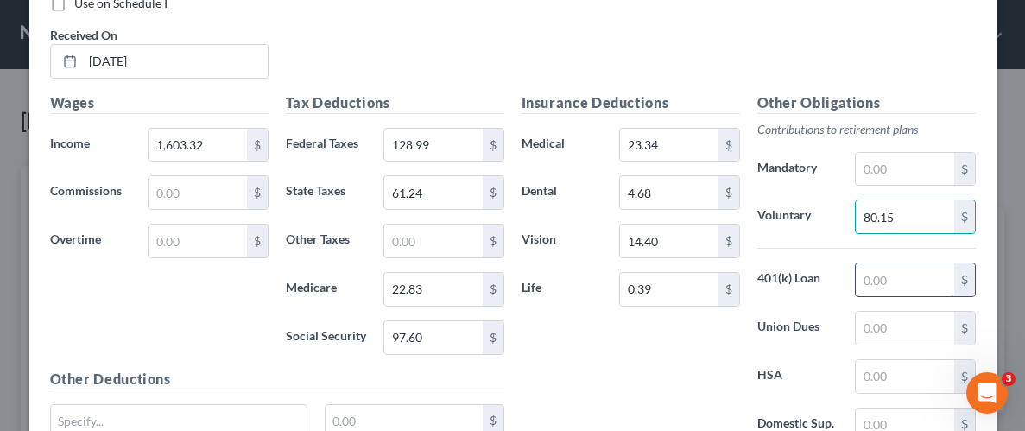
click at [908, 278] on input "text" at bounding box center [905, 279] width 98 height 33
click at [619, 361] on div "Insurance Deductions Medical 23.34 $ Dental 4.68 $ Vision 14.40 $ Life 0.39 $" at bounding box center [631, 274] width 236 height 364
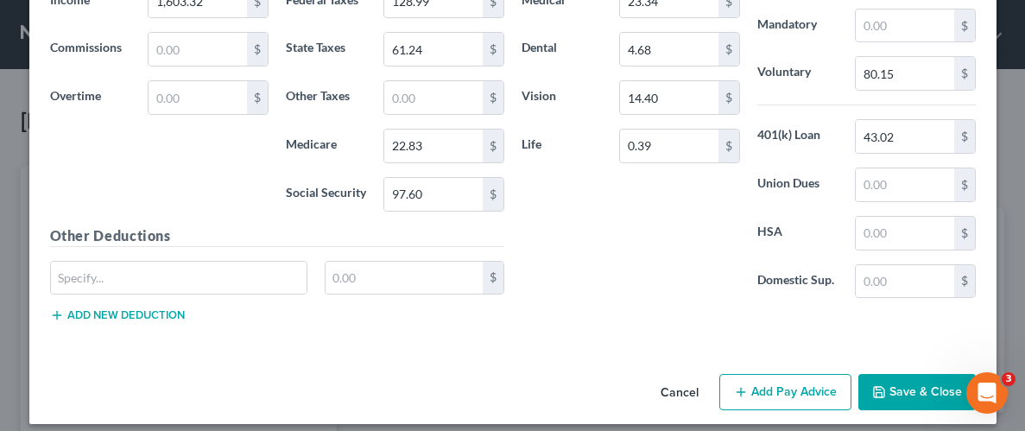
scroll to position [889, 0]
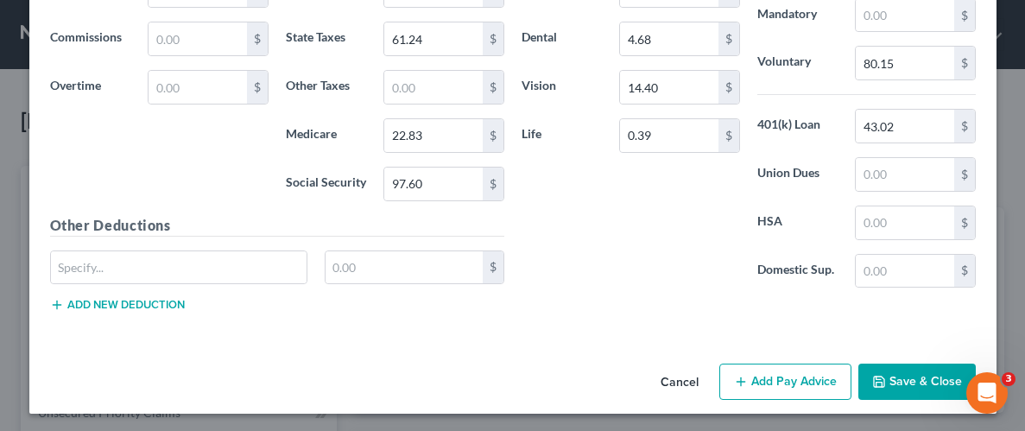
click at [884, 370] on button "Save & Close" at bounding box center [916, 382] width 117 height 36
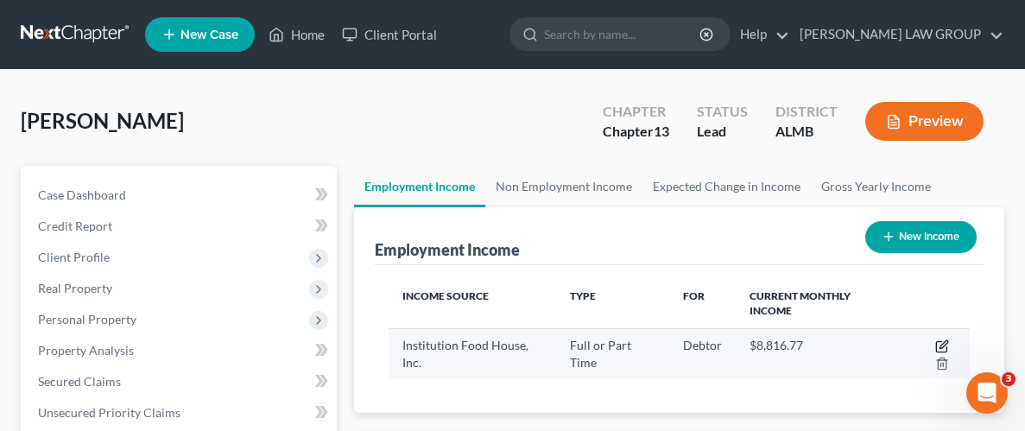
click at [946, 346] on icon "button" at bounding box center [941, 347] width 10 height 10
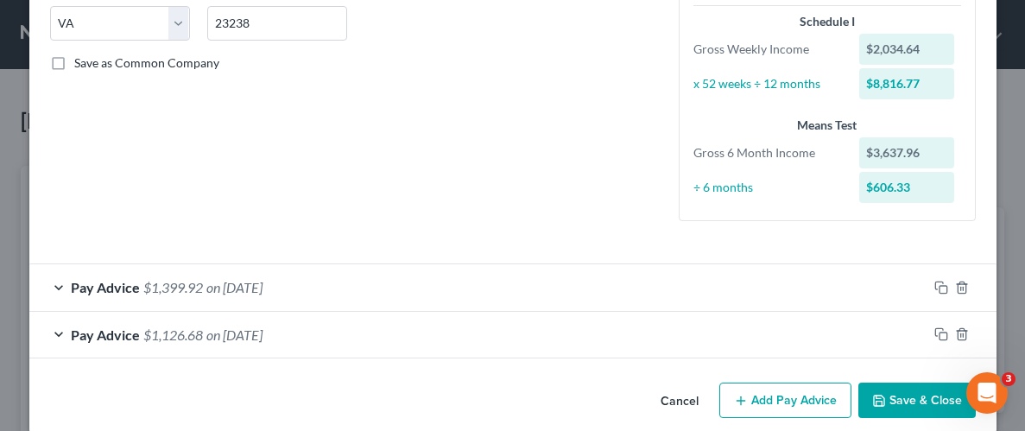
scroll to position [371, 0]
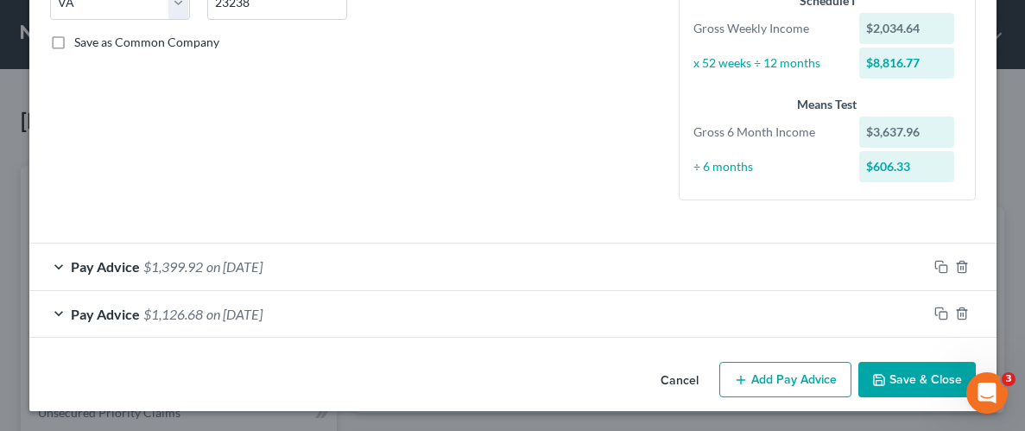
click at [244, 314] on span "on [DATE]" at bounding box center [234, 314] width 56 height 16
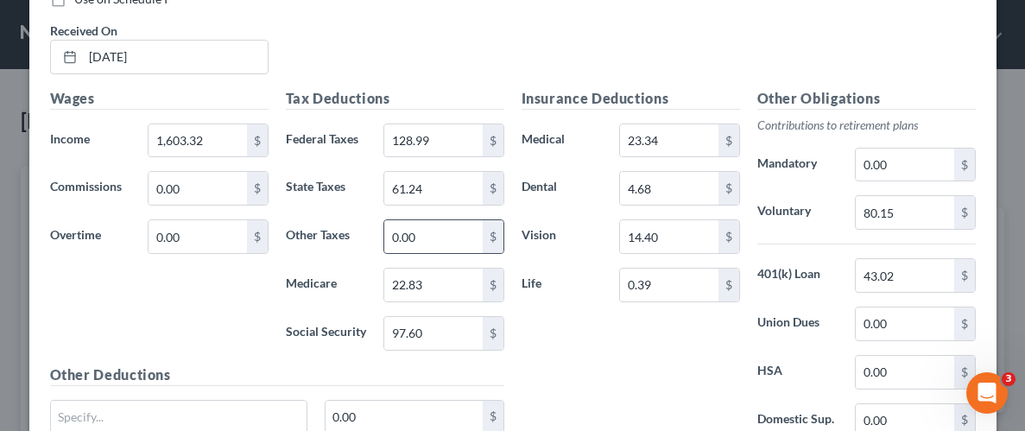
scroll to position [742, 0]
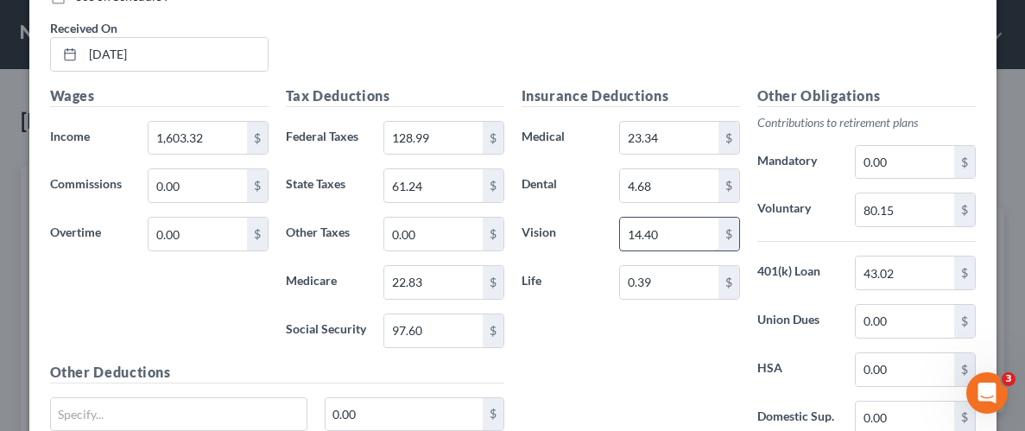
click at [641, 234] on input "14.40" at bounding box center [669, 234] width 98 height 33
click at [624, 337] on div "Insurance Deductions Medical 23.34 $ Dental 4.68 $ Vision 0.96 $ Life 0.39 $" at bounding box center [631, 267] width 236 height 364
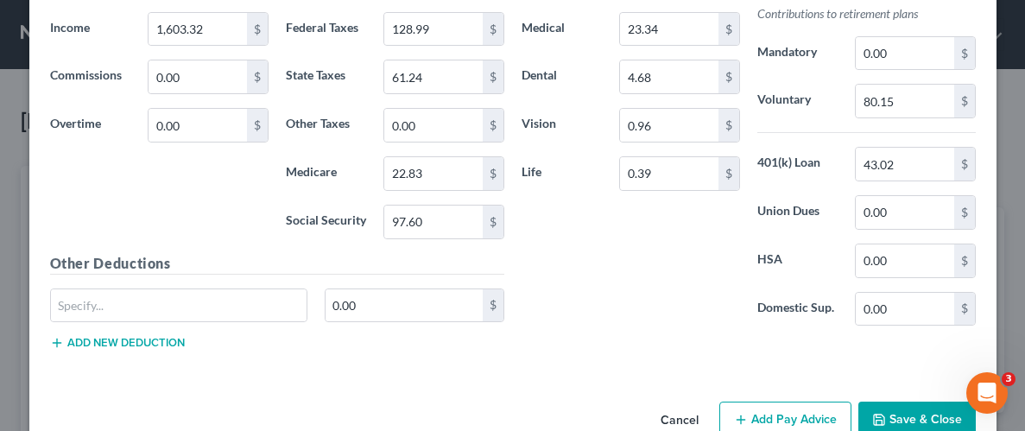
scroll to position [889, 0]
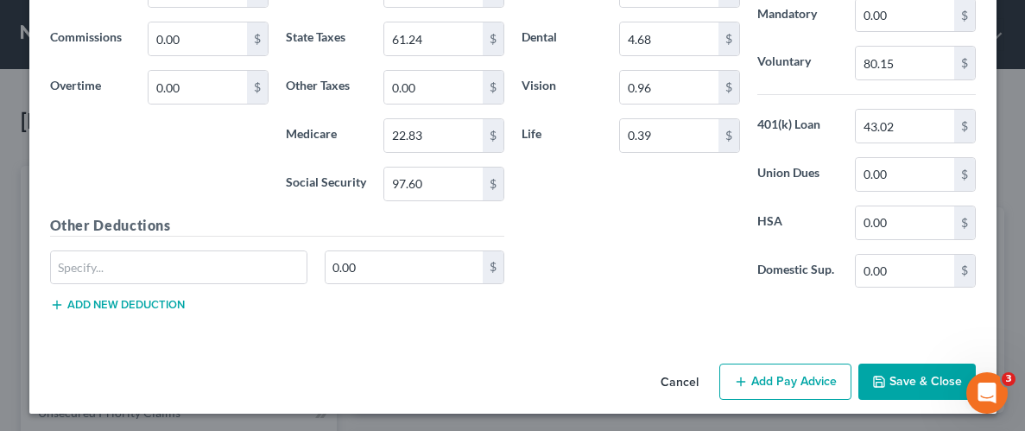
click at [896, 388] on button "Save & Close" at bounding box center [916, 382] width 117 height 36
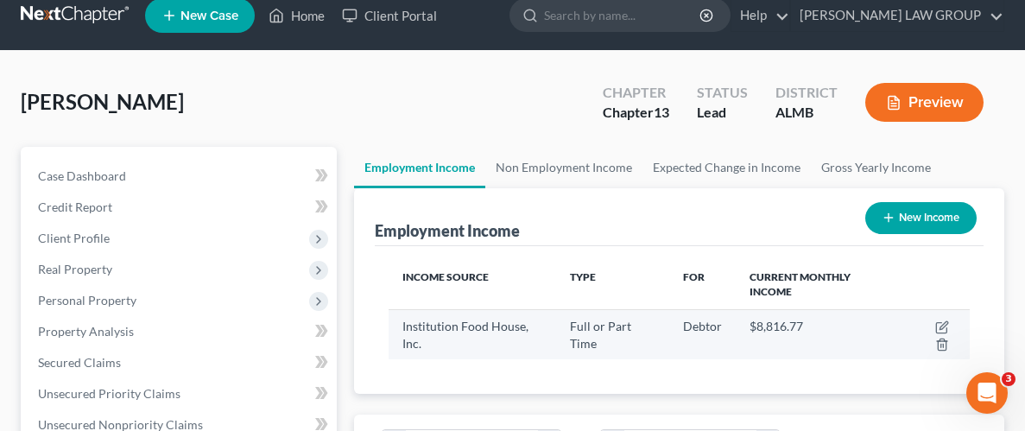
scroll to position [28, 0]
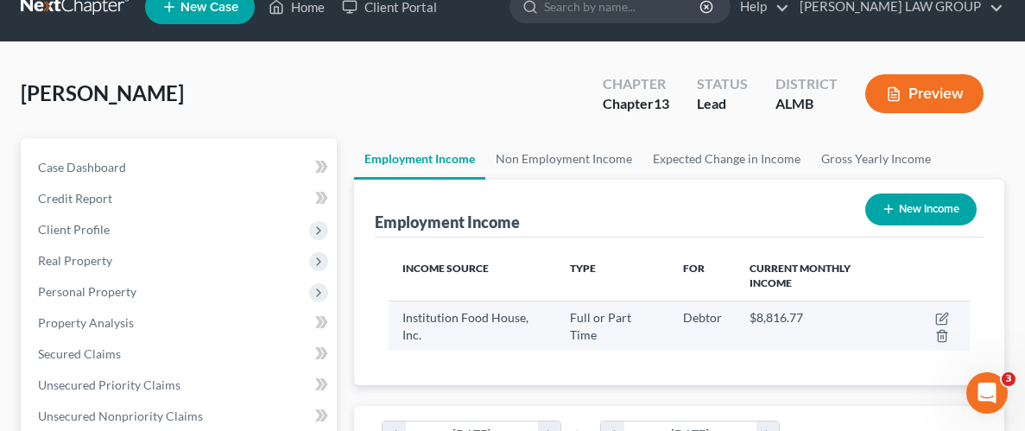
click at [933, 313] on td at bounding box center [935, 325] width 70 height 50
click at [945, 316] on icon "button" at bounding box center [943, 317] width 8 height 8
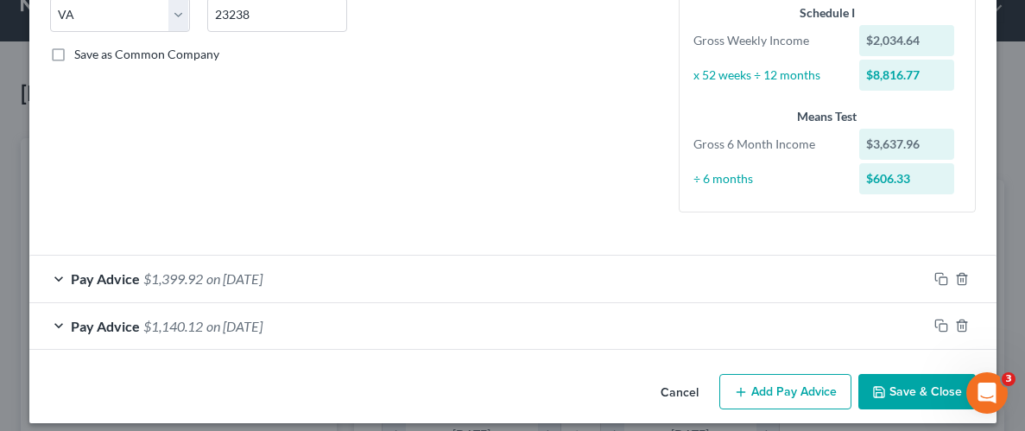
scroll to position [371, 0]
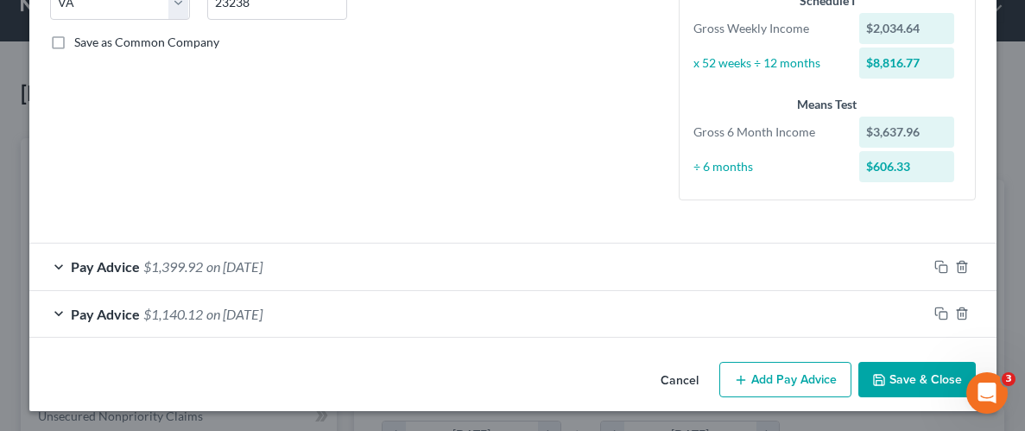
click at [772, 383] on button "Add Pay Advice" at bounding box center [785, 380] width 132 height 36
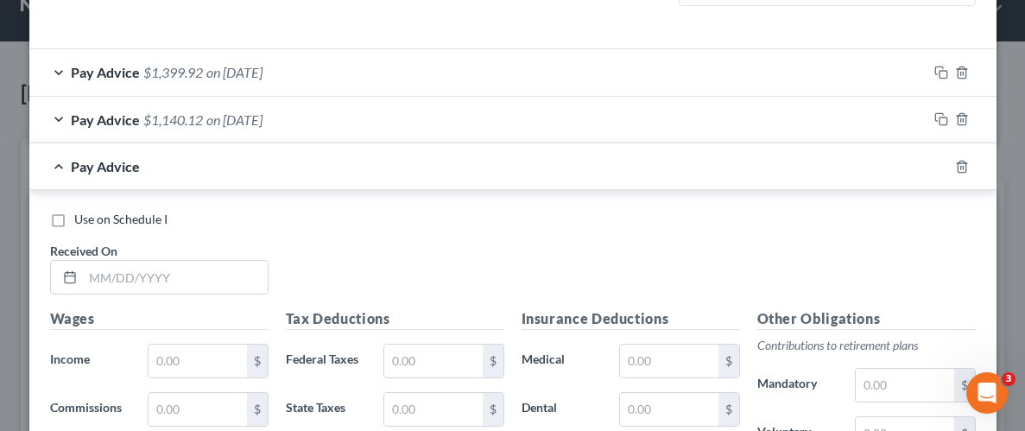
scroll to position [596, 0]
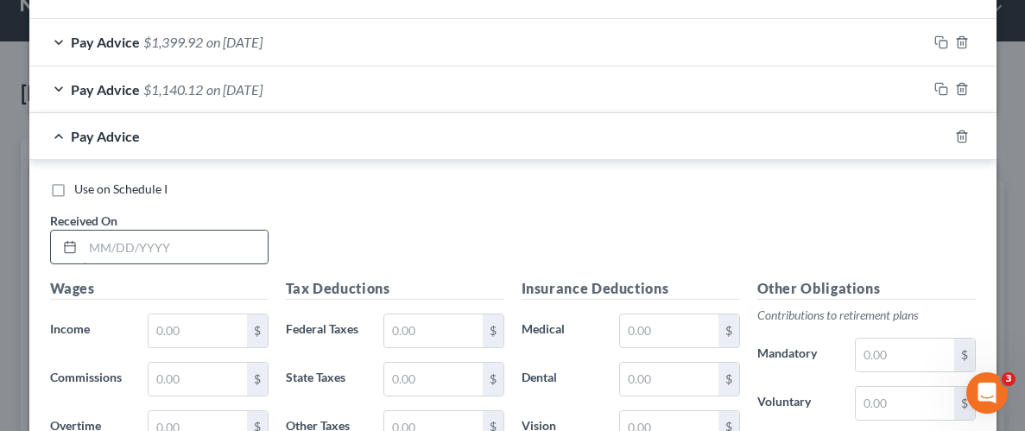
click at [175, 252] on input "text" at bounding box center [175, 247] width 185 height 33
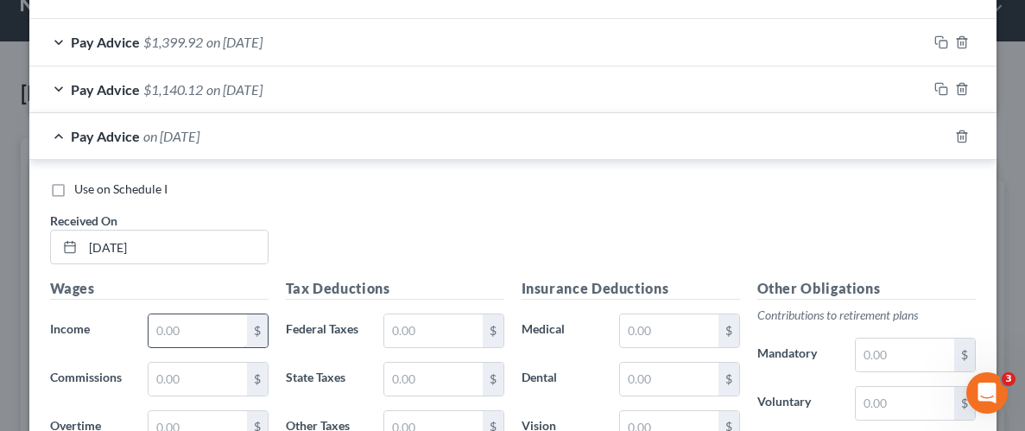
click at [218, 334] on input "text" at bounding box center [198, 330] width 98 height 33
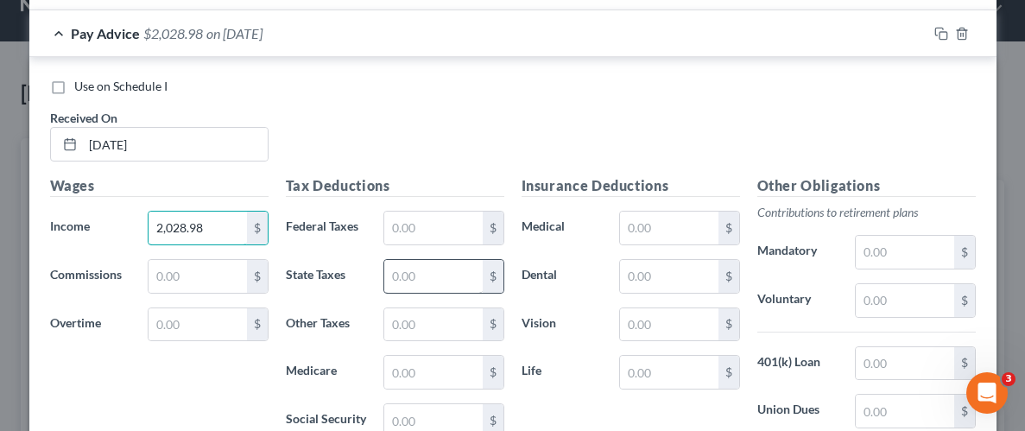
scroll to position [699, 0]
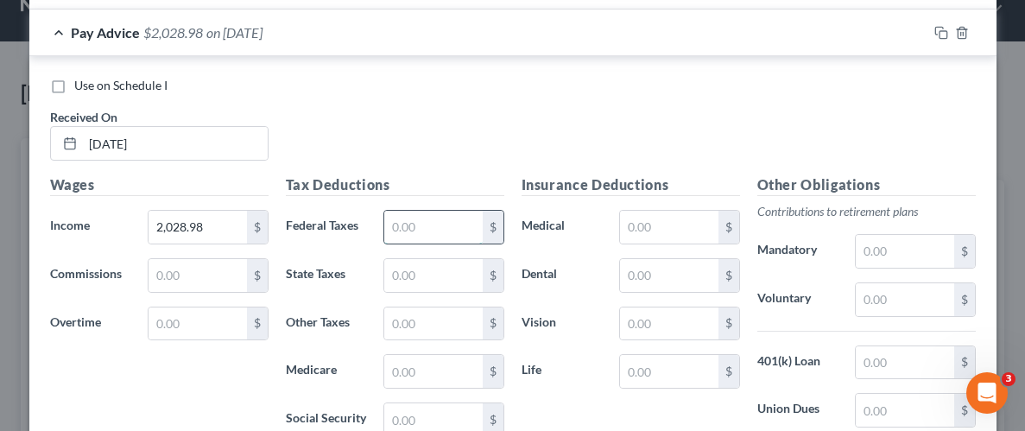
click at [435, 227] on input "text" at bounding box center [433, 227] width 98 height 33
click at [446, 263] on input "text" at bounding box center [433, 275] width 98 height 33
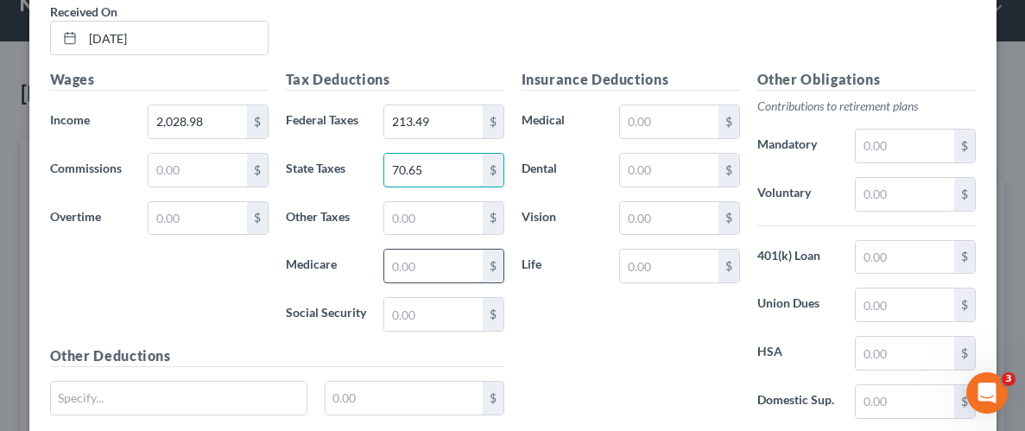
scroll to position [807, 0]
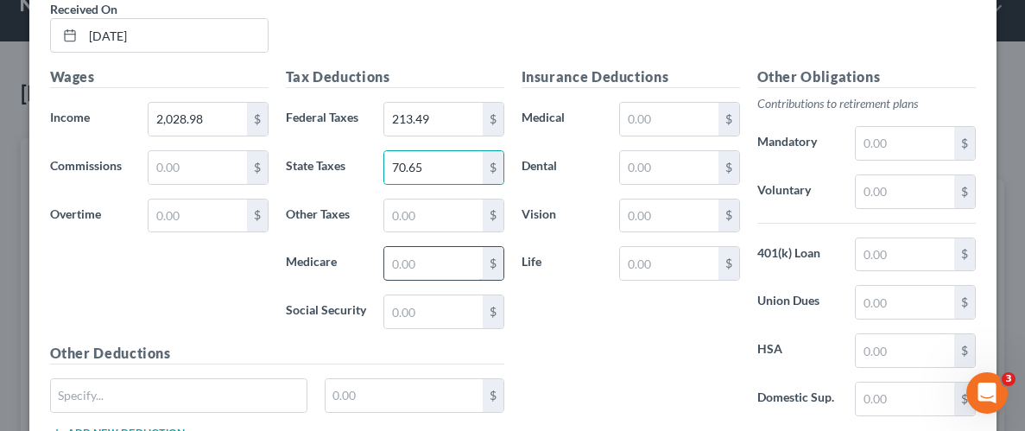
click at [436, 262] on input "text" at bounding box center [433, 263] width 98 height 33
click at [435, 315] on input "text" at bounding box center [433, 311] width 98 height 33
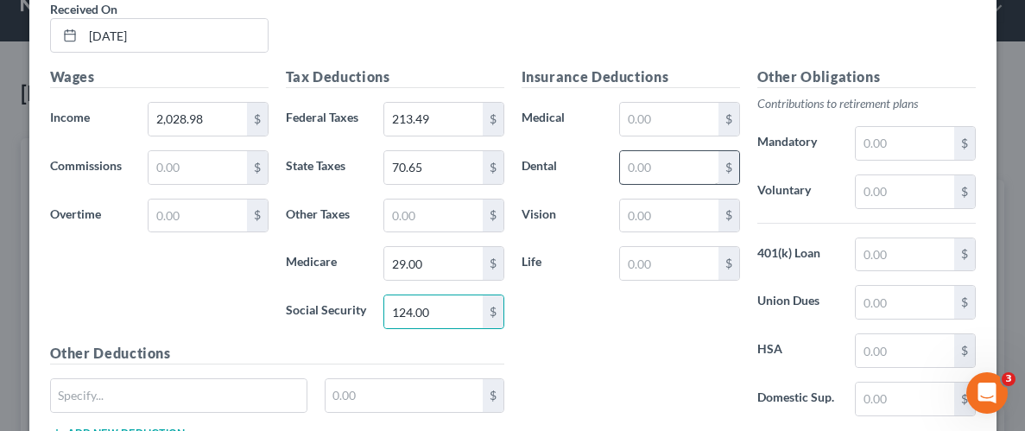
click at [581, 331] on div "Insurance Deductions Medical $ Dental $ Vision $ Life $" at bounding box center [631, 248] width 236 height 364
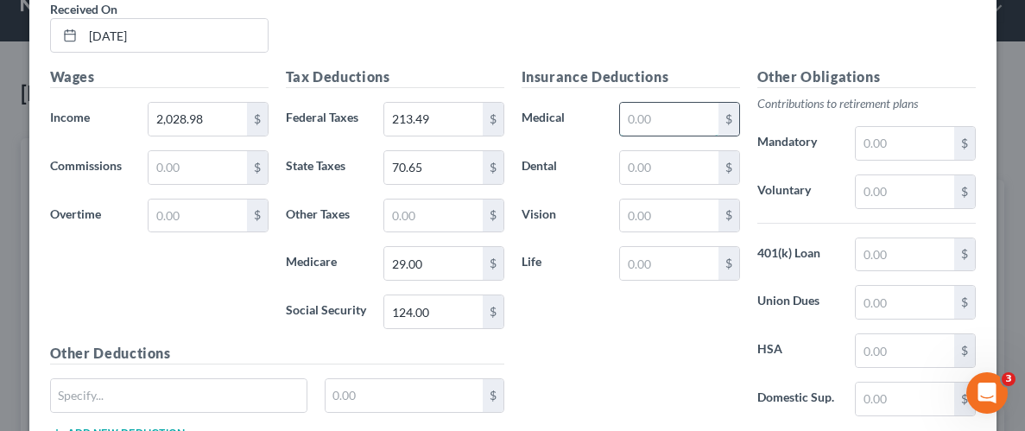
click at [681, 122] on input "text" at bounding box center [669, 119] width 98 height 33
click at [633, 157] on input "text" at bounding box center [669, 167] width 98 height 33
click at [636, 216] on input "text" at bounding box center [669, 215] width 98 height 33
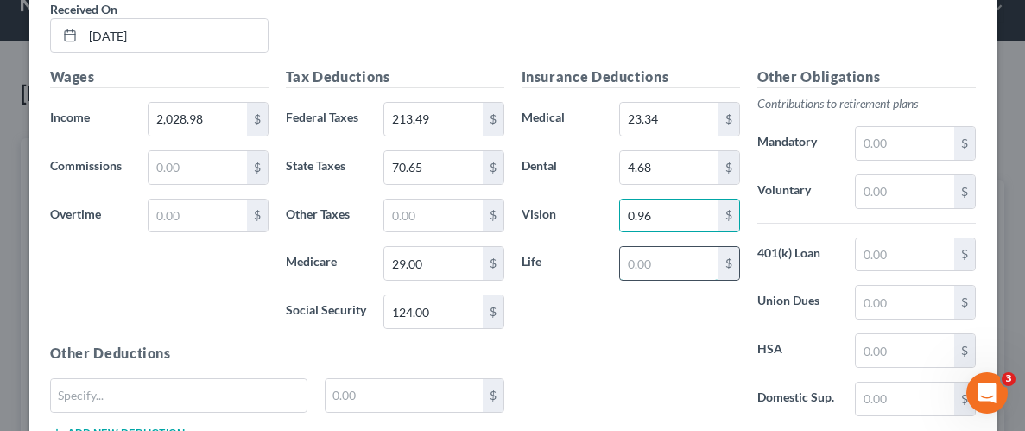
click at [651, 263] on input "text" at bounding box center [669, 263] width 98 height 33
click at [898, 194] on input "text" at bounding box center [905, 191] width 98 height 33
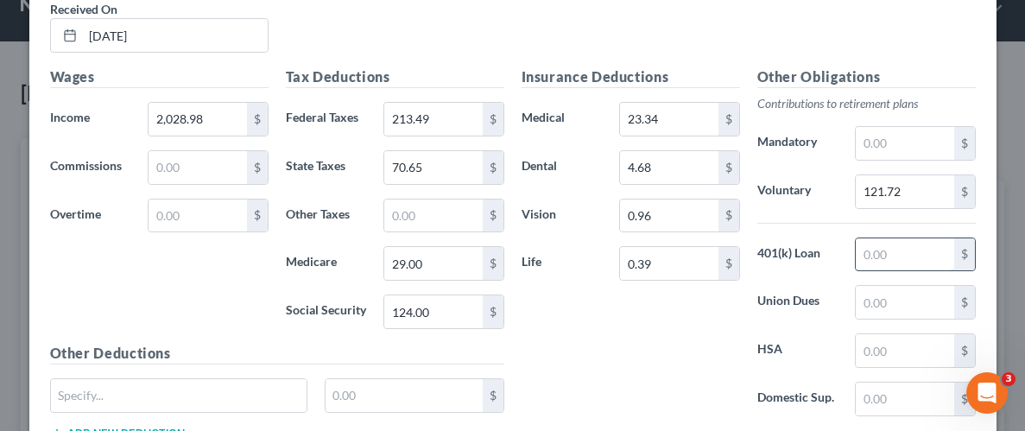
click at [918, 253] on input "text" at bounding box center [905, 254] width 98 height 33
click at [610, 361] on div "Insurance Deductions Medical 23.34 $ Dental 4.68 $ Vision 0.96 $ Life 0.39 $" at bounding box center [631, 248] width 236 height 364
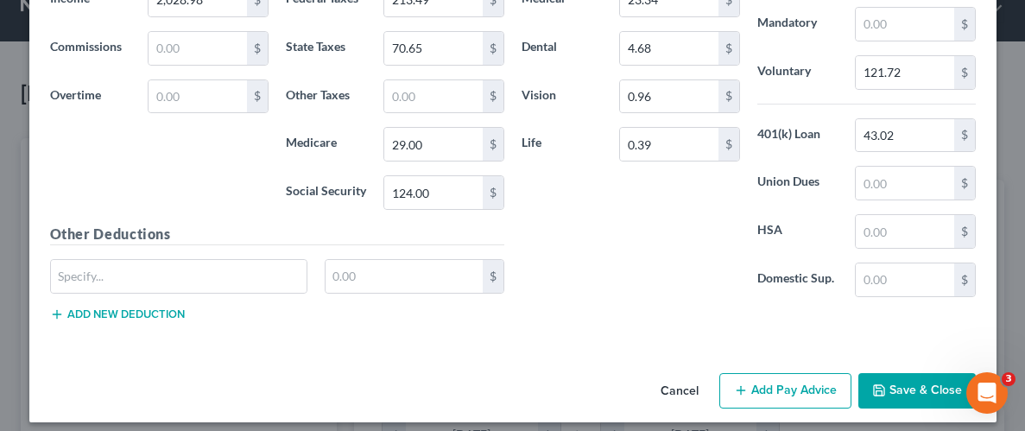
scroll to position [935, 0]
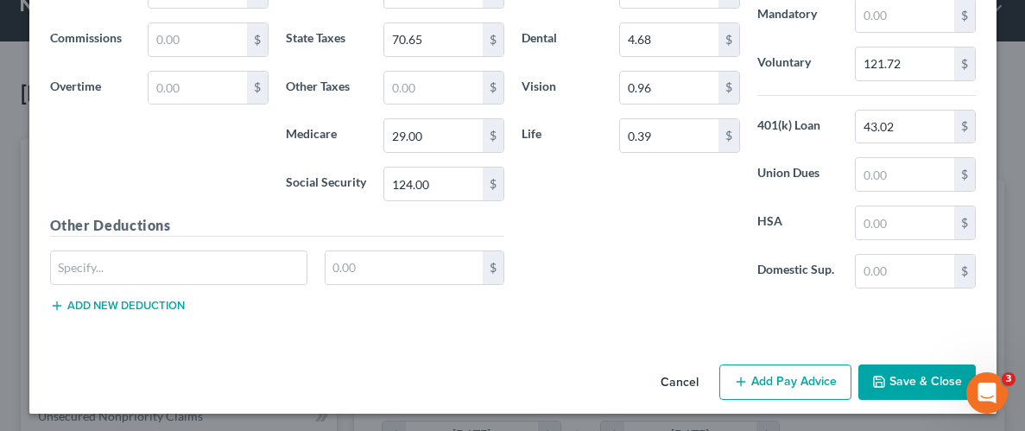
click at [906, 376] on button "Save & Close" at bounding box center [916, 382] width 117 height 36
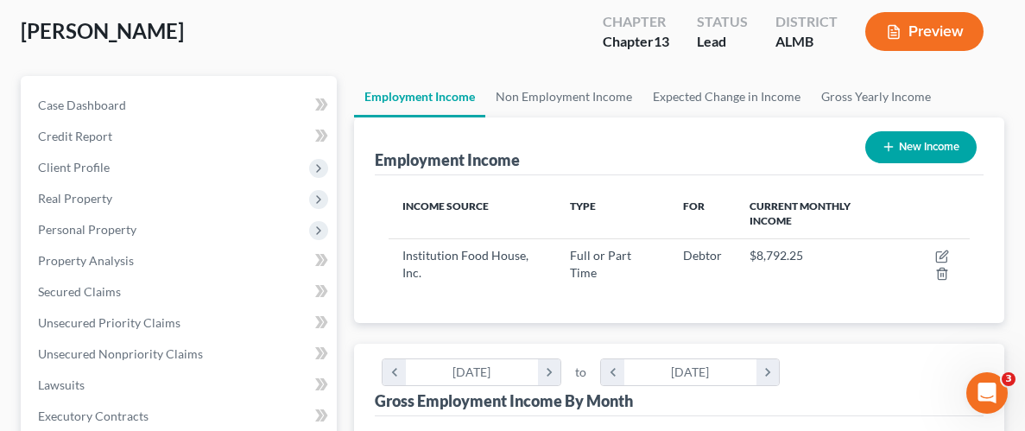
scroll to position [92, 0]
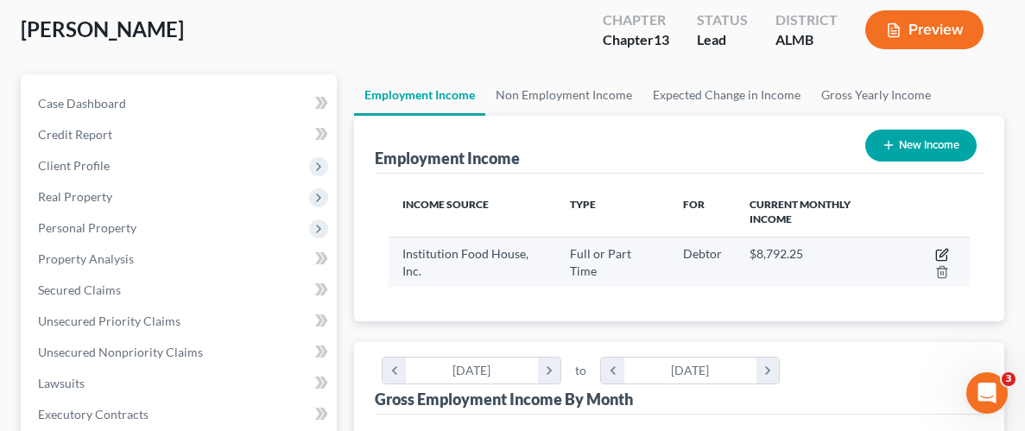
click at [946, 252] on icon "button" at bounding box center [942, 255] width 14 height 14
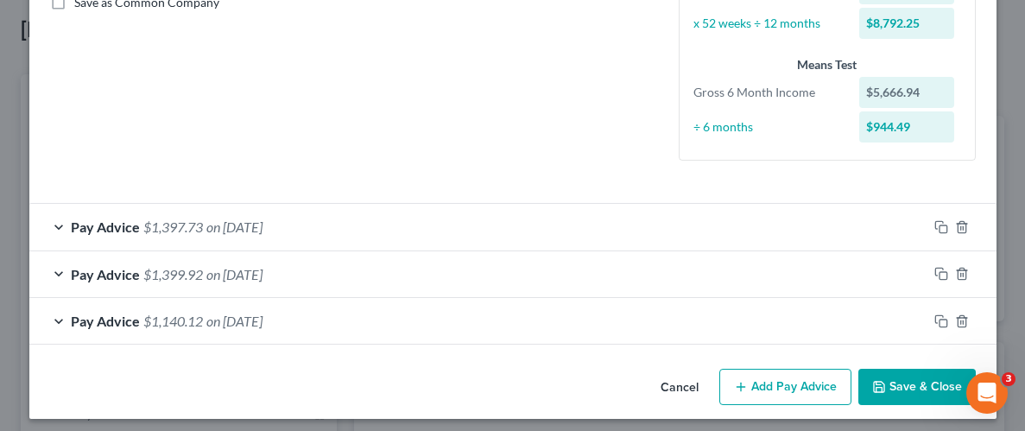
scroll to position [418, 0]
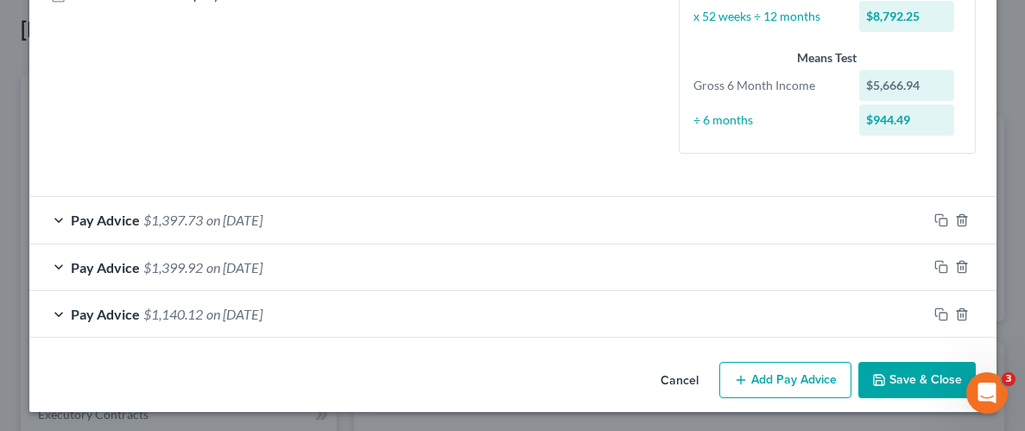
click at [791, 384] on button "Add Pay Advice" at bounding box center [785, 380] width 132 height 36
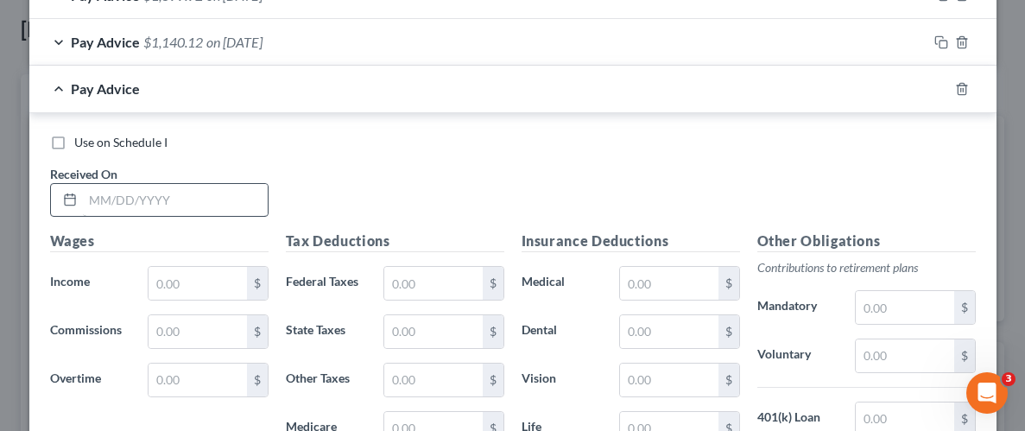
scroll to position [700, 0]
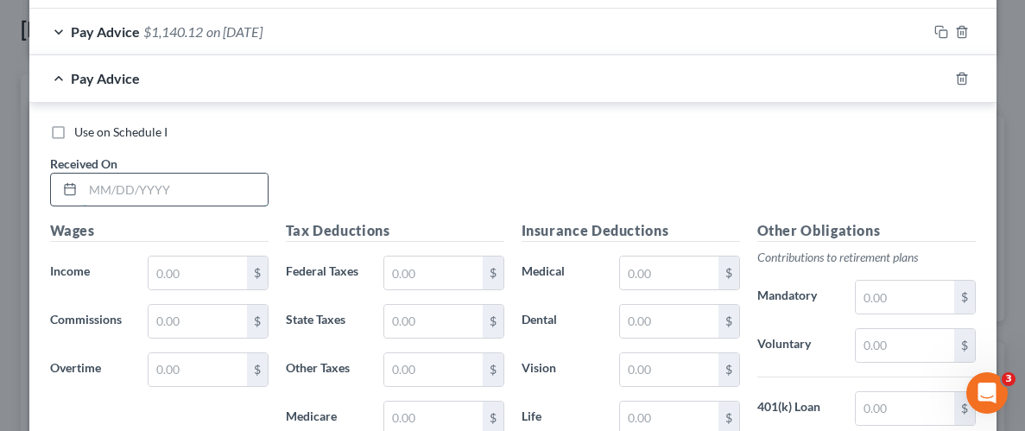
click at [138, 189] on input "text" at bounding box center [175, 190] width 185 height 33
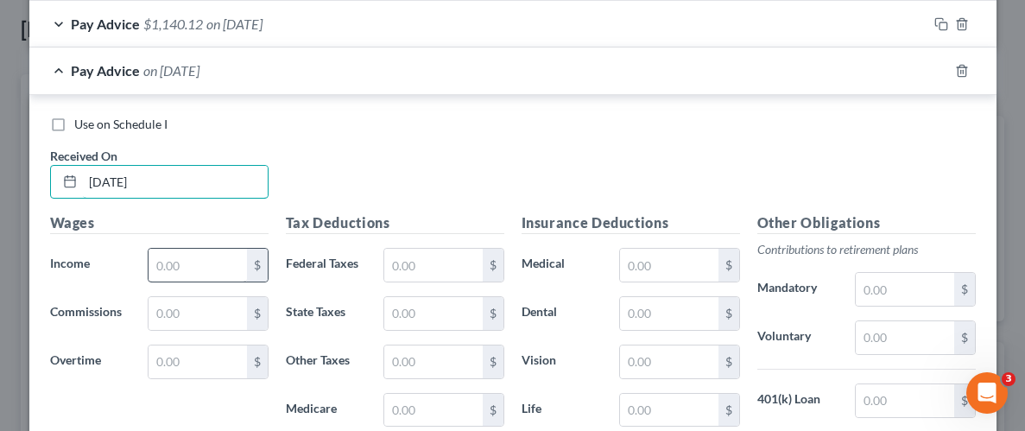
scroll to position [710, 0]
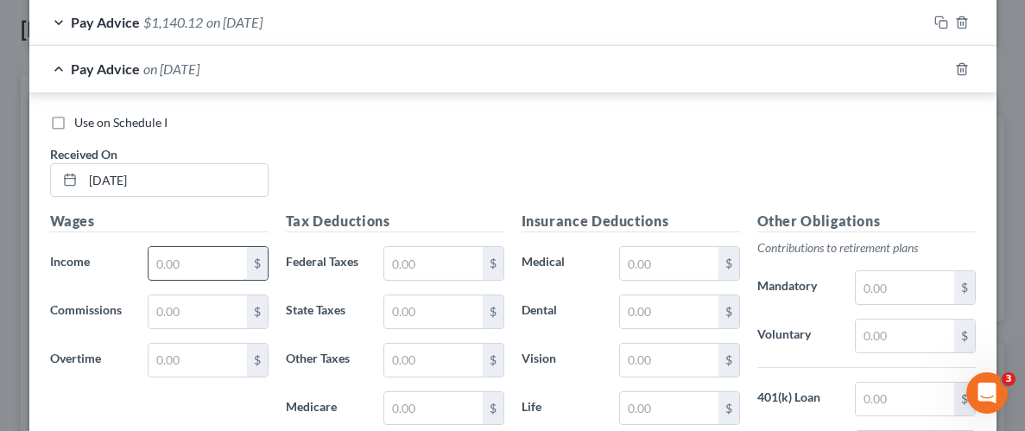
click at [200, 264] on input "text" at bounding box center [198, 263] width 98 height 33
click at [423, 262] on input "text" at bounding box center [433, 263] width 98 height 33
click at [420, 303] on input "text" at bounding box center [433, 311] width 98 height 33
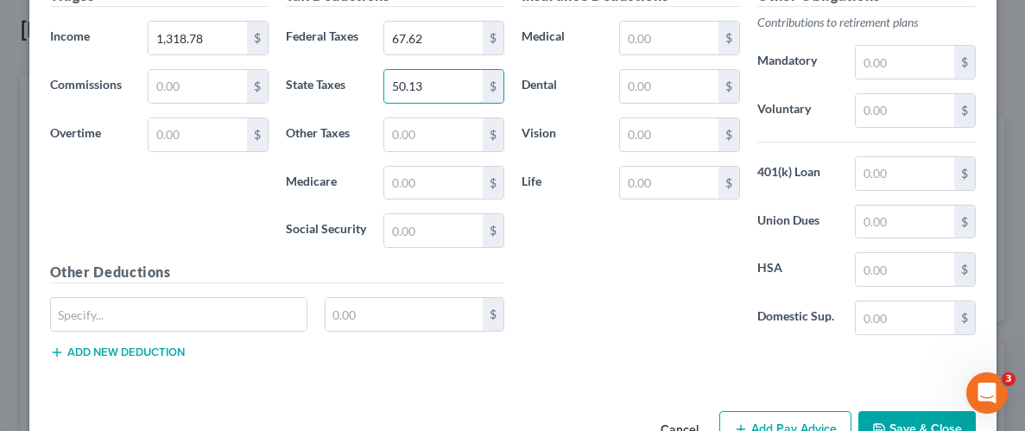
scroll to position [939, 0]
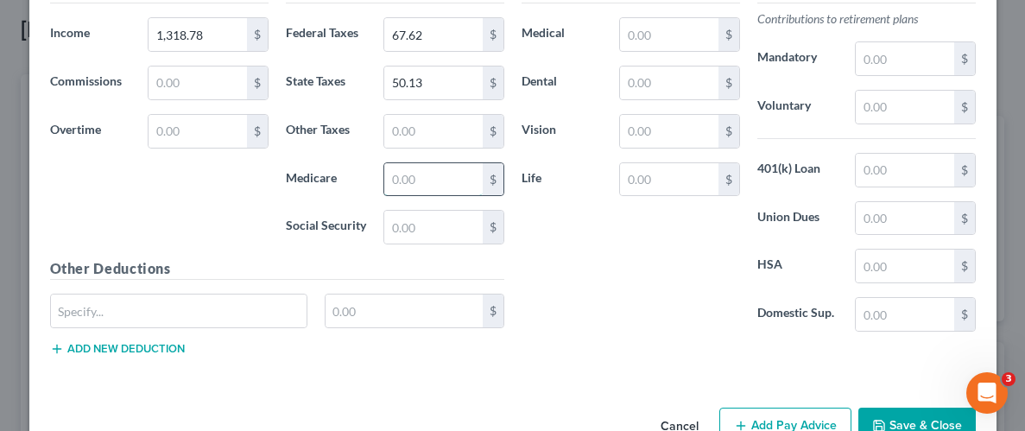
click at [437, 171] on input "text" at bounding box center [433, 179] width 98 height 33
click at [443, 225] on input "text" at bounding box center [433, 227] width 98 height 33
click at [646, 244] on div "Insurance Deductions Medical $ Dental $ Vision $ Life $" at bounding box center [631, 164] width 236 height 364
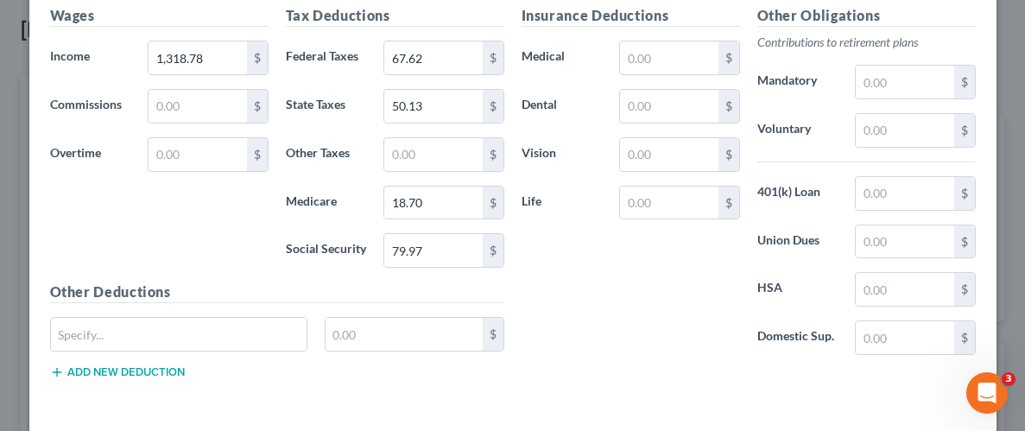
scroll to position [903, 0]
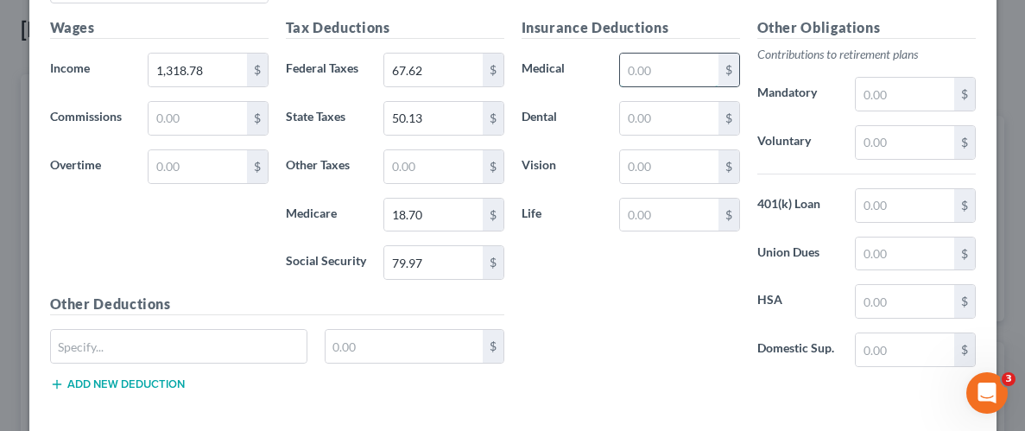
click at [667, 65] on input "text" at bounding box center [669, 70] width 98 height 33
click at [680, 118] on input "text" at bounding box center [669, 118] width 98 height 33
click at [702, 161] on input "text" at bounding box center [669, 166] width 98 height 33
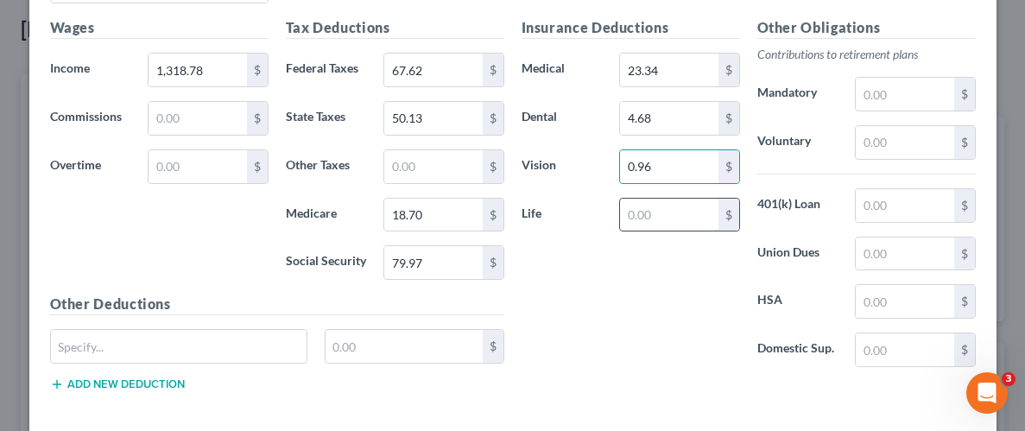
click at [667, 218] on input "text" at bounding box center [669, 215] width 98 height 33
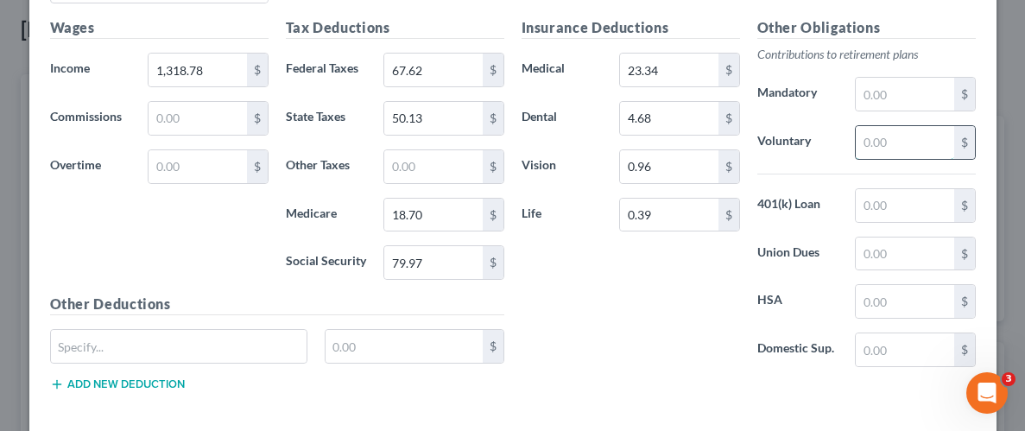
click at [914, 147] on input "text" at bounding box center [905, 142] width 98 height 33
click at [918, 203] on input "text" at bounding box center [905, 205] width 98 height 33
click at [662, 322] on div "Insurance Deductions Medical 23.34 $ Dental 4.68 $ Vision 0.96 $ Life 0.39 $" at bounding box center [631, 199] width 236 height 364
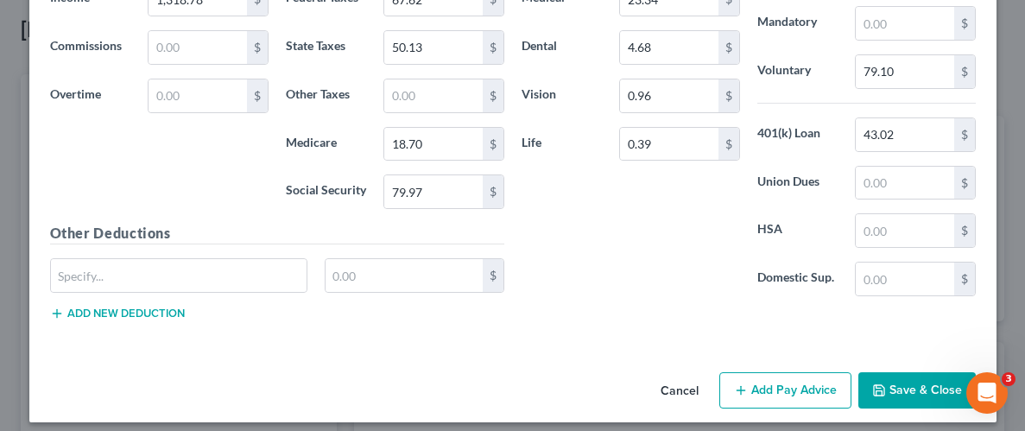
scroll to position [983, 0]
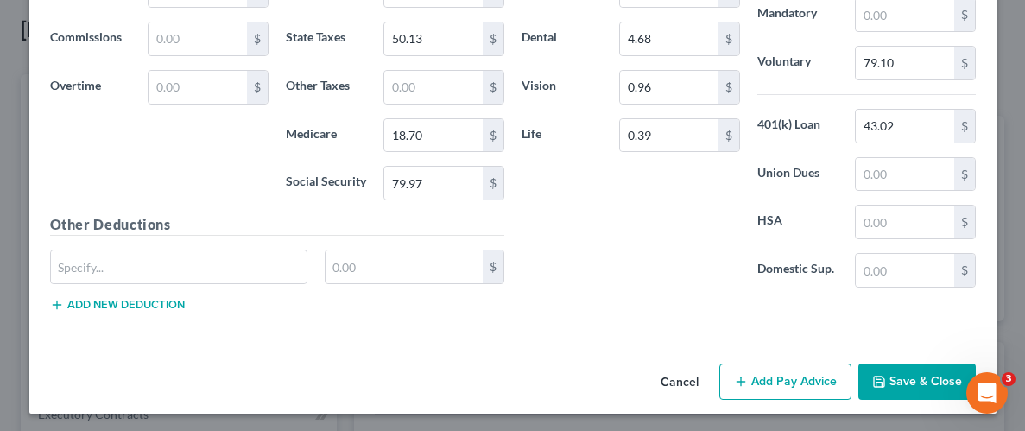
click at [901, 383] on button "Save & Close" at bounding box center [916, 382] width 117 height 36
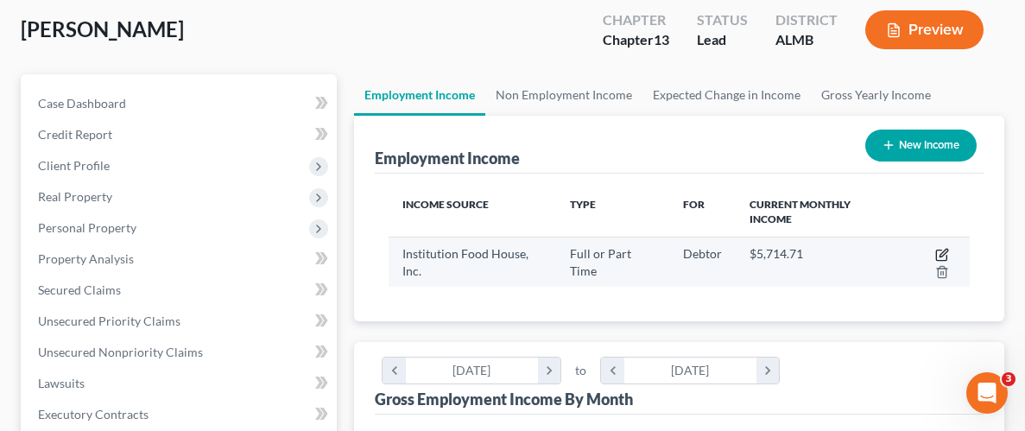
click at [939, 254] on icon "button" at bounding box center [943, 253] width 8 height 8
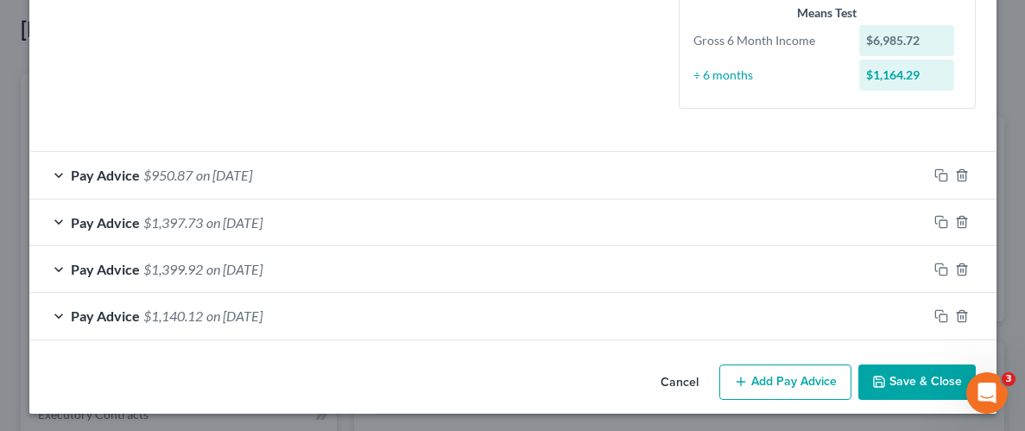
scroll to position [465, 0]
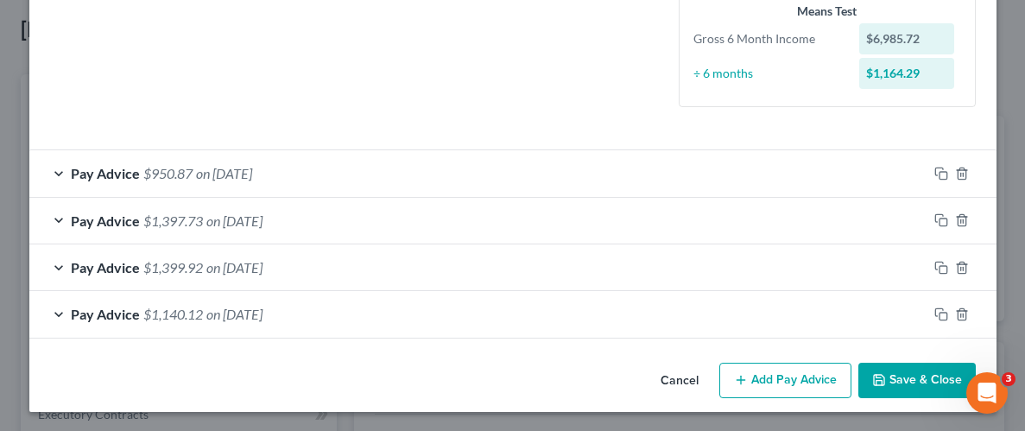
click at [790, 382] on button "Add Pay Advice" at bounding box center [785, 381] width 132 height 36
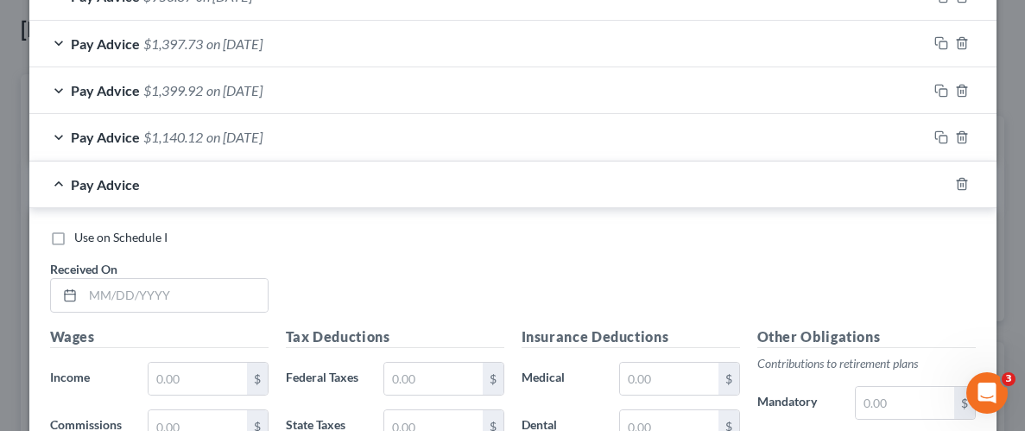
scroll to position [643, 0]
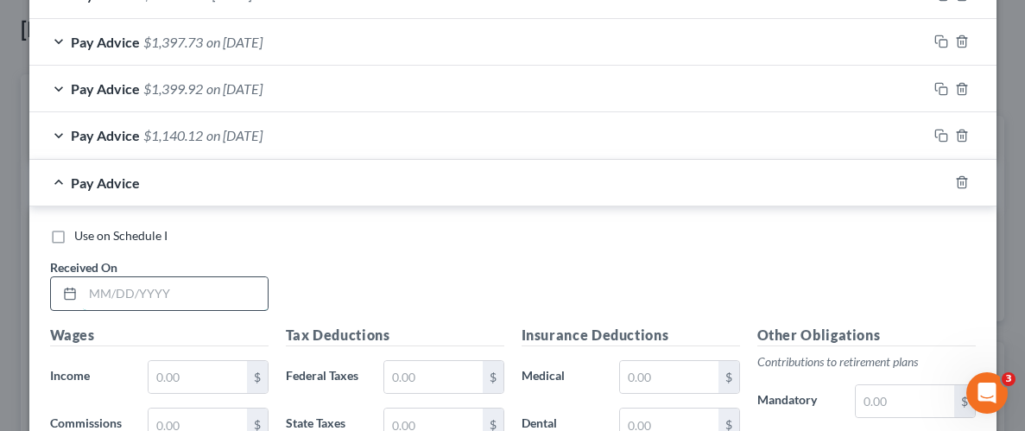
click at [218, 292] on input "text" at bounding box center [175, 293] width 185 height 33
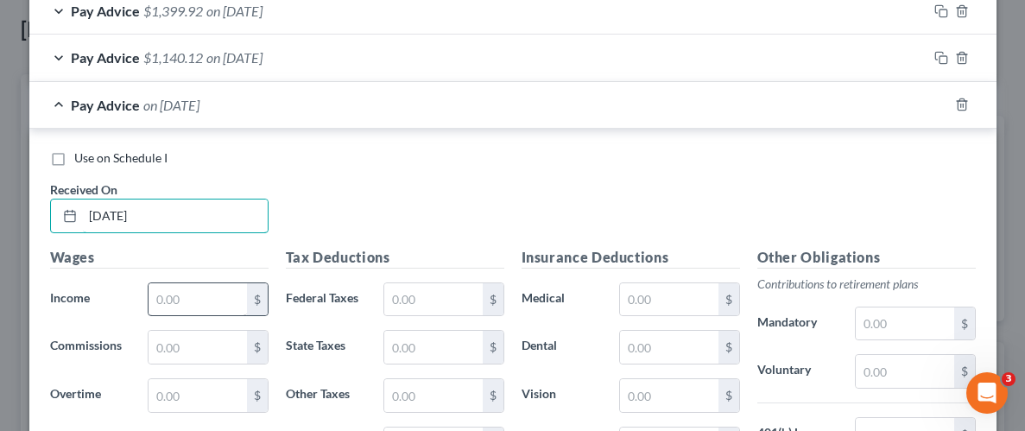
scroll to position [721, 0]
click at [196, 291] on input "text" at bounding box center [198, 299] width 98 height 33
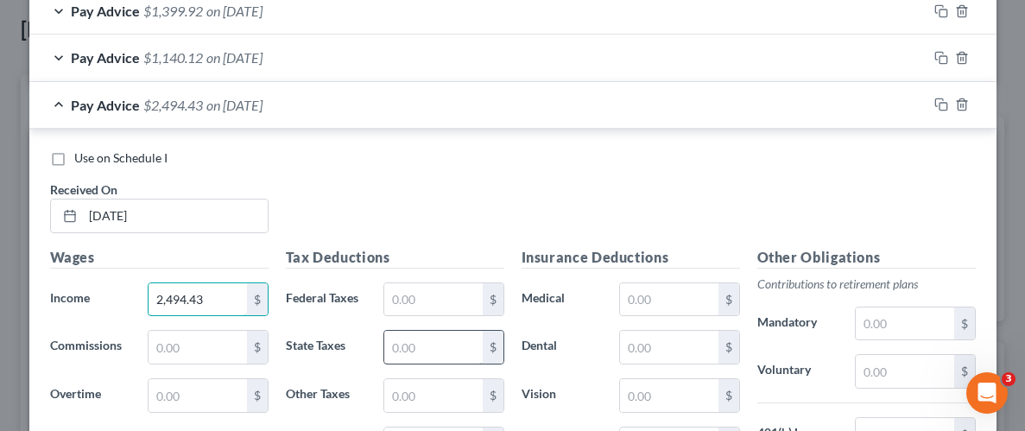
scroll to position [853, 0]
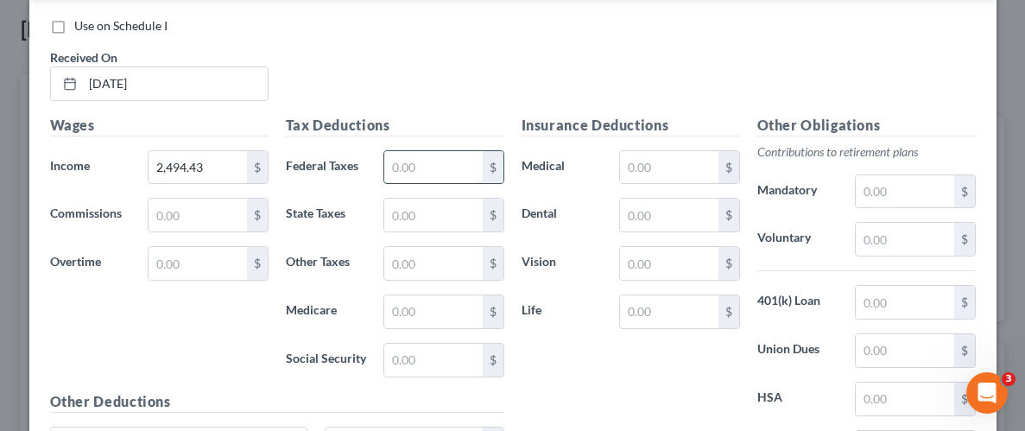
click at [456, 172] on input "text" at bounding box center [433, 167] width 98 height 33
click at [469, 213] on input "text" at bounding box center [433, 215] width 98 height 33
click at [457, 304] on input "text" at bounding box center [433, 311] width 98 height 33
click at [457, 357] on input "text" at bounding box center [433, 360] width 98 height 33
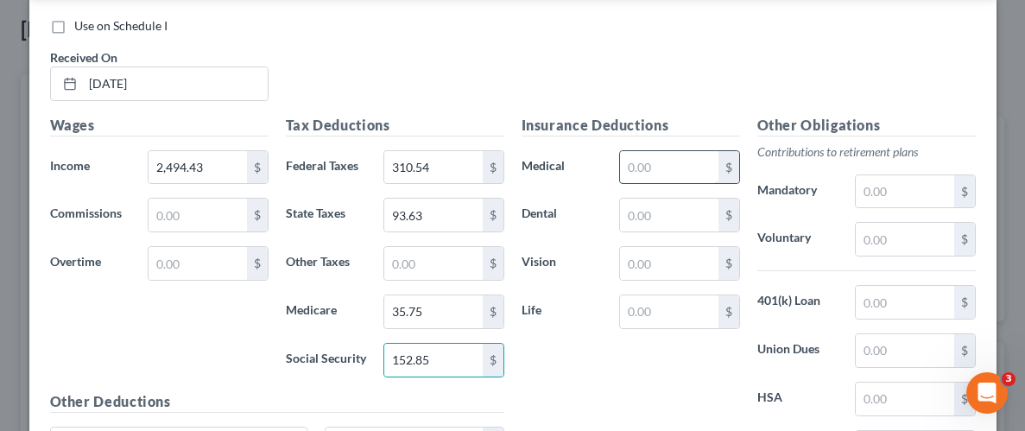
click at [664, 163] on input "text" at bounding box center [669, 167] width 98 height 33
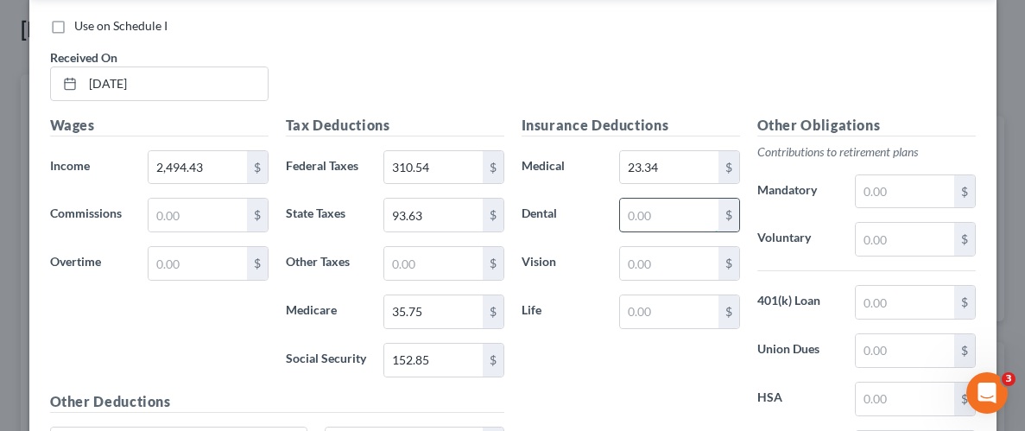
click at [661, 210] on input "text" at bounding box center [669, 215] width 98 height 33
click at [679, 264] on input "text" at bounding box center [669, 263] width 98 height 33
click at [680, 305] on input "text" at bounding box center [669, 311] width 98 height 33
click at [954, 225] on div "$" at bounding box center [964, 239] width 21 height 33
click at [913, 247] on input "text" at bounding box center [905, 239] width 98 height 33
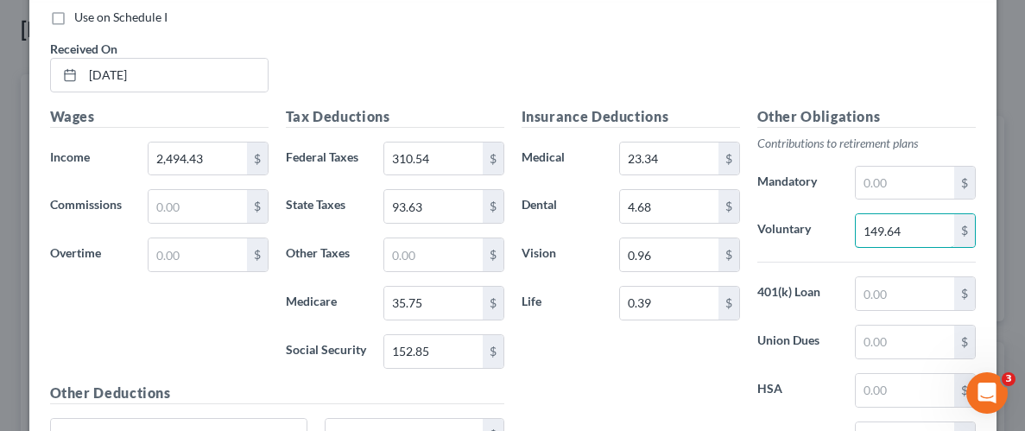
scroll to position [881, 0]
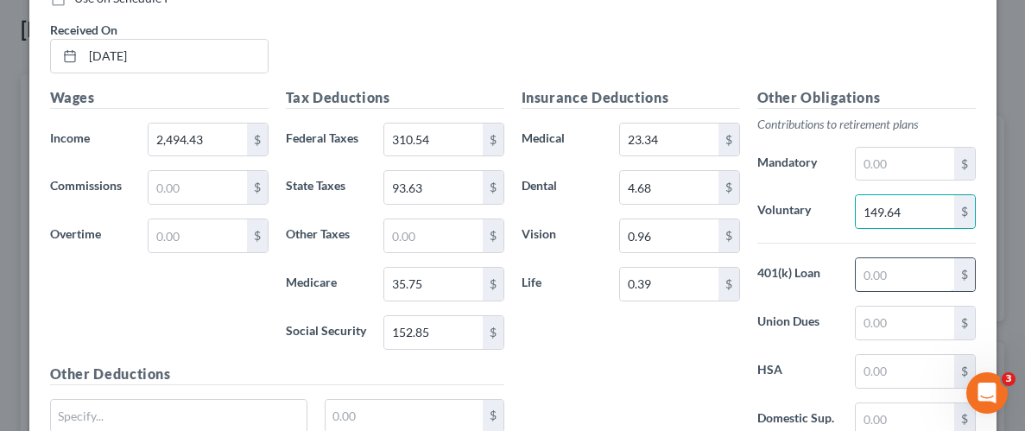
click at [915, 271] on input "text" at bounding box center [905, 274] width 98 height 33
click at [629, 370] on div "Insurance Deductions Medical 23.34 $ Dental 4.68 $ Vision 0.96 $ Life 0.39 $" at bounding box center [631, 269] width 236 height 364
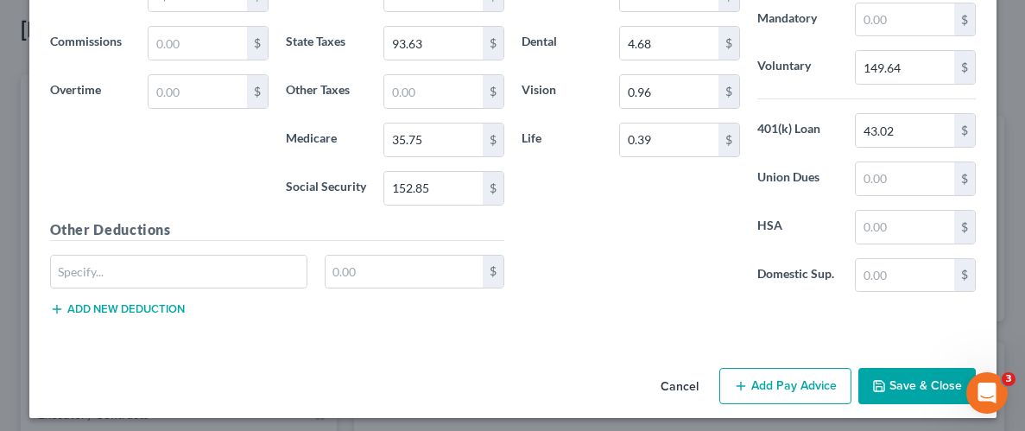
scroll to position [1029, 0]
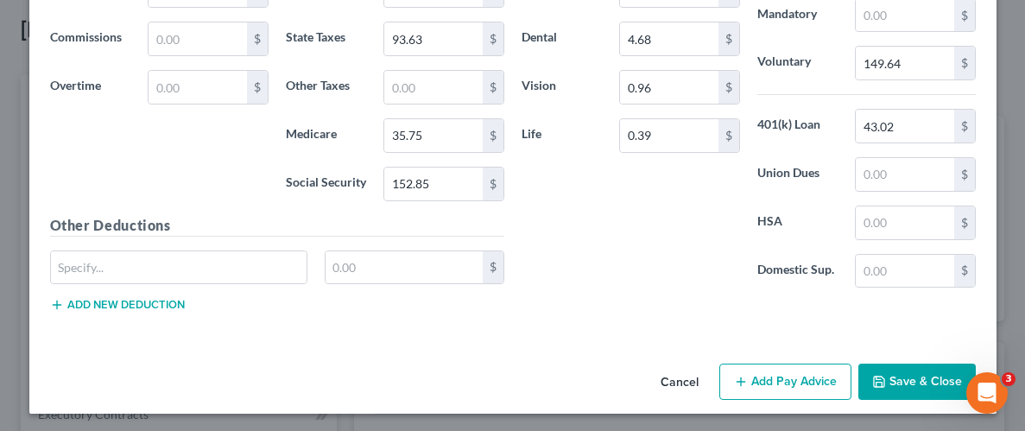
click at [935, 387] on button "Save & Close" at bounding box center [916, 382] width 117 height 36
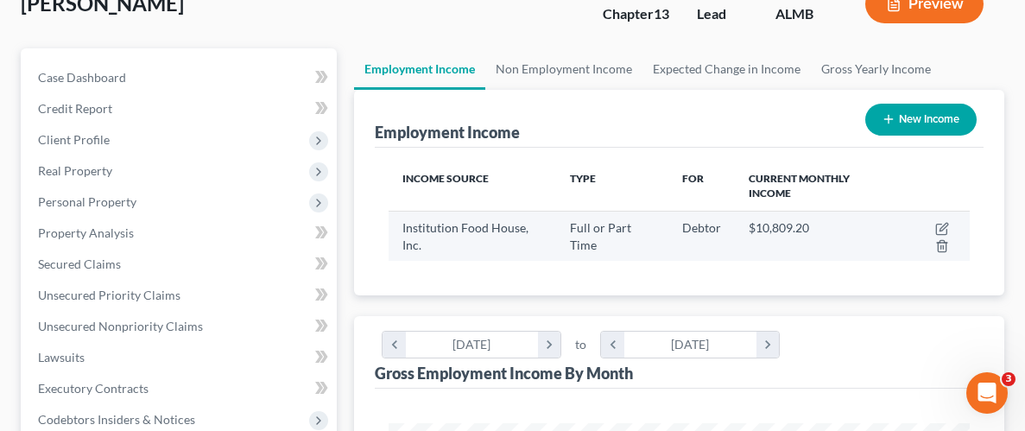
scroll to position [119, 0]
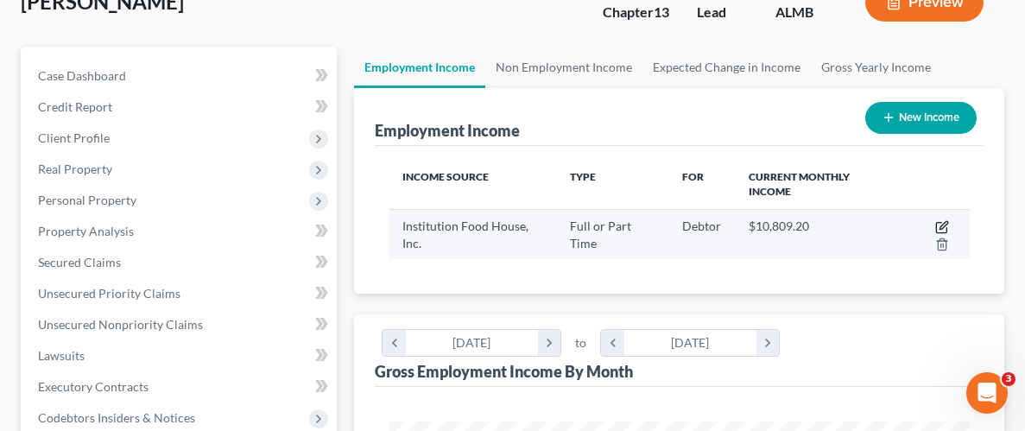
click at [939, 226] on icon "button" at bounding box center [943, 225] width 8 height 8
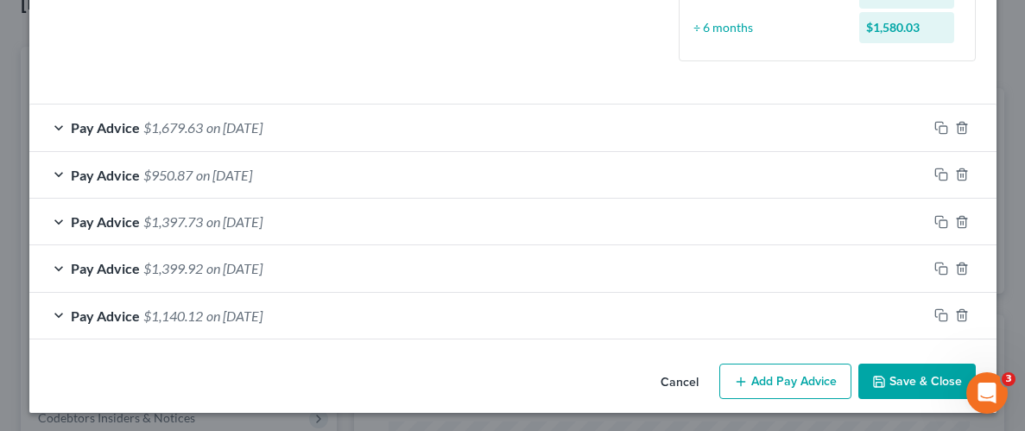
scroll to position [511, 0]
click at [794, 380] on button "Add Pay Advice" at bounding box center [785, 381] width 132 height 36
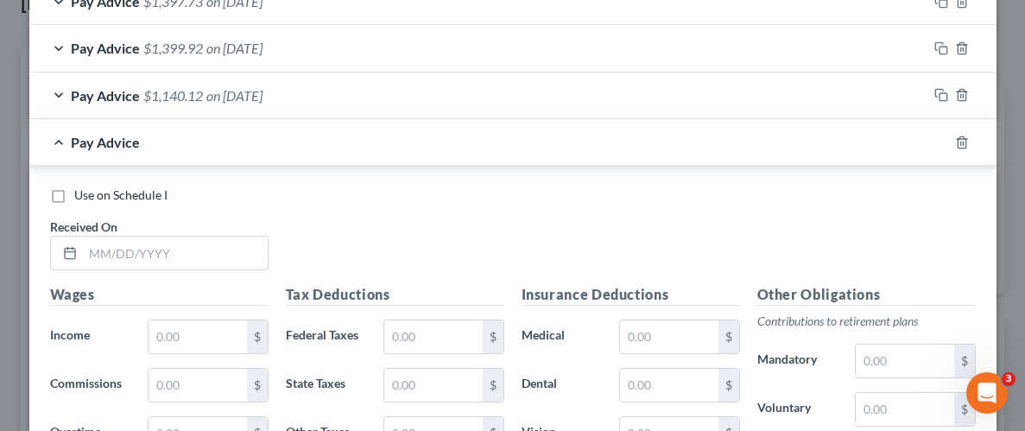
scroll to position [748, 0]
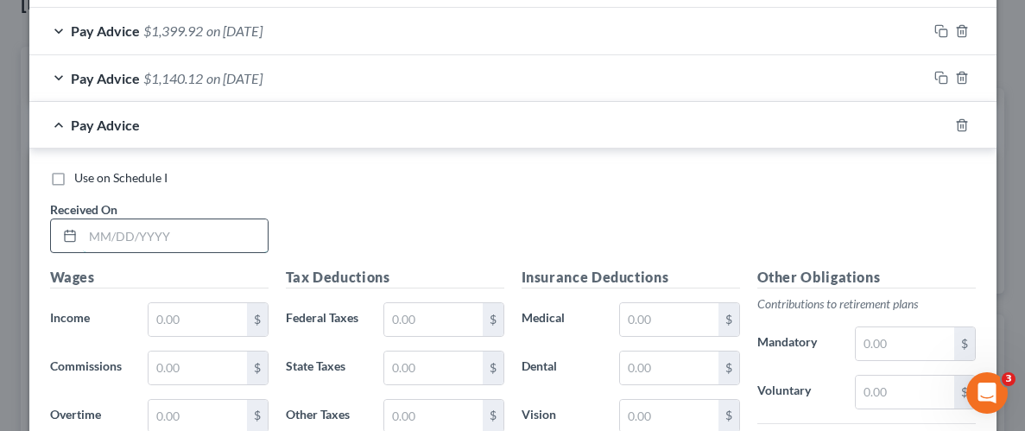
click at [207, 232] on input "text" at bounding box center [175, 235] width 185 height 33
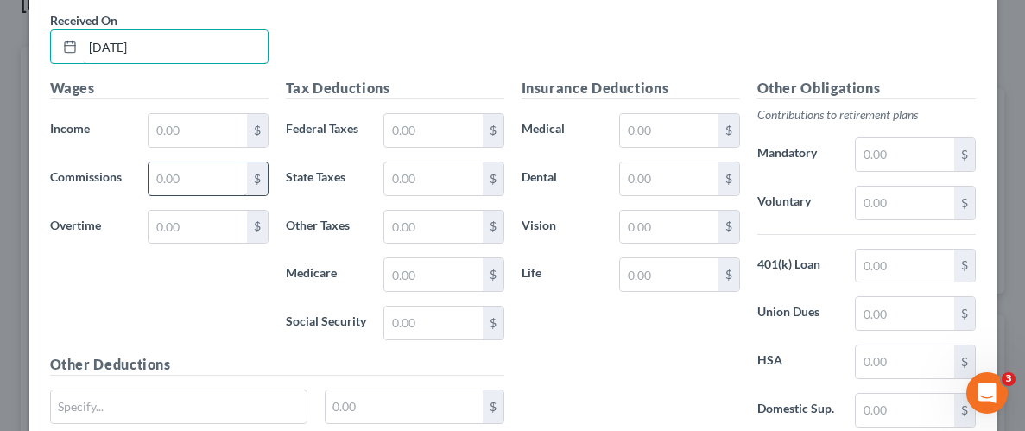
scroll to position [939, 0]
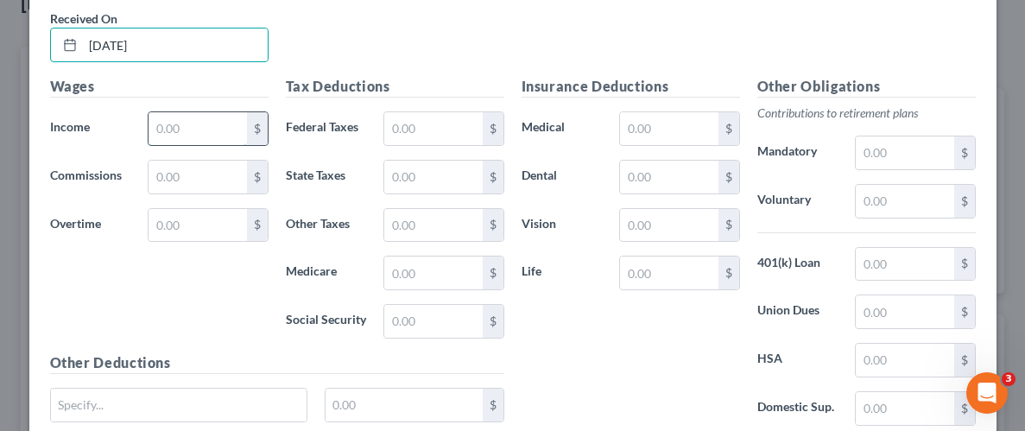
click at [217, 125] on input "text" at bounding box center [198, 128] width 98 height 33
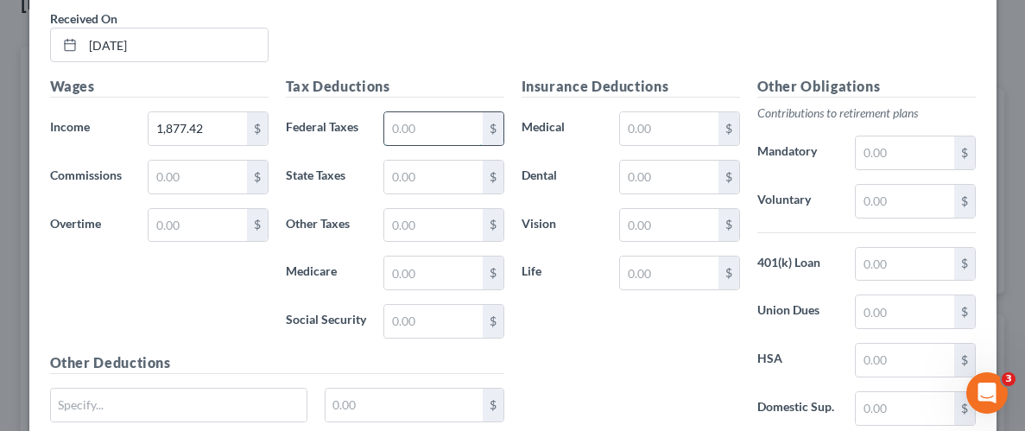
click at [461, 122] on input "text" at bounding box center [433, 128] width 98 height 33
click at [460, 169] on input "text" at bounding box center [433, 177] width 98 height 33
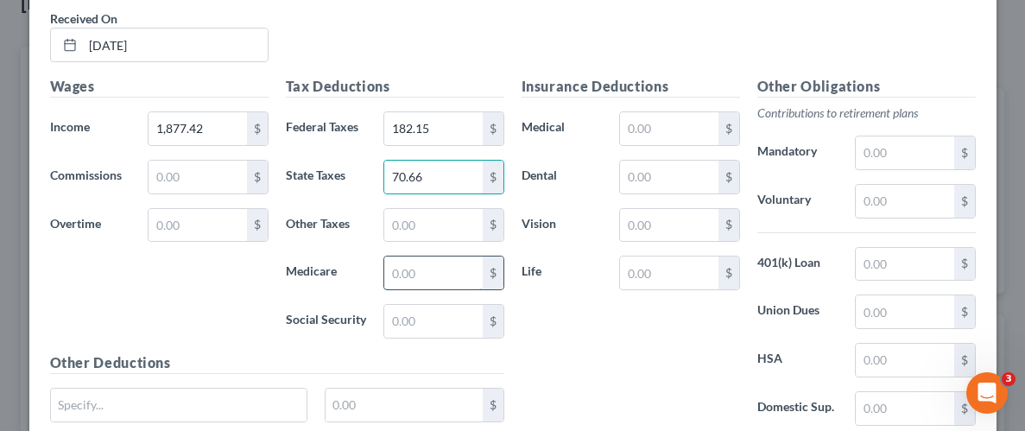
click at [445, 256] on input "text" at bounding box center [433, 272] width 98 height 33
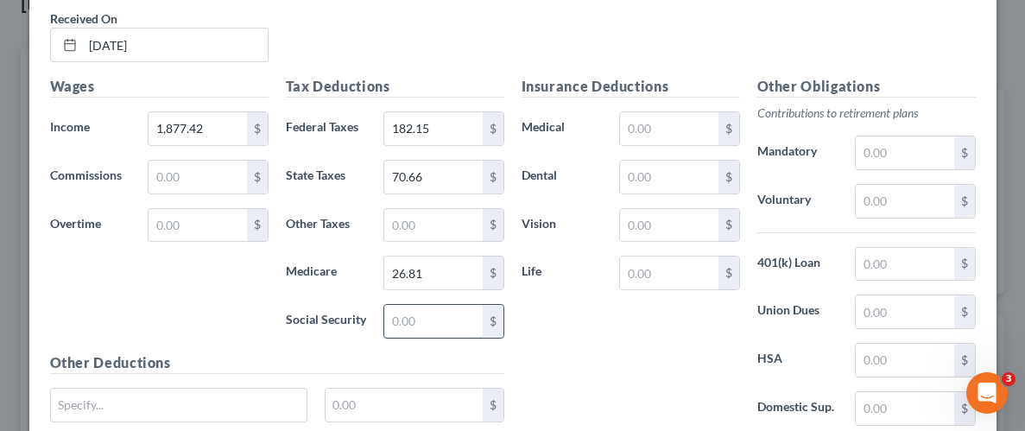
click at [437, 310] on input "text" at bounding box center [433, 321] width 98 height 33
click at [560, 330] on div "Insurance Deductions Medical $ Dental $ Vision $ Life $" at bounding box center [631, 258] width 236 height 364
click at [650, 131] on input "text" at bounding box center [669, 128] width 98 height 33
click at [660, 184] on input "text" at bounding box center [669, 177] width 98 height 33
click at [674, 224] on input "text" at bounding box center [669, 225] width 98 height 33
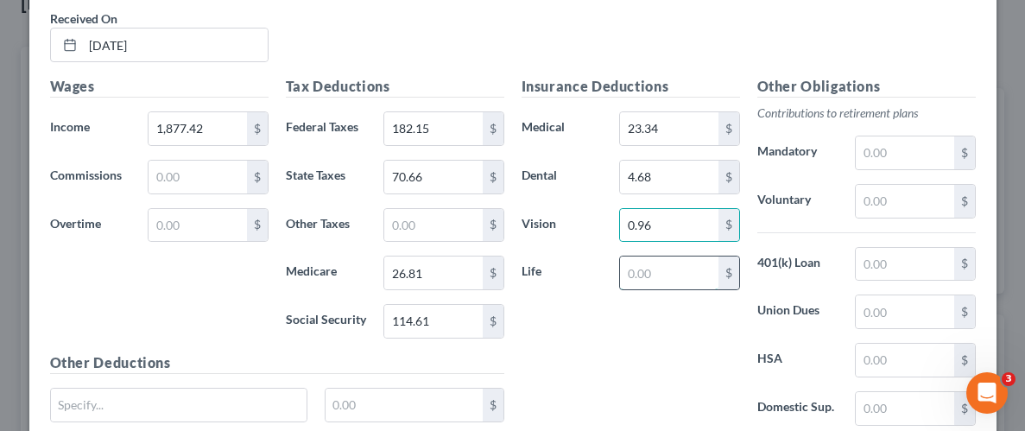
click at [667, 269] on input "text" at bounding box center [669, 272] width 98 height 33
click at [896, 202] on input "text" at bounding box center [905, 201] width 98 height 33
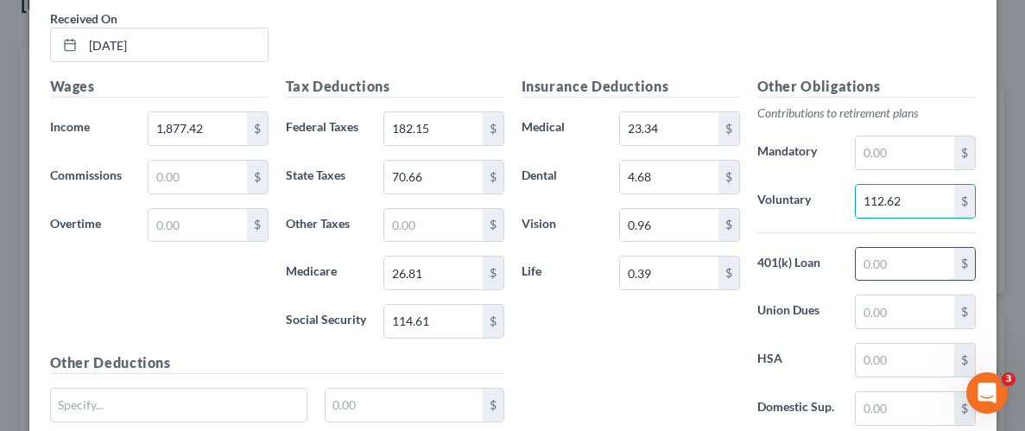
click at [904, 265] on input "text" at bounding box center [905, 264] width 98 height 33
click at [675, 372] on div "Insurance Deductions Medical 23.34 $ Dental 4.68 $ Vision 0.96 $ Life 0.39 $" at bounding box center [631, 258] width 236 height 364
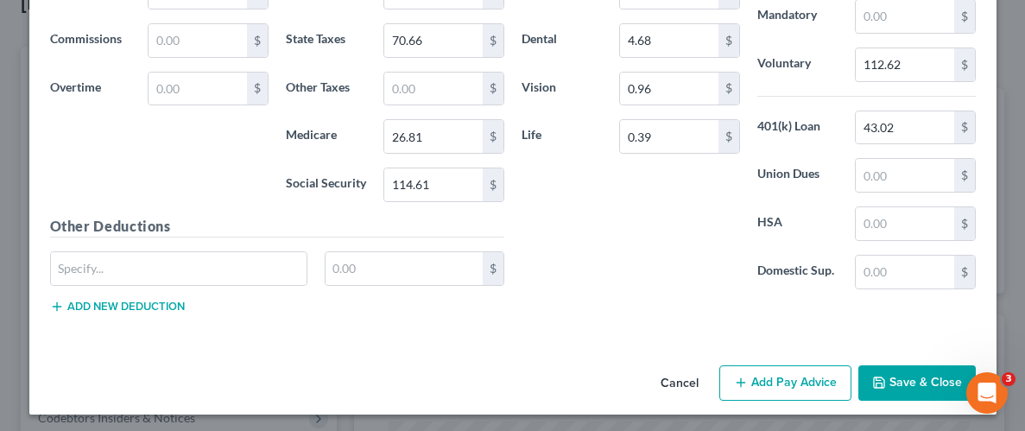
scroll to position [1076, 0]
click at [911, 378] on button "Save & Close" at bounding box center [916, 382] width 117 height 36
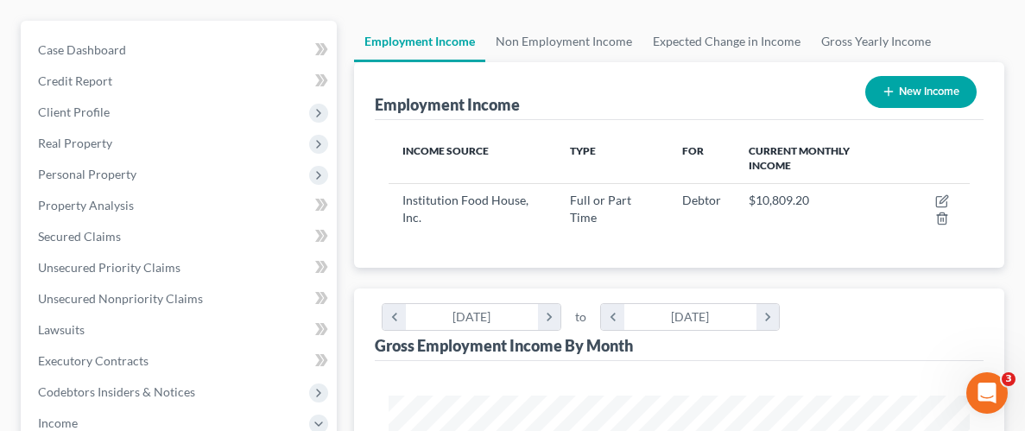
scroll to position [148, 0]
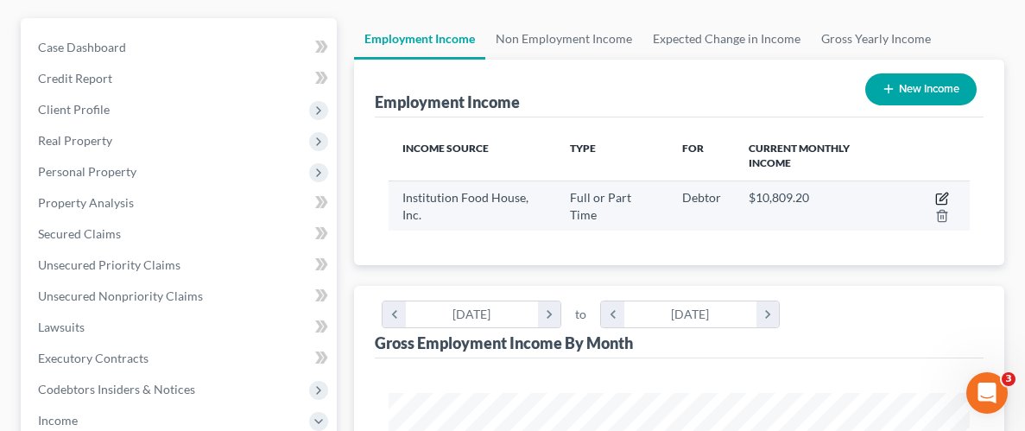
click at [942, 199] on icon "button" at bounding box center [942, 199] width 14 height 14
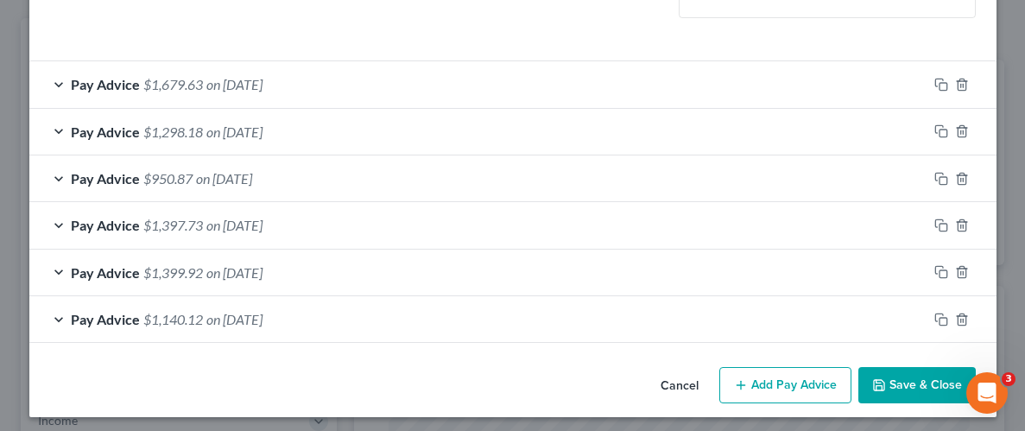
scroll to position [559, 0]
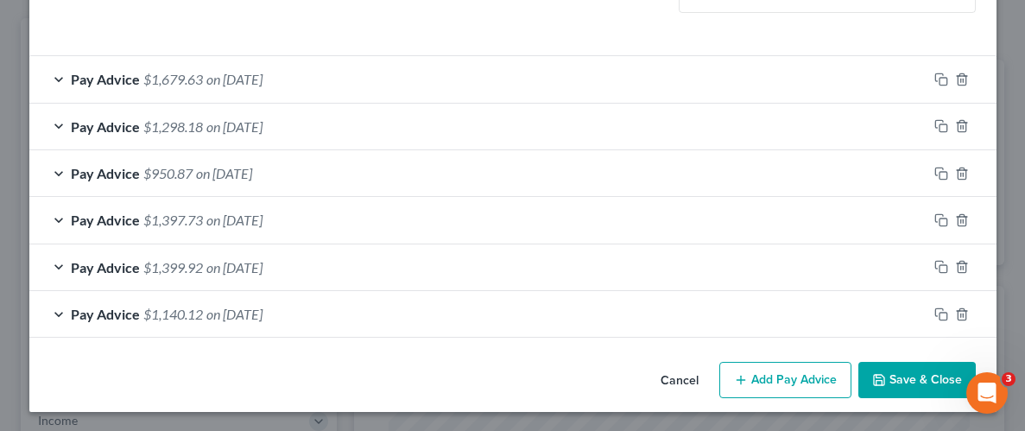
click at [775, 382] on button "Add Pay Advice" at bounding box center [785, 380] width 132 height 36
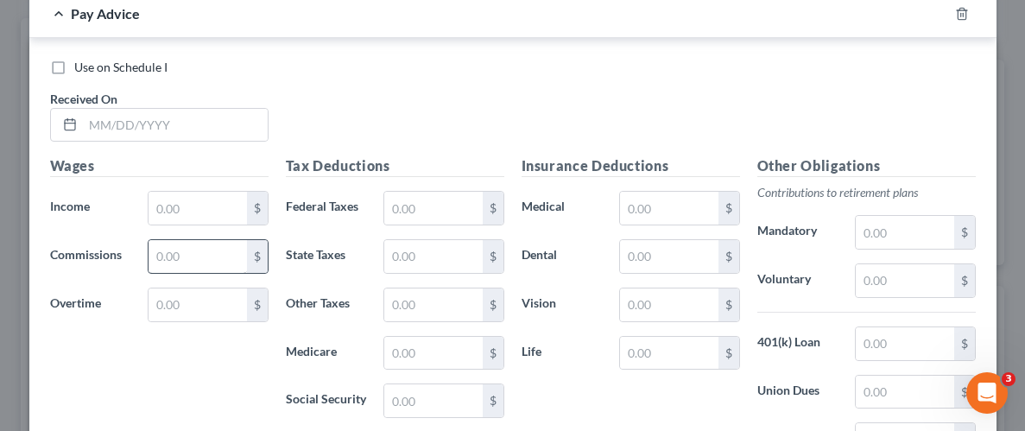
scroll to position [913, 0]
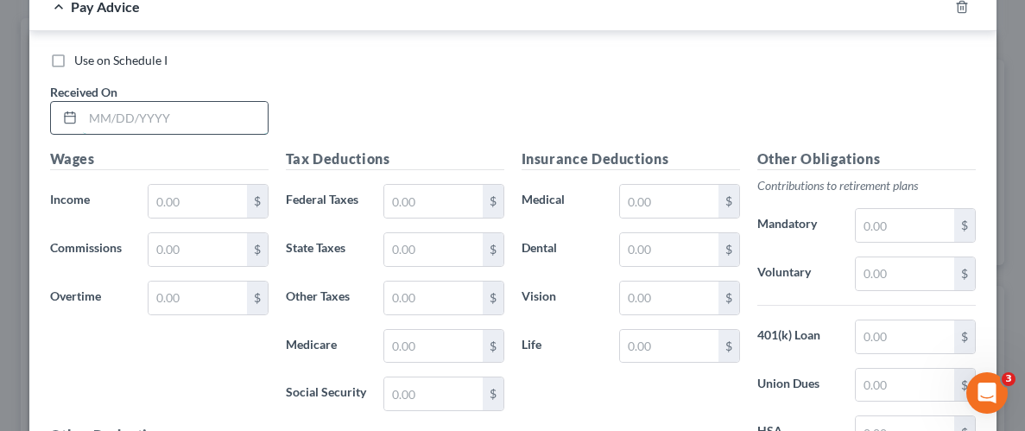
click at [196, 116] on input "text" at bounding box center [175, 118] width 185 height 33
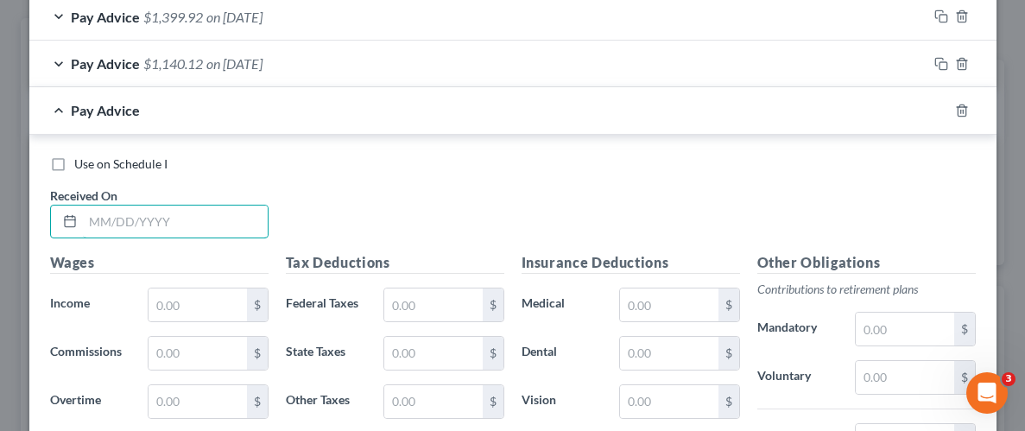
scroll to position [820, 0]
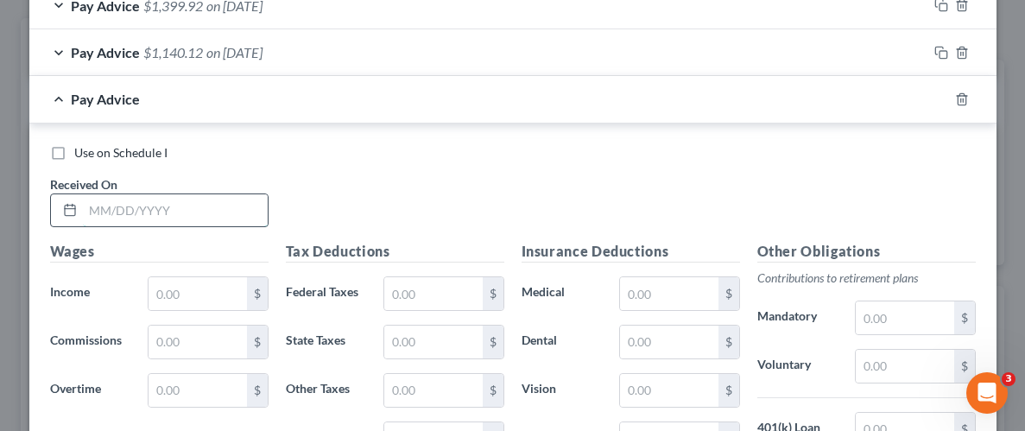
click at [122, 211] on input "text" at bounding box center [175, 210] width 185 height 33
click at [219, 298] on input "text" at bounding box center [198, 293] width 98 height 33
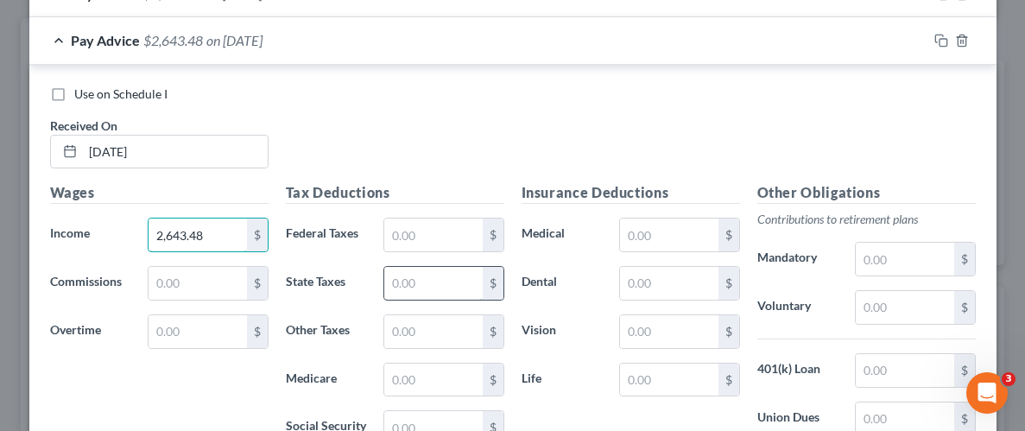
scroll to position [955, 0]
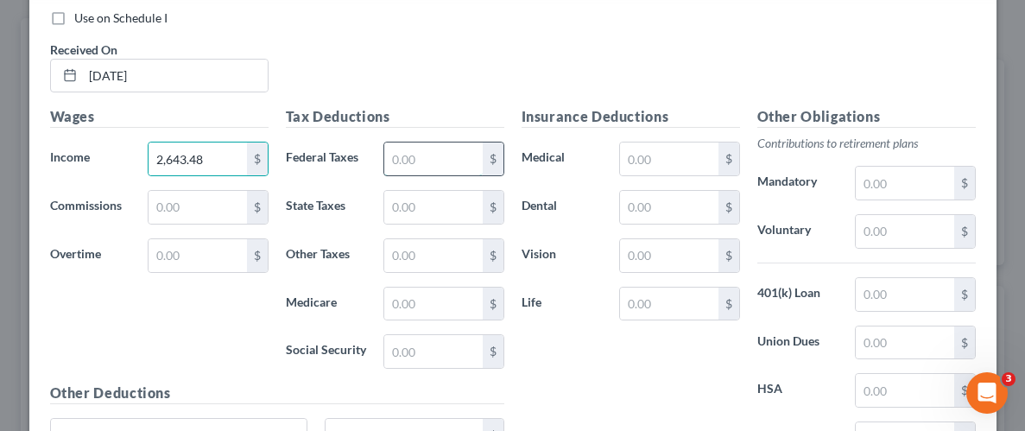
click at [430, 155] on input "text" at bounding box center [433, 158] width 98 height 33
click at [403, 197] on input "text" at bounding box center [433, 207] width 98 height 33
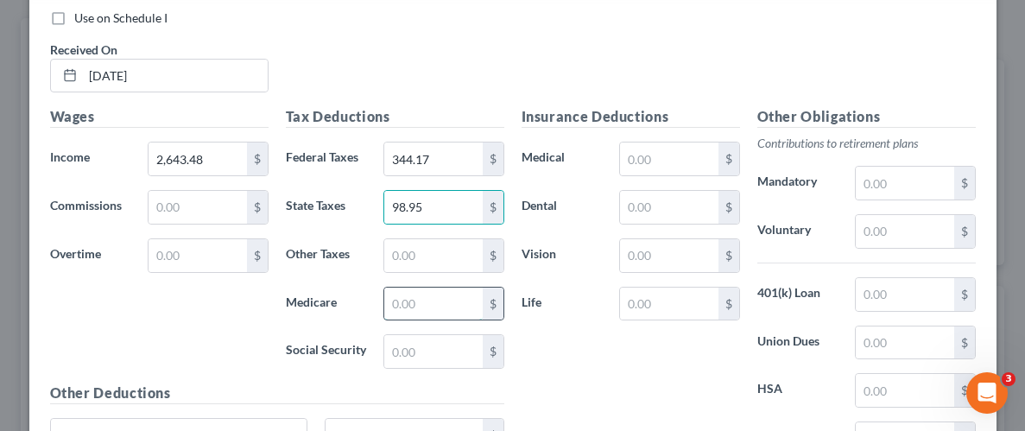
click at [414, 289] on input "text" at bounding box center [433, 304] width 98 height 33
click at [412, 351] on input "text" at bounding box center [433, 351] width 98 height 33
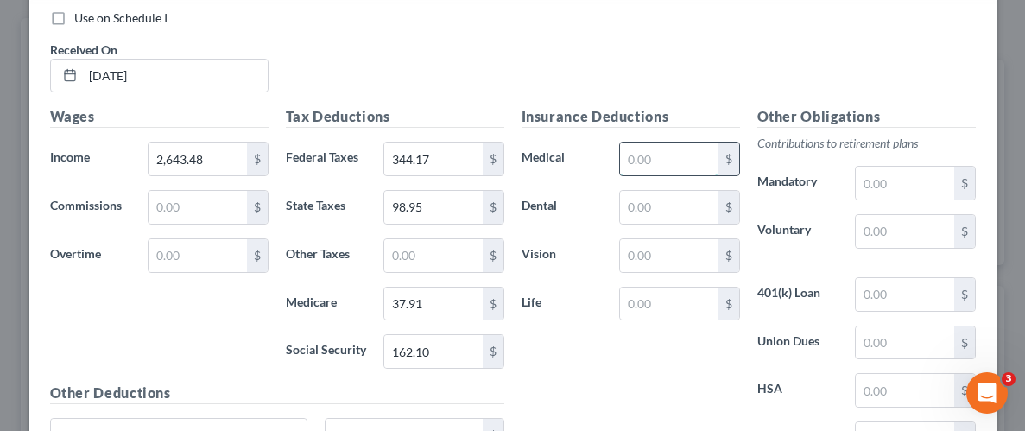
click at [642, 159] on input "text" at bounding box center [669, 158] width 98 height 33
click at [666, 210] on input "text" at bounding box center [669, 207] width 98 height 33
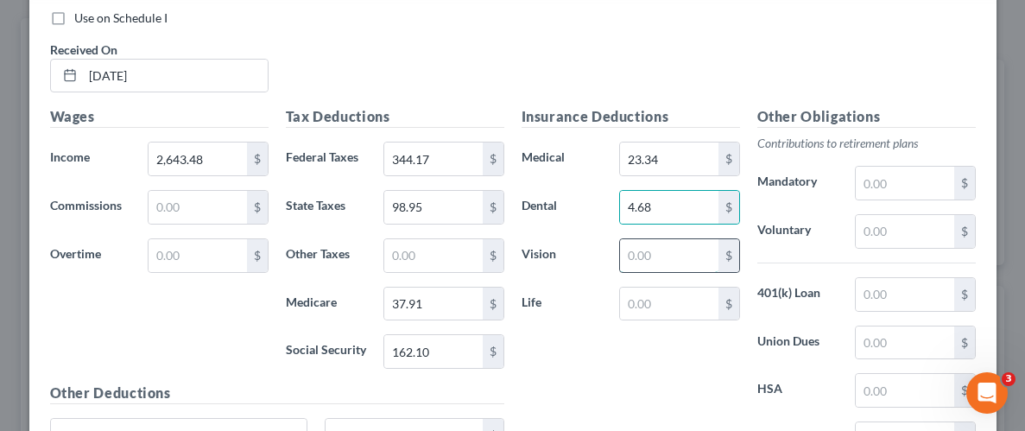
click at [671, 258] on input "text" at bounding box center [669, 255] width 98 height 33
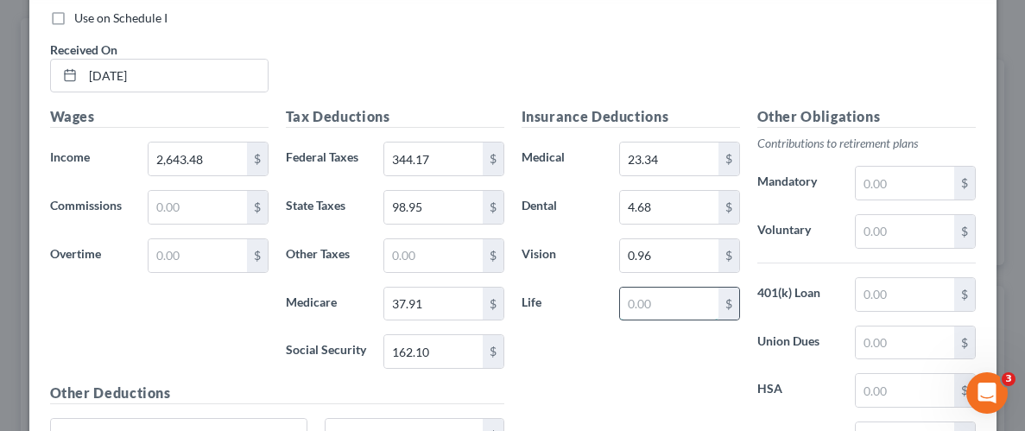
click at [674, 297] on input "text" at bounding box center [669, 304] width 98 height 33
drag, startPoint x: 683, startPoint y: 350, endPoint x: 731, endPoint y: 352, distance: 48.4
click at [683, 350] on div "Insurance Deductions Medical 23.34 $ Dental 4.68 $ Vision 0.96 $ Life 0.39 $" at bounding box center [631, 288] width 236 height 364
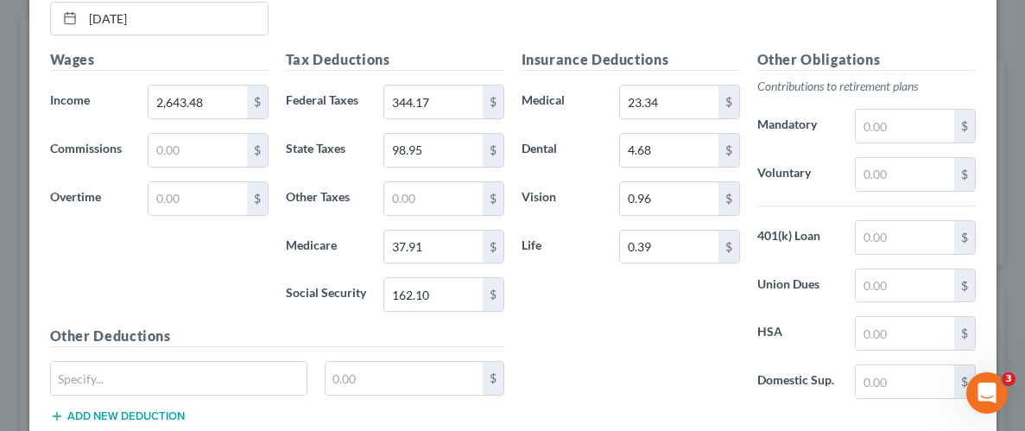
scroll to position [976, 0]
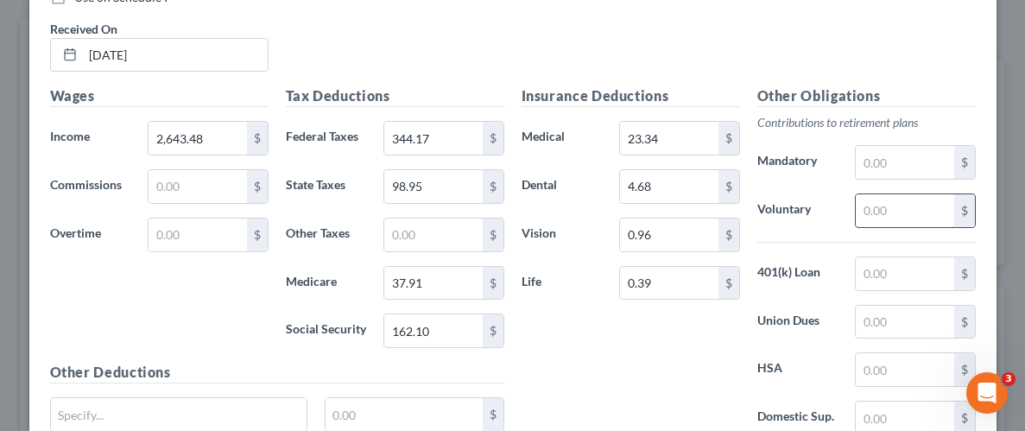
click at [897, 211] on input "text" at bounding box center [905, 210] width 98 height 33
click at [920, 270] on input "text" at bounding box center [905, 273] width 98 height 33
click at [662, 364] on div "Insurance Deductions Medical 23.34 $ Dental 4.68 $ Vision 0.96 $ Life 0.39 $" at bounding box center [631, 267] width 236 height 364
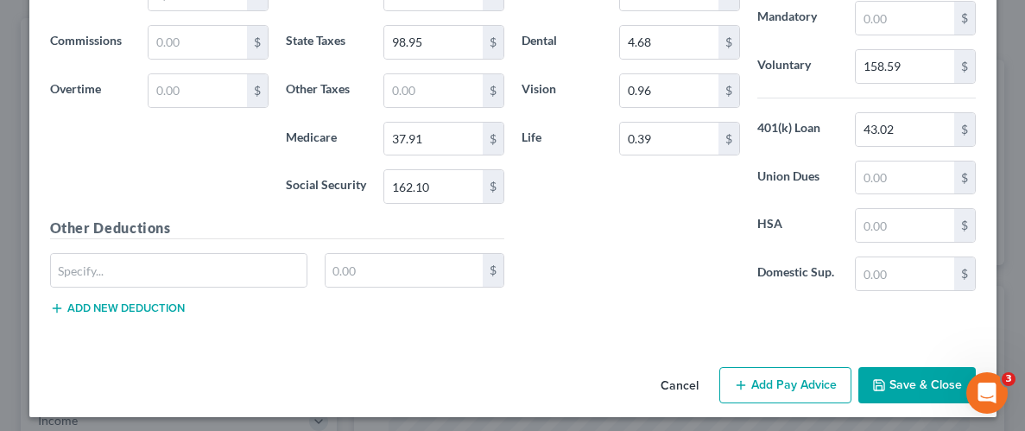
scroll to position [1123, 0]
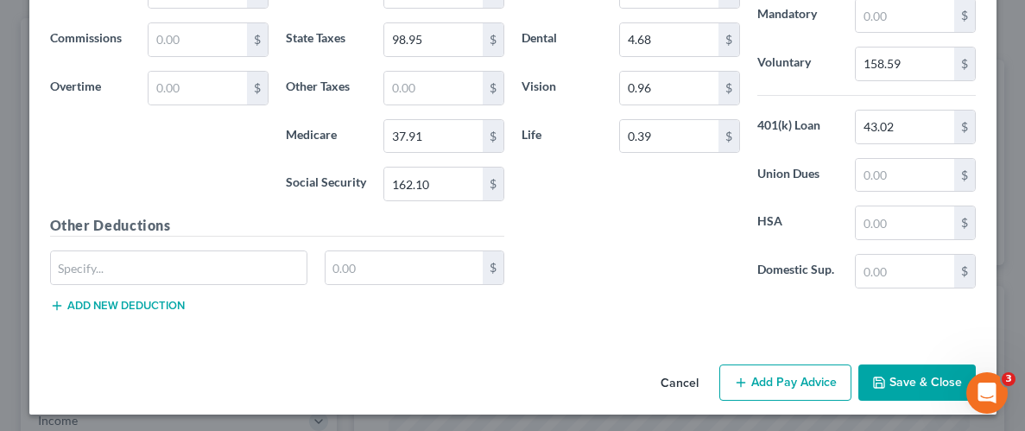
click at [927, 381] on button "Save & Close" at bounding box center [916, 382] width 117 height 36
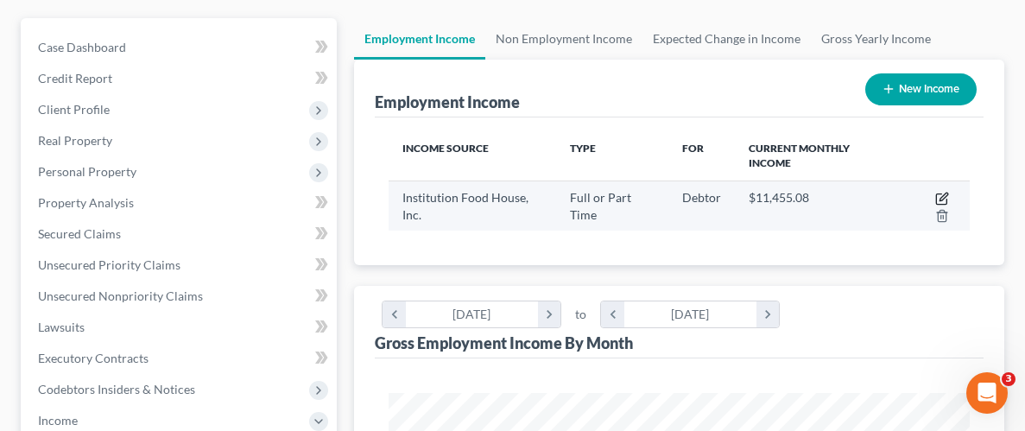
click at [940, 194] on icon "button" at bounding box center [942, 199] width 14 height 14
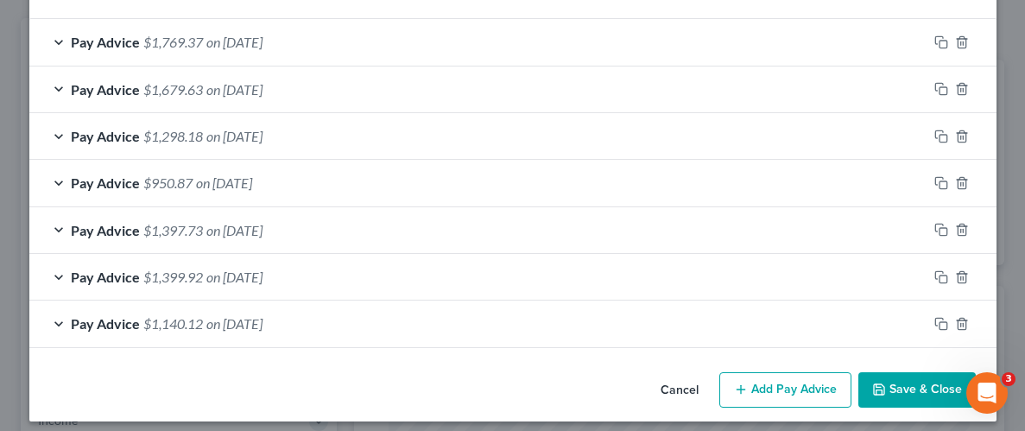
scroll to position [605, 0]
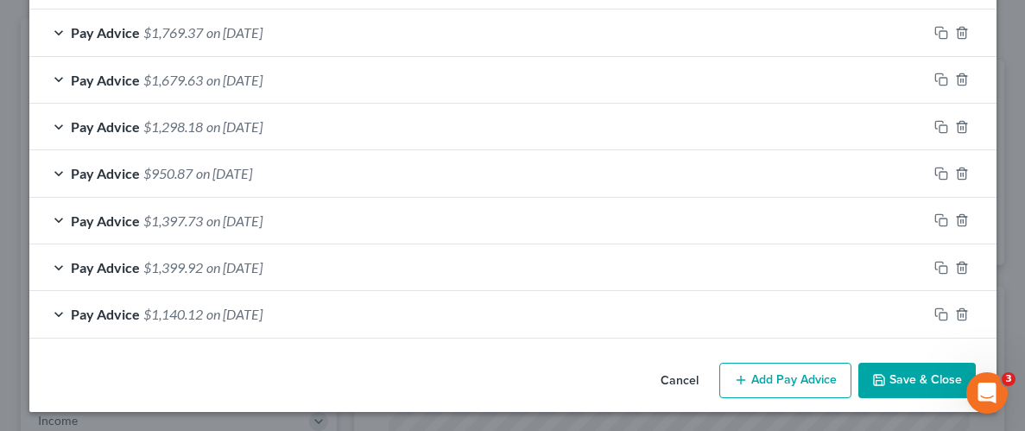
click at [756, 376] on button "Add Pay Advice" at bounding box center [785, 381] width 132 height 36
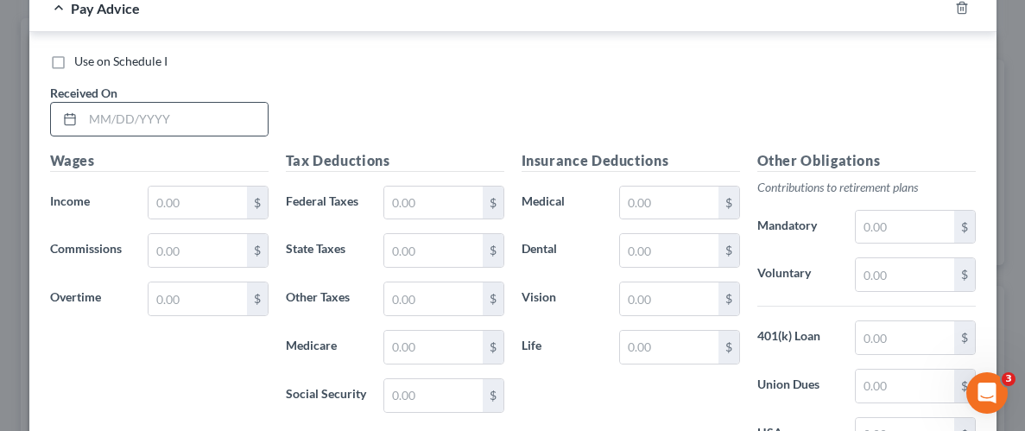
scroll to position [962, 0]
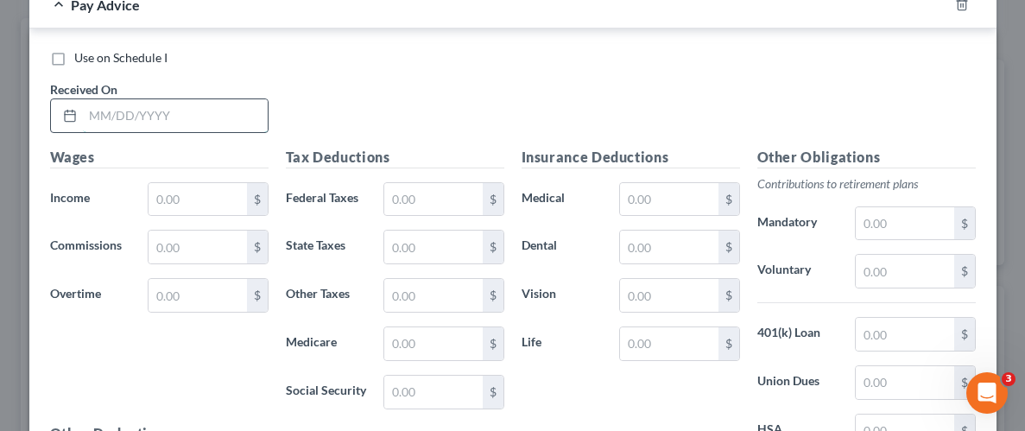
click at [210, 113] on input "text" at bounding box center [175, 115] width 185 height 33
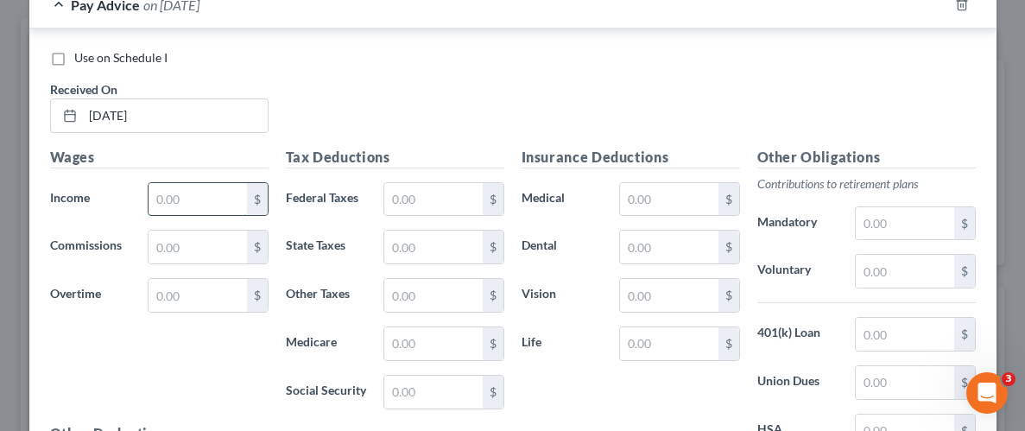
click at [205, 183] on input "text" at bounding box center [198, 199] width 98 height 33
click at [415, 192] on input "text" at bounding box center [433, 199] width 98 height 33
click at [427, 245] on input "text" at bounding box center [433, 247] width 98 height 33
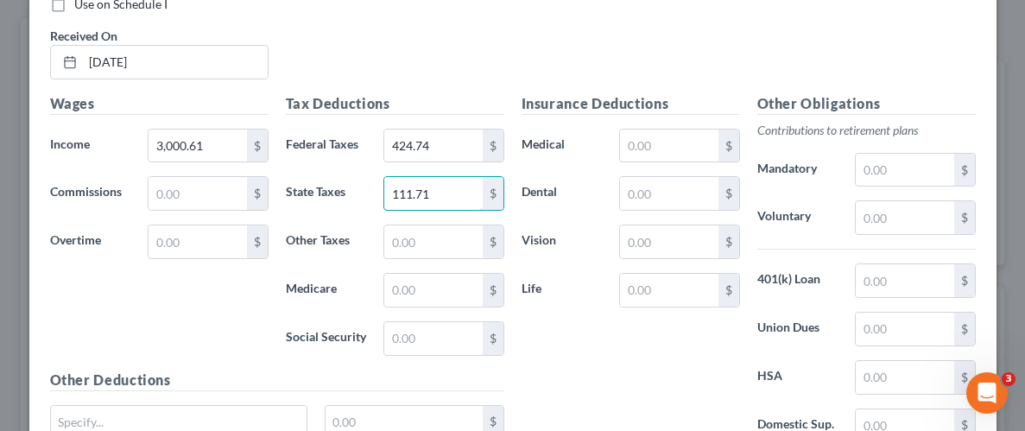
scroll to position [1030, 0]
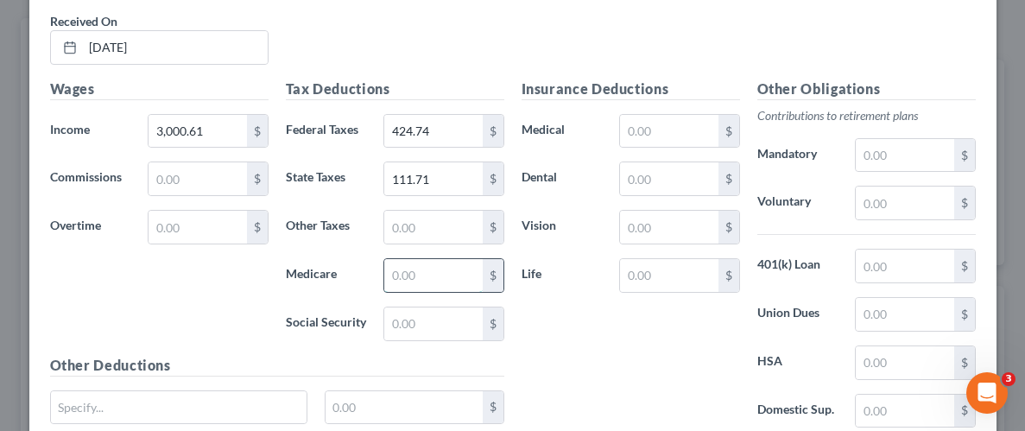
click at [414, 266] on input "text" at bounding box center [433, 275] width 98 height 33
click at [421, 324] on input "text" at bounding box center [433, 323] width 98 height 33
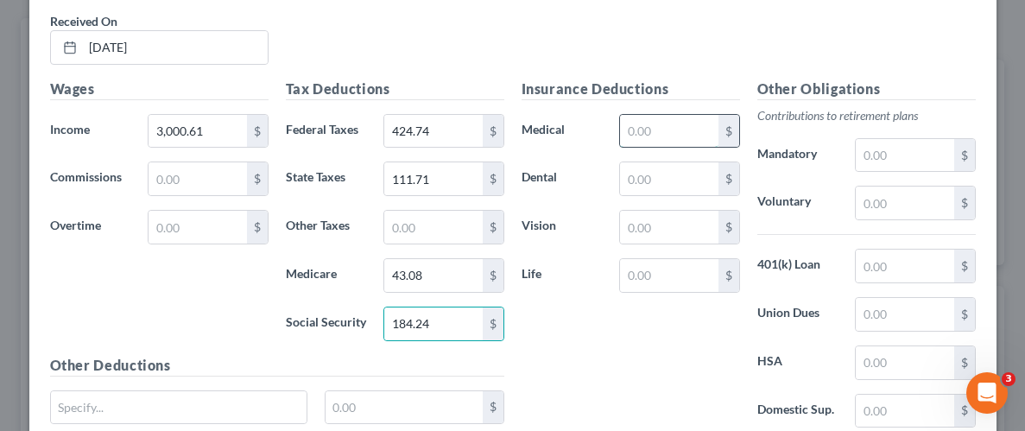
click at [674, 123] on input "text" at bounding box center [669, 131] width 98 height 33
click at [668, 180] on input "text" at bounding box center [669, 178] width 98 height 33
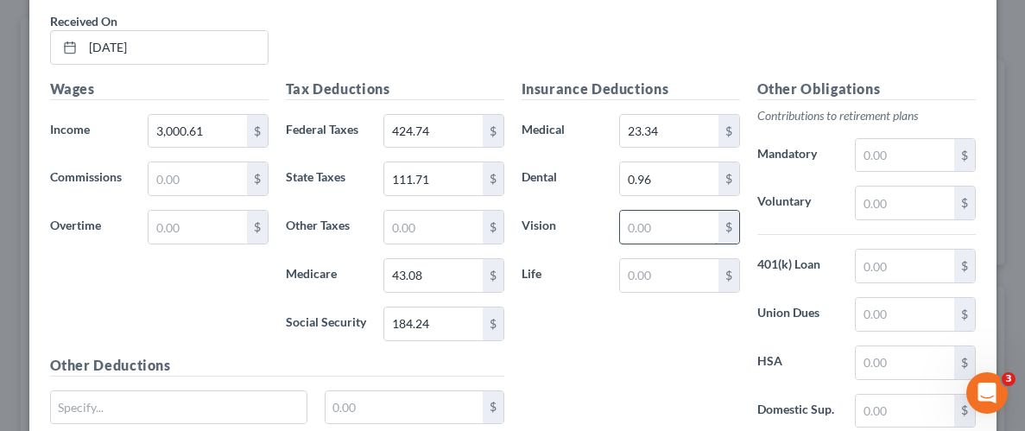
click at [674, 224] on input "text" at bounding box center [669, 227] width 98 height 33
click at [621, 179] on input "0.96" at bounding box center [669, 178] width 98 height 33
click at [634, 179] on input "0.96" at bounding box center [669, 178] width 98 height 33
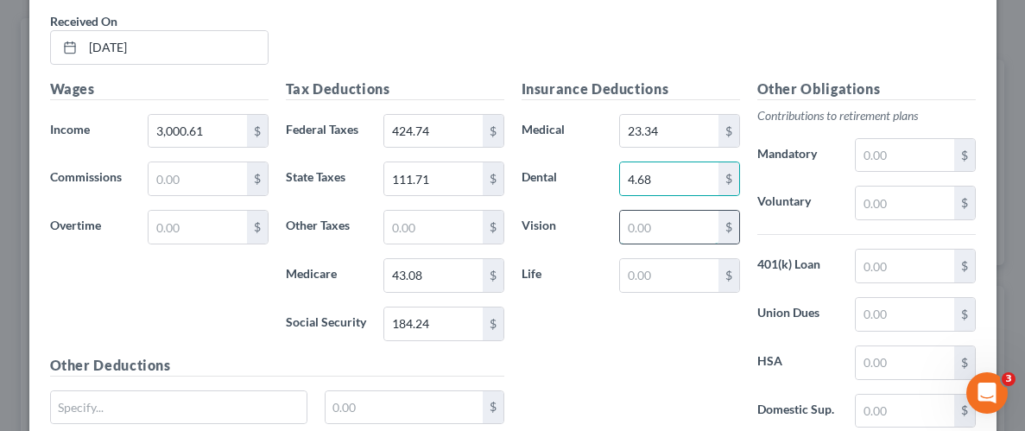
click at [637, 225] on input "text" at bounding box center [669, 227] width 98 height 33
click at [669, 265] on input "text" at bounding box center [669, 275] width 98 height 33
drag, startPoint x: 652, startPoint y: 323, endPoint x: 876, endPoint y: 242, distance: 237.9
click at [652, 323] on div "Insurance Deductions Medical 23.34 $ Dental 4.68 $ Vision 0.96 $ Life 0.39 $" at bounding box center [631, 261] width 236 height 364
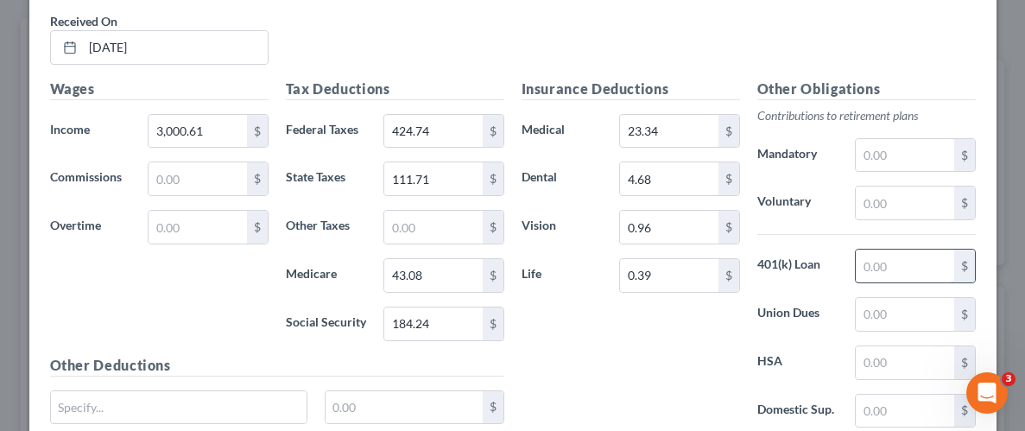
click at [879, 247] on div "Other Obligations Contributions to retirement plans Mandatory $ Voluntary $ 401…" at bounding box center [867, 261] width 236 height 364
click at [887, 197] on input "text" at bounding box center [905, 203] width 98 height 33
click at [915, 205] on input "text" at bounding box center [905, 203] width 98 height 33
click at [941, 263] on input "text" at bounding box center [905, 266] width 98 height 33
click at [695, 359] on div "Insurance Deductions Medical 23.34 $ Dental 4.68 $ Vision 0.96 $ Life 0.39 $" at bounding box center [631, 261] width 236 height 364
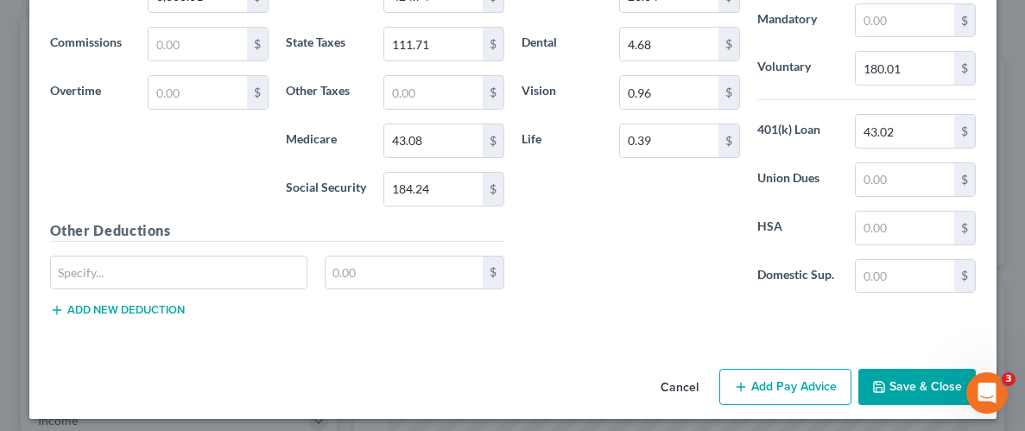
scroll to position [1169, 0]
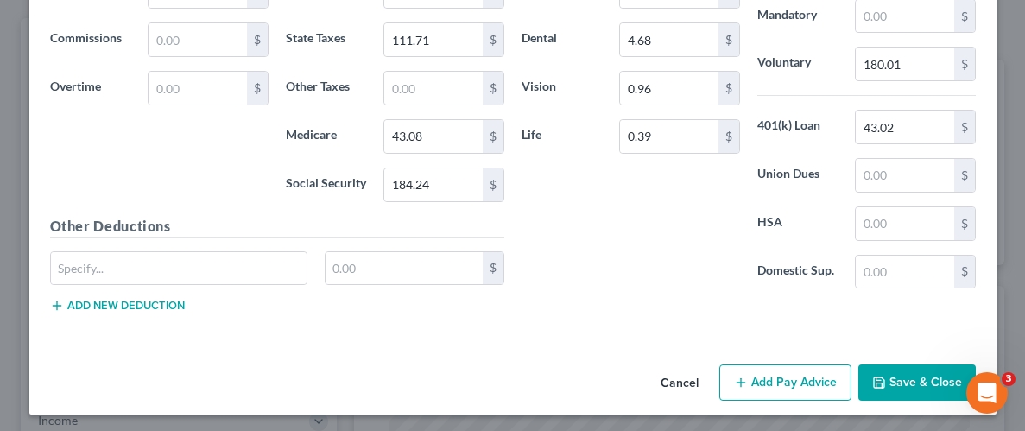
click at [911, 383] on button "Save & Close" at bounding box center [916, 382] width 117 height 36
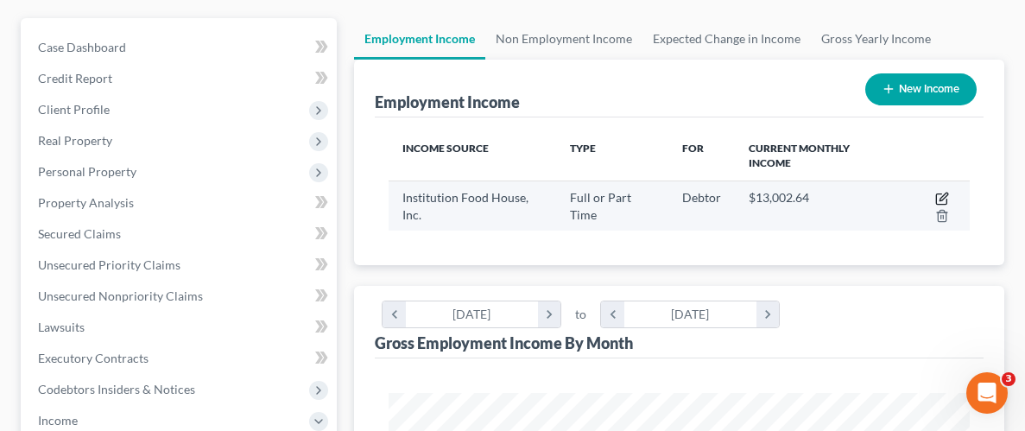
click at [938, 192] on icon "button" at bounding box center [942, 199] width 14 height 14
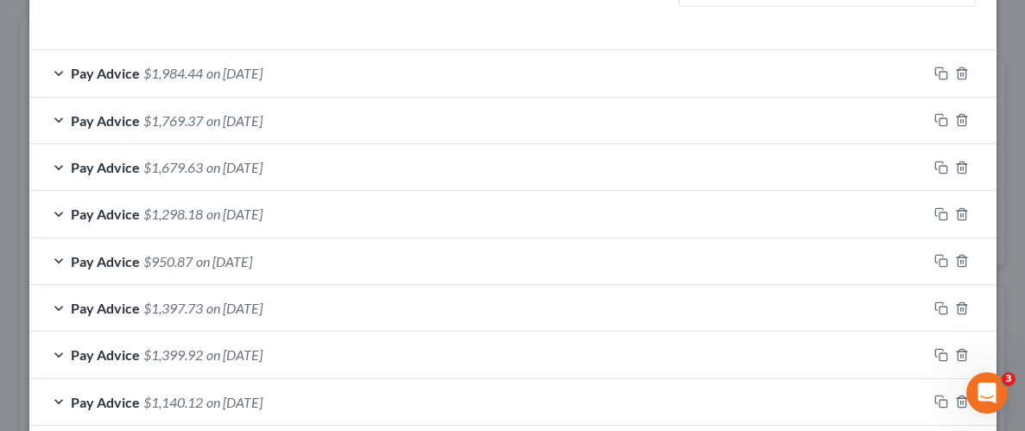
scroll to position [652, 0]
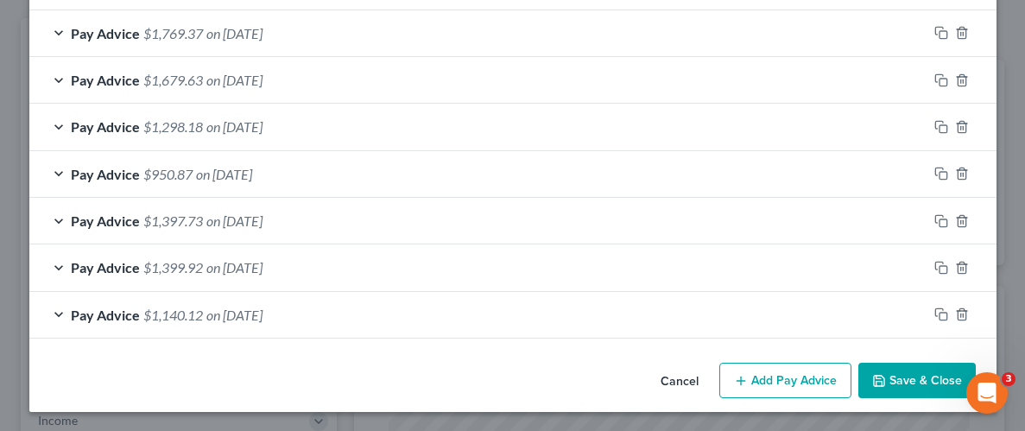
click at [767, 377] on button "Add Pay Advice" at bounding box center [785, 381] width 132 height 36
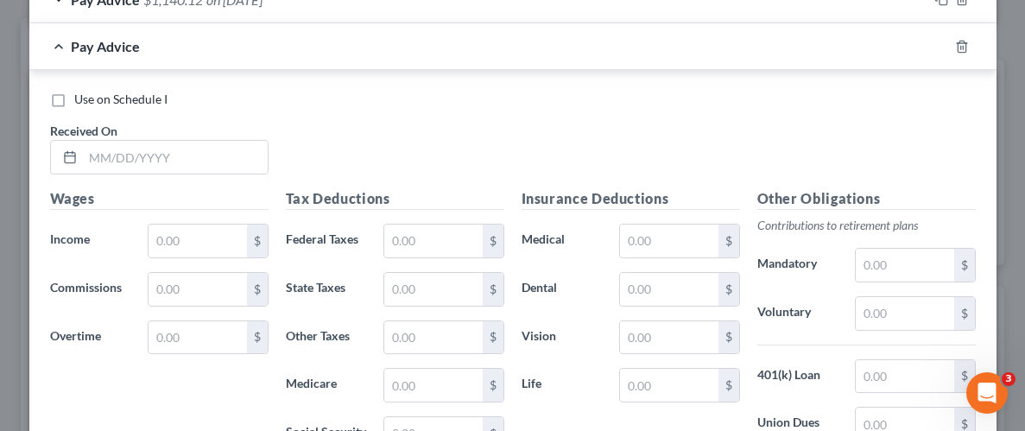
scroll to position [967, 0]
click at [200, 153] on input "text" at bounding box center [175, 157] width 185 height 33
click at [205, 229] on input "text" at bounding box center [198, 241] width 98 height 33
click at [421, 234] on input "text" at bounding box center [433, 241] width 98 height 33
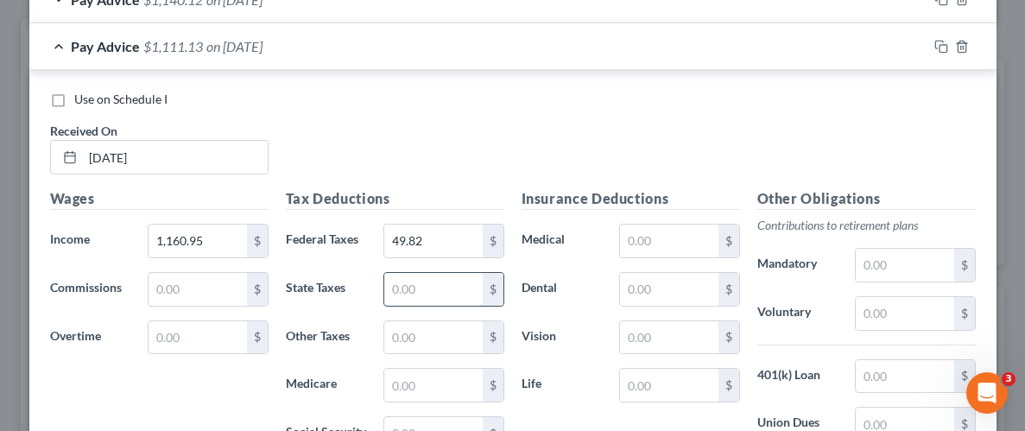
click at [421, 285] on input "text" at bounding box center [433, 289] width 98 height 33
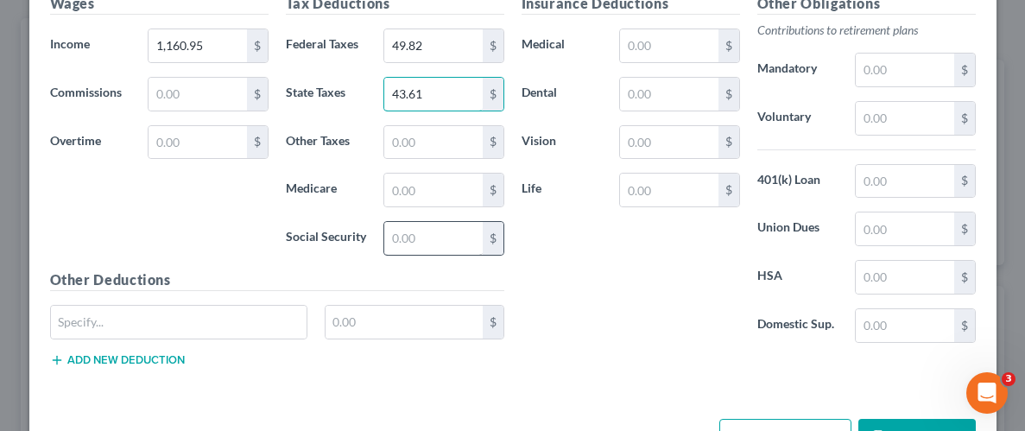
scroll to position [1167, 0]
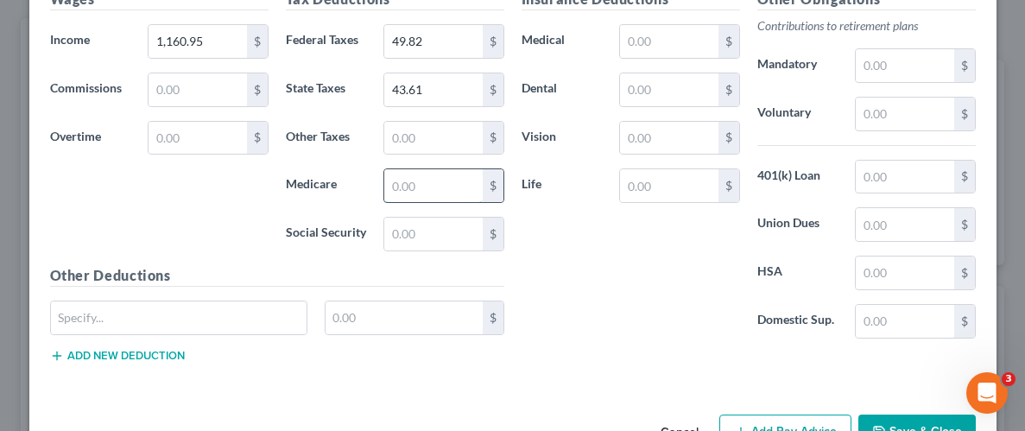
click at [448, 177] on input "text" at bounding box center [433, 185] width 98 height 33
click at [434, 241] on input "text" at bounding box center [433, 234] width 98 height 33
click at [653, 28] on input "text" at bounding box center [669, 41] width 98 height 33
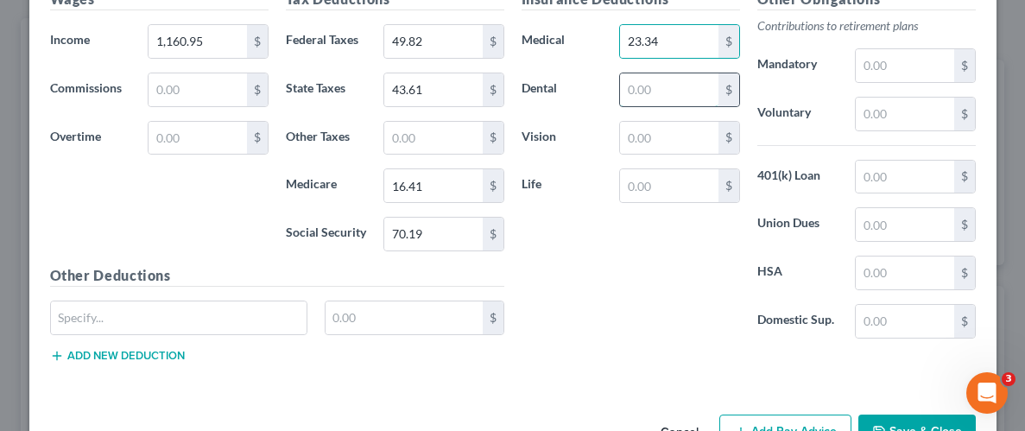
click at [658, 82] on input "text" at bounding box center [669, 89] width 98 height 33
click at [661, 136] on input "text" at bounding box center [669, 138] width 98 height 33
click at [682, 193] on input "text" at bounding box center [669, 185] width 98 height 33
drag, startPoint x: 655, startPoint y: 276, endPoint x: 731, endPoint y: 294, distance: 77.9
click at [656, 276] on div "Insurance Deductions Medical 23.34 $ Dental 4.68 $ Vision 0.96 $ Life 0.39 $" at bounding box center [631, 171] width 236 height 364
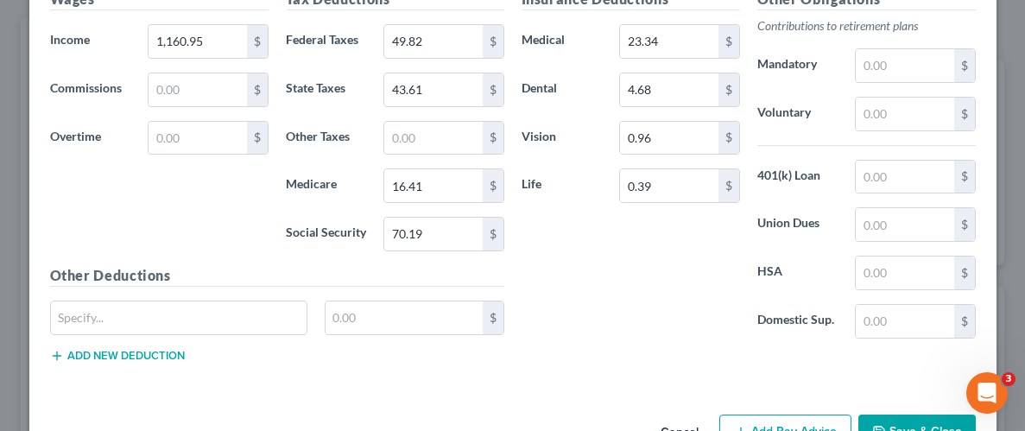
scroll to position [1216, 0]
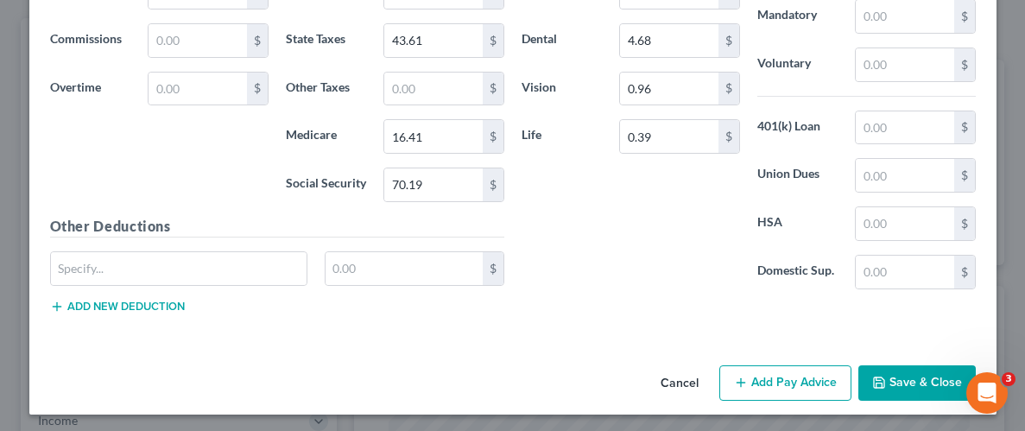
click at [913, 373] on button "Save & Close" at bounding box center [916, 383] width 117 height 36
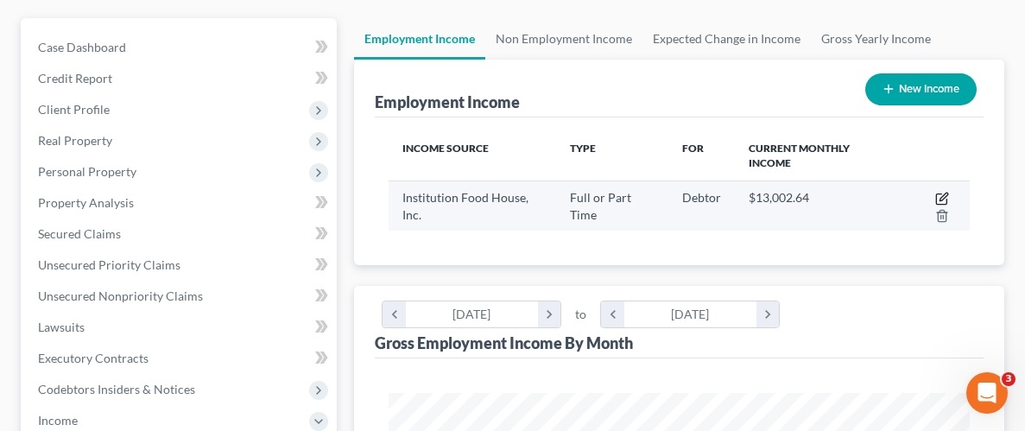
click at [938, 197] on icon "button" at bounding box center [942, 199] width 14 height 14
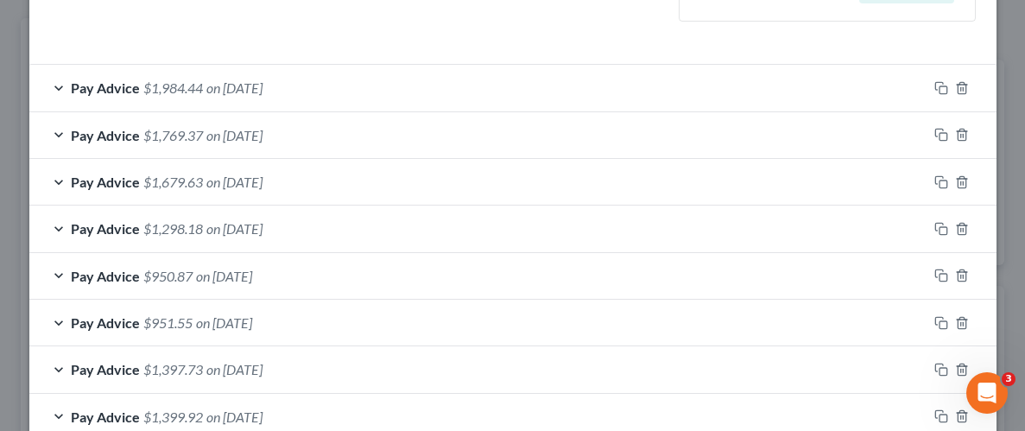
scroll to position [620, 0]
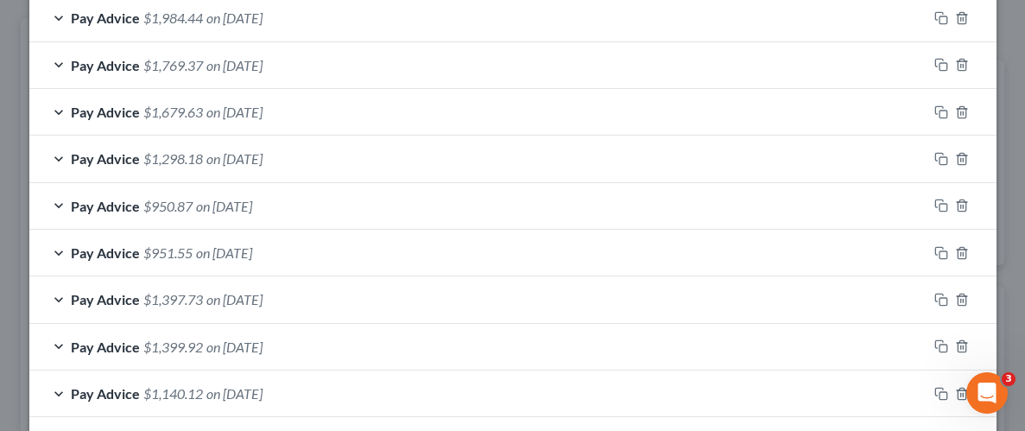
click at [177, 254] on span "$951.55" at bounding box center [167, 252] width 49 height 16
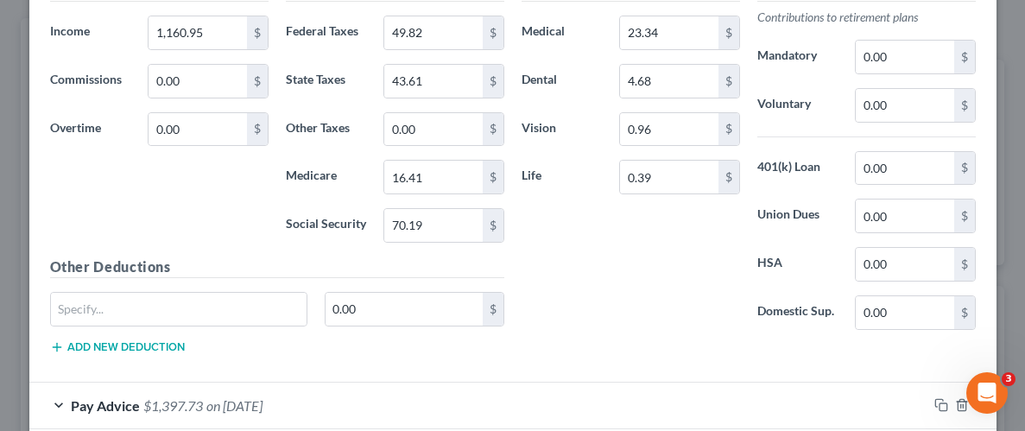
scroll to position [1043, 0]
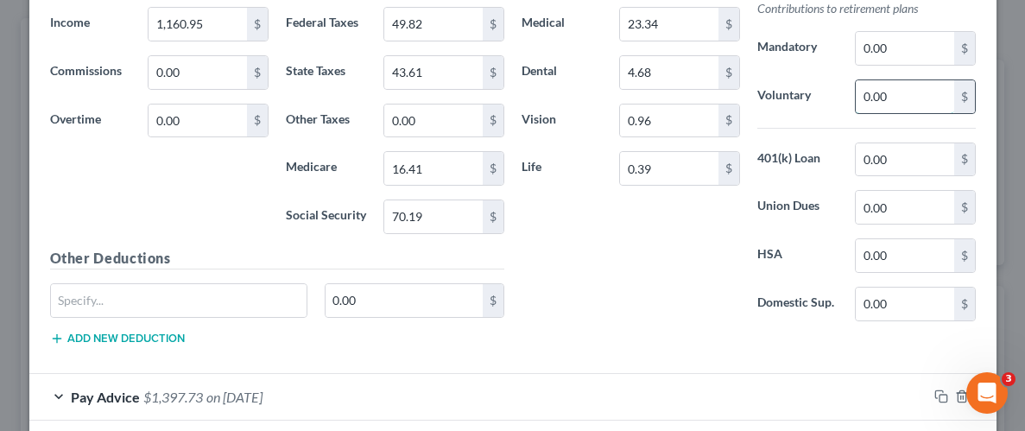
click at [886, 95] on input "0.00" at bounding box center [905, 96] width 98 height 33
click at [900, 149] on input "0.00" at bounding box center [905, 159] width 98 height 33
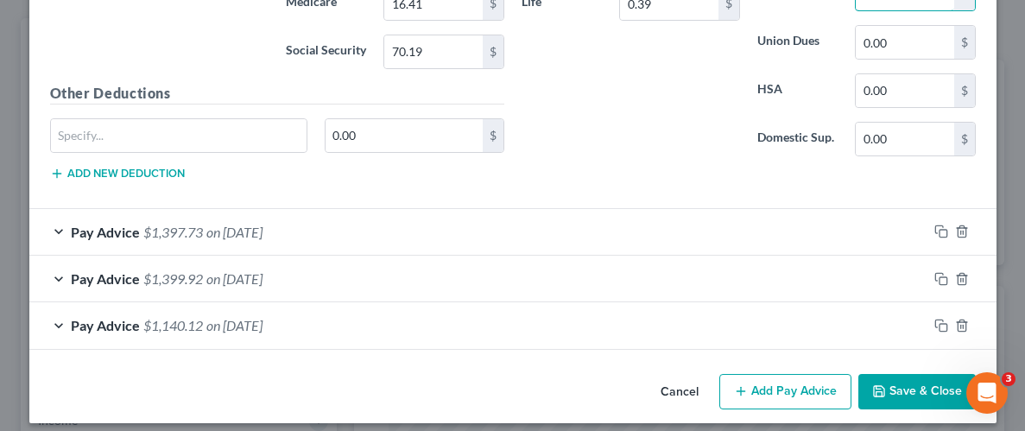
scroll to position [1217, 0]
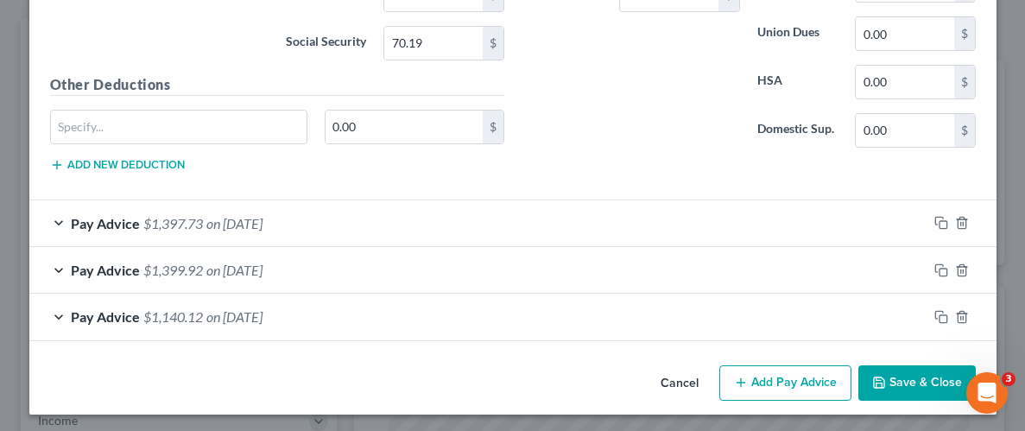
click at [935, 381] on button "Save & Close" at bounding box center [916, 383] width 117 height 36
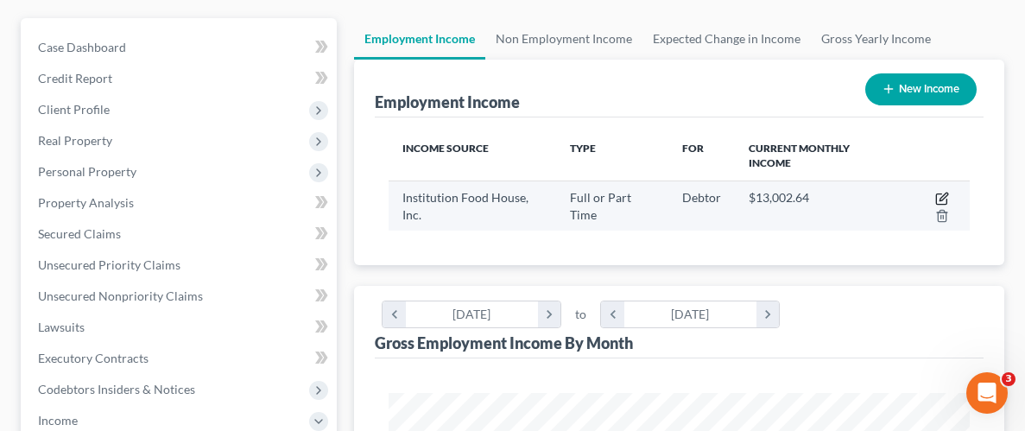
click at [943, 193] on icon "button" at bounding box center [943, 197] width 8 height 8
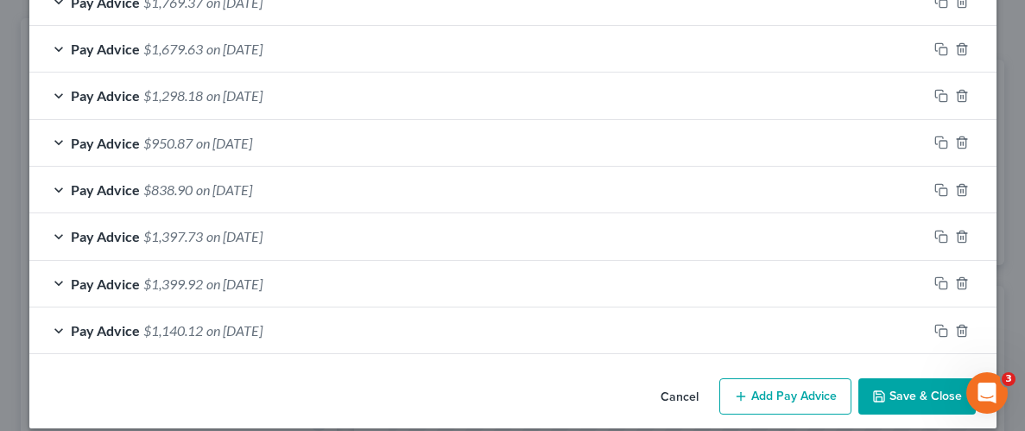
scroll to position [699, 0]
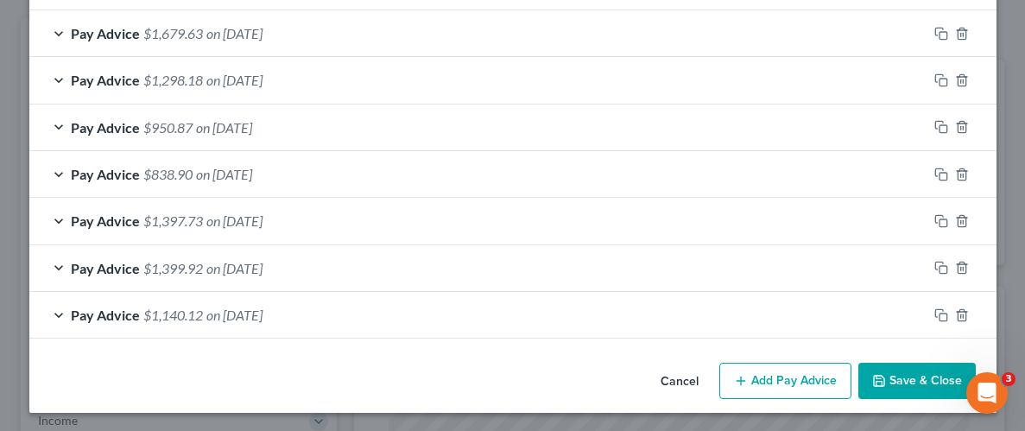
click at [787, 376] on button "Add Pay Advice" at bounding box center [785, 381] width 132 height 36
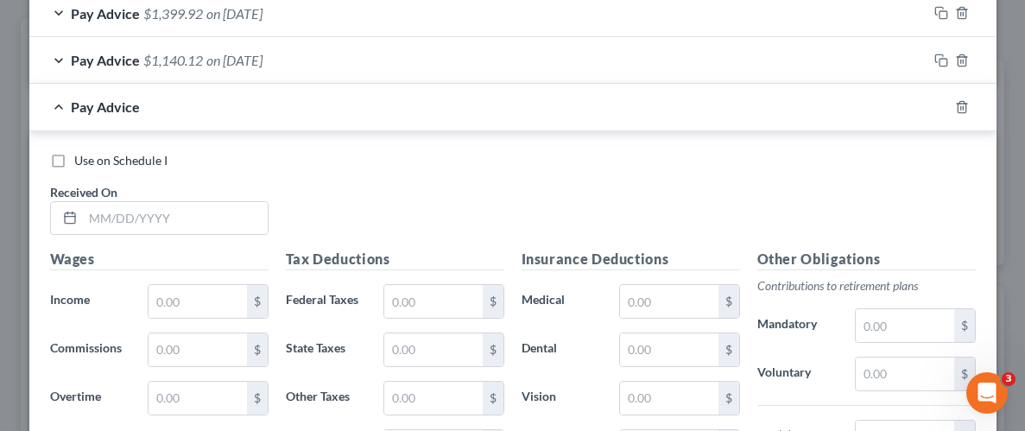
scroll to position [957, 0]
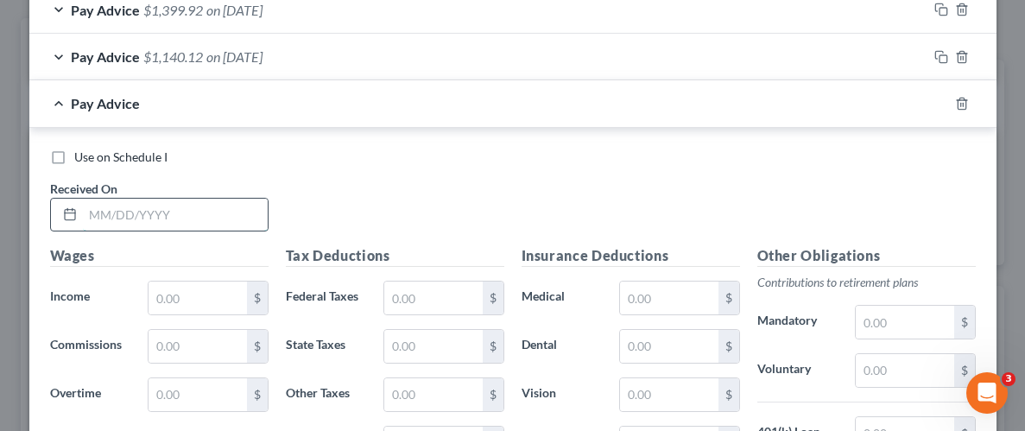
click at [202, 218] on input "text" at bounding box center [175, 215] width 185 height 33
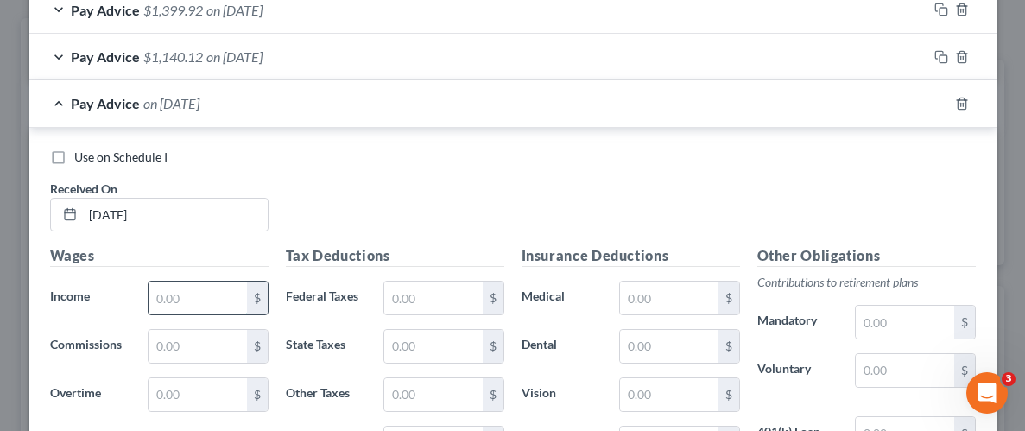
click at [208, 300] on input "text" at bounding box center [198, 297] width 98 height 33
click at [442, 288] on input "text" at bounding box center [433, 297] width 98 height 33
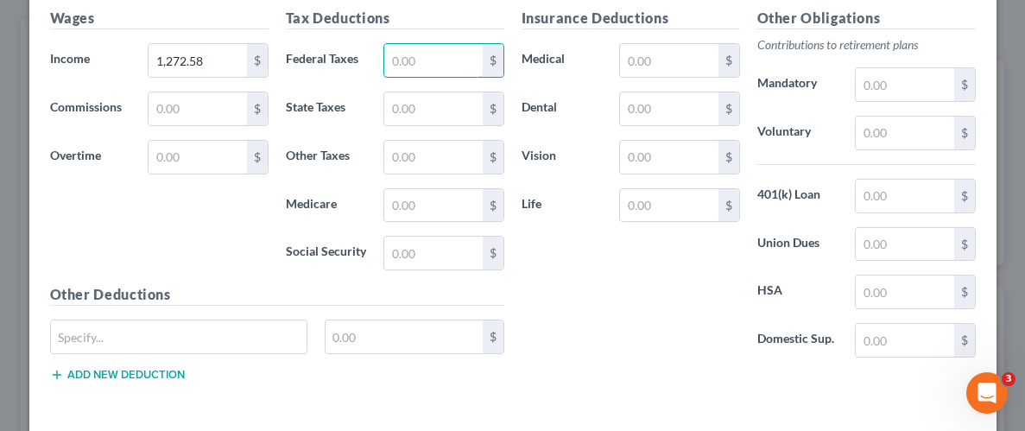
scroll to position [1196, 0]
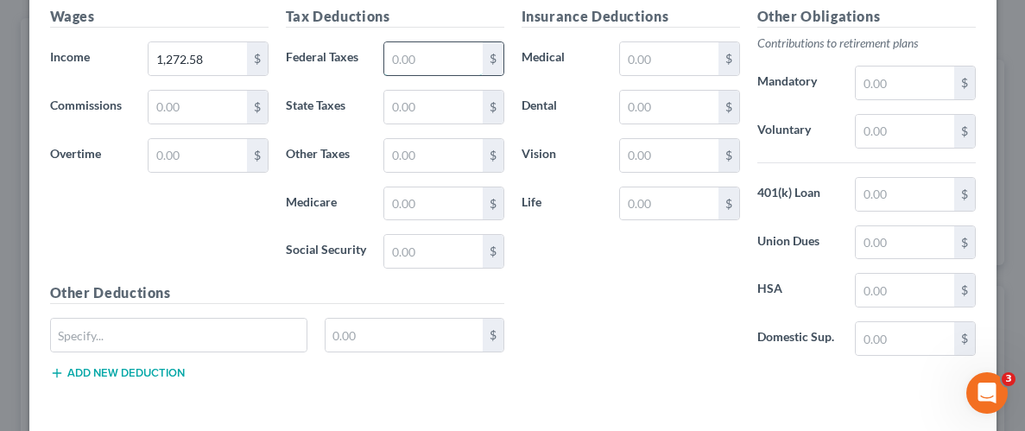
click at [414, 55] on input "text" at bounding box center [433, 58] width 98 height 33
click at [429, 102] on input "text" at bounding box center [433, 107] width 98 height 33
click at [435, 201] on input "text" at bounding box center [433, 203] width 98 height 33
click at [445, 256] on input "text" at bounding box center [433, 251] width 98 height 33
click at [587, 302] on div "Insurance Deductions Medical $ Dental $ Vision $ Life $" at bounding box center [631, 188] width 236 height 364
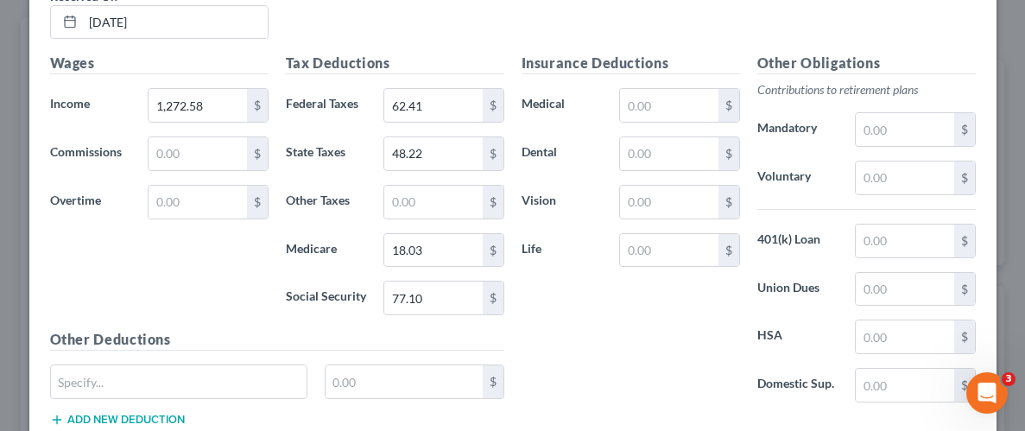
scroll to position [1136, 0]
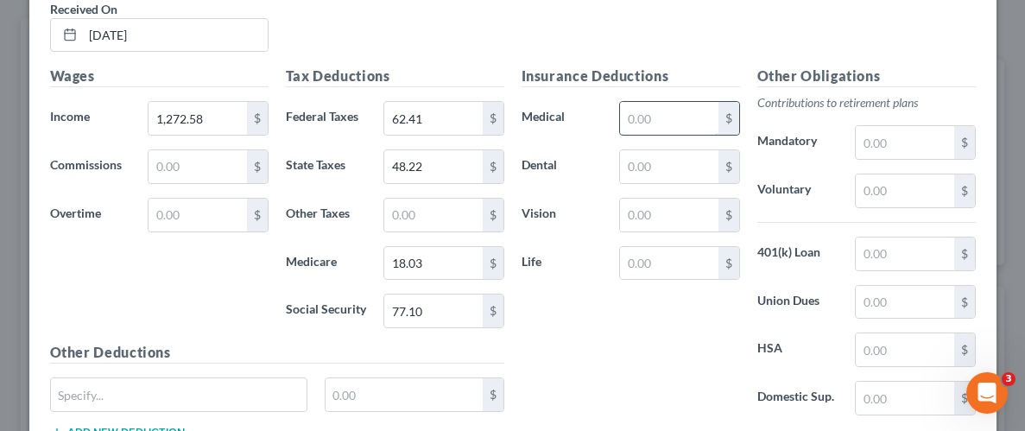
click at [707, 117] on input "text" at bounding box center [669, 118] width 98 height 33
click at [682, 173] on input "text" at bounding box center [669, 166] width 98 height 33
click at [679, 220] on input "text" at bounding box center [669, 215] width 98 height 33
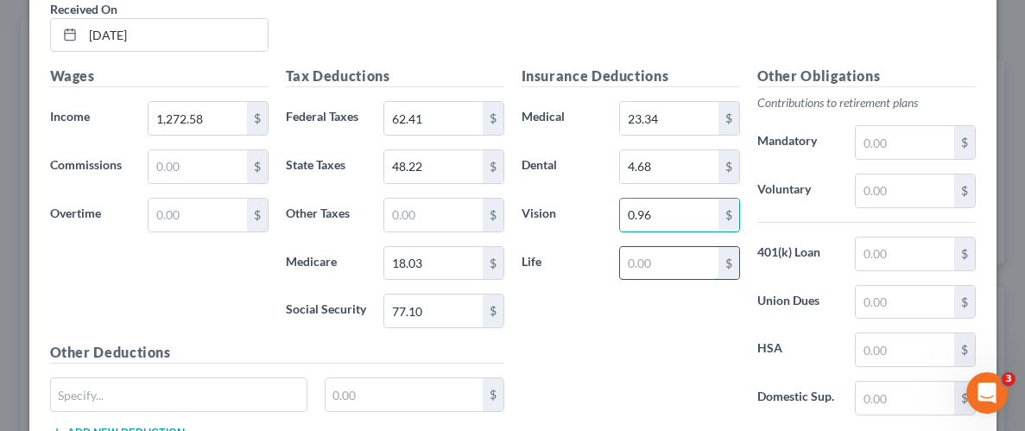
click at [682, 264] on input "text" at bounding box center [669, 263] width 98 height 33
drag, startPoint x: 705, startPoint y: 344, endPoint x: 924, endPoint y: 252, distance: 237.7
click at [707, 346] on div "Insurance Deductions Medical 23.34 $ Dental 4.68 $ Vision 0.96 $ Life 0.39 $" at bounding box center [631, 248] width 236 height 364
click at [883, 187] on input "text" at bounding box center [905, 190] width 98 height 33
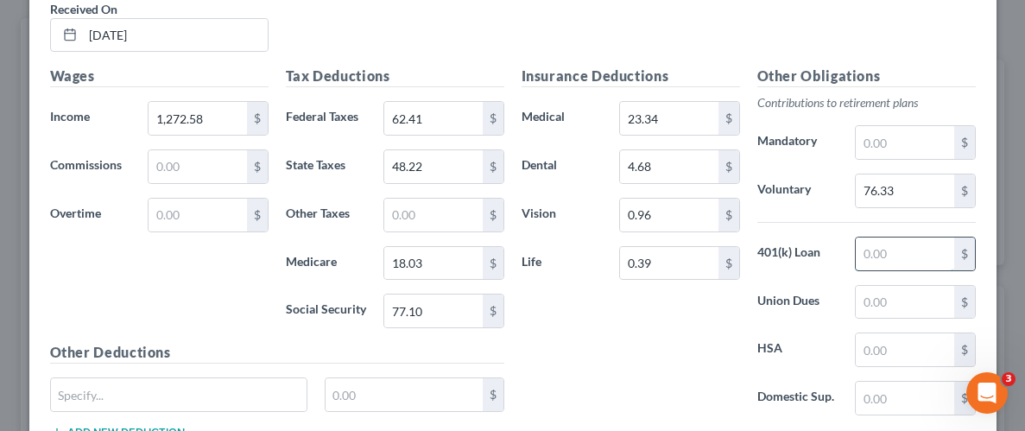
click at [897, 249] on input "text" at bounding box center [905, 253] width 98 height 33
click at [693, 326] on div "Insurance Deductions Medical 23.34 $ Dental 4.68 $ Vision 0.96 $ Life 0.39 $" at bounding box center [631, 248] width 236 height 364
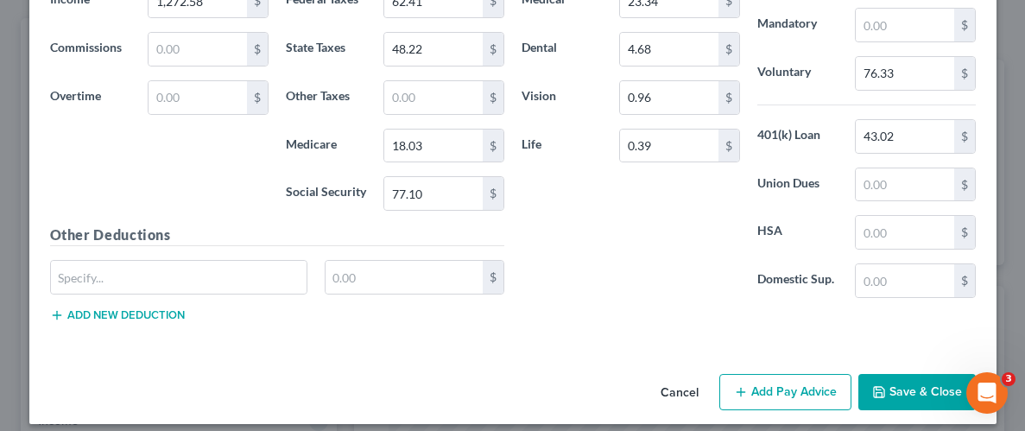
scroll to position [1263, 0]
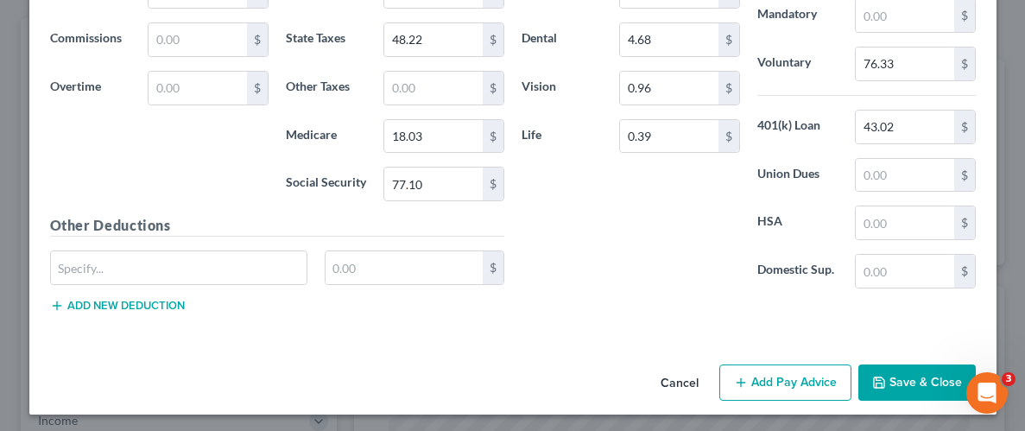
click at [946, 386] on button "Save & Close" at bounding box center [916, 382] width 117 height 36
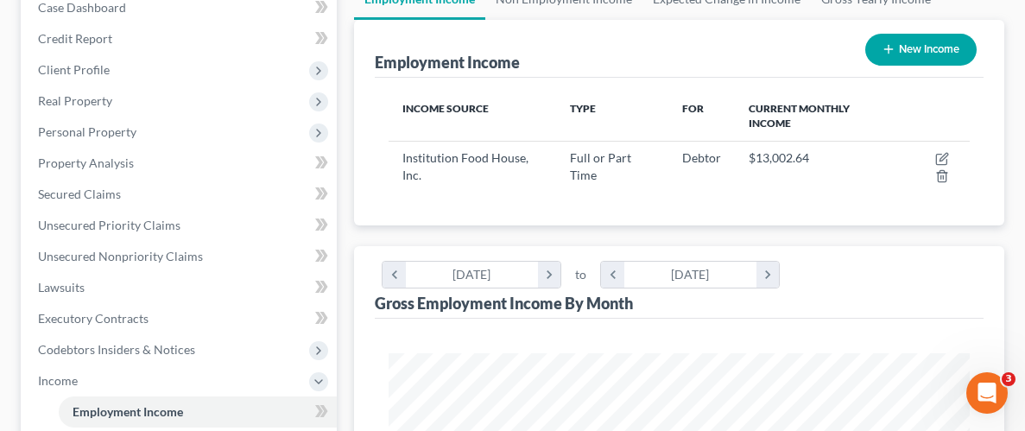
scroll to position [206, 0]
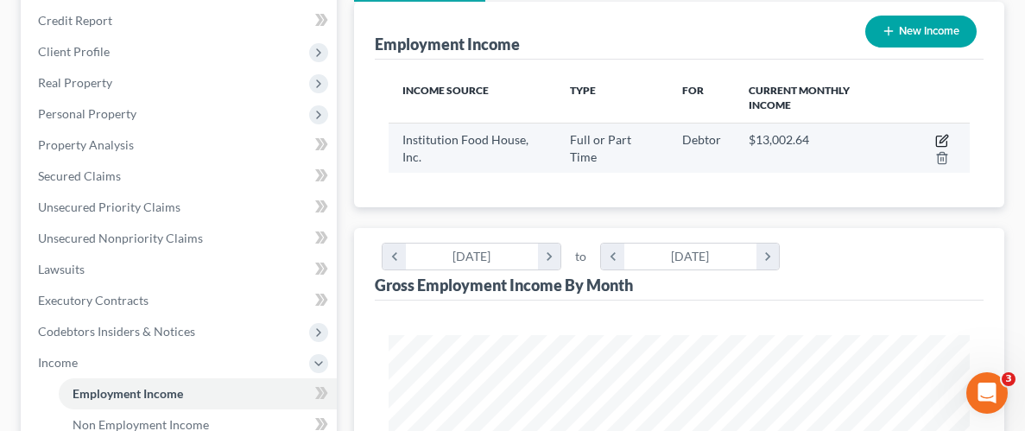
click at [936, 138] on icon "button" at bounding box center [941, 141] width 10 height 10
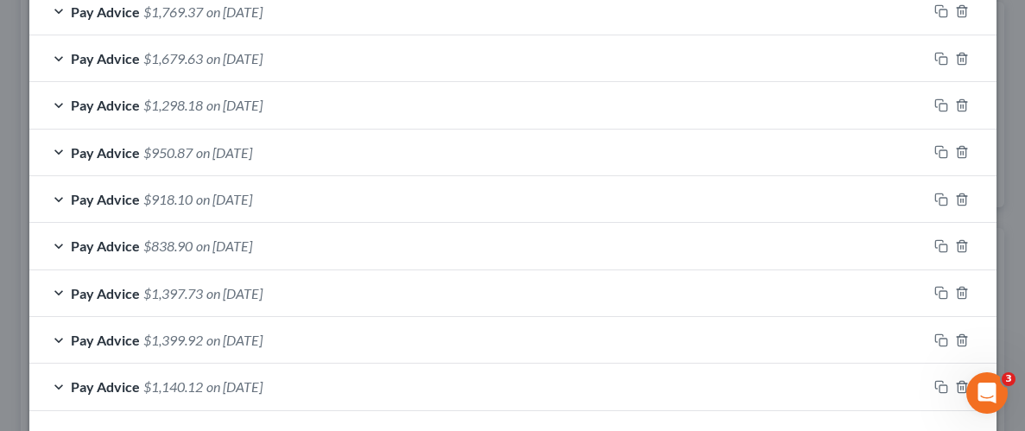
scroll to position [745, 0]
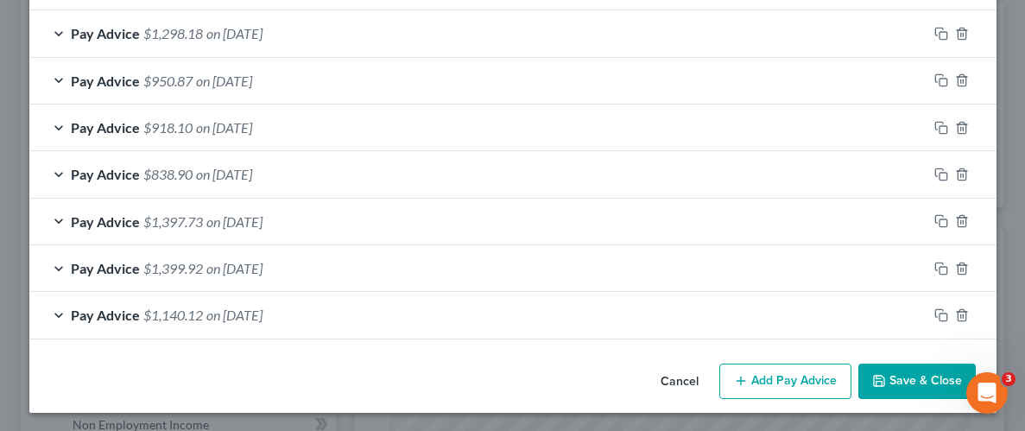
click at [790, 385] on button "Add Pay Advice" at bounding box center [785, 382] width 132 height 36
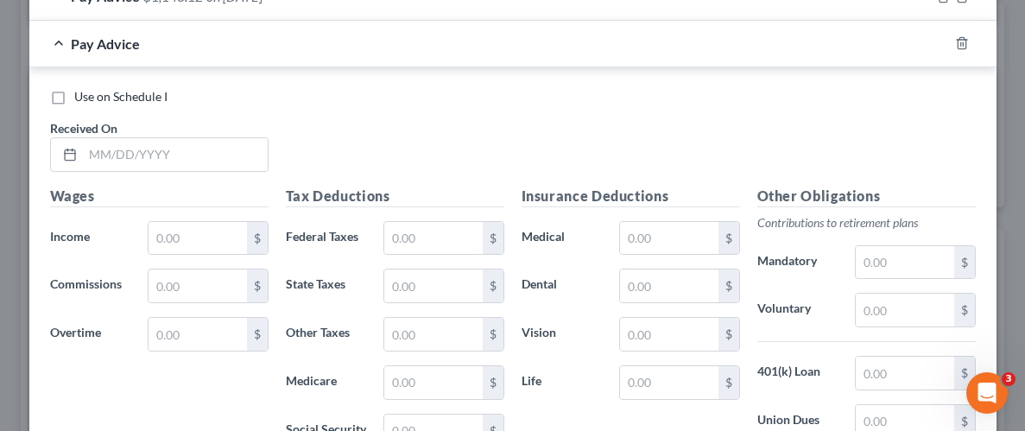
scroll to position [1134, 0]
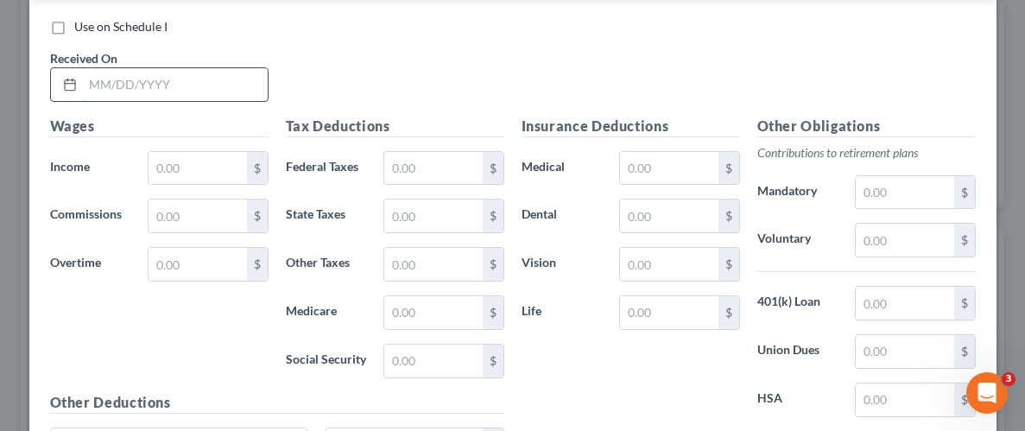
click at [174, 76] on input "text" at bounding box center [175, 84] width 185 height 33
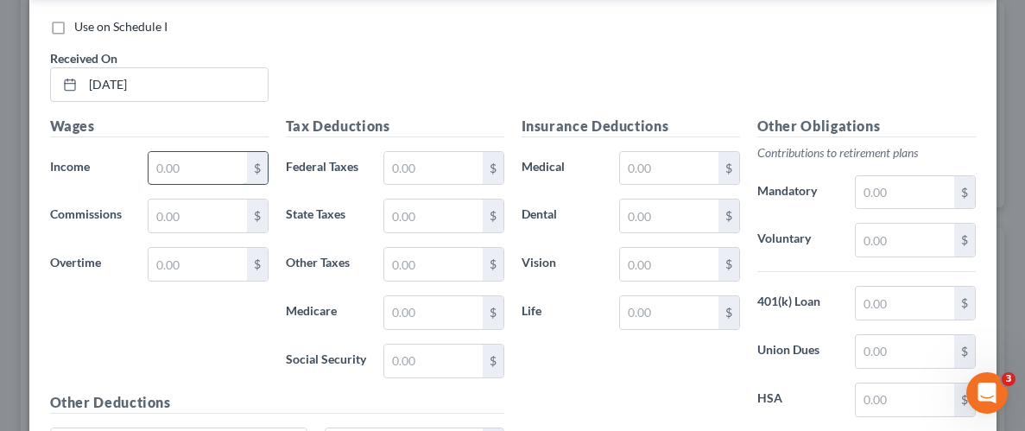
click at [193, 156] on input "text" at bounding box center [198, 168] width 98 height 33
click at [408, 166] on input "text" at bounding box center [433, 168] width 98 height 33
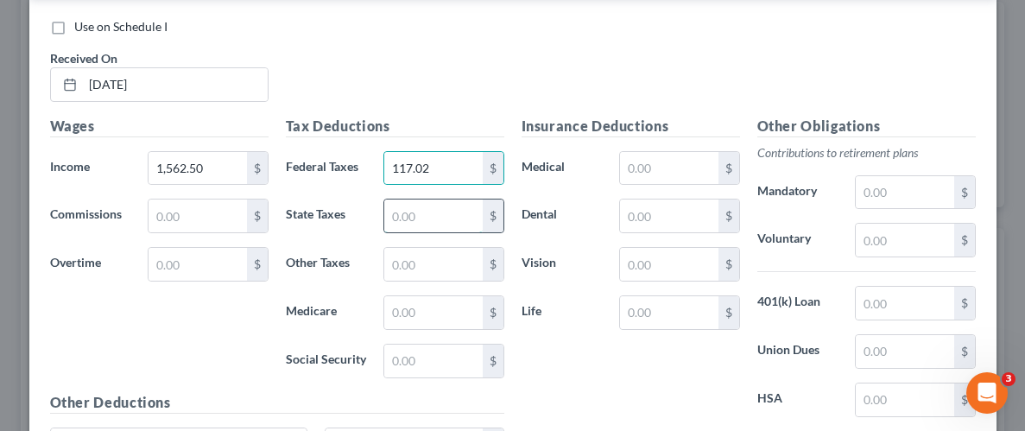
click at [439, 219] on input "text" at bounding box center [433, 215] width 98 height 33
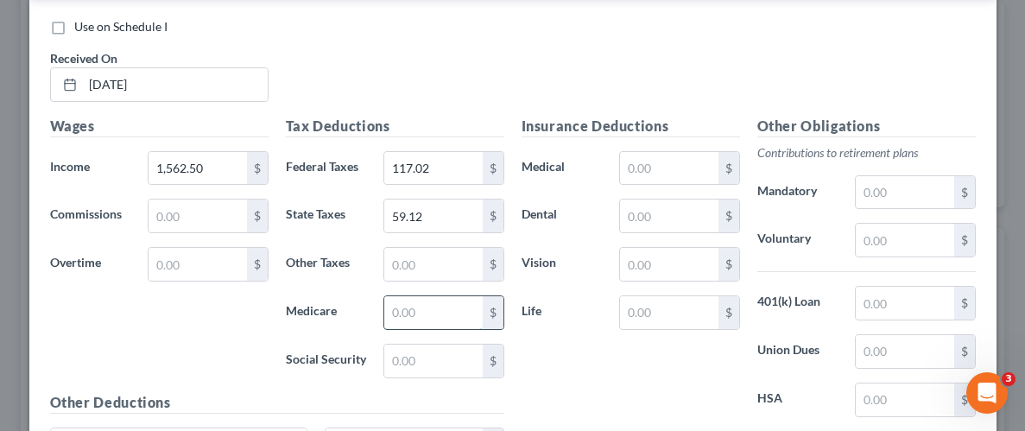
click at [427, 315] on input "text" at bounding box center [433, 312] width 98 height 33
click at [434, 357] on input "text" at bounding box center [433, 361] width 98 height 33
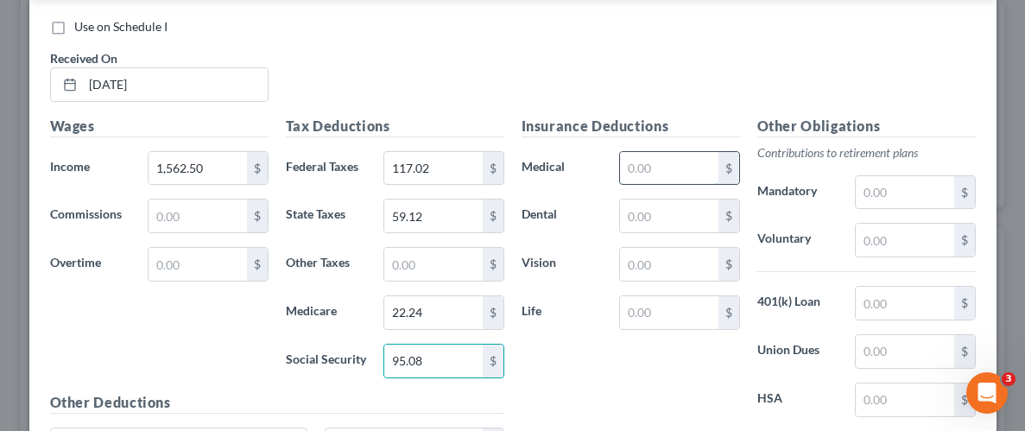
click at [658, 162] on input "text" at bounding box center [669, 168] width 98 height 33
click at [681, 208] on input "text" at bounding box center [669, 215] width 98 height 33
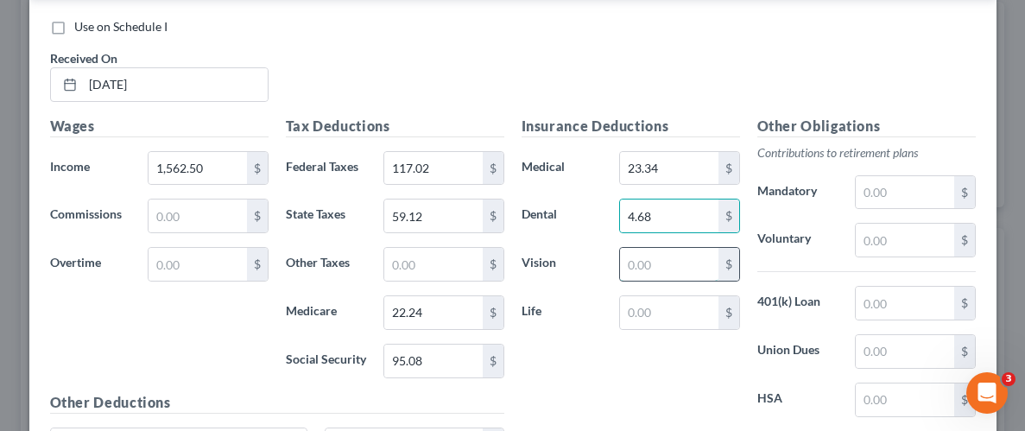
click at [680, 259] on input "text" at bounding box center [669, 264] width 98 height 33
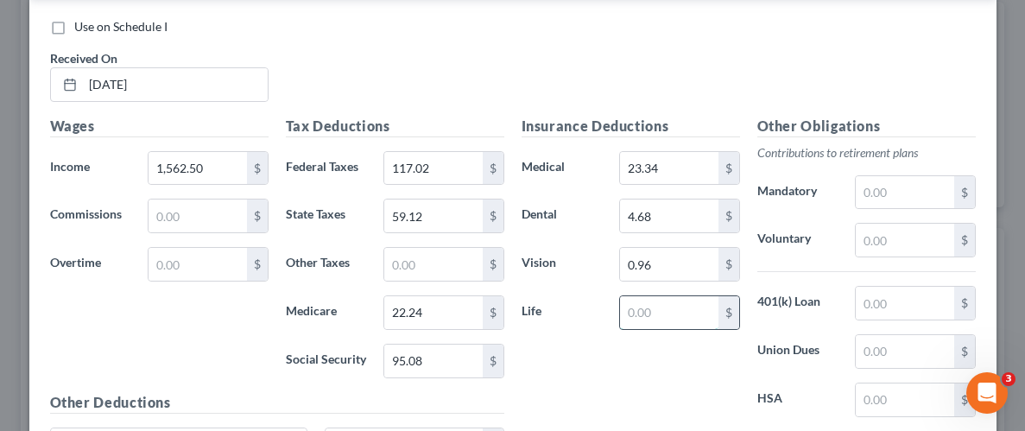
click at [694, 317] on input "text" at bounding box center [669, 312] width 98 height 33
click at [705, 358] on div "Insurance Deductions Medical 23.34 $ Dental 4.68 $ Vision 0.96 $ Life 0.39 $" at bounding box center [631, 298] width 236 height 364
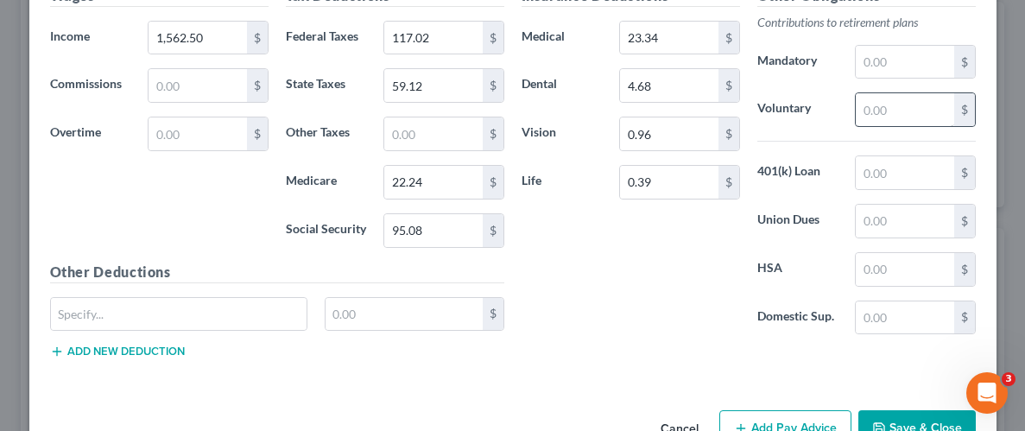
scroll to position [1265, 0]
click at [914, 111] on input "text" at bounding box center [905, 108] width 98 height 33
click at [934, 170] on input "text" at bounding box center [905, 171] width 98 height 33
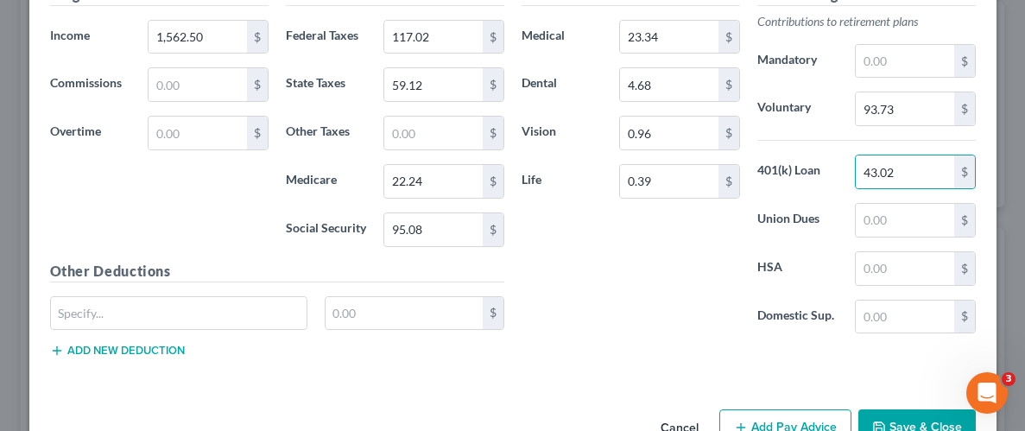
click at [642, 291] on div "Insurance Deductions Medical 23.34 $ Dental 4.68 $ Vision 0.96 $ Life 0.39 $" at bounding box center [631, 166] width 236 height 364
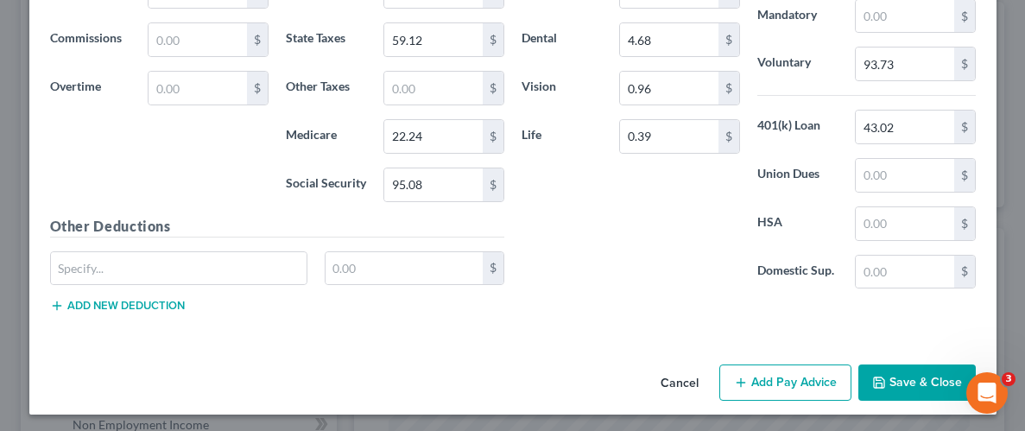
click at [928, 378] on button "Save & Close" at bounding box center [916, 382] width 117 height 36
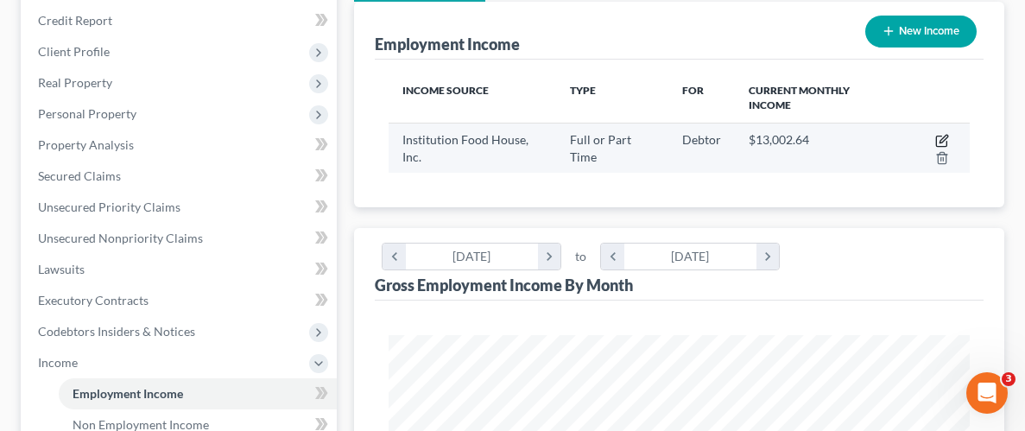
click at [937, 136] on icon "button" at bounding box center [942, 141] width 14 height 14
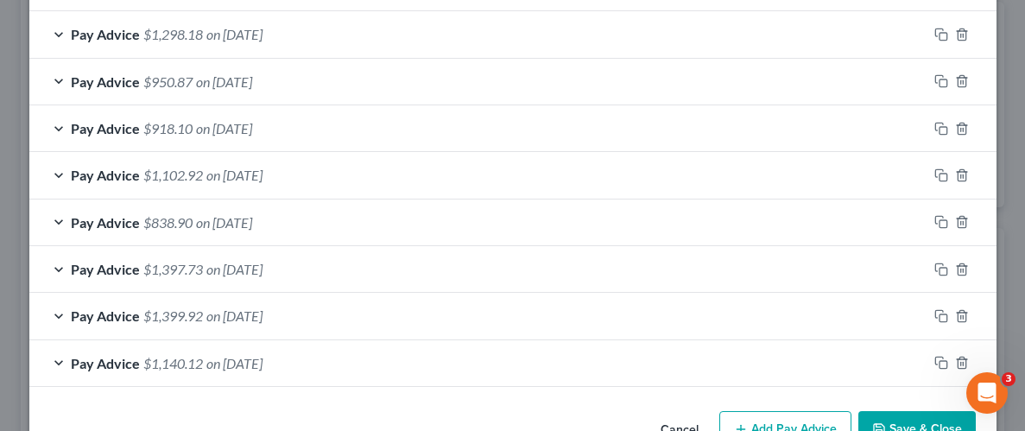
scroll to position [793, 0]
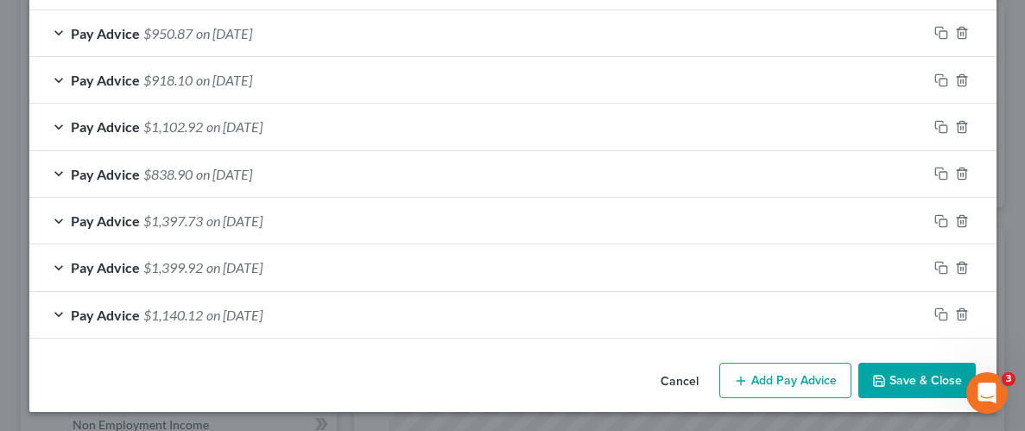
click at [800, 376] on button "Add Pay Advice" at bounding box center [785, 381] width 132 height 36
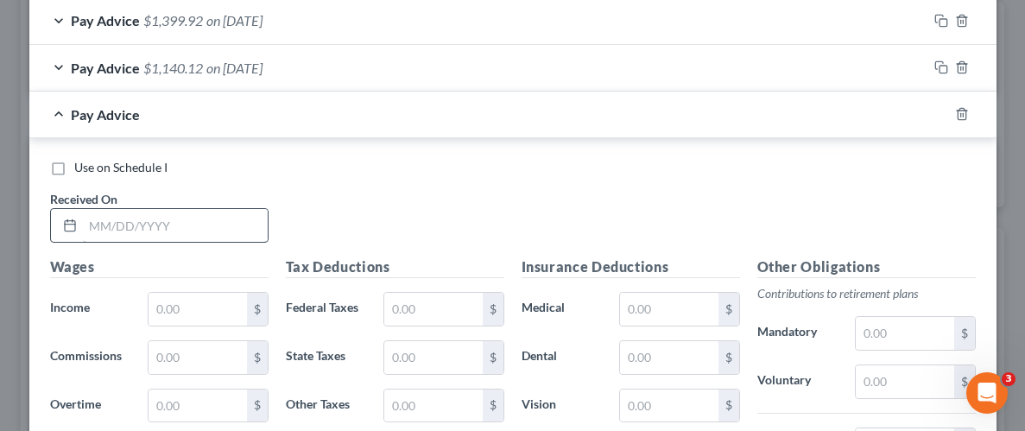
scroll to position [1057, 0]
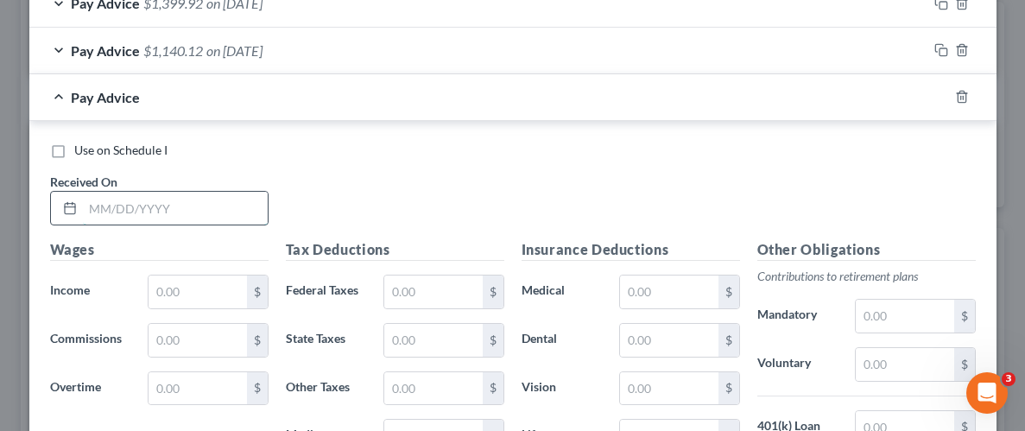
click at [136, 206] on input "text" at bounding box center [175, 208] width 185 height 33
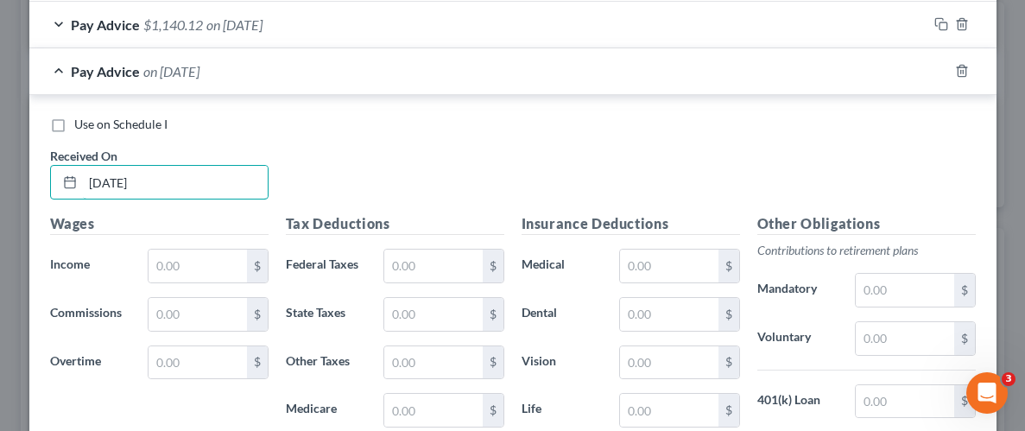
scroll to position [1084, 0]
click at [206, 250] on input "text" at bounding box center [198, 265] width 98 height 33
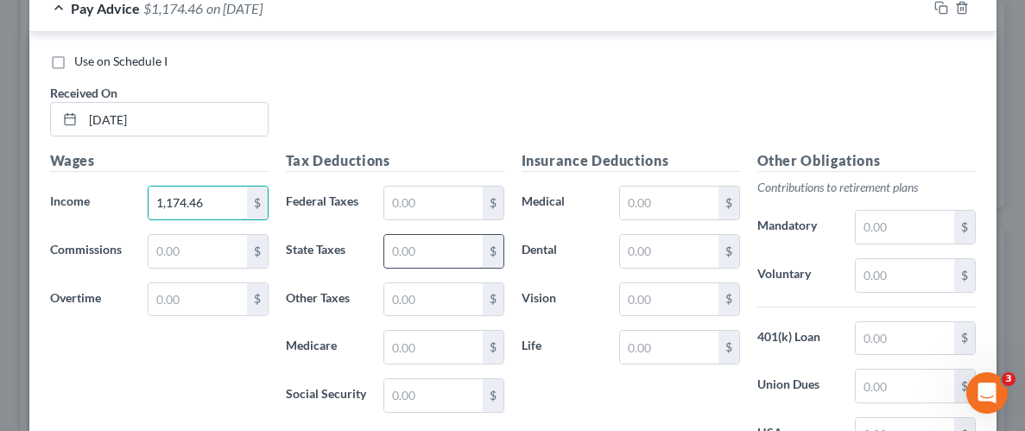
scroll to position [1201, 0]
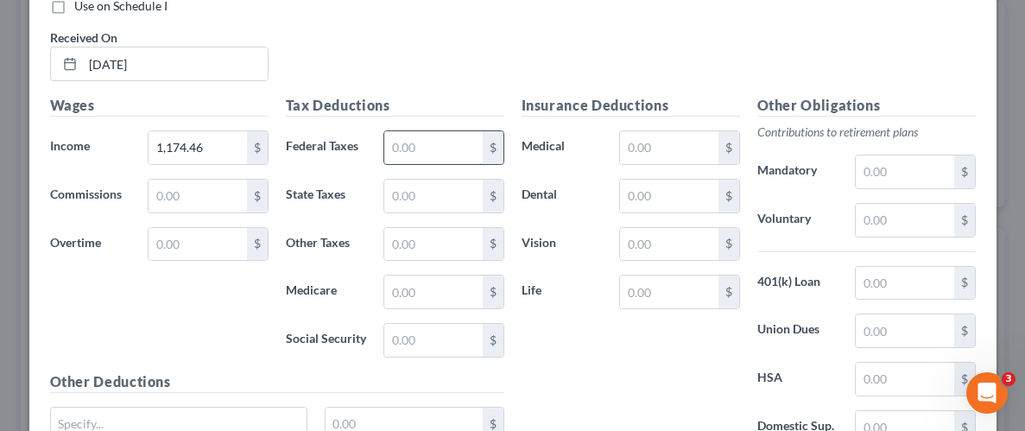
click at [453, 135] on input "text" at bounding box center [433, 147] width 98 height 33
click at [458, 198] on input "text" at bounding box center [433, 196] width 98 height 33
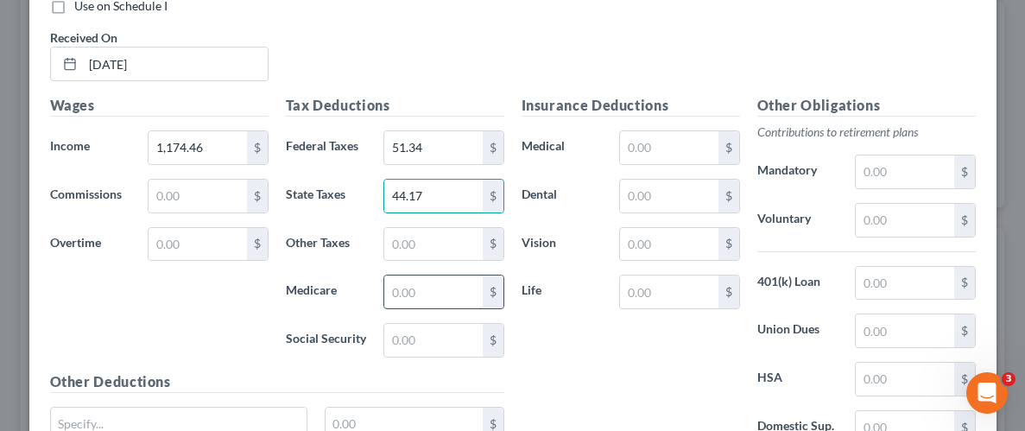
click at [457, 282] on input "text" at bounding box center [433, 291] width 98 height 33
click at [454, 336] on input "text" at bounding box center [433, 340] width 98 height 33
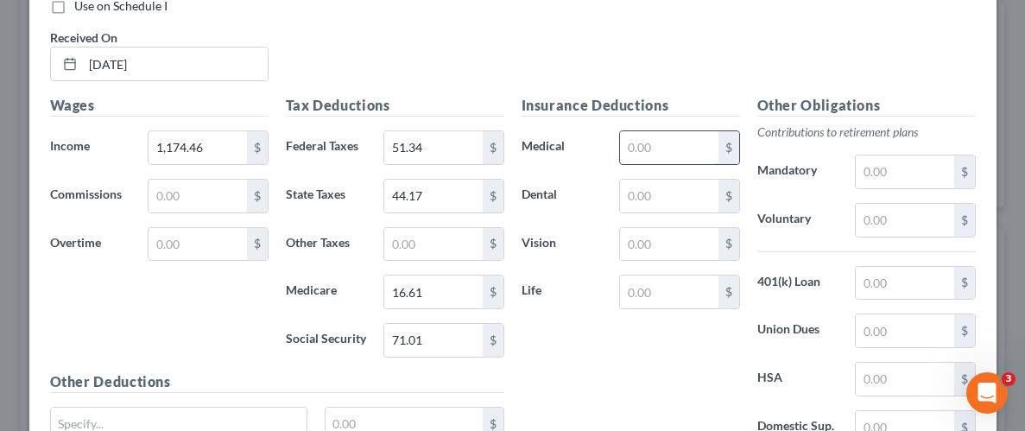
click at [651, 144] on input "text" at bounding box center [669, 147] width 98 height 33
click at [655, 201] on input "text" at bounding box center [669, 196] width 98 height 33
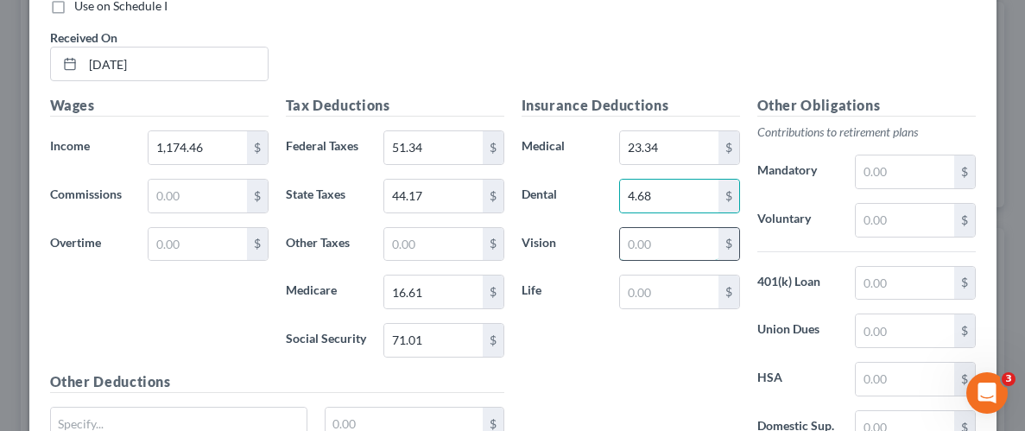
click at [660, 238] on input "text" at bounding box center [669, 244] width 98 height 33
click at [662, 283] on input "text" at bounding box center [669, 291] width 98 height 33
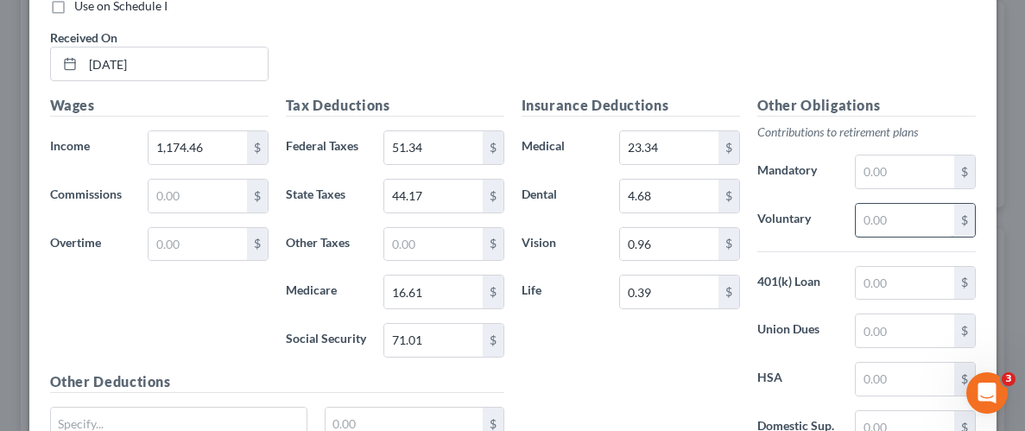
click at [927, 215] on input "text" at bounding box center [905, 220] width 98 height 33
click at [888, 275] on input "text" at bounding box center [905, 283] width 98 height 33
click at [667, 356] on div "Insurance Deductions Medical 23.34 $ Dental 4.68 $ Vision 0.96 $ Life 0.39 $" at bounding box center [631, 277] width 236 height 364
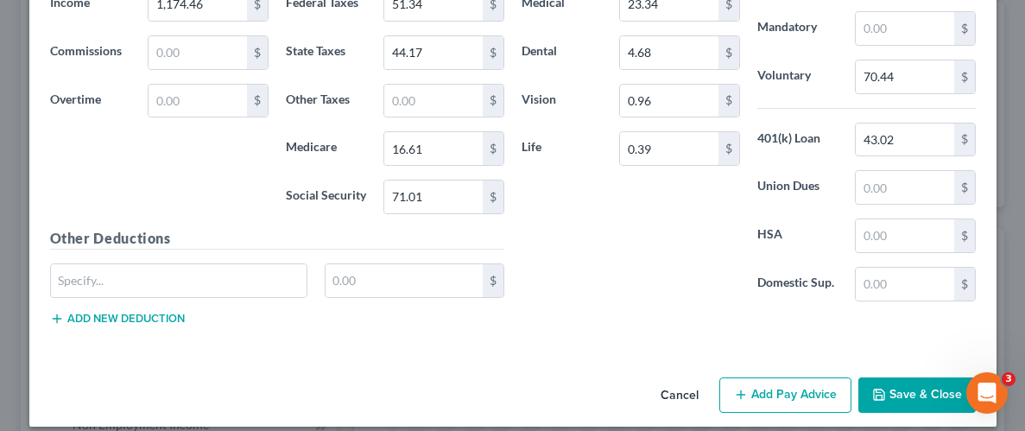
scroll to position [1357, 0]
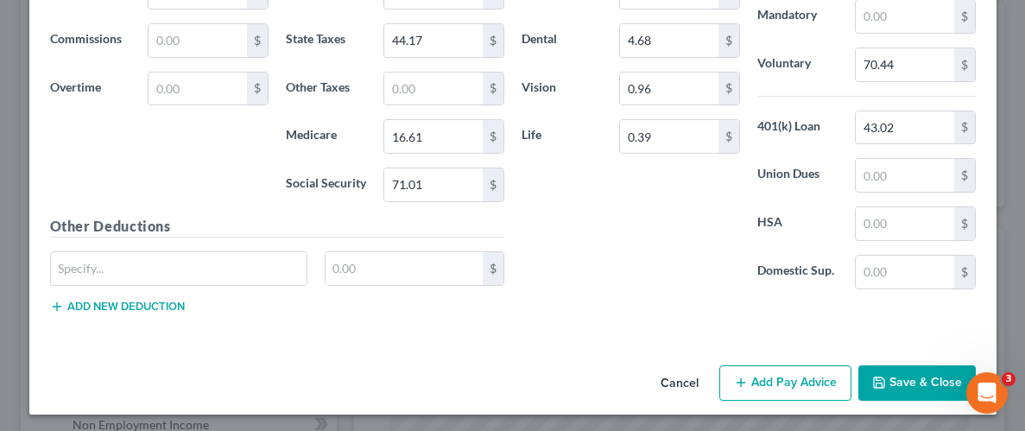
click at [907, 389] on button "Save & Close" at bounding box center [916, 383] width 117 height 36
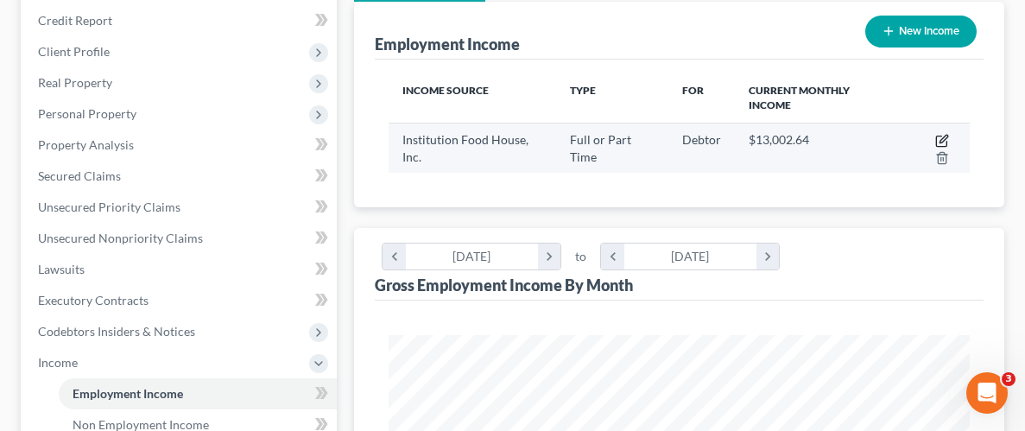
click at [939, 134] on icon "button" at bounding box center [942, 141] width 14 height 14
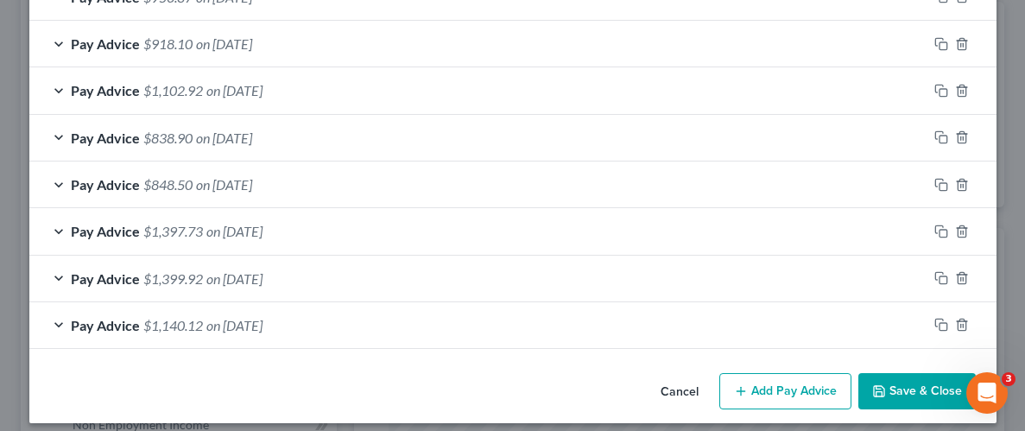
scroll to position [839, 0]
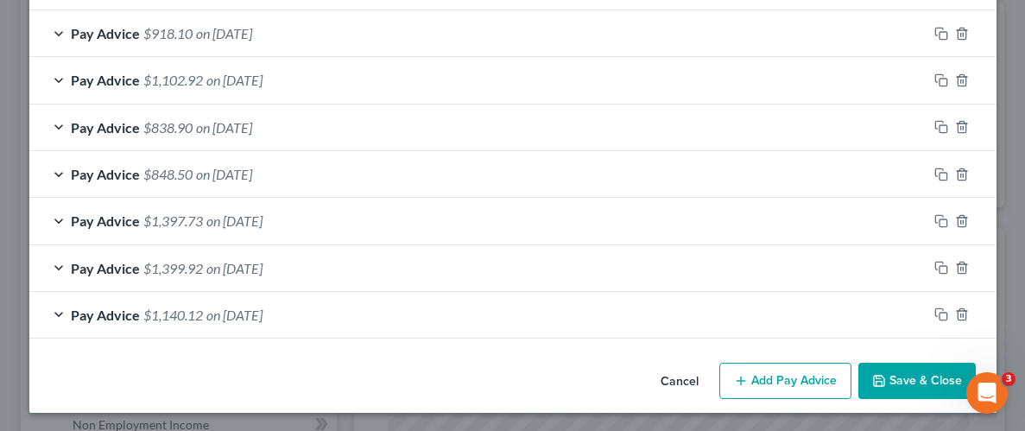
click at [797, 380] on button "Add Pay Advice" at bounding box center [785, 381] width 132 height 36
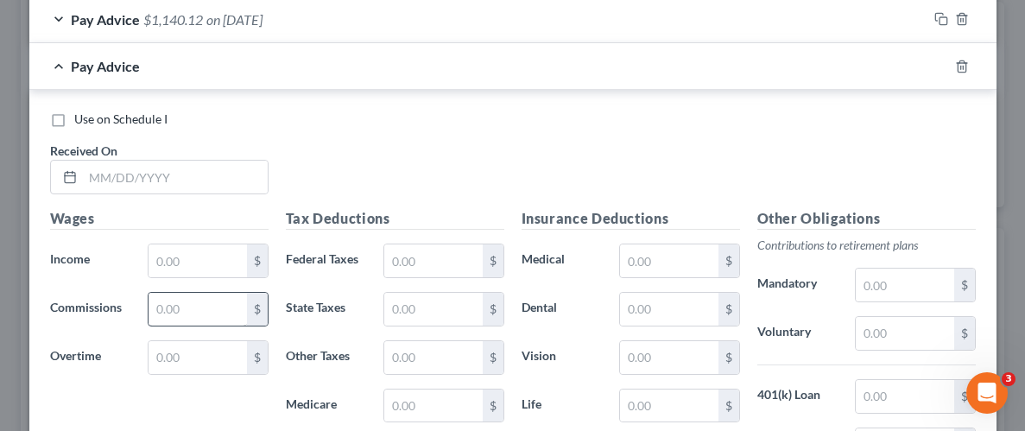
scroll to position [1148, 0]
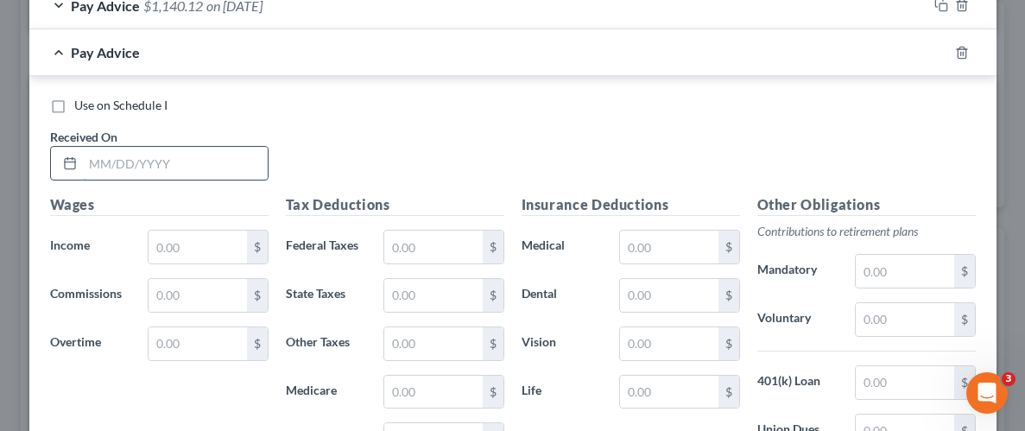
click at [204, 153] on input "text" at bounding box center [175, 163] width 185 height 33
click at [218, 236] on input "text" at bounding box center [198, 247] width 98 height 33
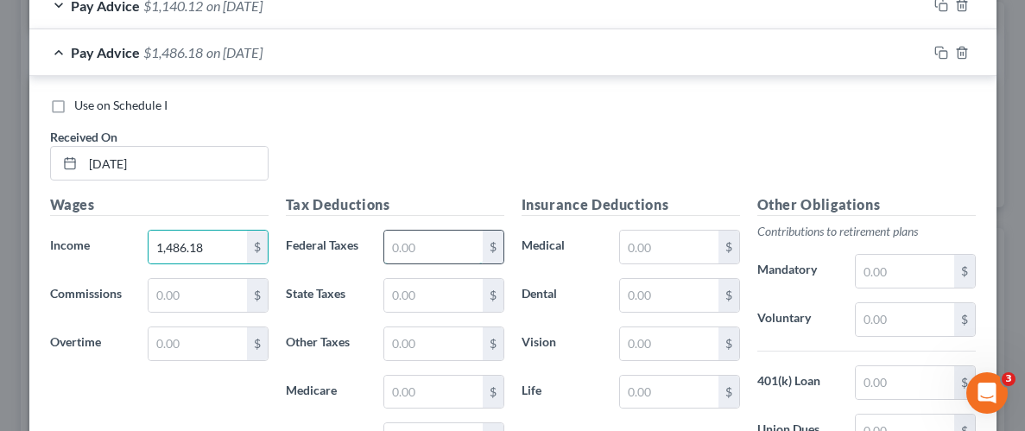
click at [443, 244] on input "text" at bounding box center [433, 247] width 98 height 33
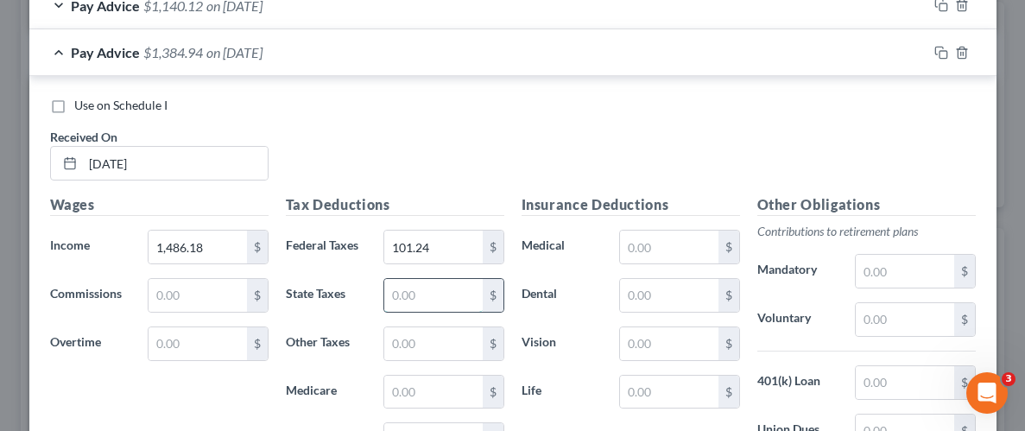
click at [424, 291] on input "text" at bounding box center [433, 295] width 98 height 33
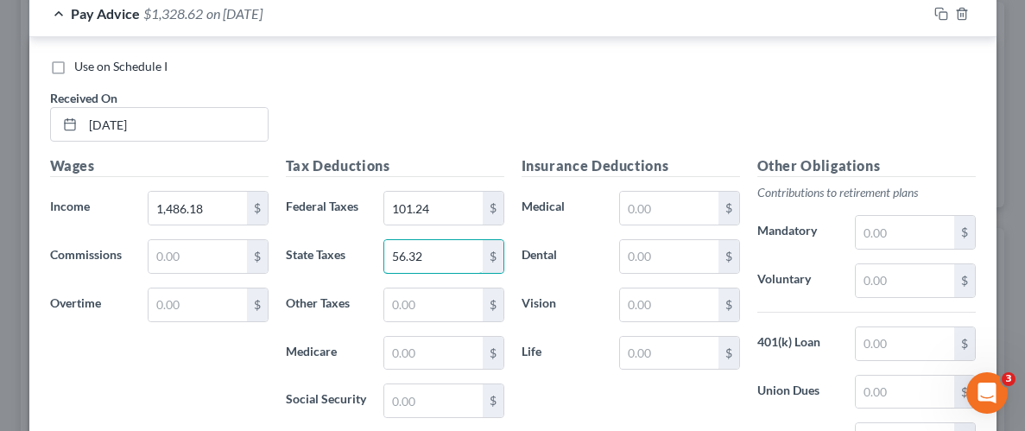
scroll to position [1403, 0]
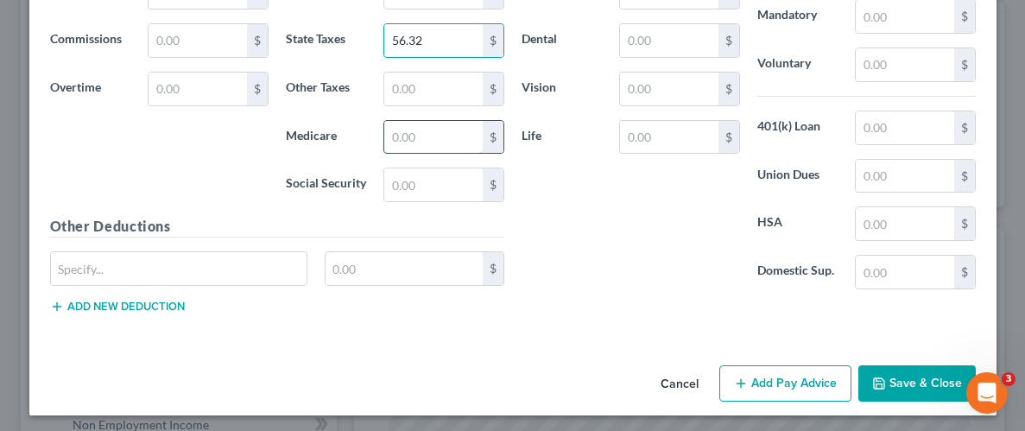
click at [413, 131] on input "text" at bounding box center [433, 137] width 98 height 33
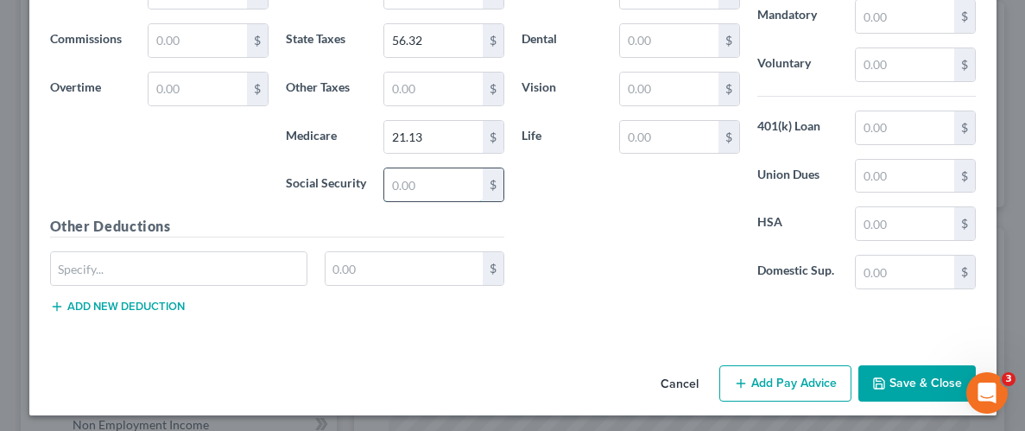
click at [422, 169] on input "text" at bounding box center [433, 184] width 98 height 33
click at [598, 256] on div "Insurance Deductions Medical $ Dental $ Vision $ Life $" at bounding box center [631, 122] width 236 height 364
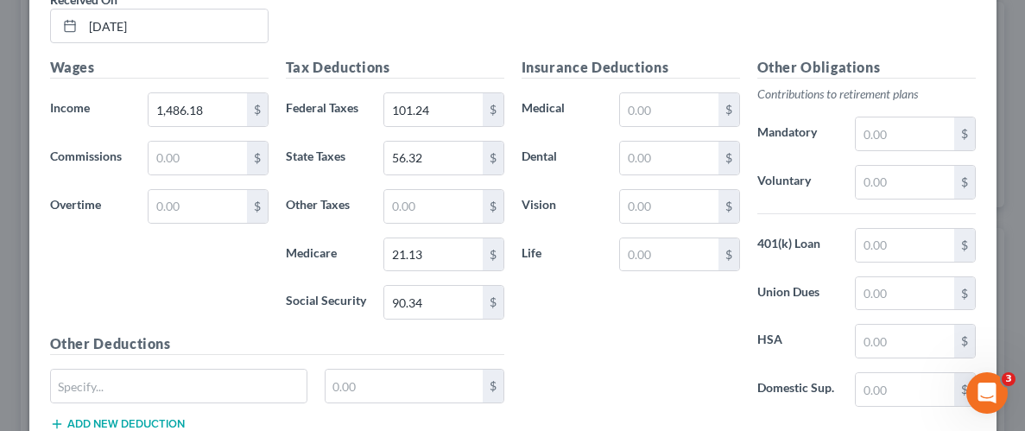
scroll to position [1283, 0]
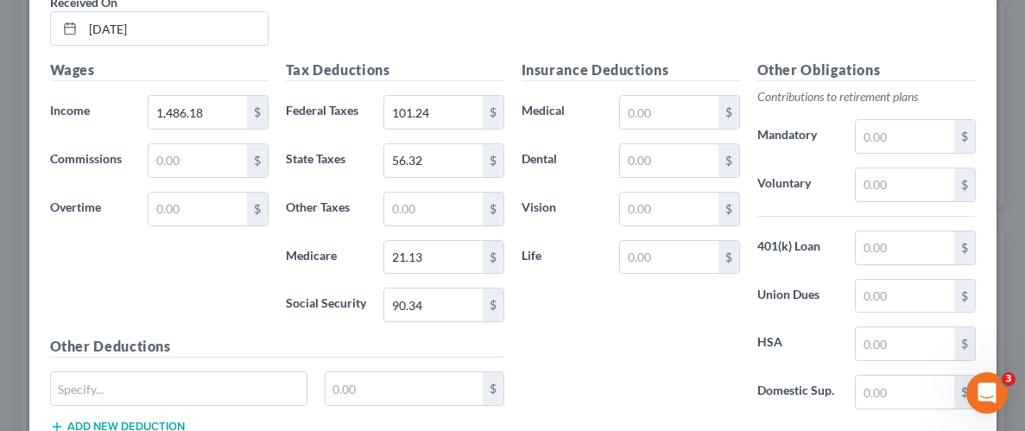
click at [697, 85] on div "Insurance Deductions Medical $ Dental $ Vision $ Life $" at bounding box center [631, 242] width 236 height 364
click at [697, 104] on input "text" at bounding box center [669, 112] width 98 height 33
click at [698, 173] on input "text" at bounding box center [669, 160] width 98 height 33
click at [684, 203] on input "text" at bounding box center [669, 209] width 98 height 33
click at [671, 244] on input "text" at bounding box center [669, 257] width 98 height 33
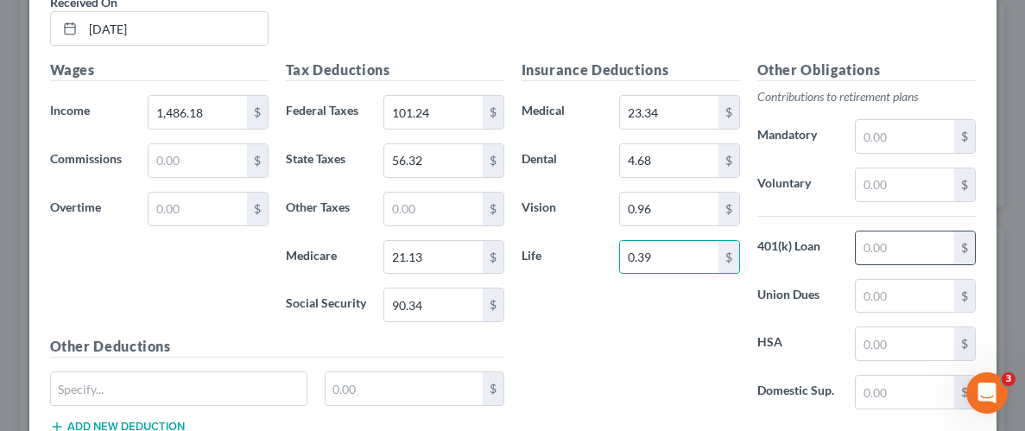
drag, startPoint x: 676, startPoint y: 338, endPoint x: 925, endPoint y: 240, distance: 267.5
click at [681, 338] on div "Insurance Deductions Medical 23.34 $ Dental 4.68 $ Vision 0.96 $ Life 0.39 $" at bounding box center [631, 242] width 236 height 364
click at [925, 240] on input "text" at bounding box center [905, 247] width 98 height 33
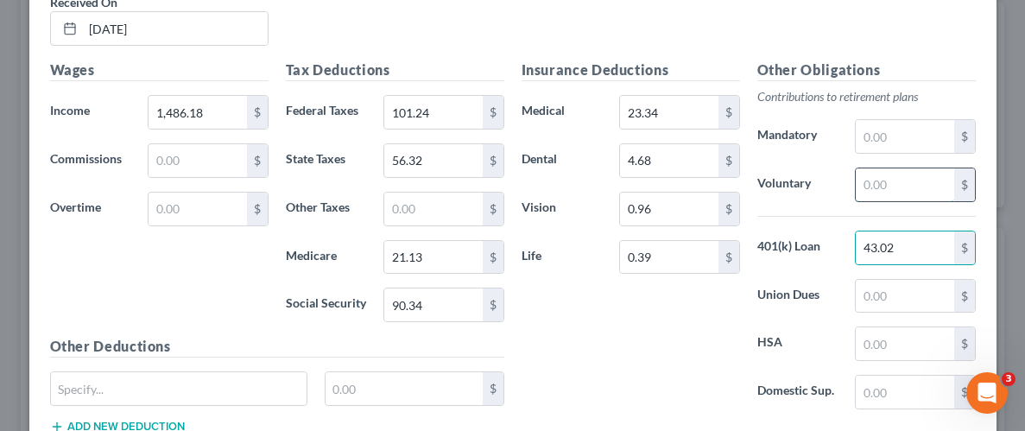
click at [925, 176] on input "text" at bounding box center [905, 184] width 98 height 33
click at [650, 354] on div "Insurance Deductions Medical 23.34 $ Dental 4.68 $ Vision 0.96 $ Life 0.39 $" at bounding box center [631, 242] width 236 height 364
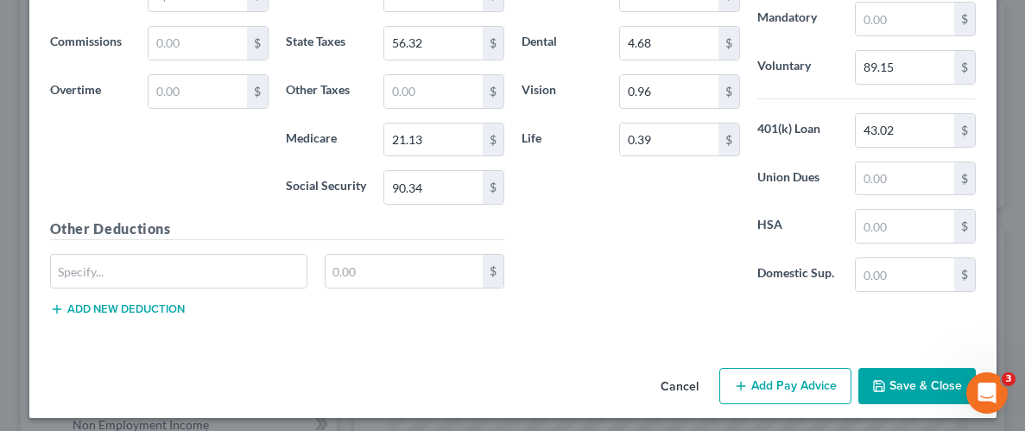
scroll to position [1403, 0]
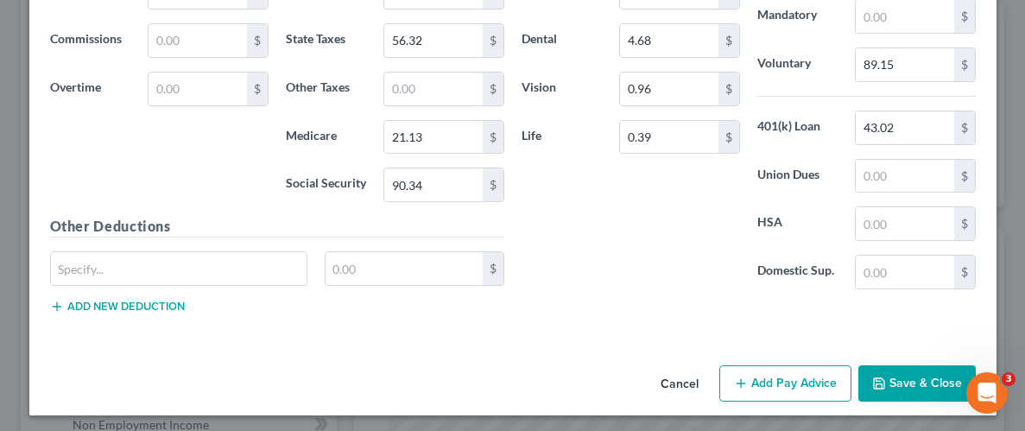
click at [924, 378] on button "Save & Close" at bounding box center [916, 383] width 117 height 36
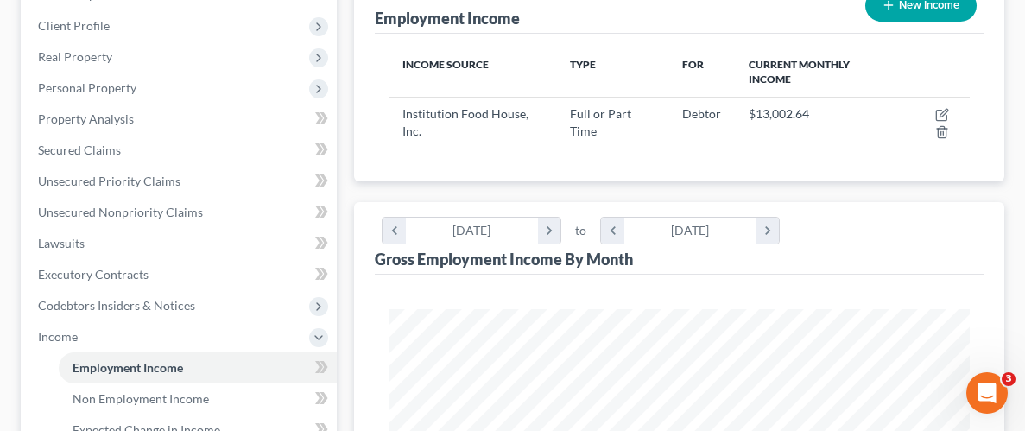
scroll to position [233, 0]
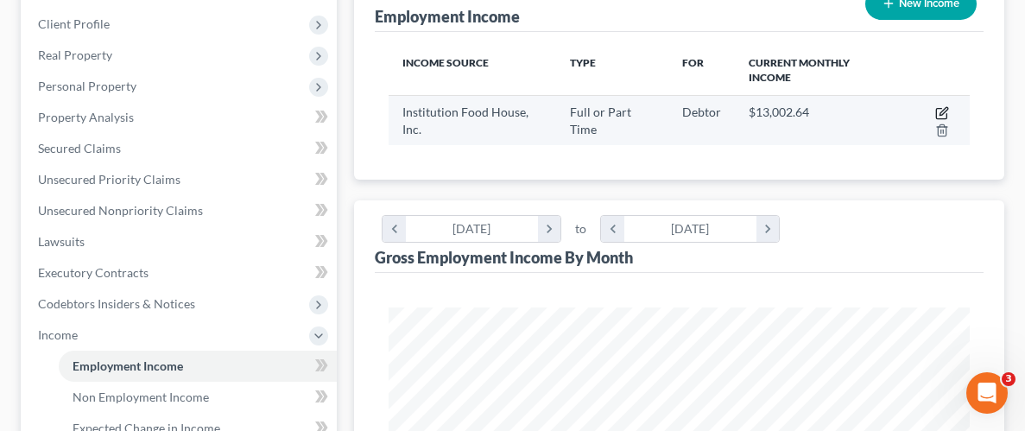
click at [935, 111] on icon "button" at bounding box center [942, 113] width 14 height 14
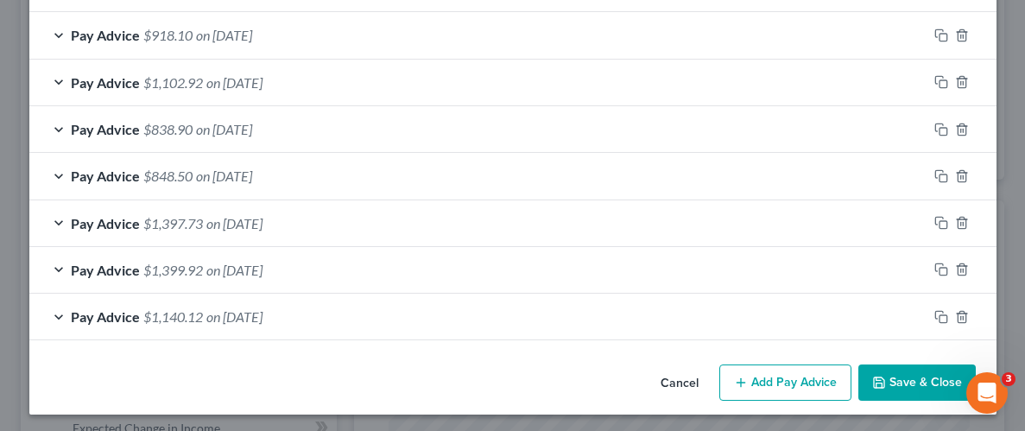
scroll to position [886, 0]
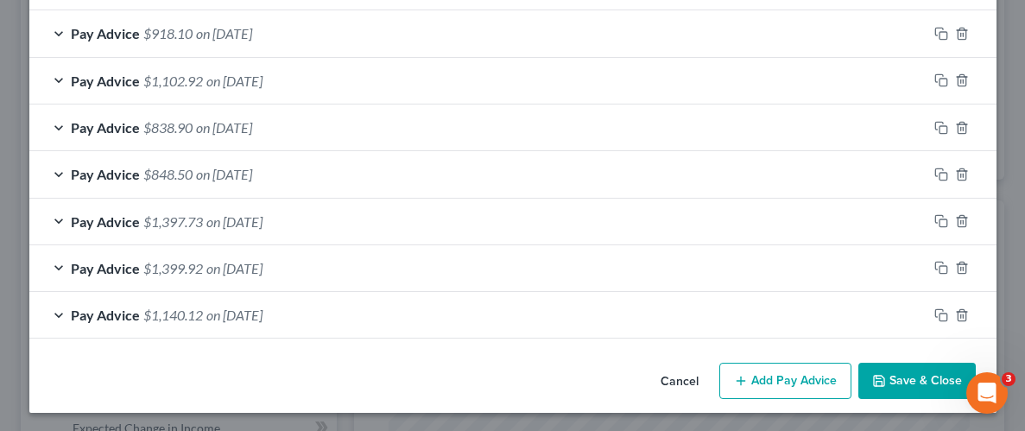
click at [772, 377] on button "Add Pay Advice" at bounding box center [785, 381] width 132 height 36
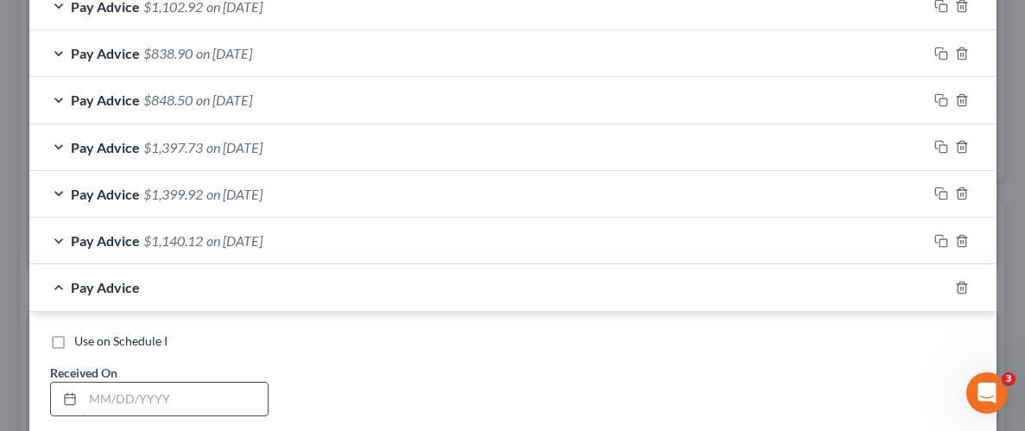
scroll to position [977, 0]
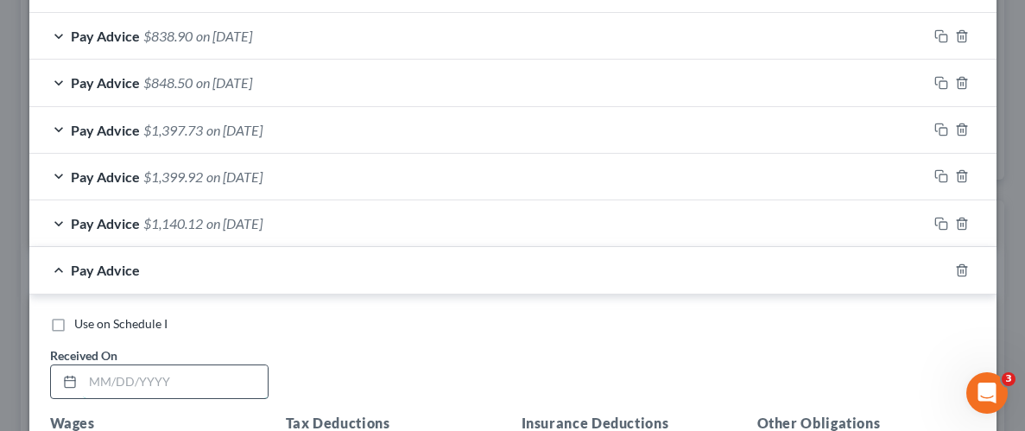
click at [209, 376] on input "text" at bounding box center [175, 381] width 185 height 33
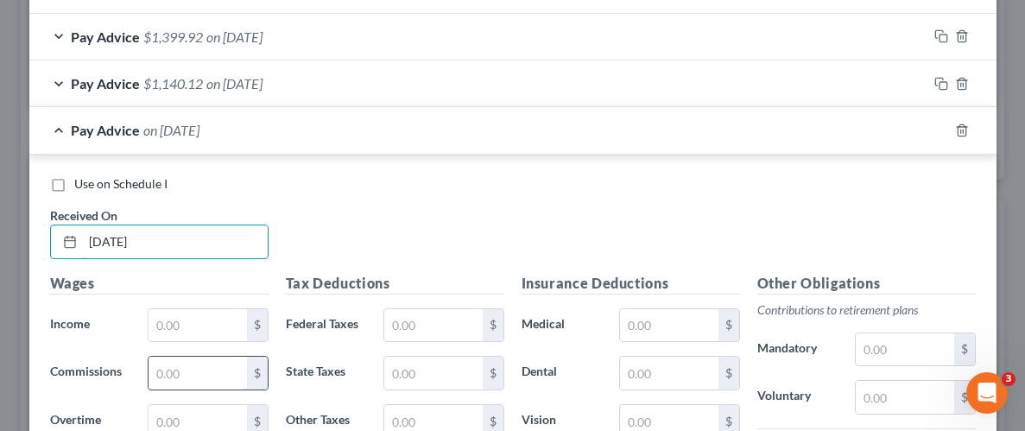
scroll to position [1133, 0]
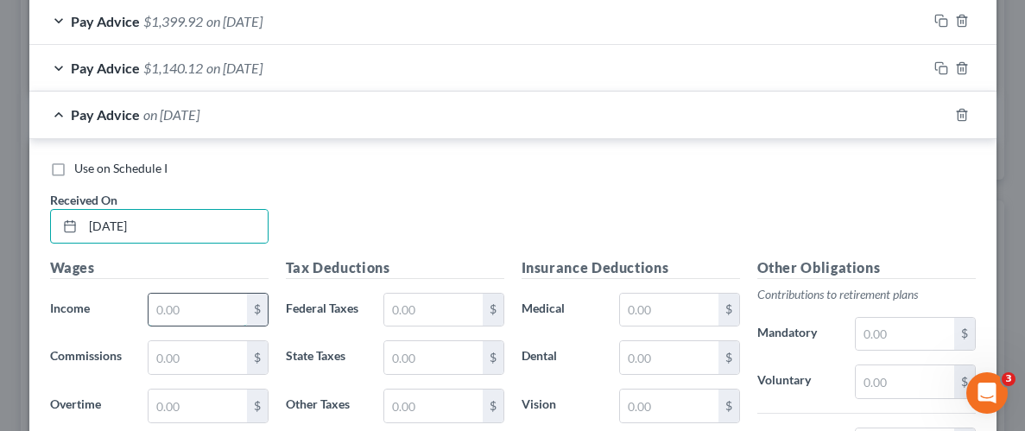
click at [214, 307] on input "text" at bounding box center [198, 310] width 98 height 33
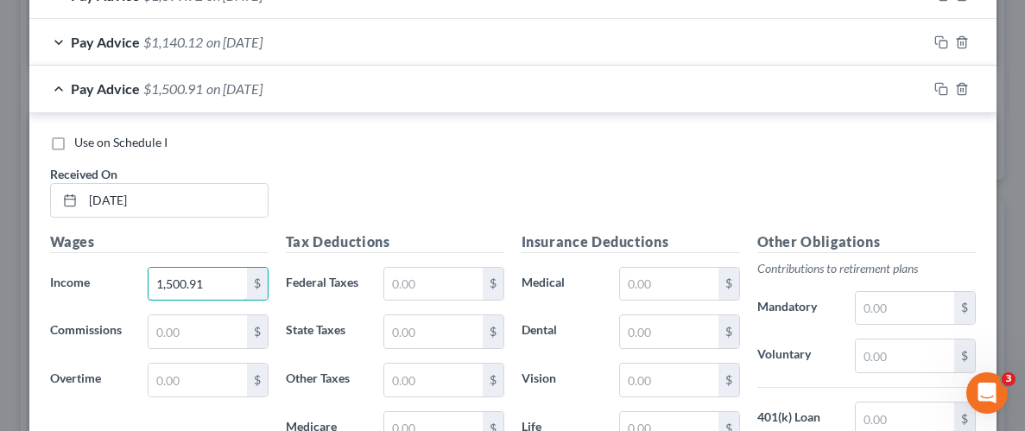
scroll to position [1321, 0]
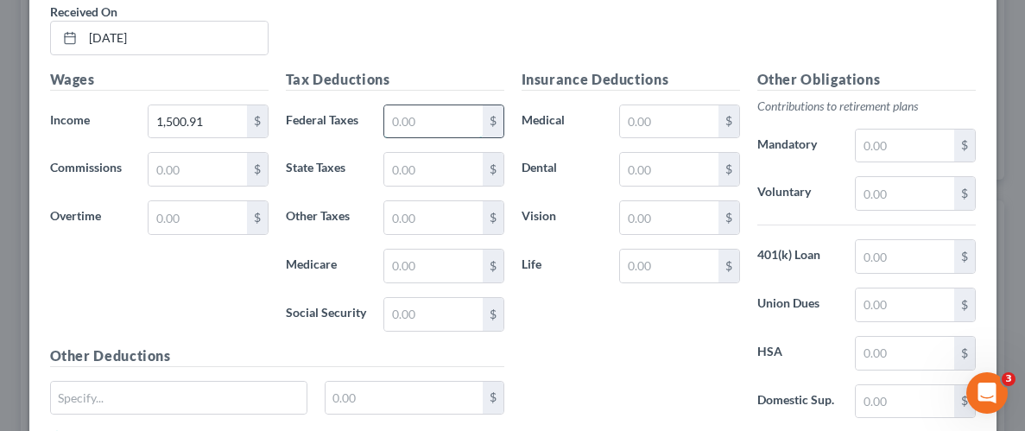
click at [407, 128] on input "text" at bounding box center [433, 121] width 98 height 33
click at [397, 170] on input "text" at bounding box center [433, 169] width 98 height 33
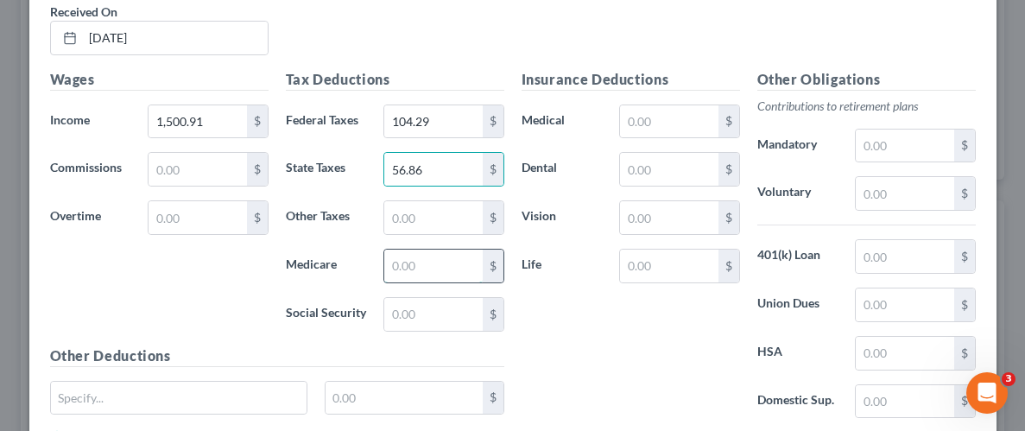
click at [453, 262] on input "text" at bounding box center [433, 266] width 98 height 33
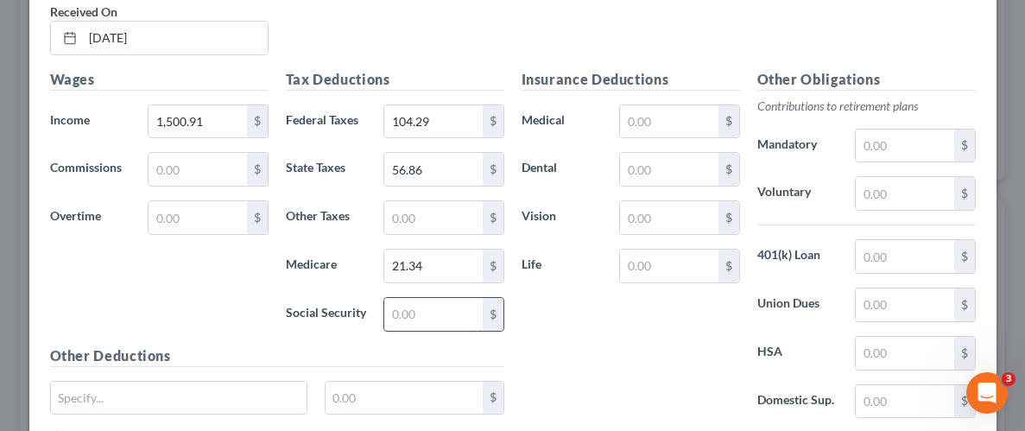
click at [443, 306] on input "text" at bounding box center [433, 314] width 98 height 33
click at [697, 119] on input "text" at bounding box center [669, 121] width 98 height 33
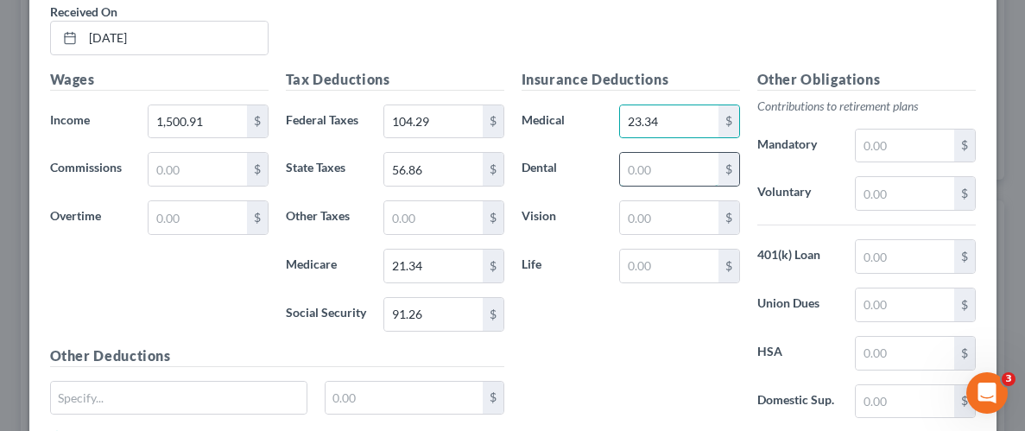
click at [693, 174] on input "text" at bounding box center [669, 169] width 98 height 33
click at [702, 215] on input "text" at bounding box center [669, 217] width 98 height 33
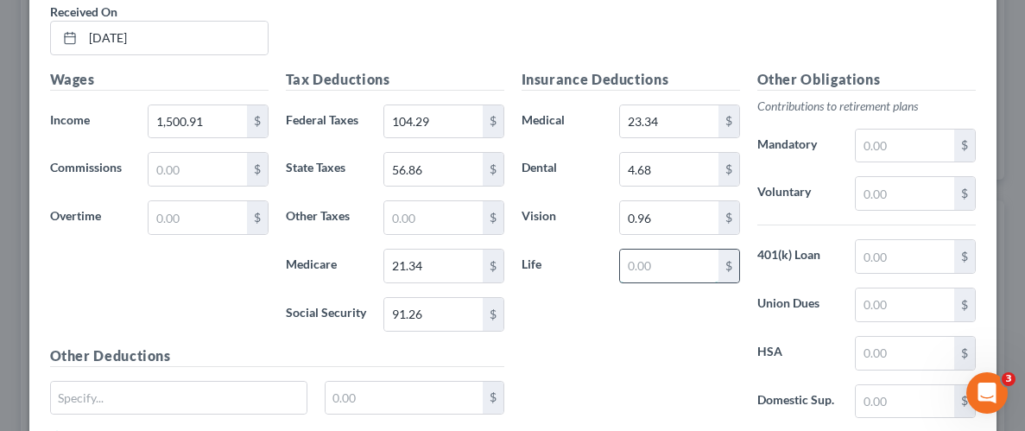
click at [676, 268] on input "text" at bounding box center [669, 266] width 98 height 33
click at [901, 191] on input "text" at bounding box center [905, 193] width 98 height 33
click at [898, 256] on input "text" at bounding box center [905, 256] width 98 height 33
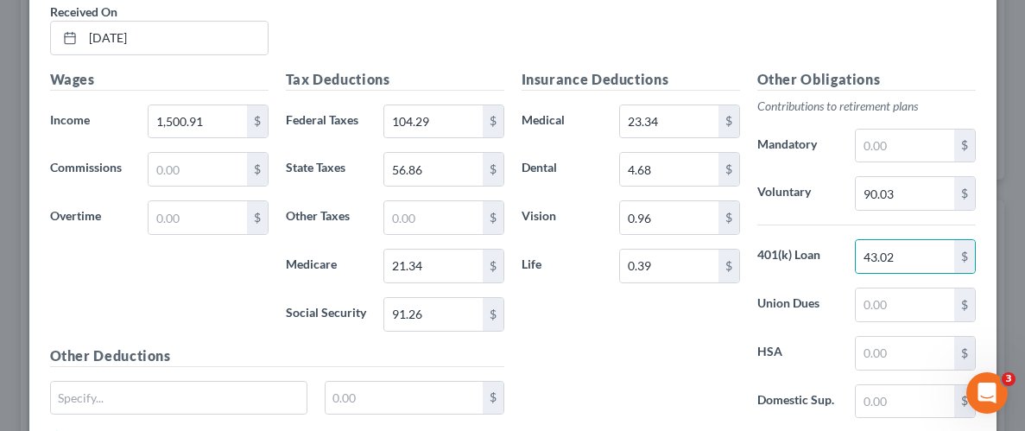
click at [655, 322] on div "Insurance Deductions Medical 23.34 $ Dental 4.68 $ Vision 0.96 $ Life 0.39 $" at bounding box center [631, 251] width 236 height 364
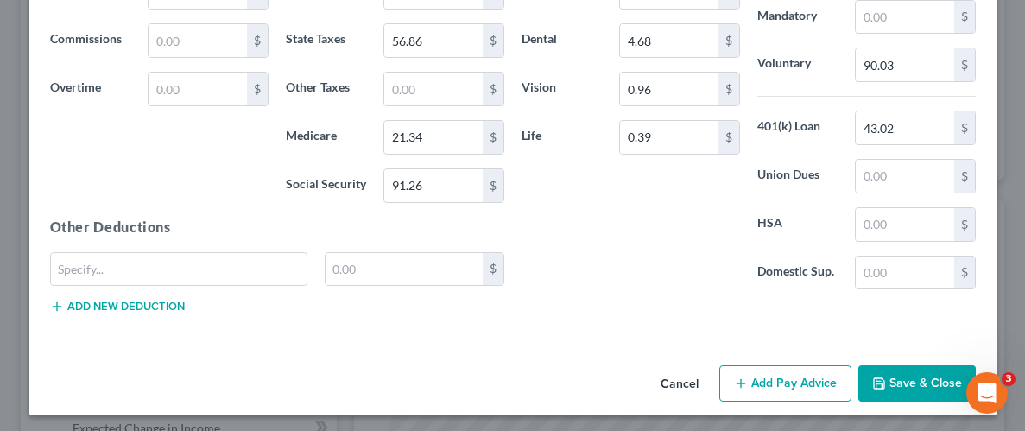
click at [939, 381] on button "Save & Close" at bounding box center [916, 383] width 117 height 36
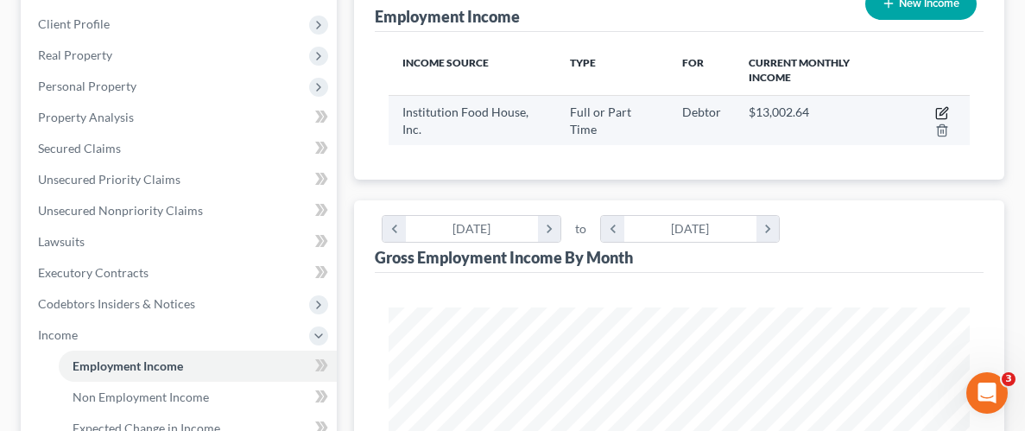
click at [942, 110] on icon "button" at bounding box center [943, 111] width 8 height 8
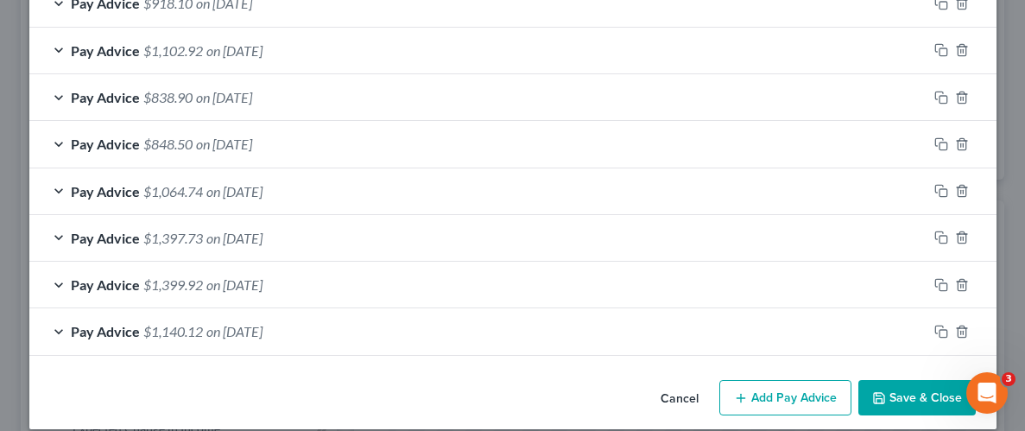
scroll to position [933, 0]
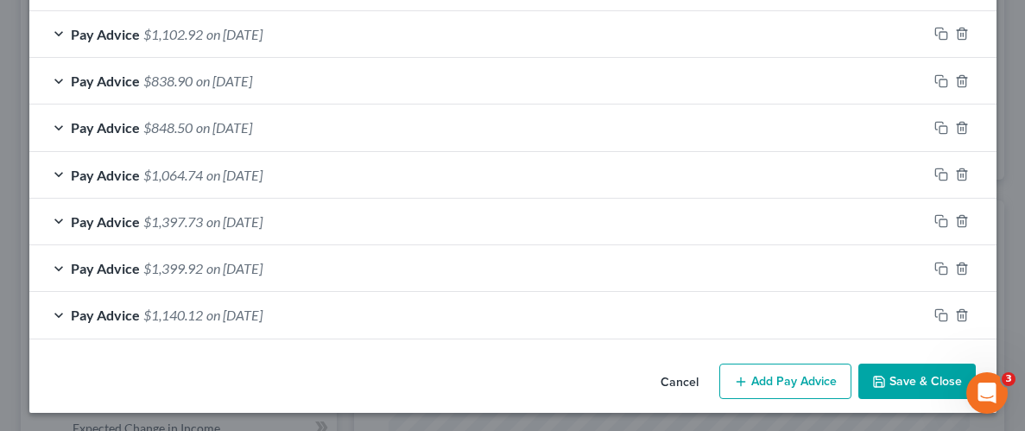
click at [810, 376] on button "Add Pay Advice" at bounding box center [785, 382] width 132 height 36
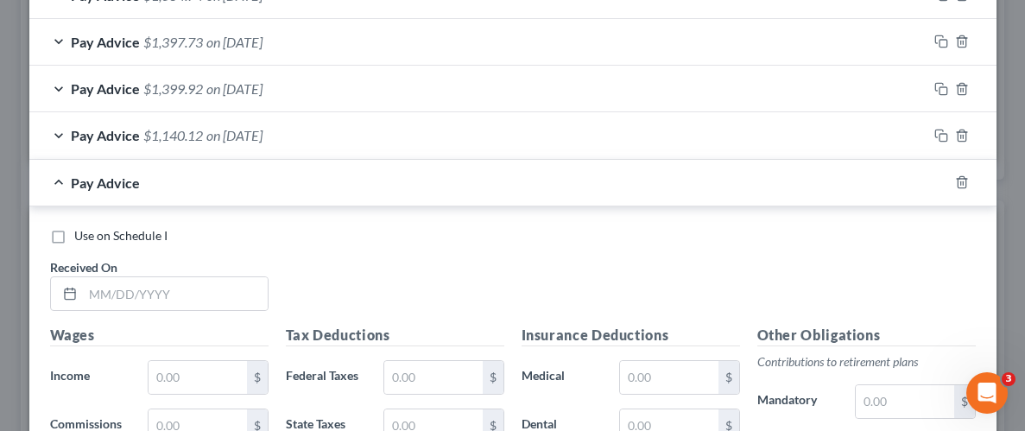
scroll to position [1116, 0]
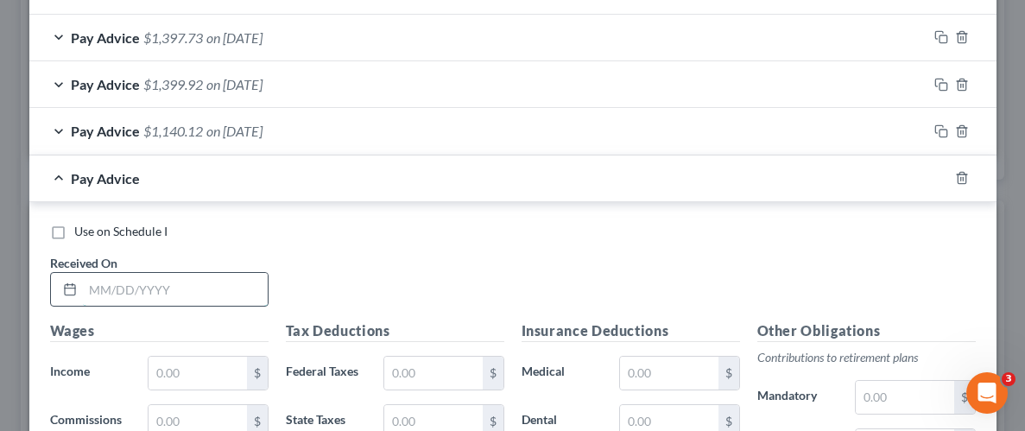
click at [206, 289] on input "text" at bounding box center [175, 289] width 185 height 33
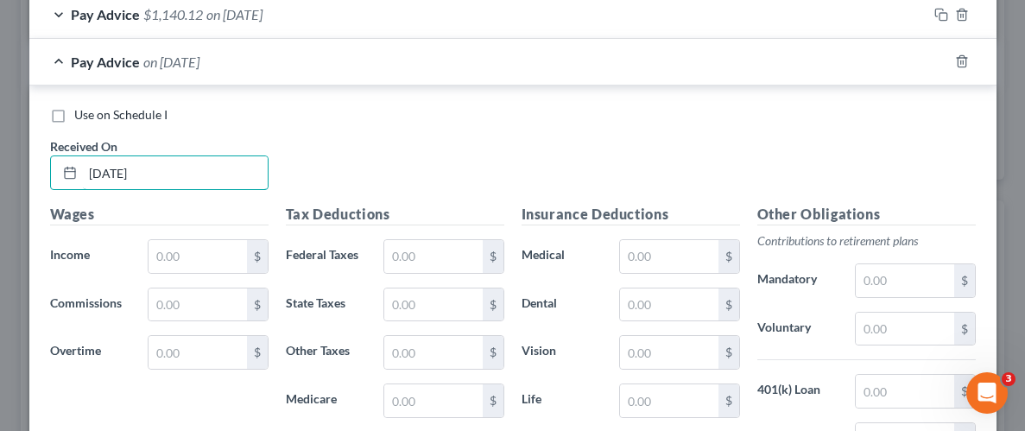
scroll to position [1242, 0]
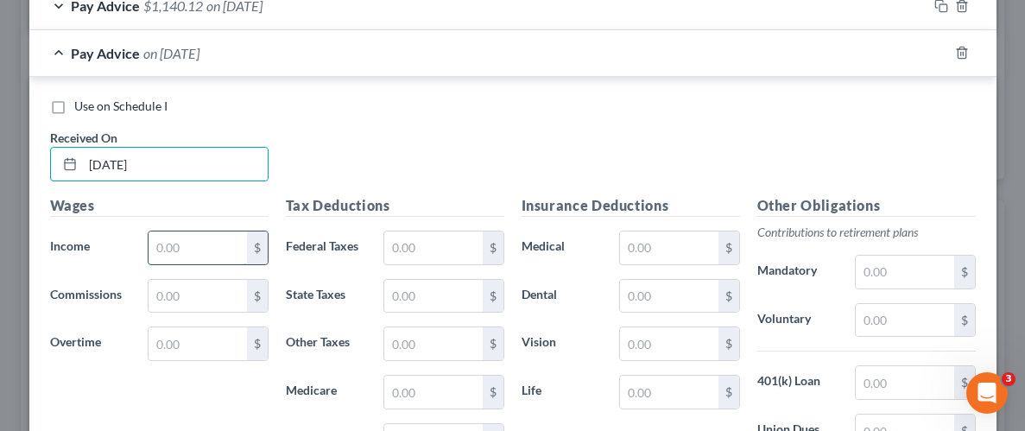
click at [197, 231] on input "text" at bounding box center [198, 247] width 98 height 33
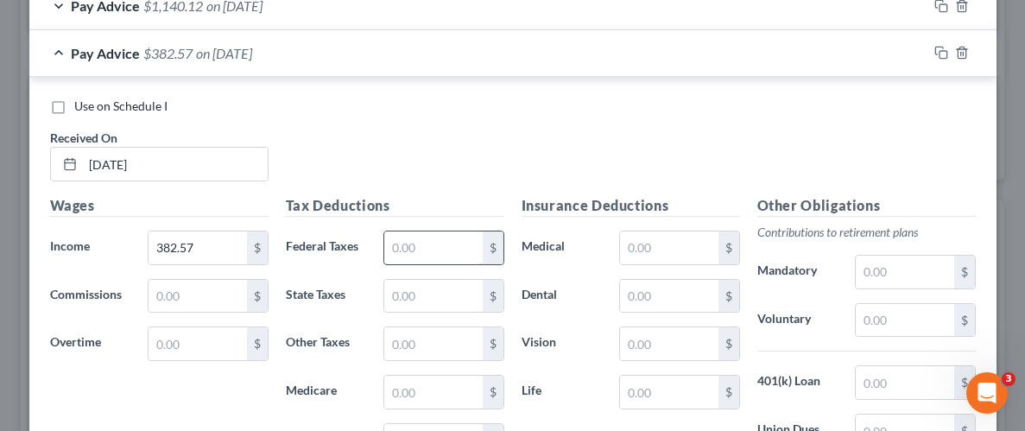
click at [419, 247] on input "text" at bounding box center [433, 247] width 98 height 33
click at [421, 249] on input "text" at bounding box center [433, 247] width 98 height 33
click at [402, 288] on input "text" at bounding box center [433, 296] width 98 height 33
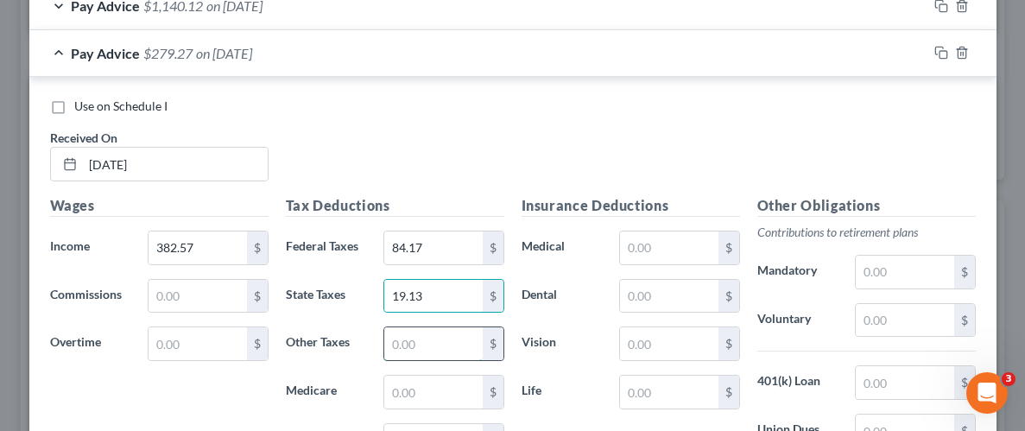
click at [408, 341] on input "text" at bounding box center [433, 343] width 98 height 33
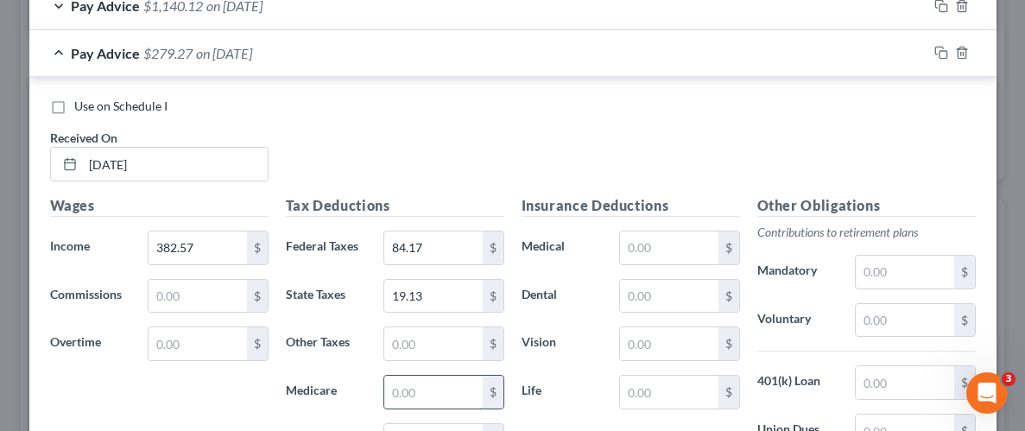
click at [418, 382] on input "text" at bounding box center [433, 392] width 98 height 33
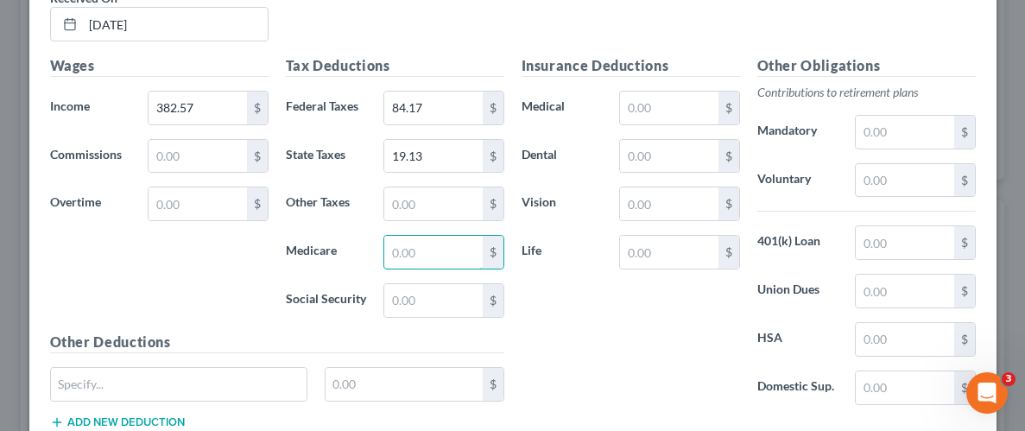
scroll to position [1388, 0]
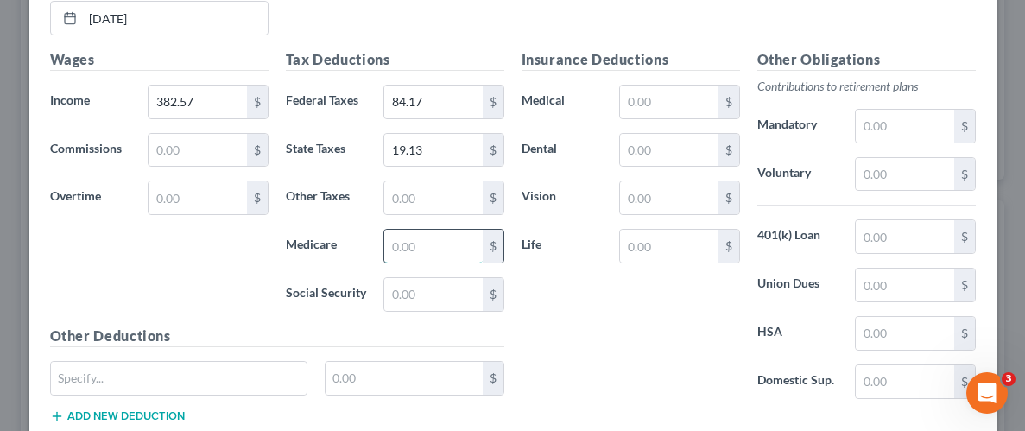
click at [394, 232] on input "text" at bounding box center [433, 246] width 98 height 33
click at [413, 288] on input "text" at bounding box center [433, 294] width 98 height 33
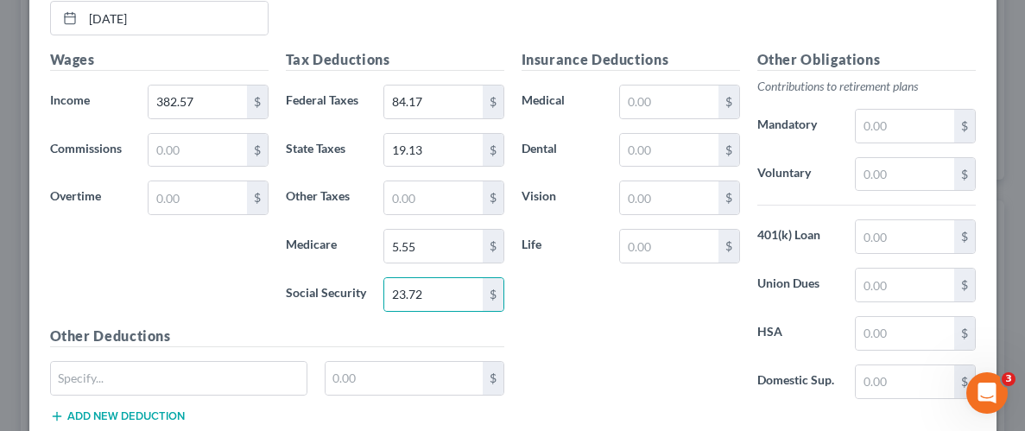
click at [604, 297] on div "Insurance Deductions Medical $ Dental $ Vision $ Life $" at bounding box center [631, 231] width 236 height 364
click at [667, 102] on input "text" at bounding box center [669, 101] width 98 height 33
click at [569, 232] on label "Life" at bounding box center [562, 246] width 98 height 35
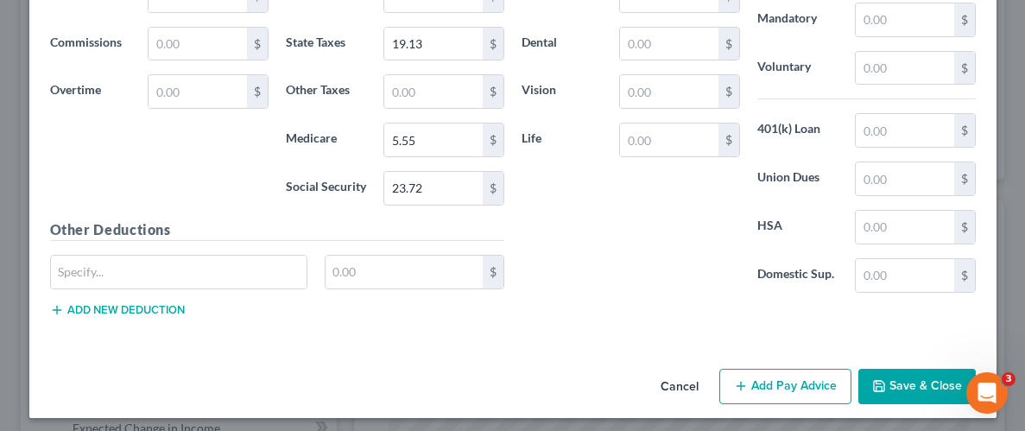
scroll to position [1496, 0]
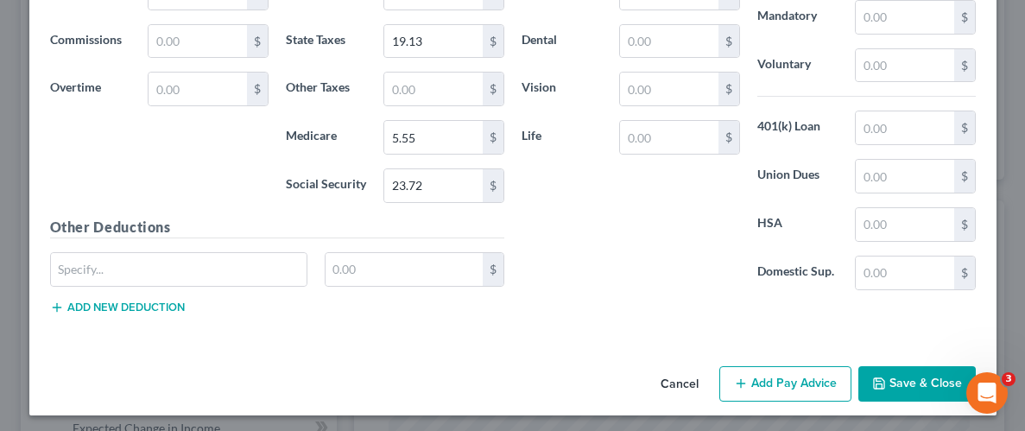
click at [941, 370] on button "Save & Close" at bounding box center [916, 384] width 117 height 36
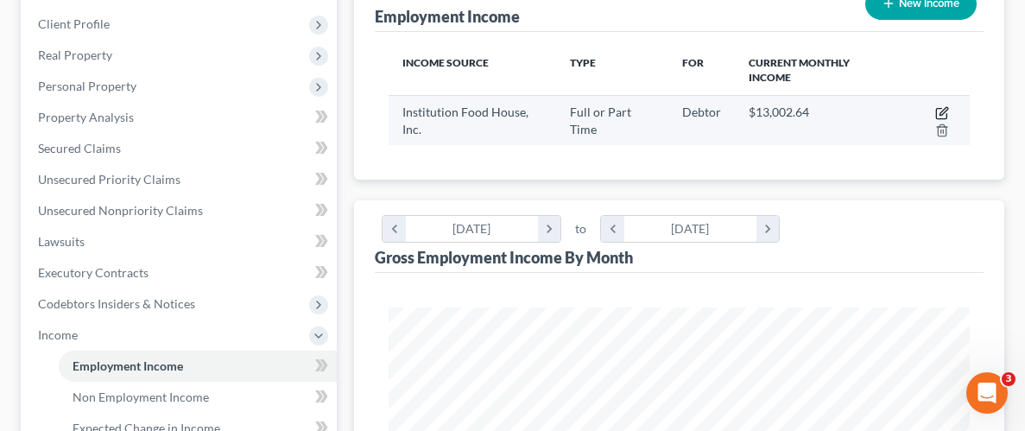
click at [939, 110] on icon "button" at bounding box center [942, 113] width 14 height 14
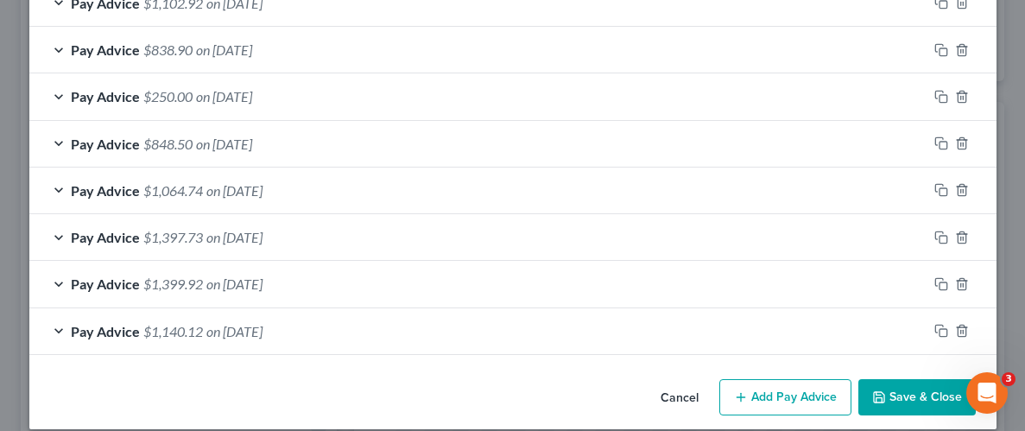
scroll to position [953, 0]
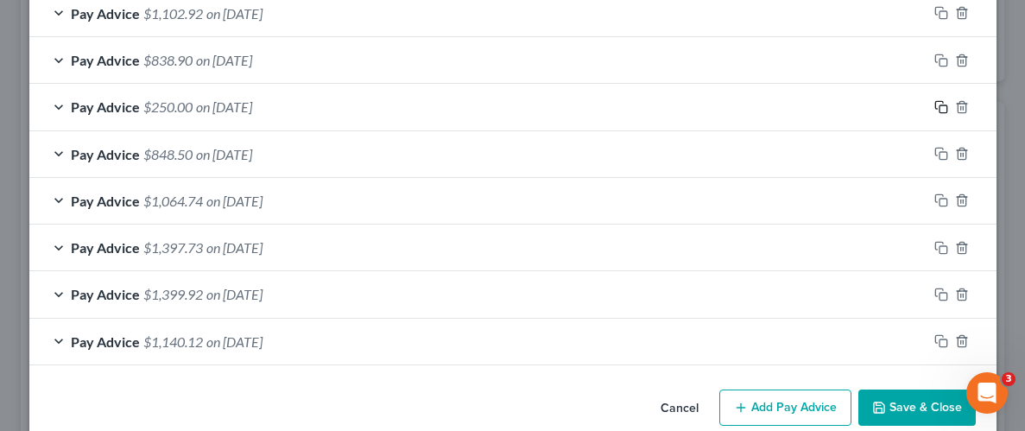
click at [939, 102] on icon "button" at bounding box center [941, 107] width 14 height 14
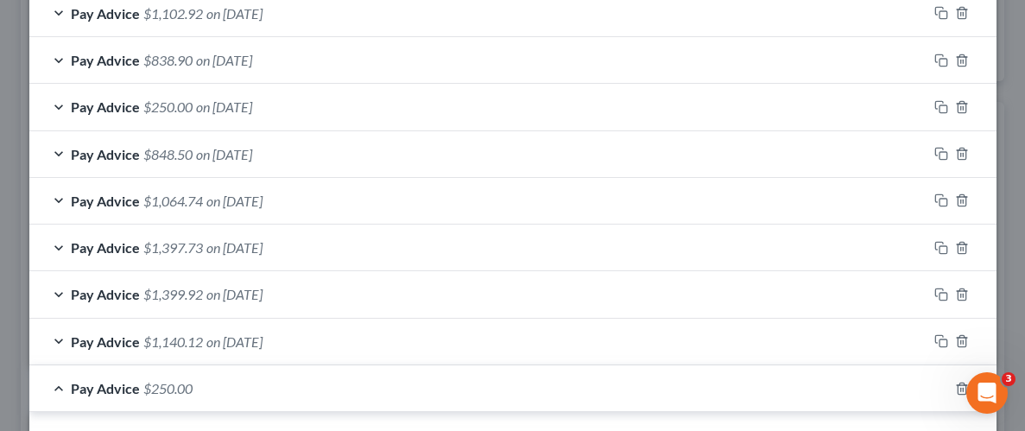
click at [211, 99] on span "on [DATE]" at bounding box center [224, 106] width 56 height 16
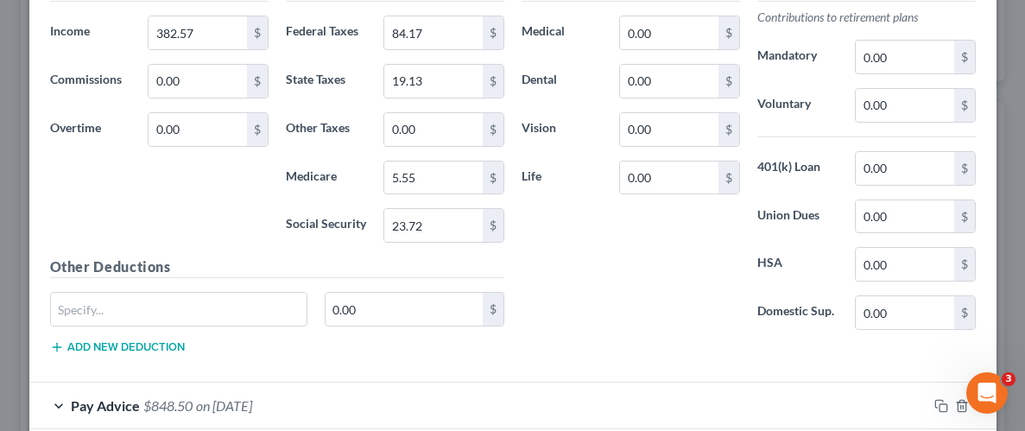
scroll to position [1224, 0]
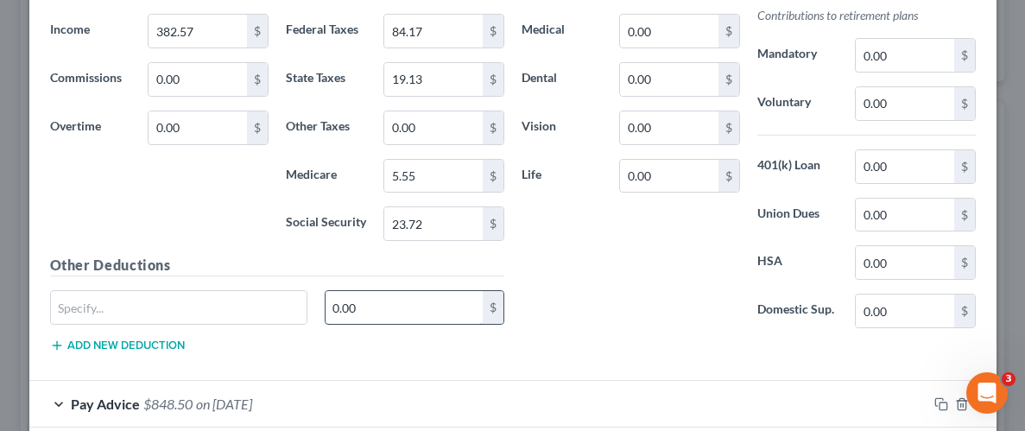
click at [404, 303] on input "0.00" at bounding box center [404, 307] width 157 height 33
click at [263, 309] on input "text" at bounding box center [179, 307] width 256 height 33
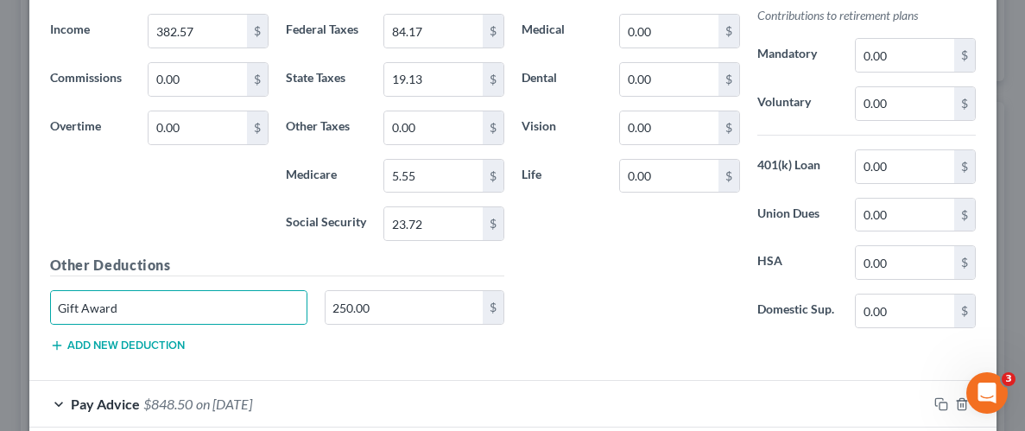
click at [610, 288] on div "Insurance Deductions Medical 0.00 $ Dental 0.00 $ Vision 0.00 $ Life 0.00 $" at bounding box center [631, 160] width 236 height 364
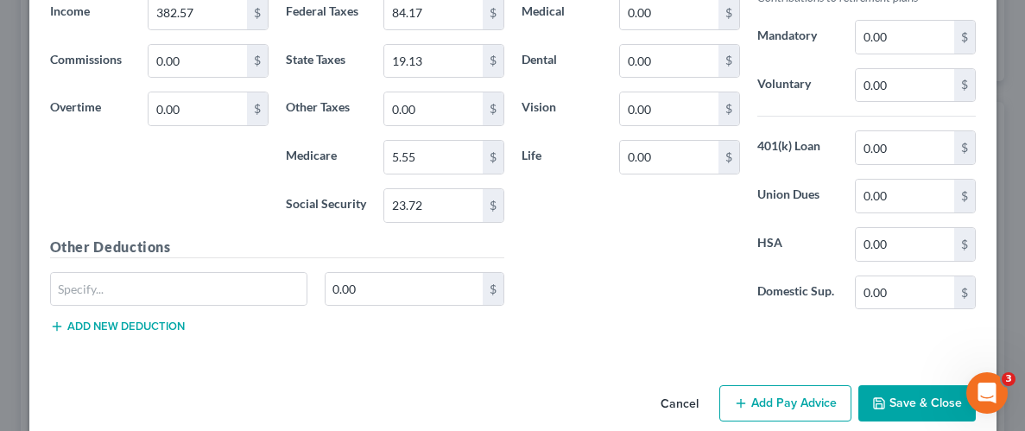
scroll to position [2061, 0]
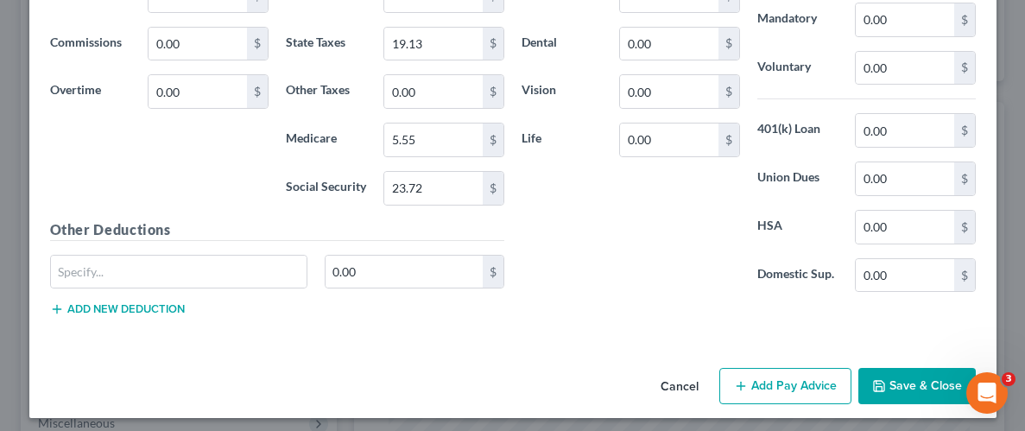
click at [926, 373] on button "Save & Close" at bounding box center [916, 386] width 117 height 36
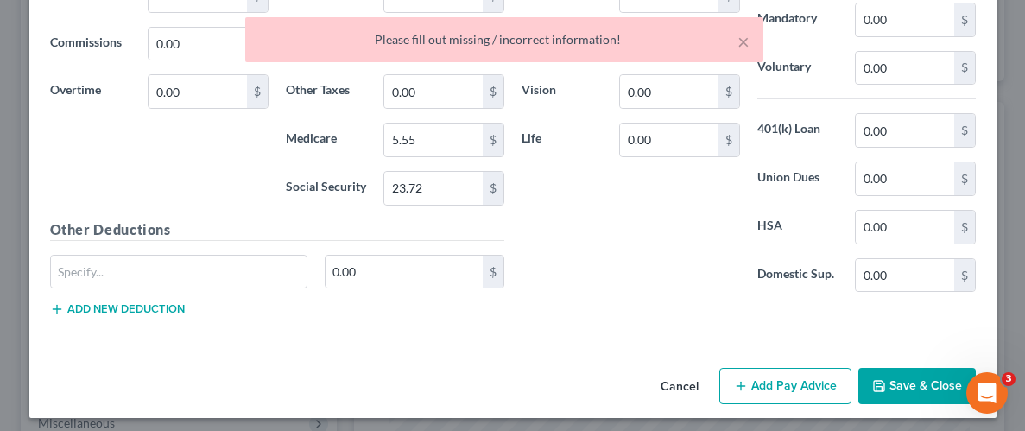
click at [652, 328] on div "Use on Schedule I Received On * Wages Income * 382.57 $ Commissions 0.00 $ Over…" at bounding box center [512, 84] width 967 height 519
click at [676, 380] on button "Cancel" at bounding box center [680, 387] width 66 height 35
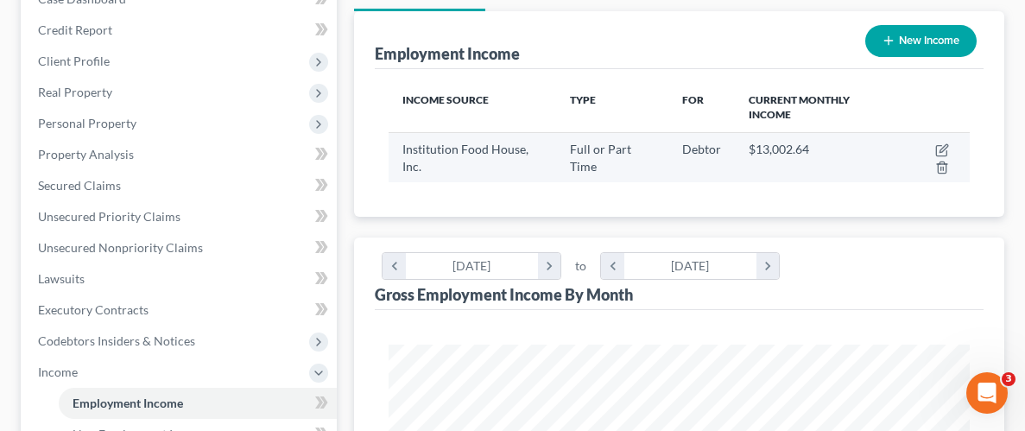
scroll to position [194, 0]
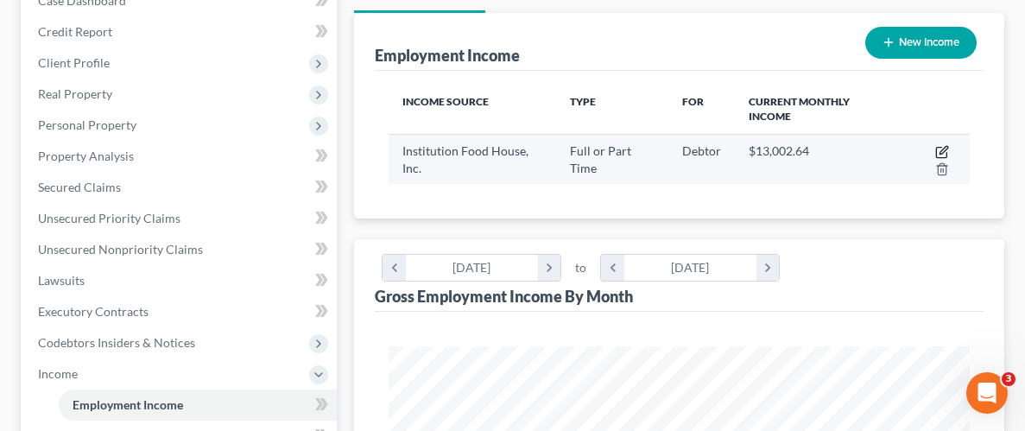
click at [946, 148] on icon "button" at bounding box center [943, 150] width 8 height 8
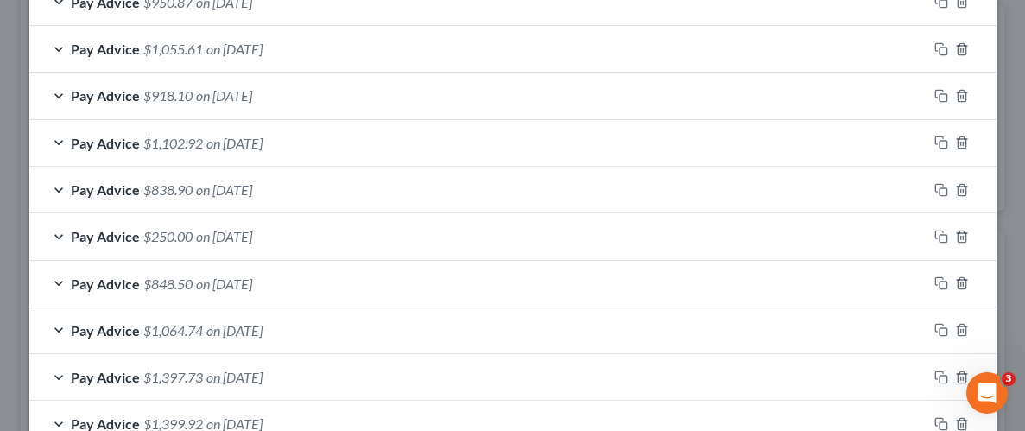
scroll to position [832, 0]
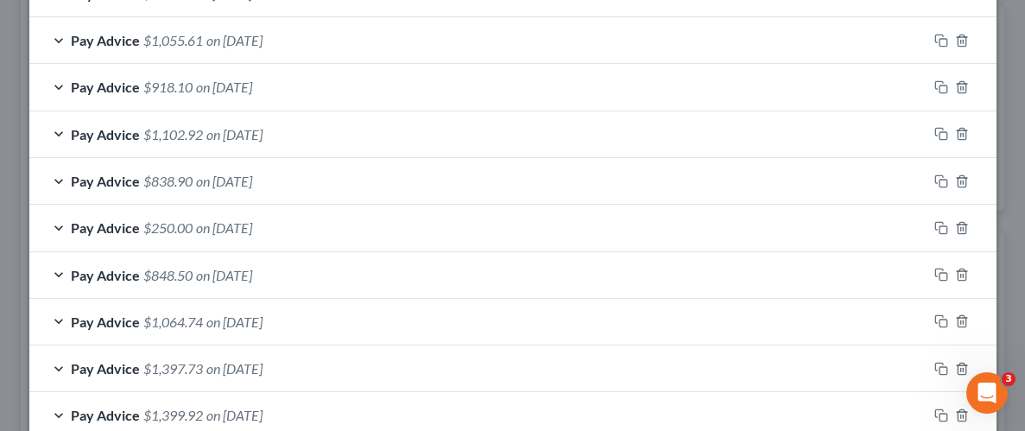
click at [113, 224] on span "Pay Advice" at bounding box center [105, 227] width 69 height 16
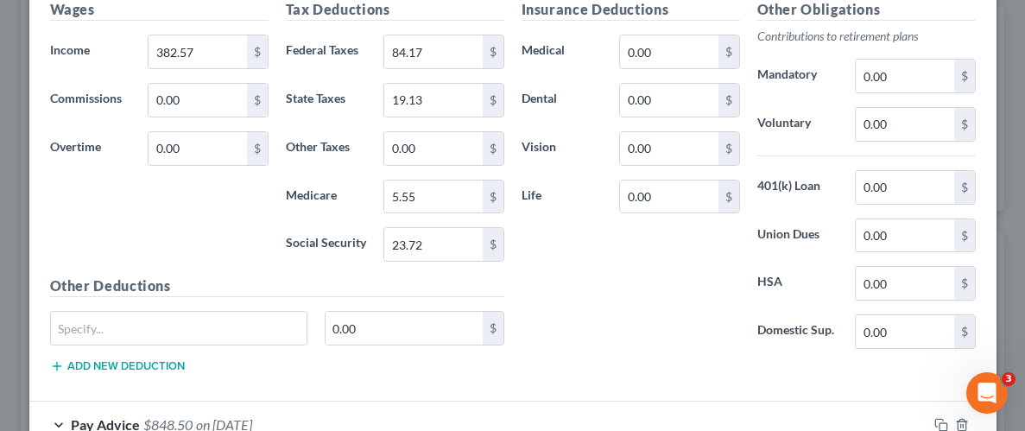
scroll to position [1282, 0]
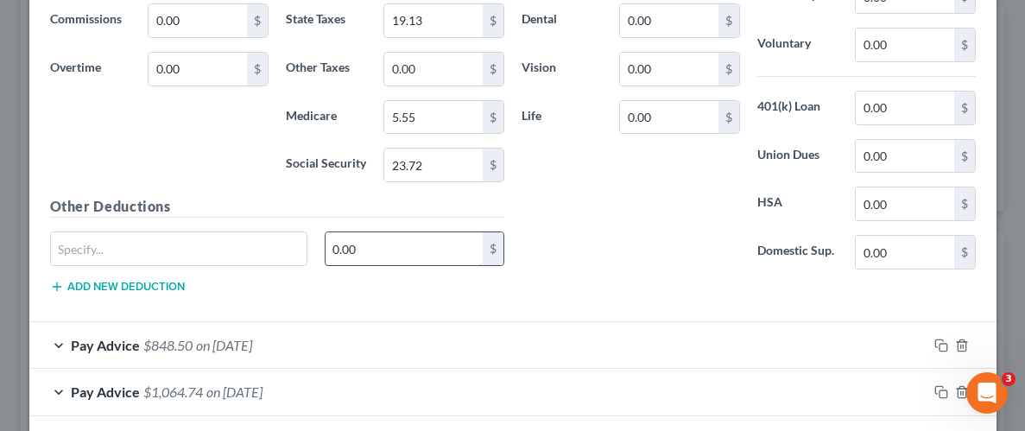
click at [429, 241] on input "0.00" at bounding box center [404, 248] width 157 height 33
click at [192, 252] on input "text" at bounding box center [179, 248] width 256 height 33
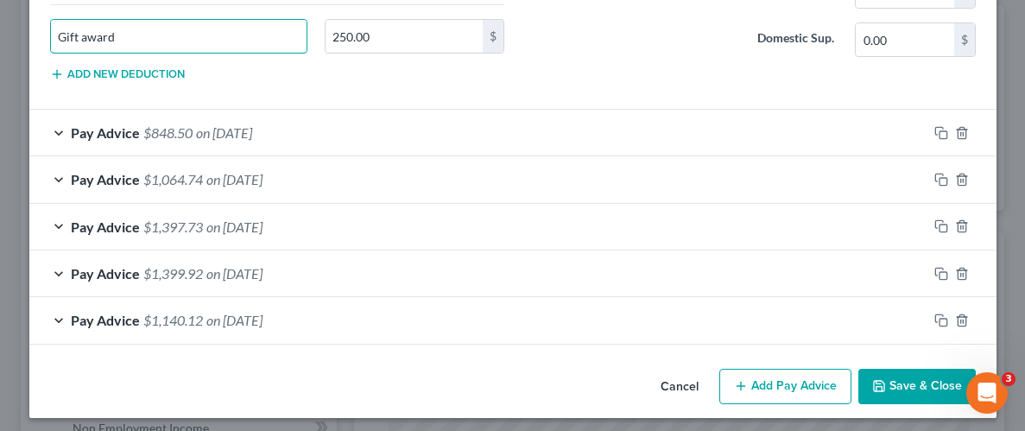
scroll to position [1497, 0]
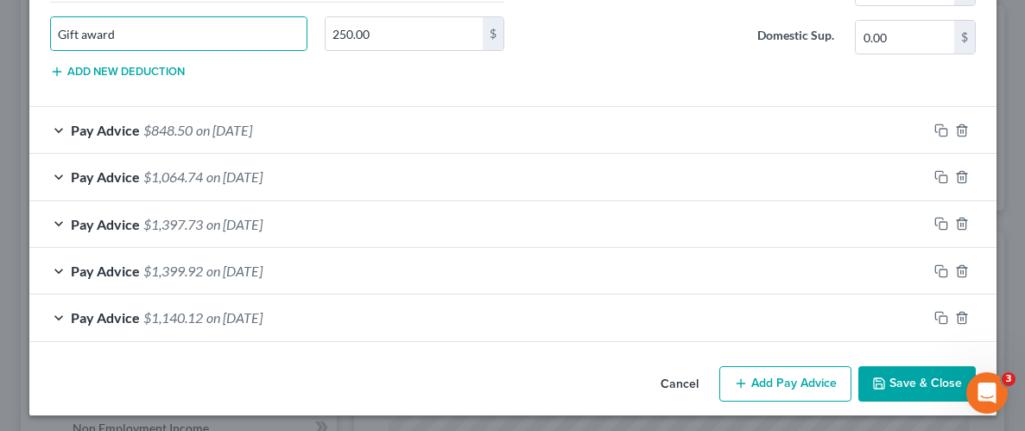
click at [910, 375] on button "Save & Close" at bounding box center [916, 384] width 117 height 36
